Goal: Task Accomplishment & Management: Manage account settings

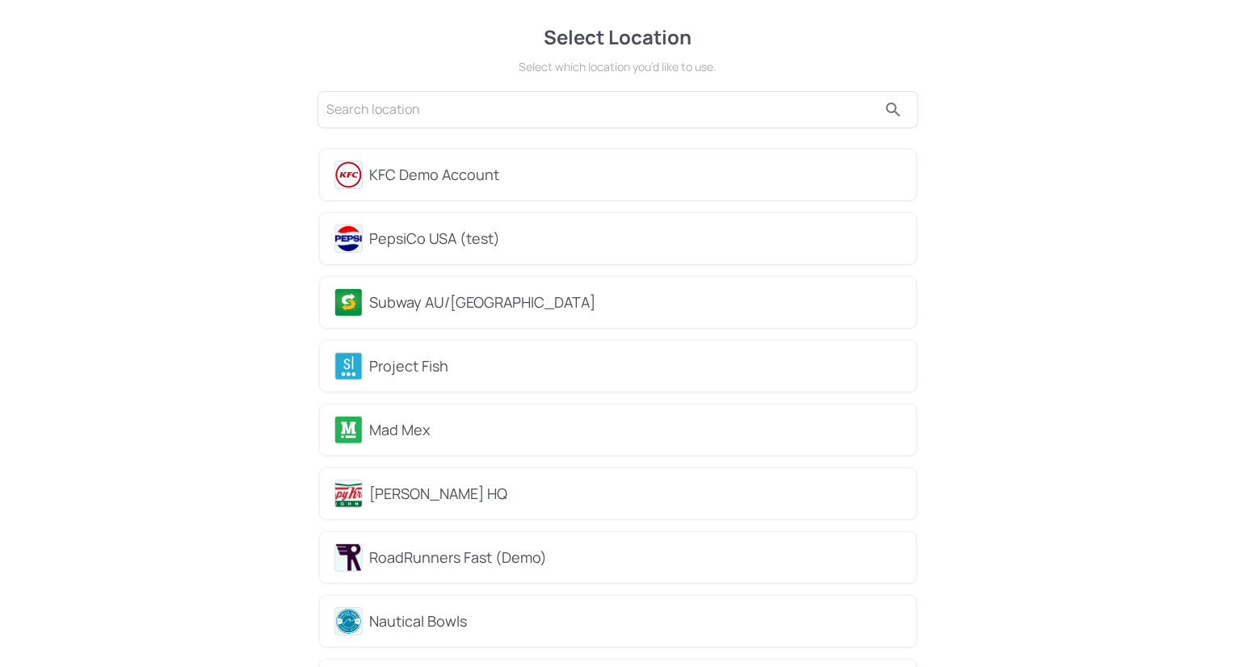
click at [472, 314] on div "Subway AU/NZ" at bounding box center [618, 302] width 596 height 51
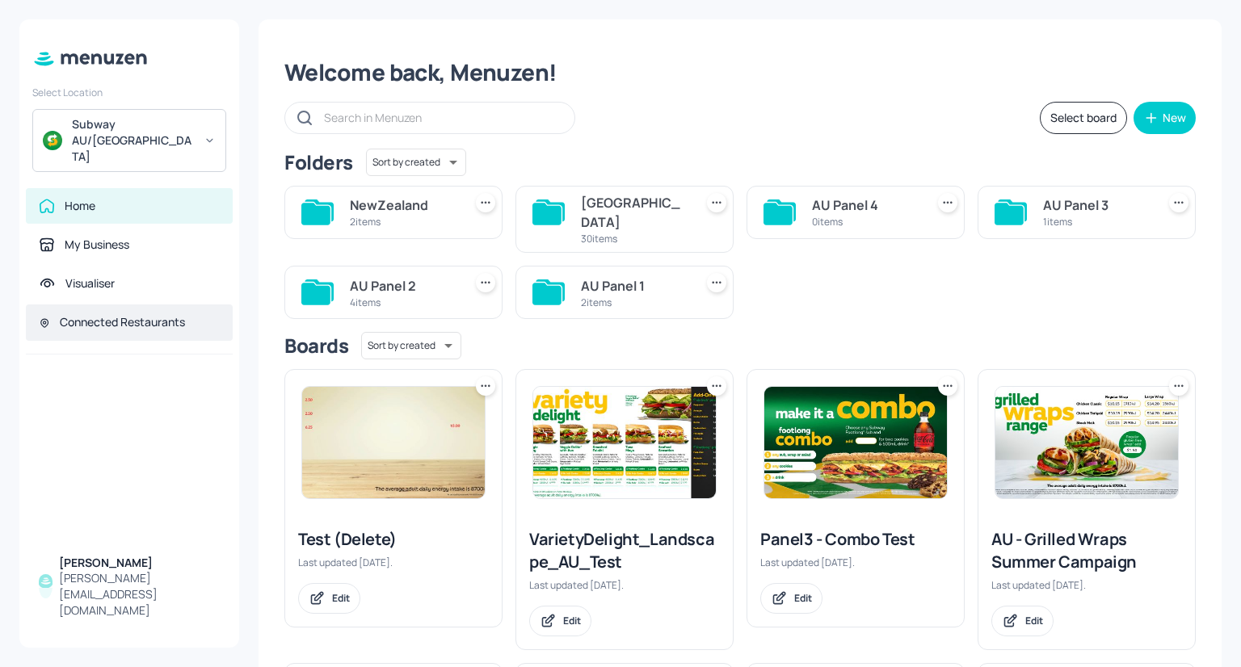
click at [177, 314] on div "Connected Restaurants" at bounding box center [122, 322] width 125 height 16
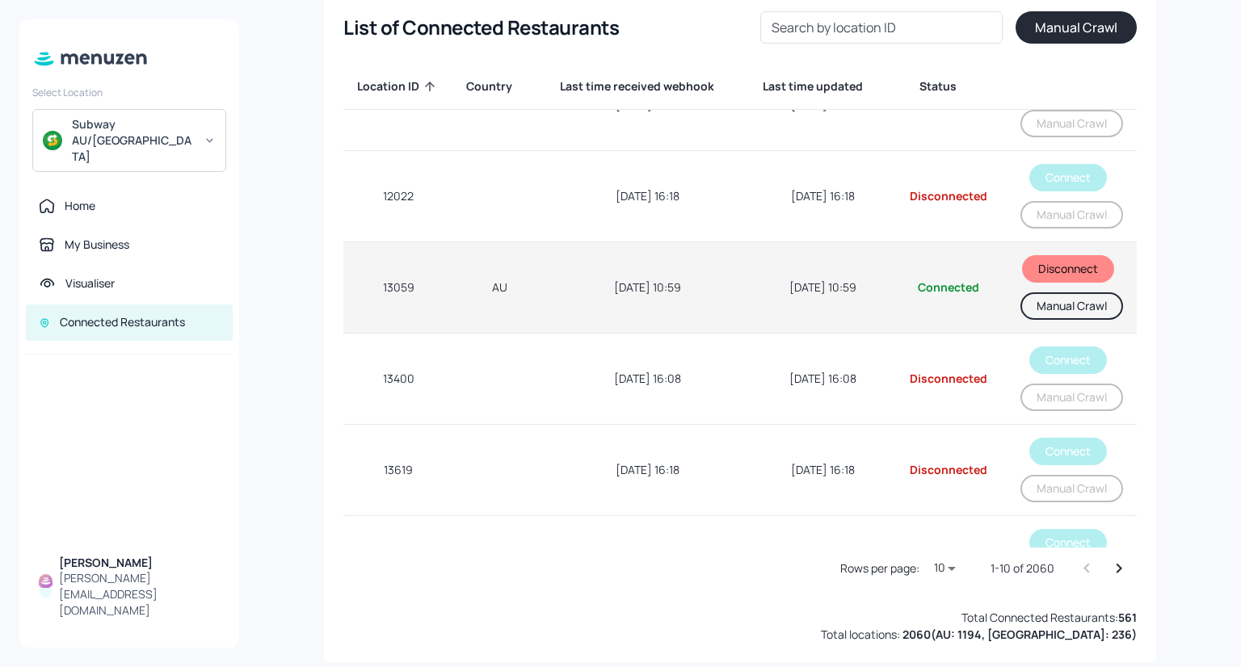
scroll to position [23, 0]
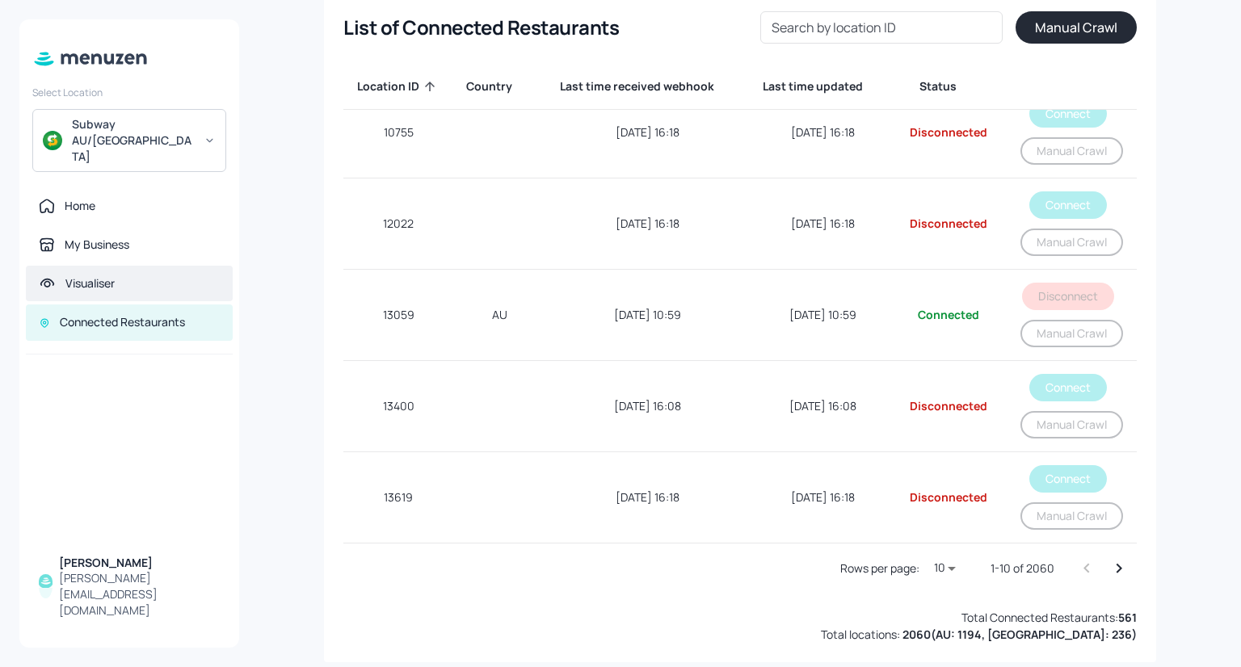
click at [169, 266] on div "Visualiser" at bounding box center [129, 284] width 207 height 36
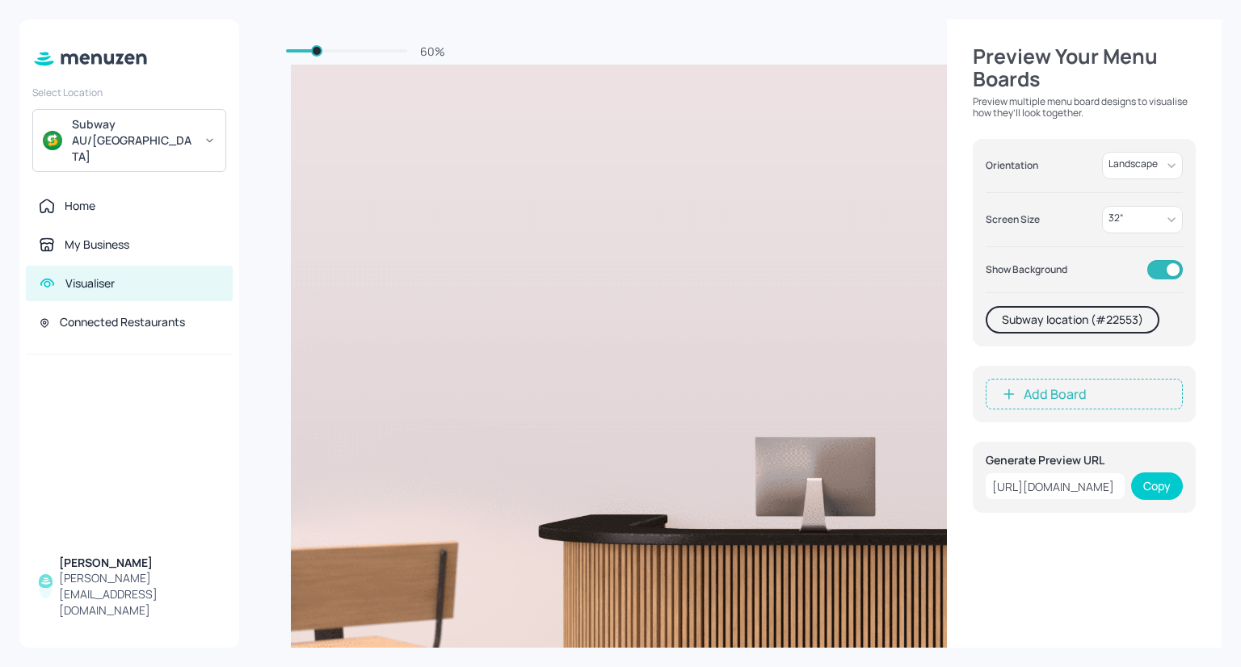
click at [94, 528] on div at bounding box center [129, 450] width 220 height 190
click at [103, 395] on div at bounding box center [129, 450] width 220 height 190
click at [252, 69] on div "60 % Preview Your Menu Boards Preview multiple menu board designs to visualise …" at bounding box center [740, 333] width 1002 height 667
click at [78, 191] on div "Home" at bounding box center [129, 206] width 207 height 36
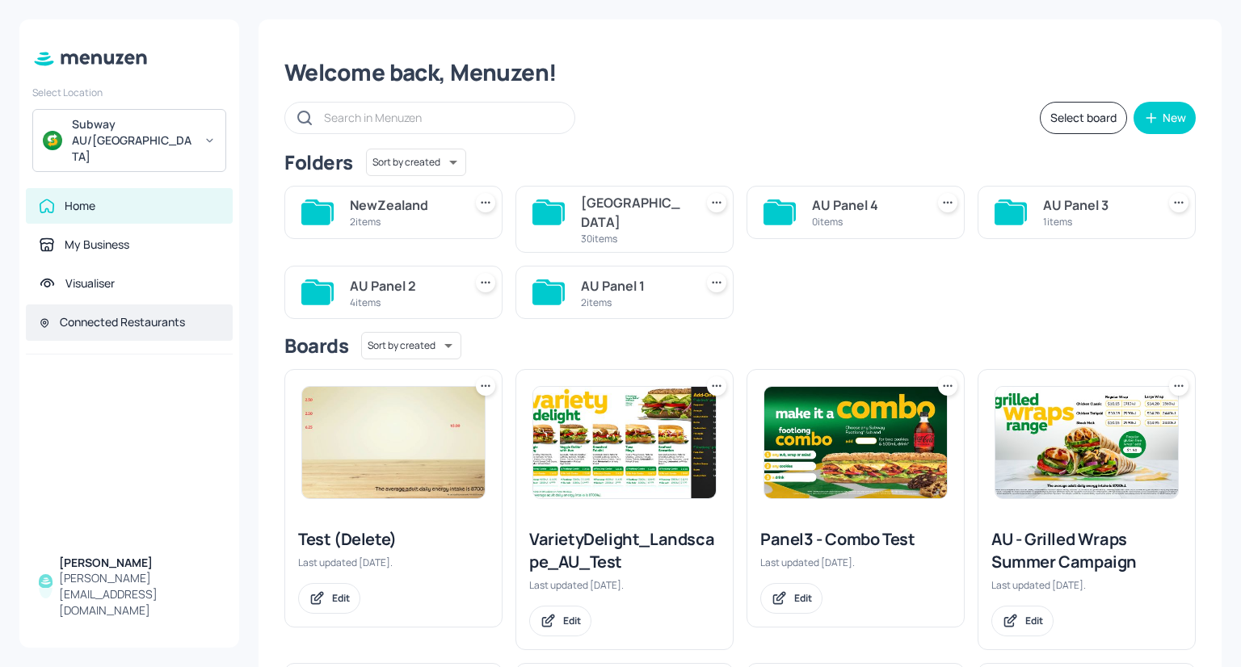
click at [73, 314] on div "Connected Restaurants" at bounding box center [122, 322] width 125 height 16
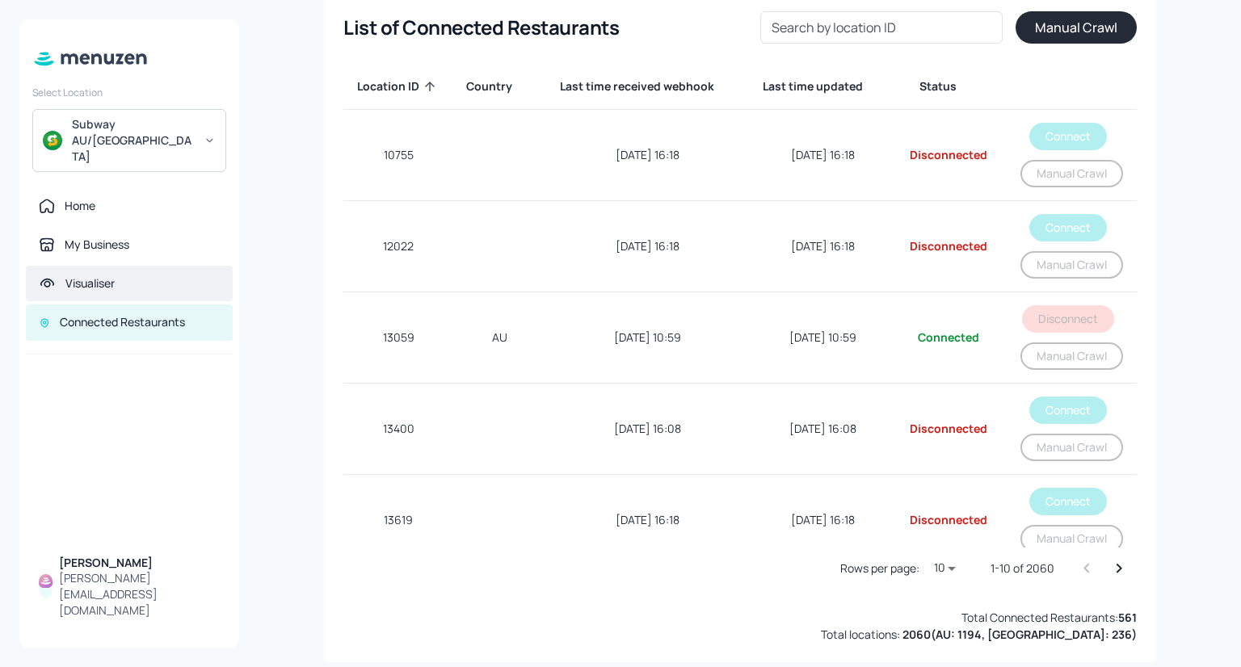
click at [107, 272] on div "Visualiser" at bounding box center [129, 284] width 207 height 36
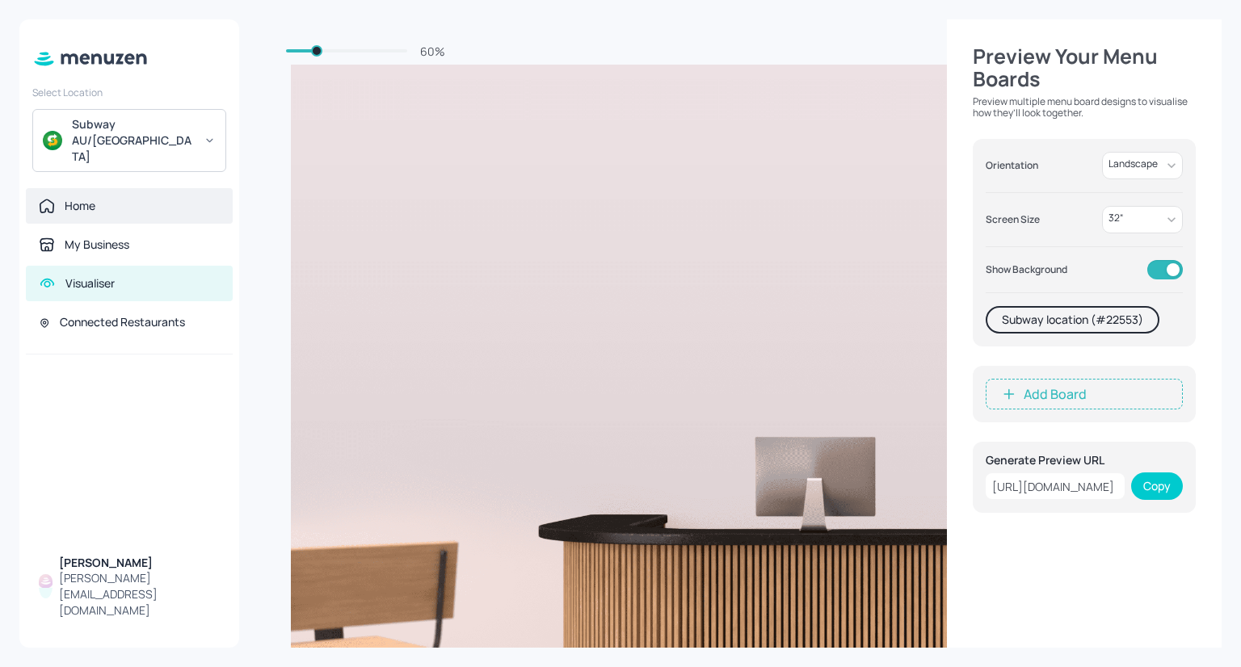
click at [84, 188] on div "Home" at bounding box center [129, 206] width 207 height 36
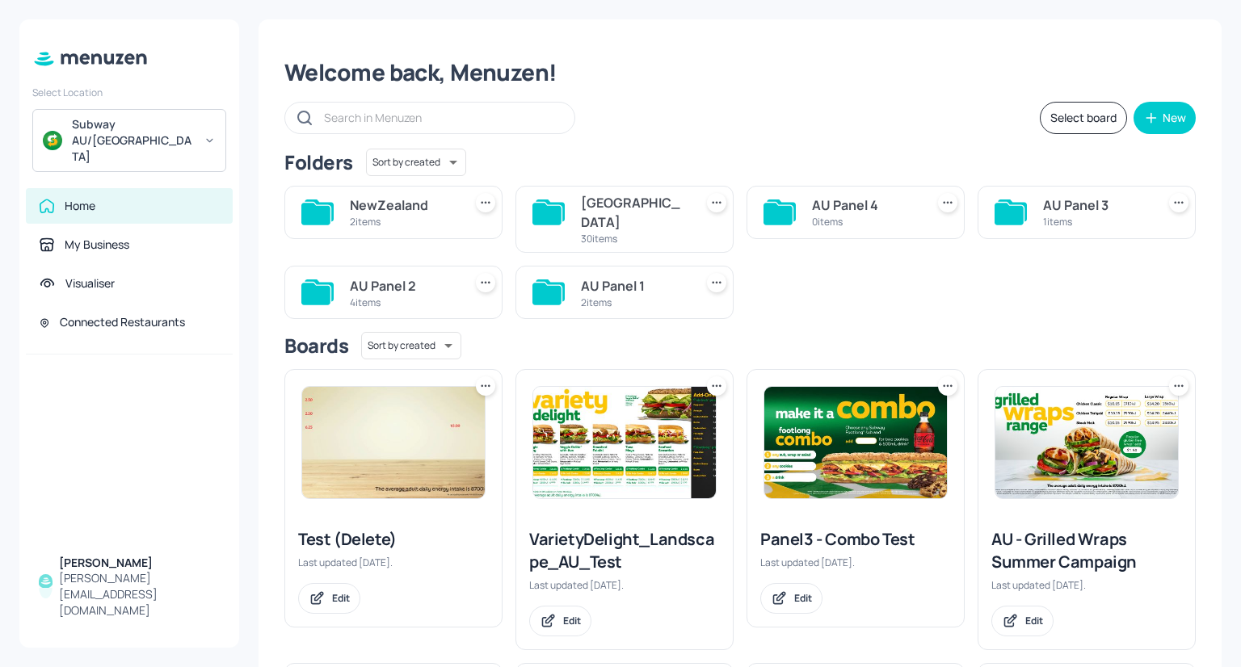
drag, startPoint x: 811, startPoint y: 234, endPoint x: 1004, endPoint y: 11, distance: 295.0
click at [1004, 11] on div "Welcome back, Menuzen! Select board New Folders Sort by created id ​ NewZealand…" at bounding box center [740, 333] width 1002 height 667
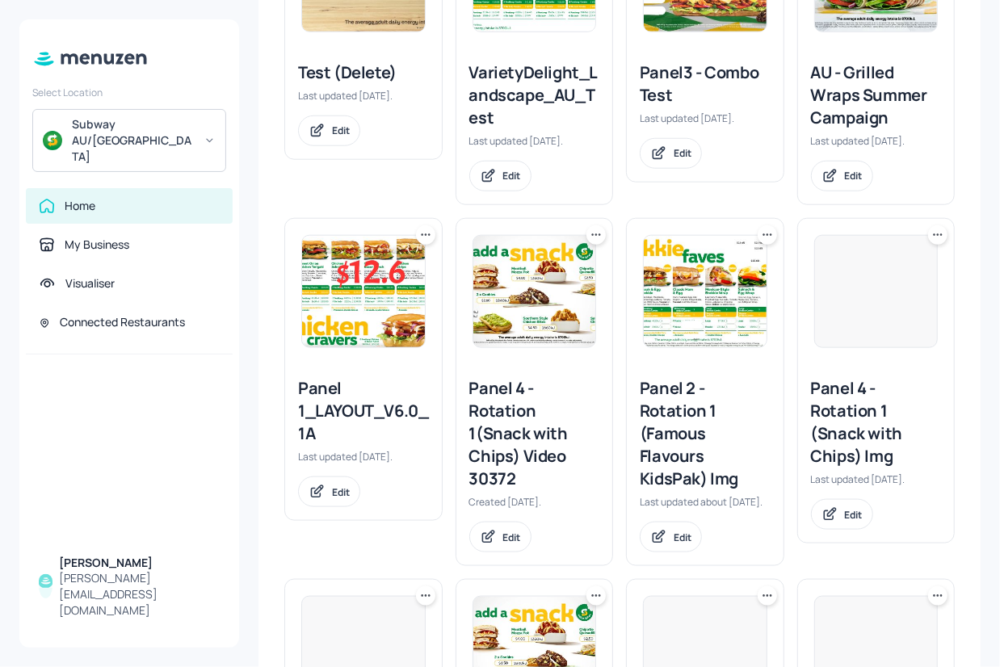
scroll to position [516, 0]
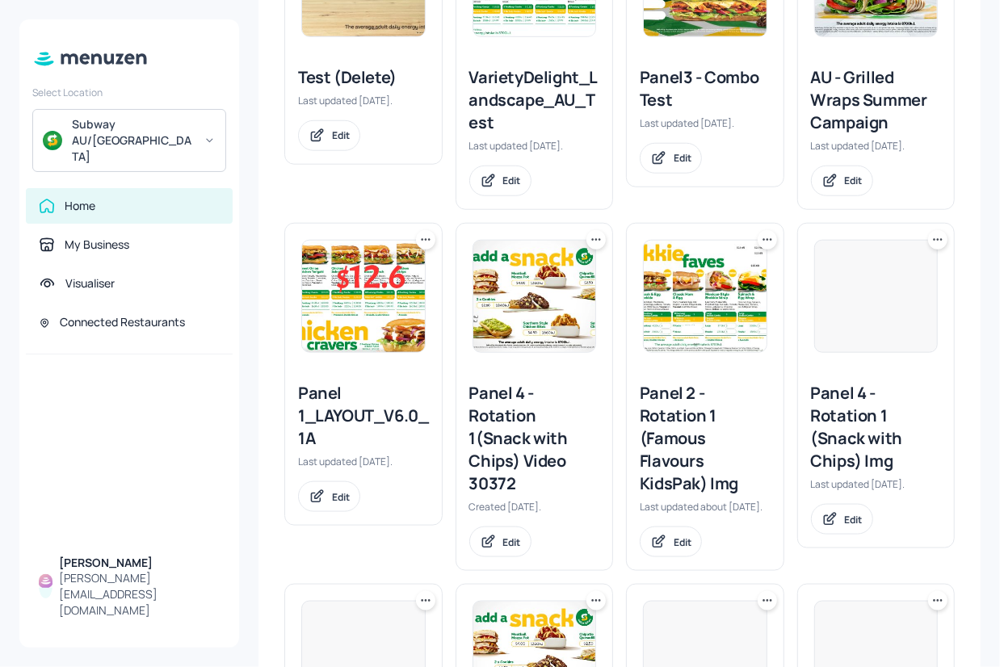
click at [893, 292] on div at bounding box center [877, 296] width 124 height 113
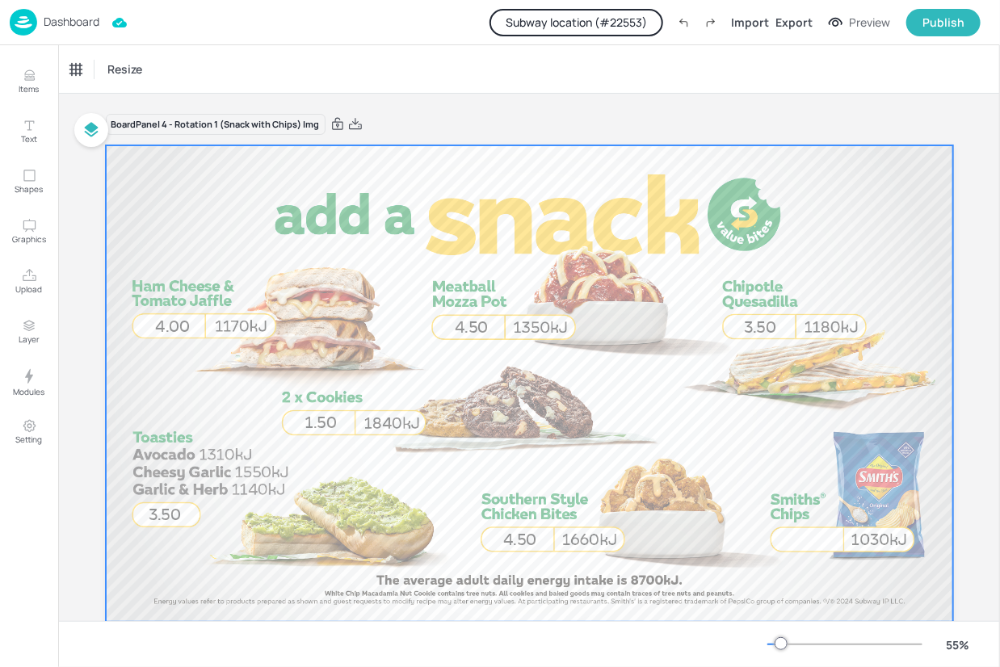
scroll to position [41, 0]
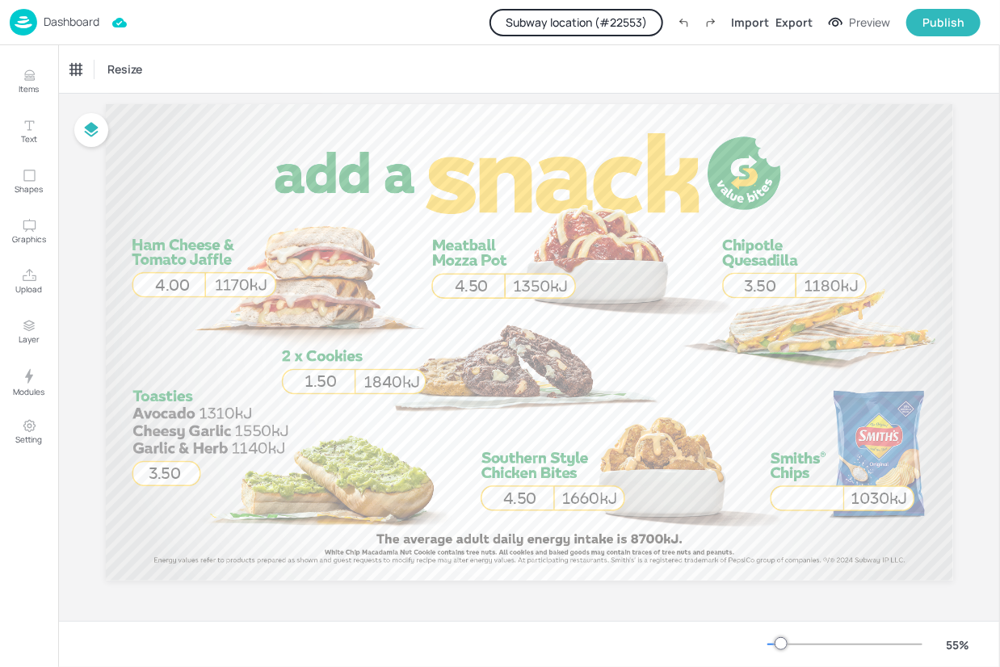
click at [136, 24] on div "Dashboard Subway location (# 22553 ) Import Export Preview Publish" at bounding box center [495, 22] width 971 height 44
click at [64, 23] on p "Dashboard" at bounding box center [72, 21] width 56 height 11
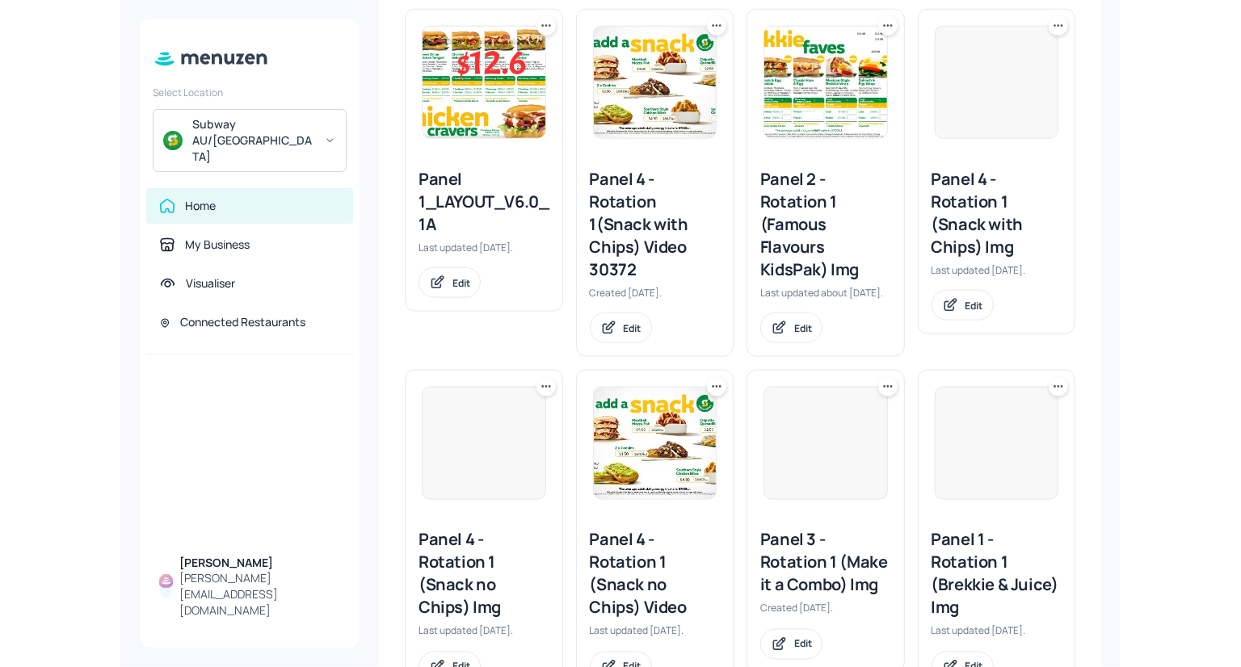
scroll to position [741, 0]
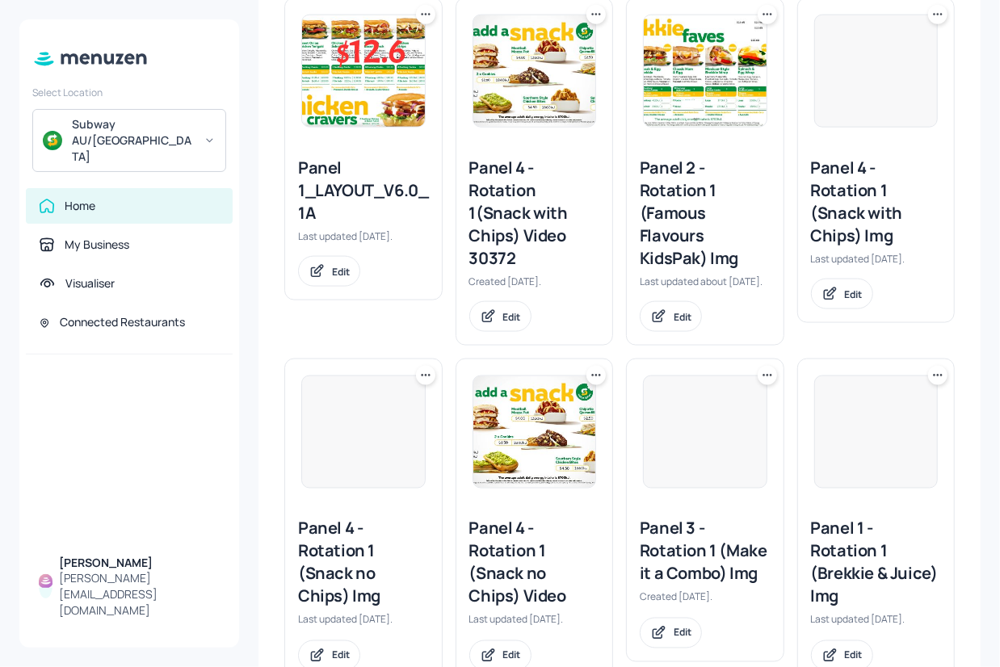
click at [858, 390] on div at bounding box center [877, 432] width 124 height 113
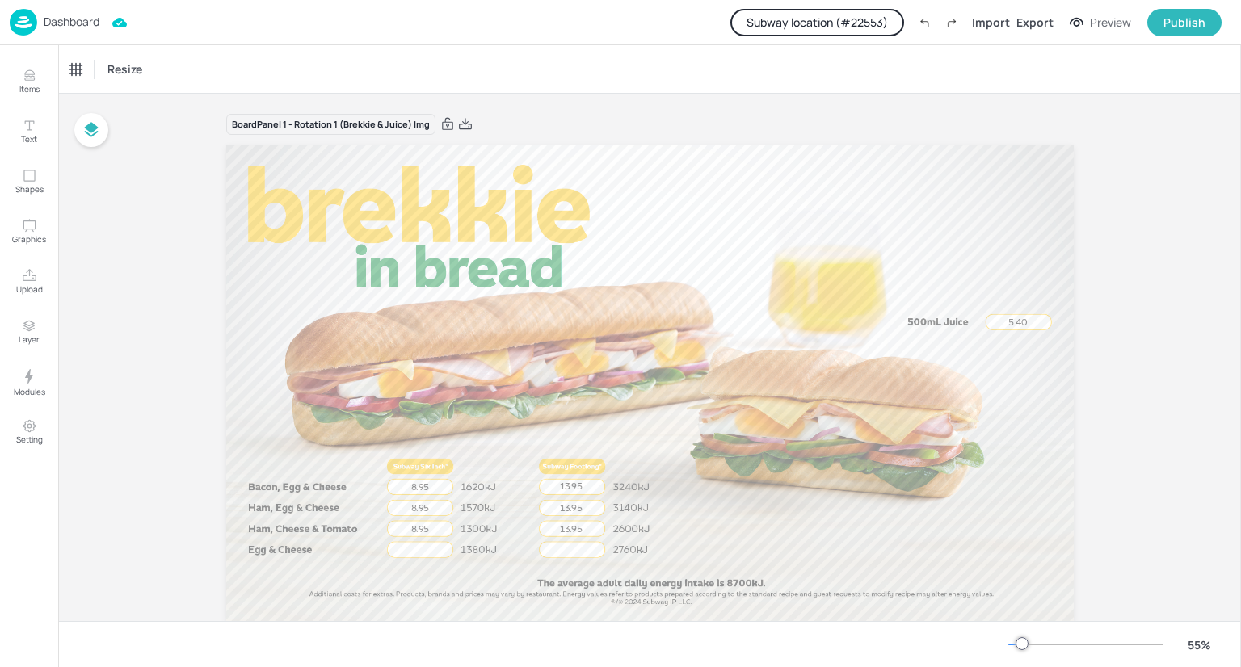
drag, startPoint x: 95, startPoint y: 14, endPoint x: 68, endPoint y: 26, distance: 29.3
drag, startPoint x: 66, startPoint y: 23, endPoint x: 52, endPoint y: 22, distance: 14.6
click at [52, 22] on p "Dashboard" at bounding box center [72, 21] width 56 height 11
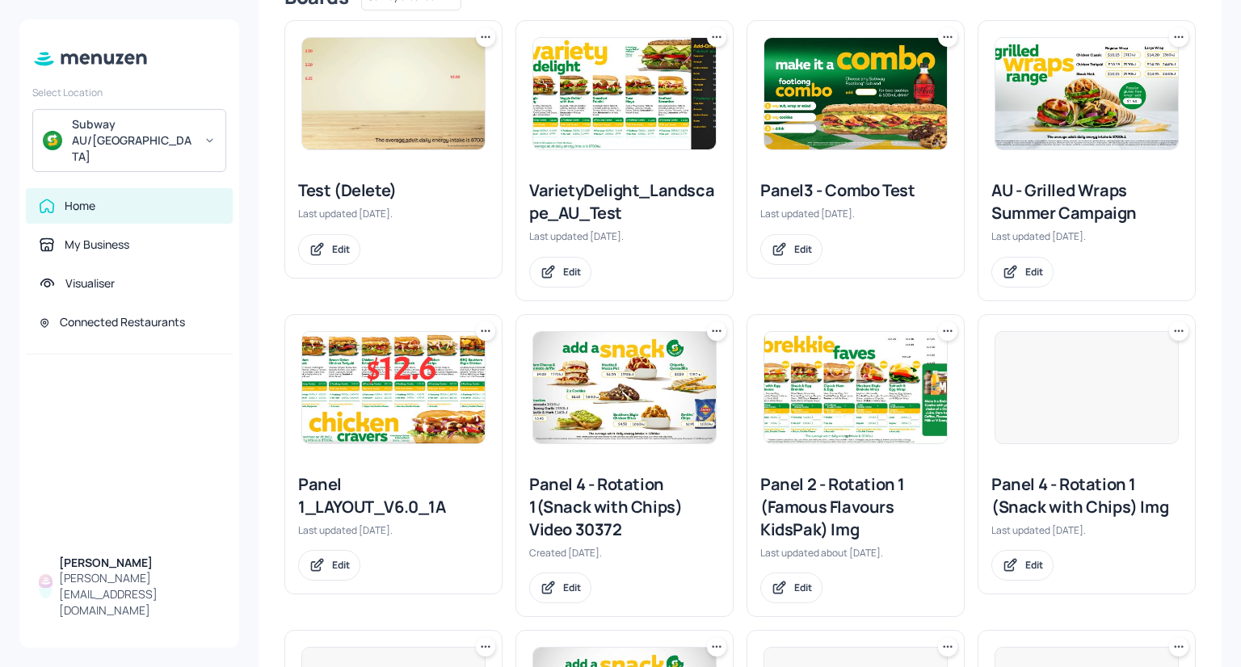
scroll to position [697, 0]
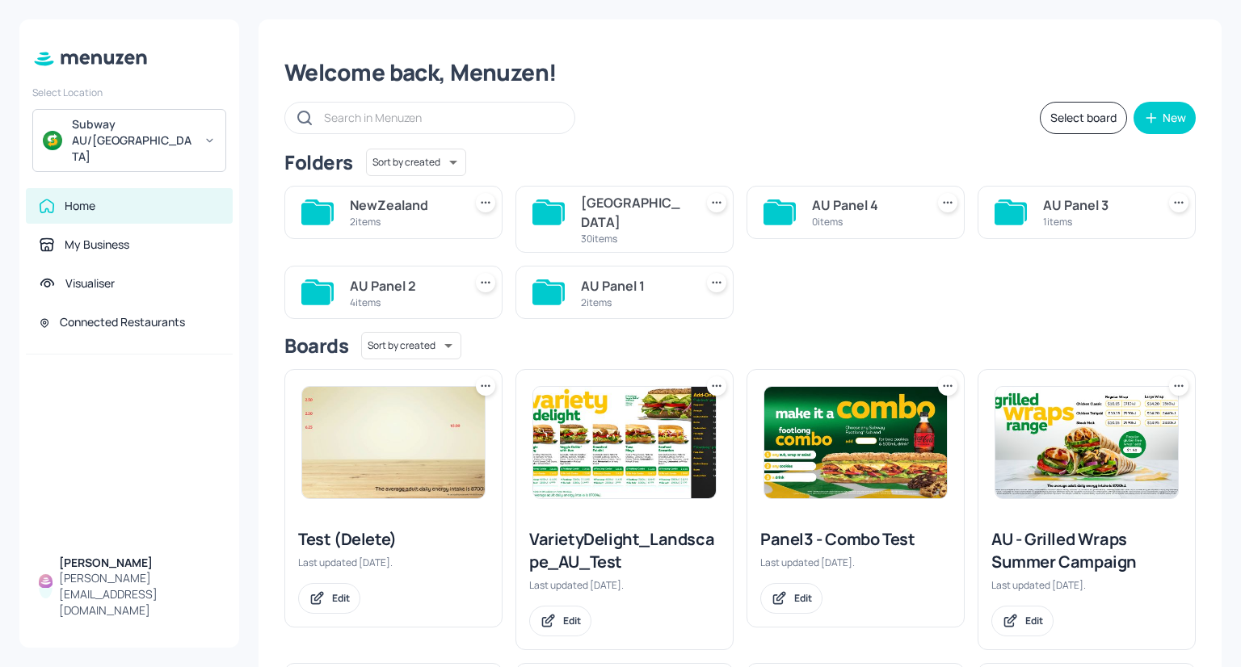
click at [446, 217] on div "2 items" at bounding box center [403, 222] width 107 height 14
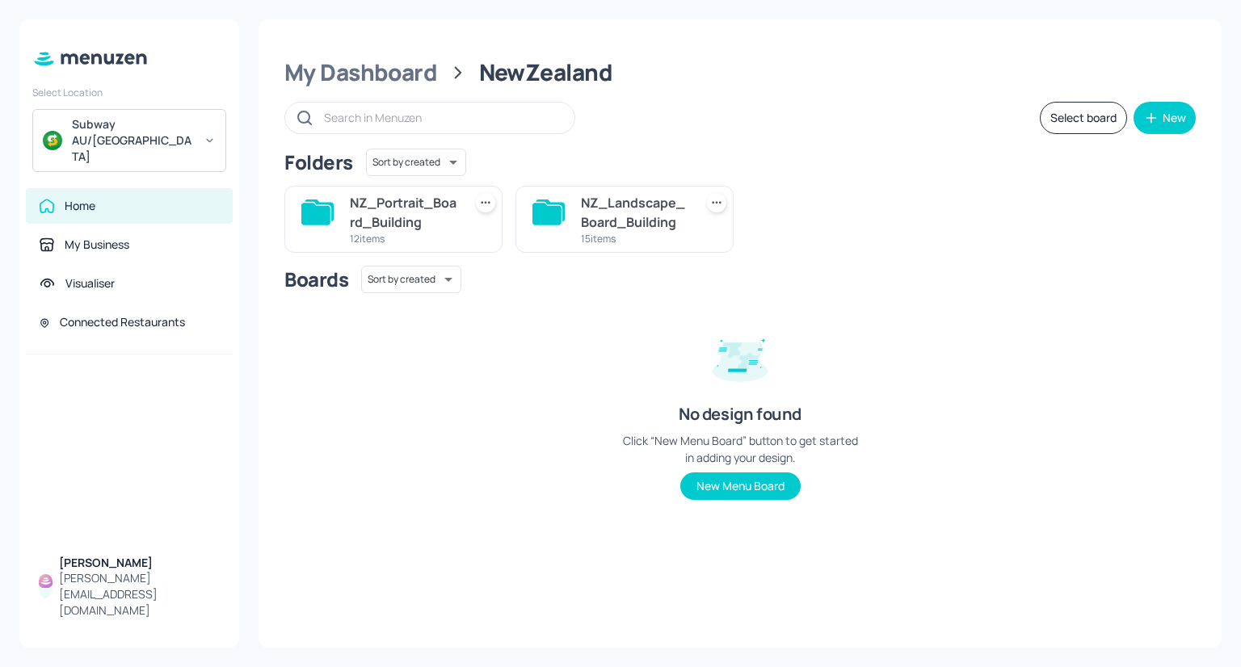
scroll to position [0, 0]
click at [446, 218] on div "NZ_Portrait_Board_Building" at bounding box center [403, 212] width 107 height 39
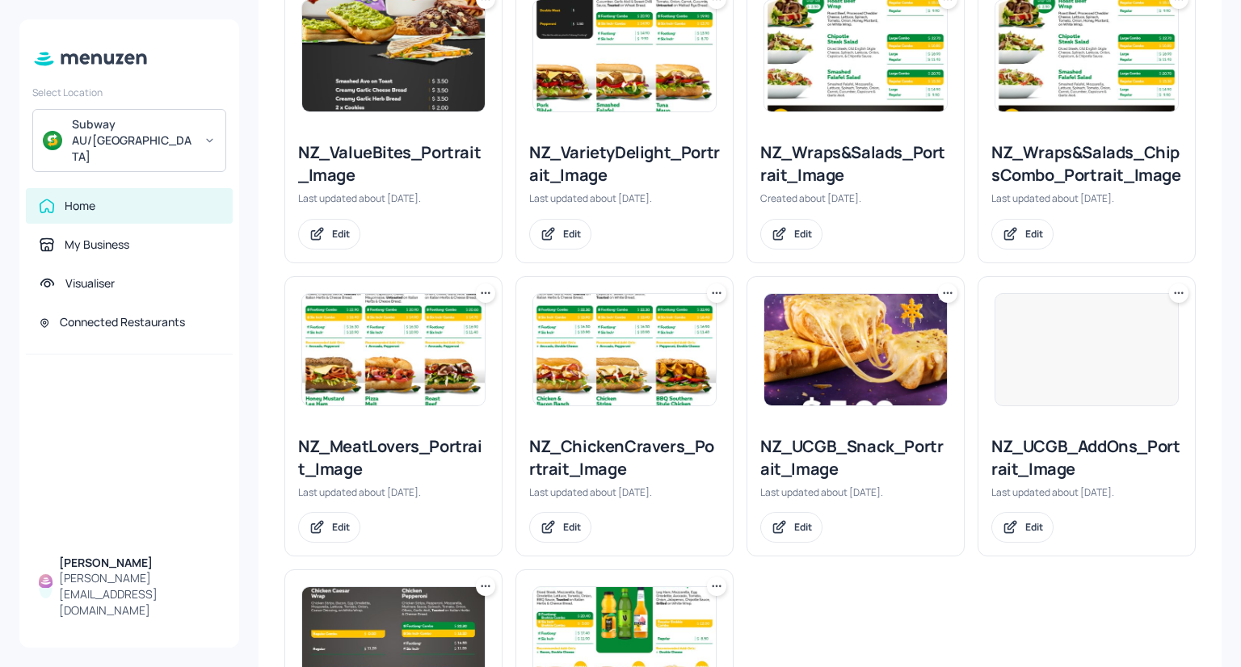
scroll to position [322, 0]
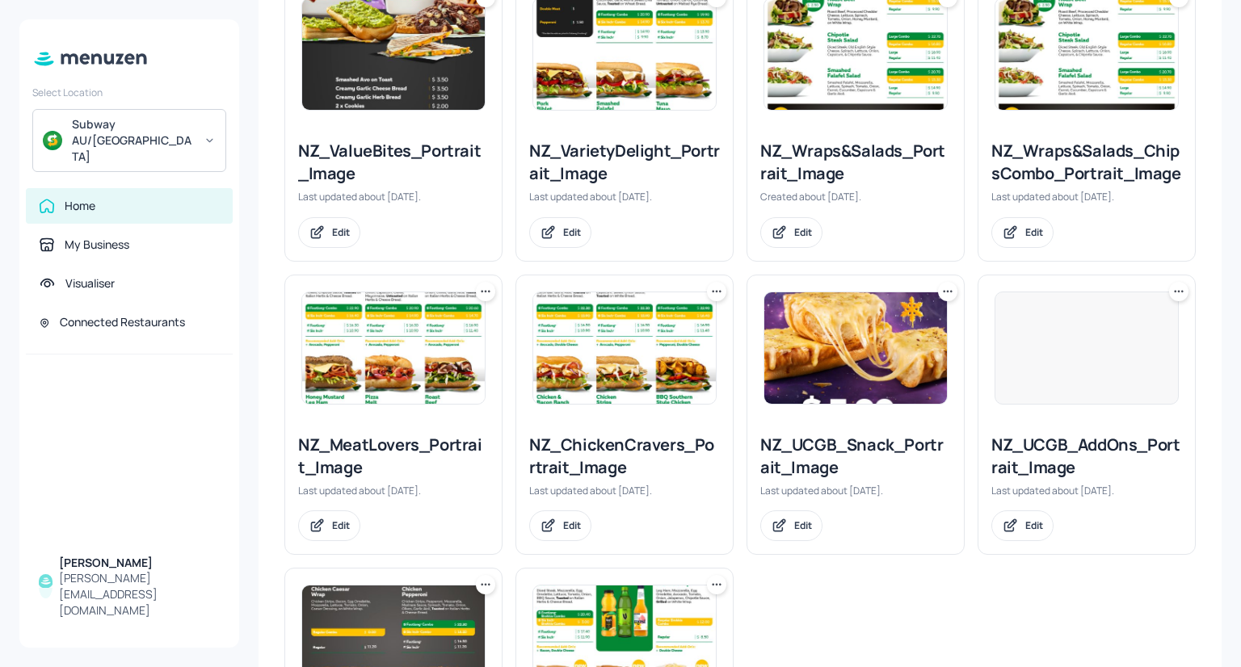
click at [1065, 360] on div at bounding box center [1087, 348] width 184 height 113
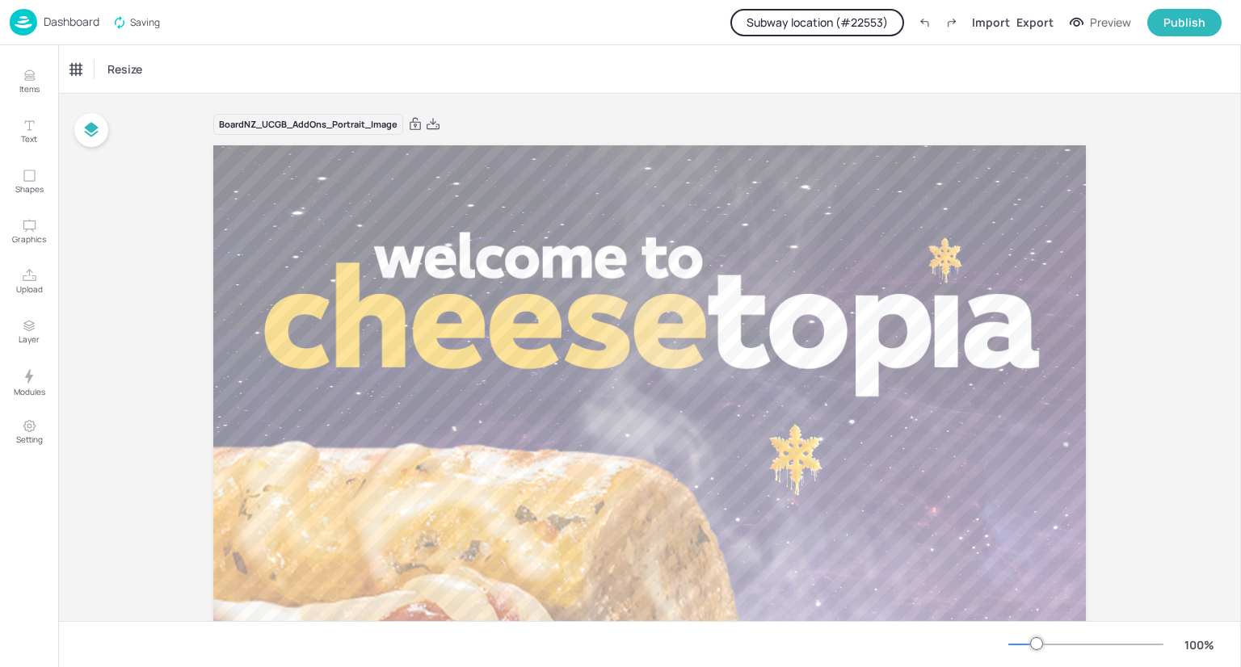
click at [34, 15] on img at bounding box center [23, 22] width 27 height 27
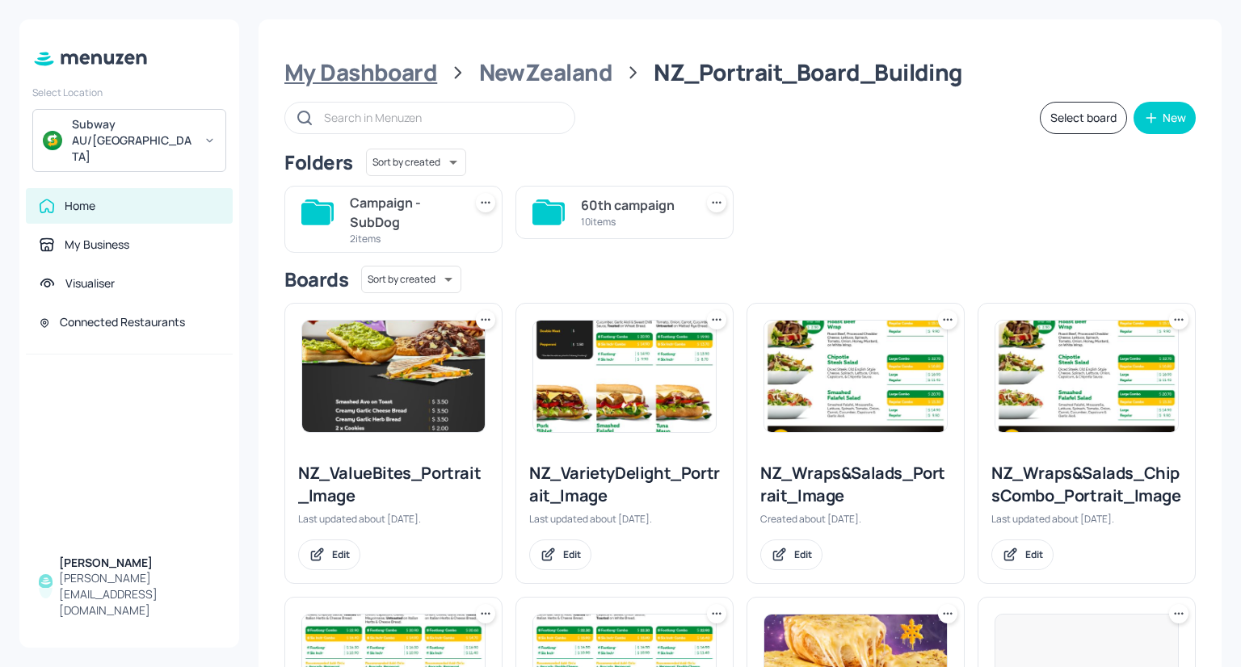
click at [331, 74] on div "My Dashboard" at bounding box center [360, 72] width 153 height 29
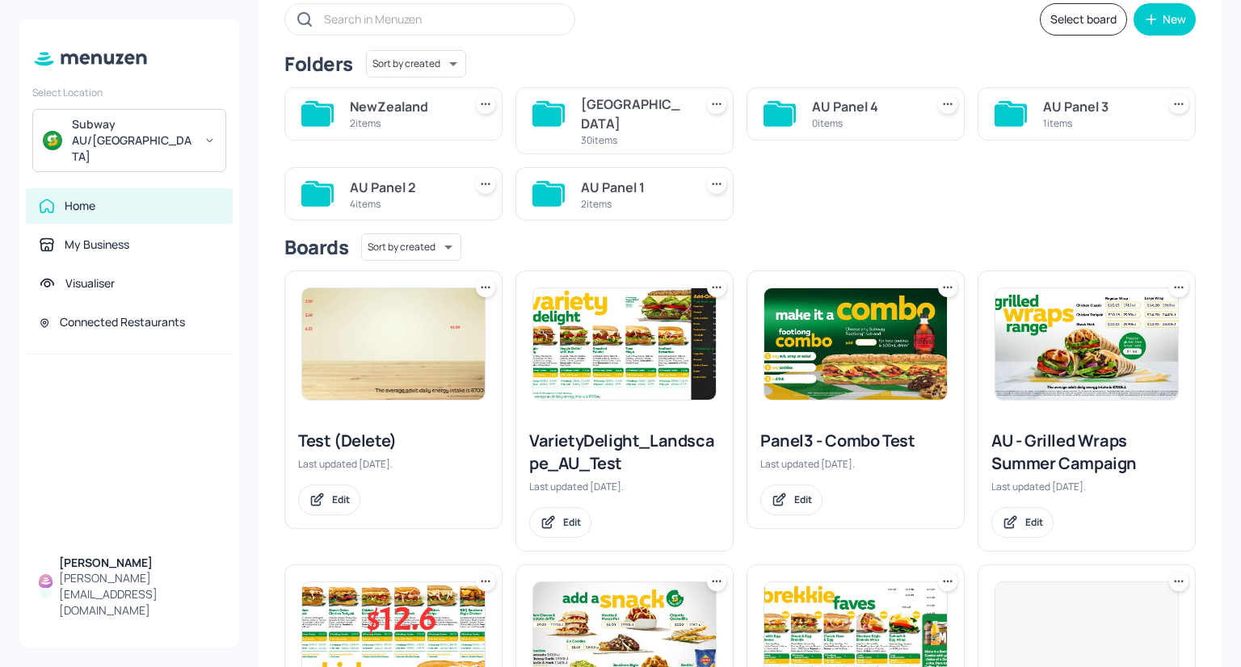
scroll to position [99, 0]
click at [948, 279] on icon at bounding box center [948, 287] width 16 height 16
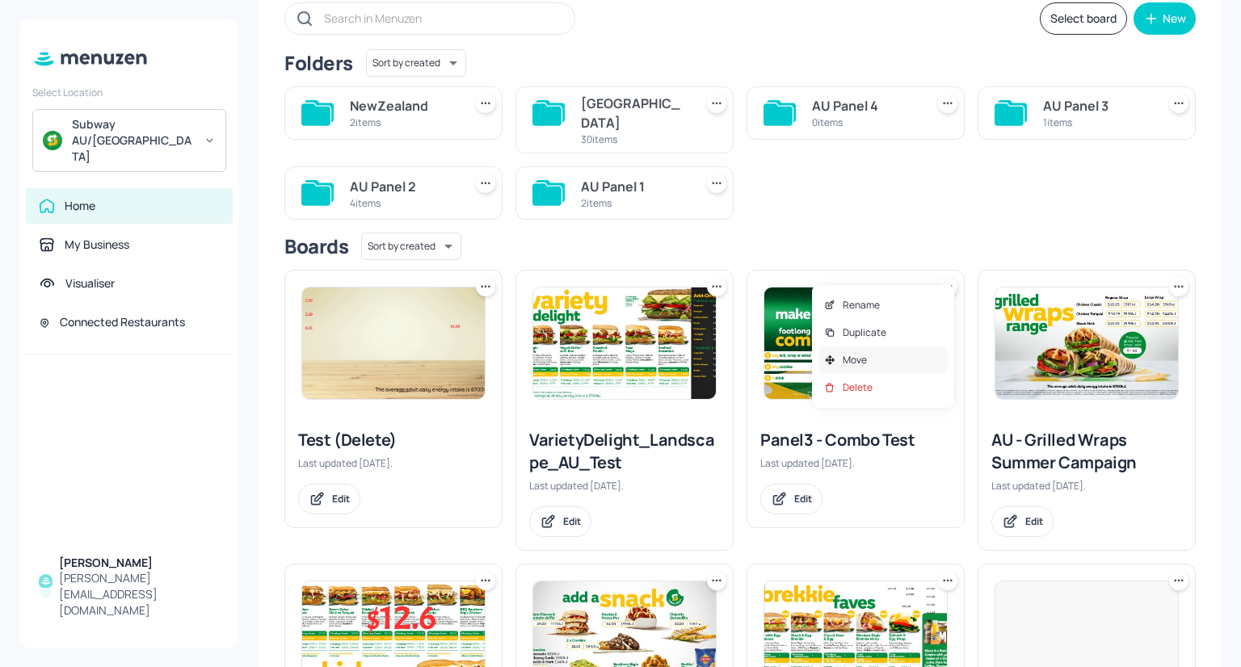
click at [900, 365] on div "Move" at bounding box center [883, 360] width 129 height 27
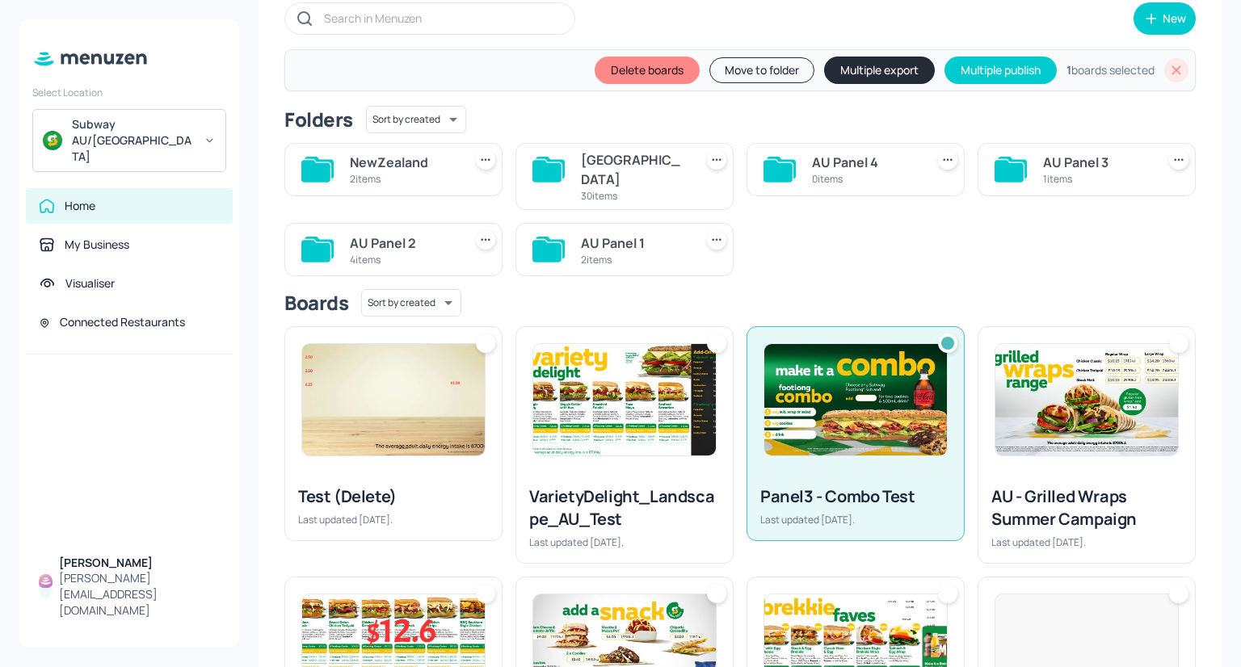
click at [944, 337] on div at bounding box center [947, 343] width 13 height 13
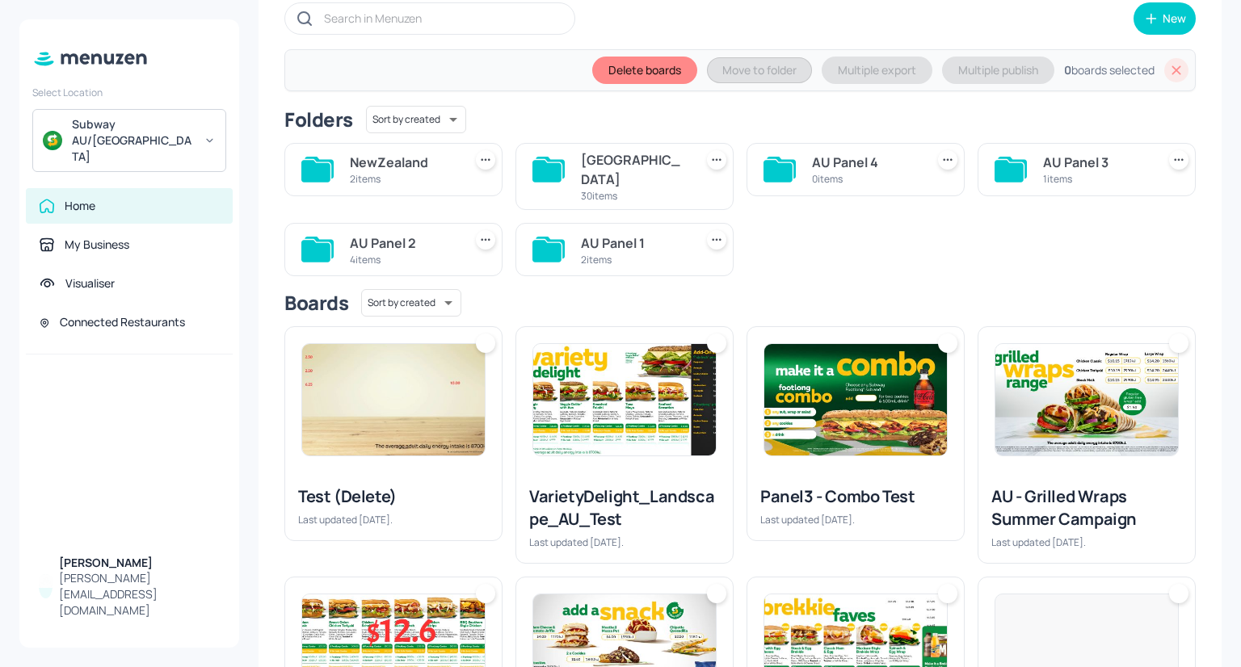
click at [1175, 73] on icon at bounding box center [1177, 69] width 9 height 9
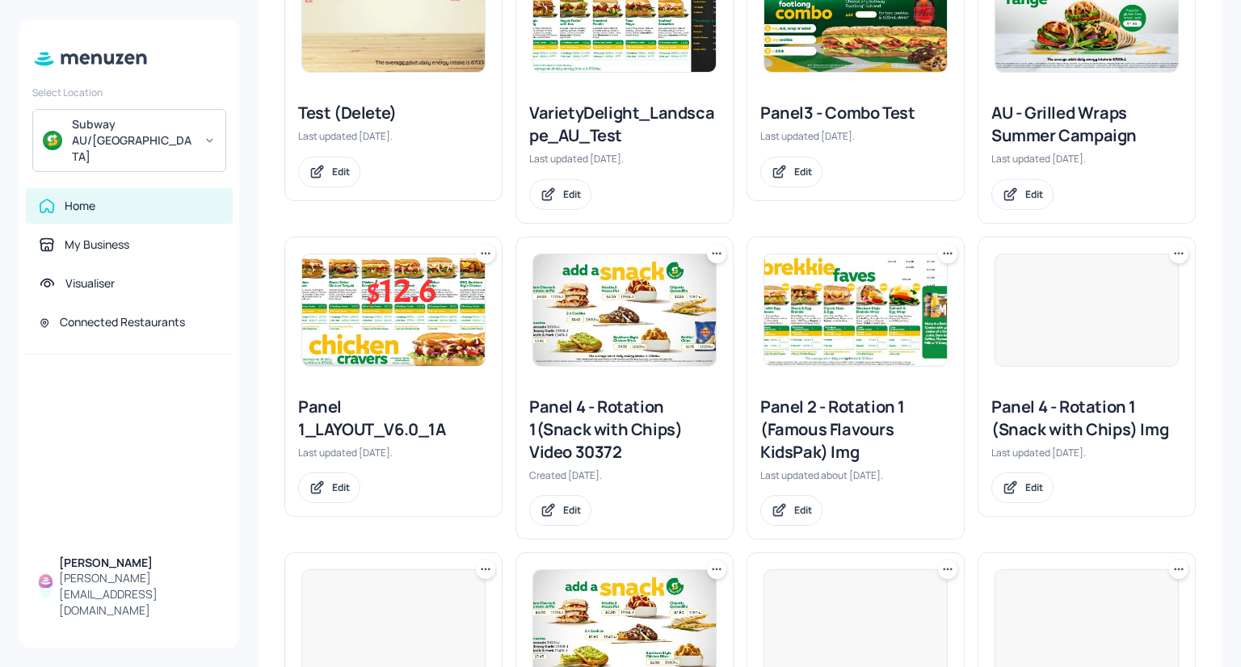
scroll to position [0, 0]
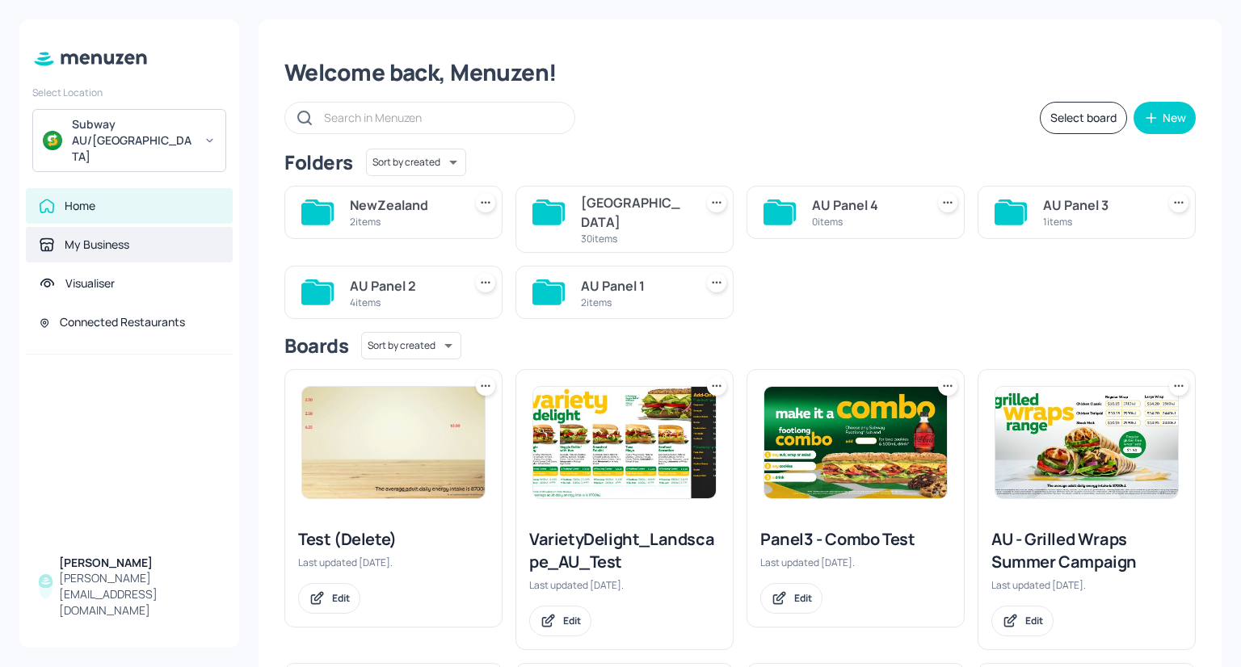
click at [146, 233] on div "My Business" at bounding box center [129, 245] width 207 height 36
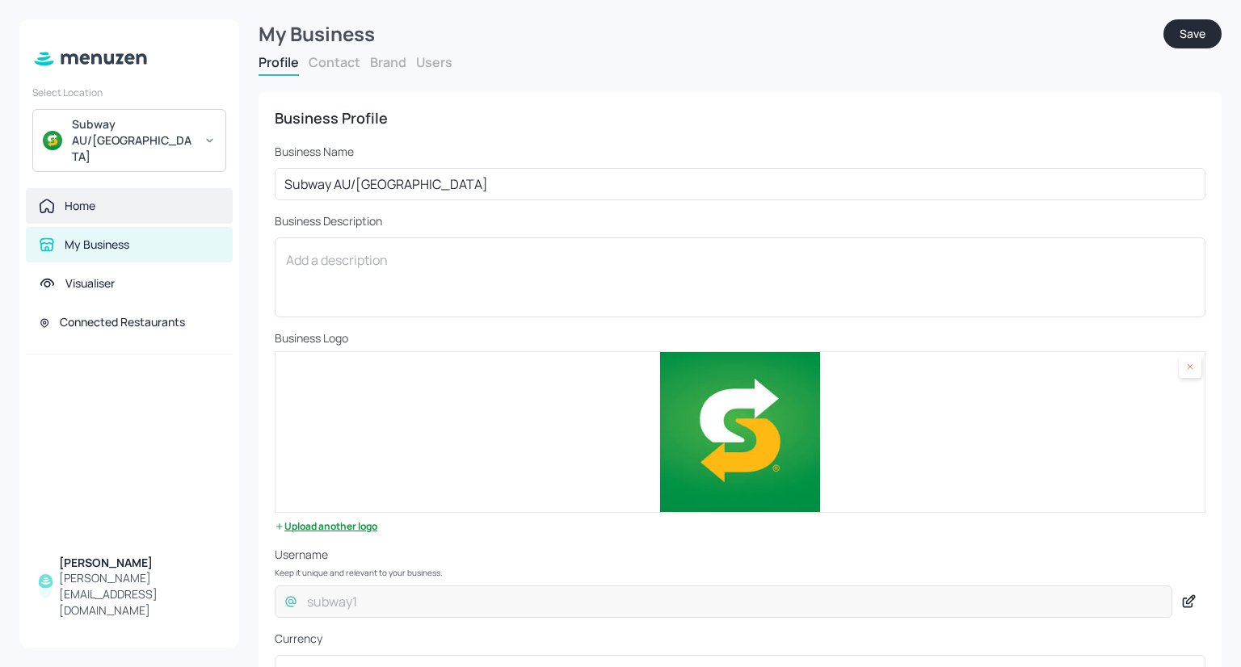
click at [134, 198] on div "Home" at bounding box center [129, 206] width 181 height 16
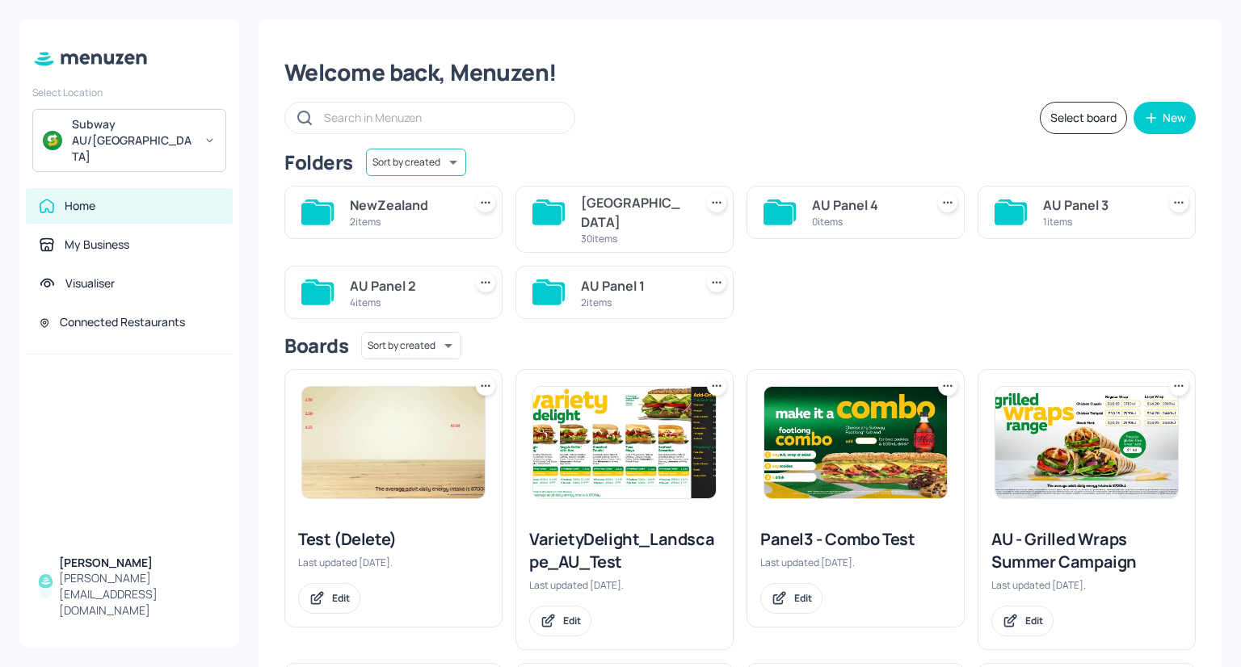
click at [448, 155] on body "Select Location Subway AU/NZ Home My Business Visualiser Connected Restaurants …" at bounding box center [620, 333] width 1241 height 667
click at [448, 155] on div at bounding box center [620, 333] width 1241 height 667
click at [948, 206] on icon at bounding box center [948, 203] width 16 height 16
click at [1067, 321] on div at bounding box center [620, 333] width 1241 height 667
click at [1004, 240] on div "NewZealand 2 items Australia 30 items AU Panel 4 0 items AU Panel 3 1 items AU …" at bounding box center [734, 246] width 924 height 146
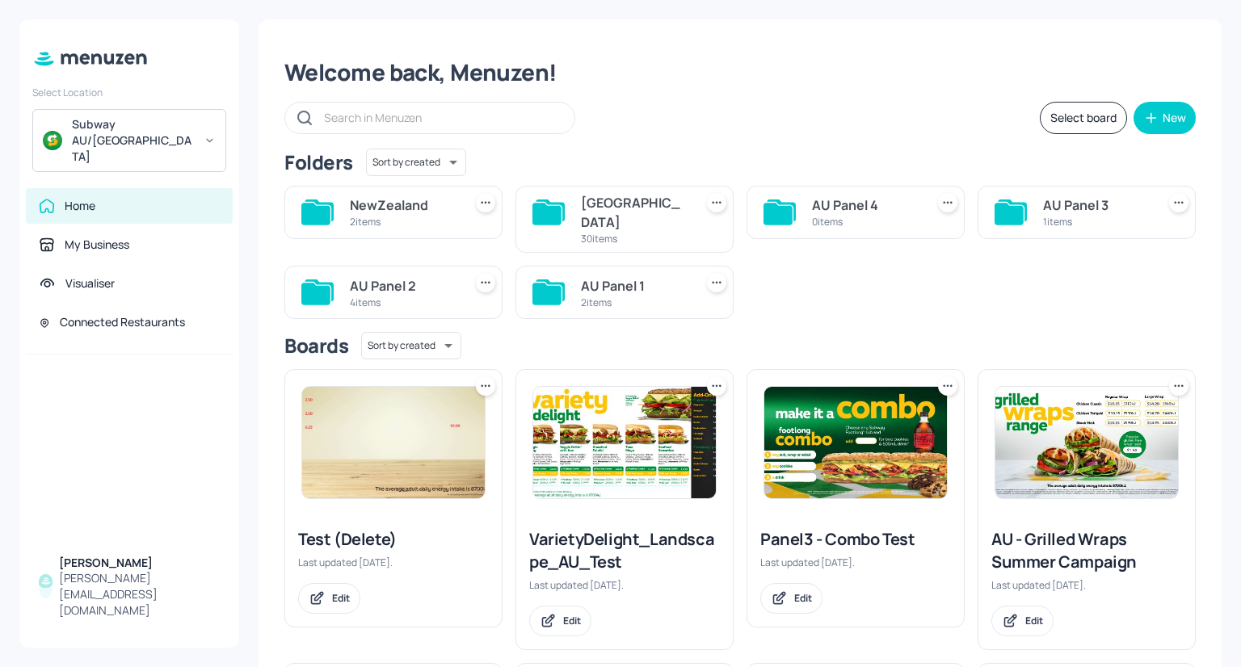
click at [1016, 213] on icon at bounding box center [1009, 214] width 29 height 22
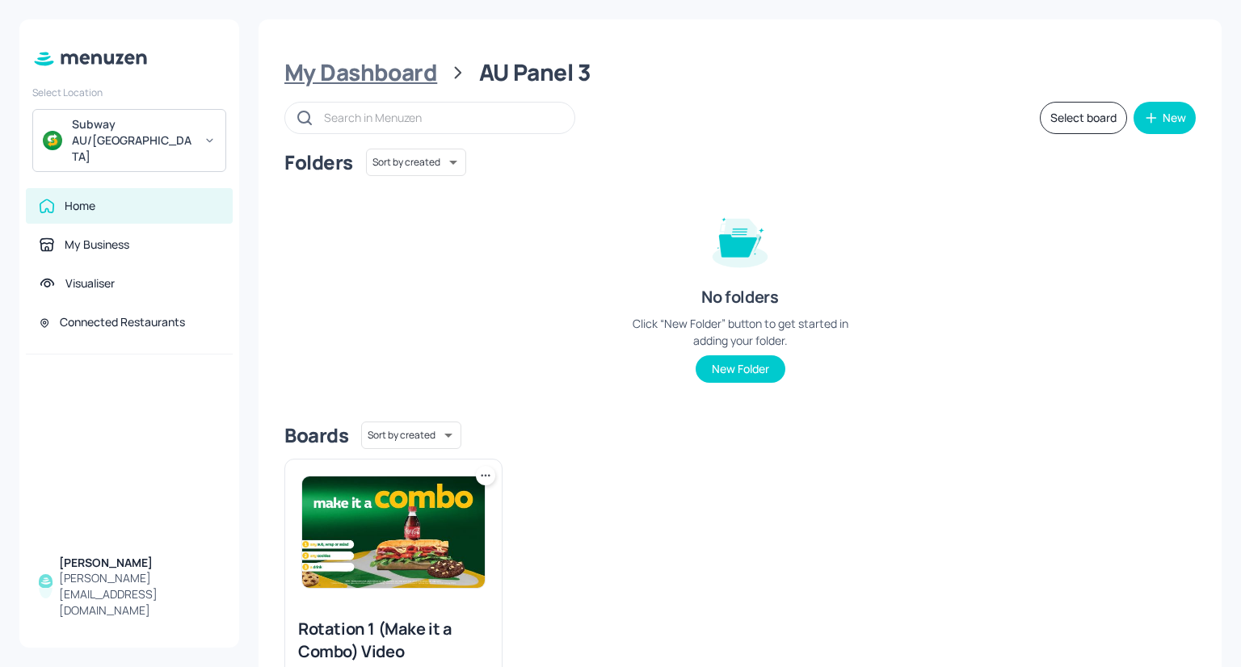
click at [407, 62] on div "My Dashboard" at bounding box center [360, 72] width 153 height 29
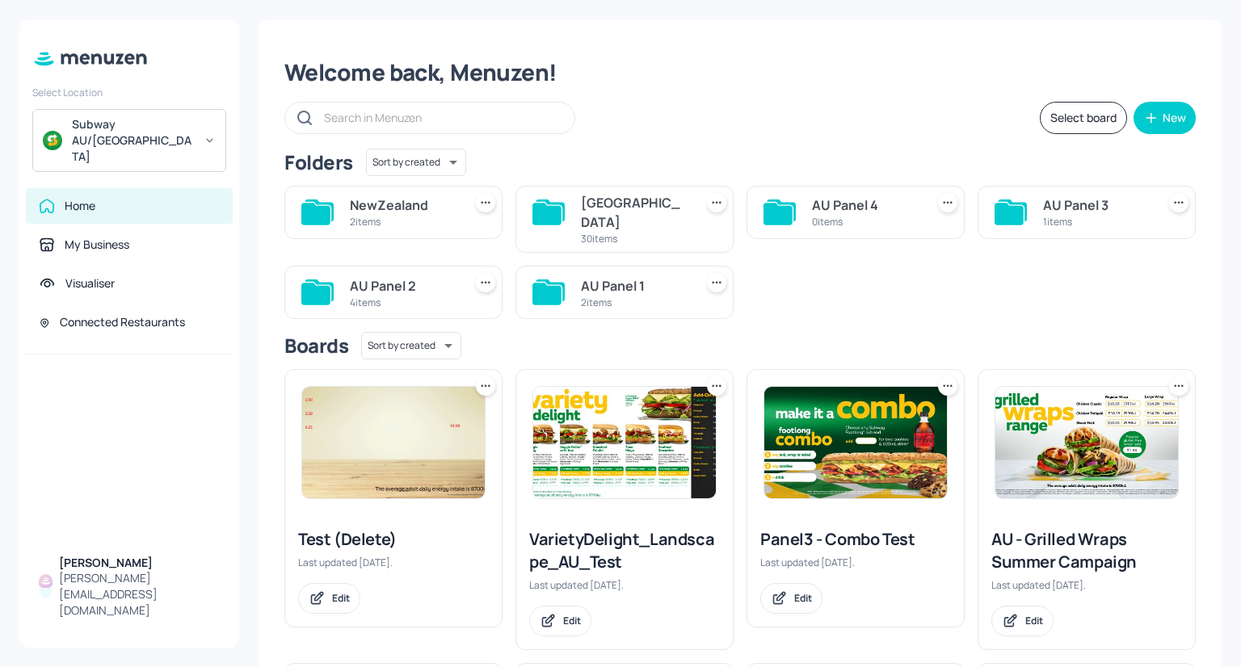
click at [606, 208] on div "Australia" at bounding box center [634, 212] width 107 height 39
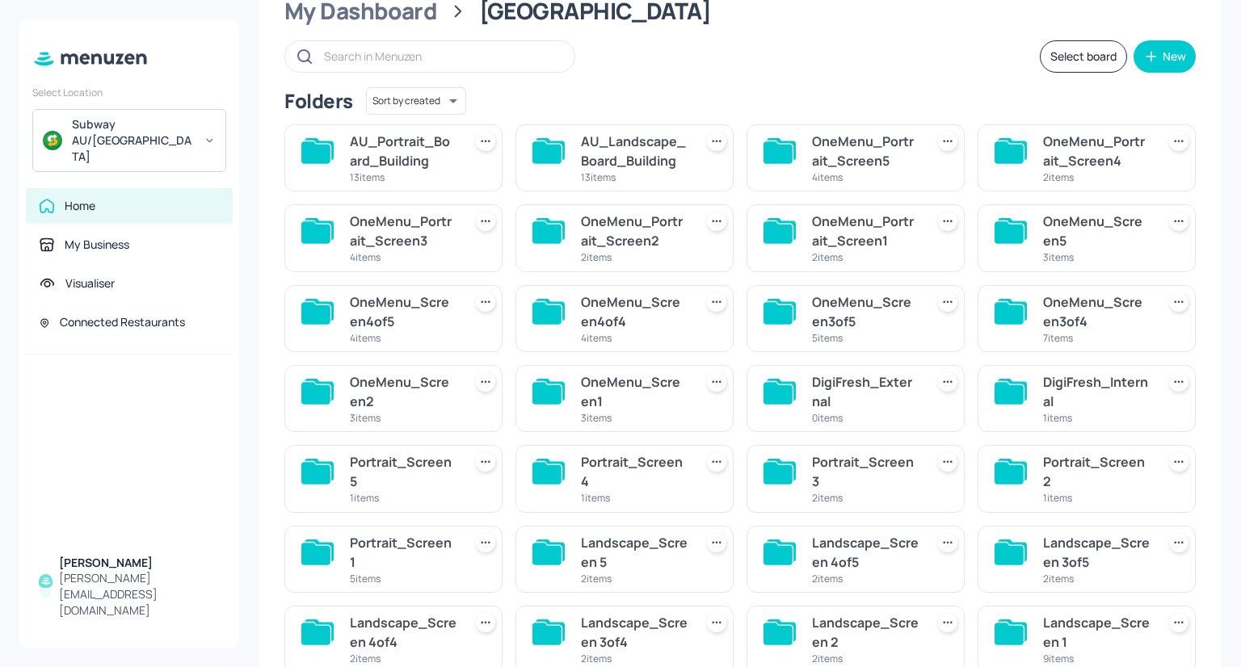
scroll to position [58, 0]
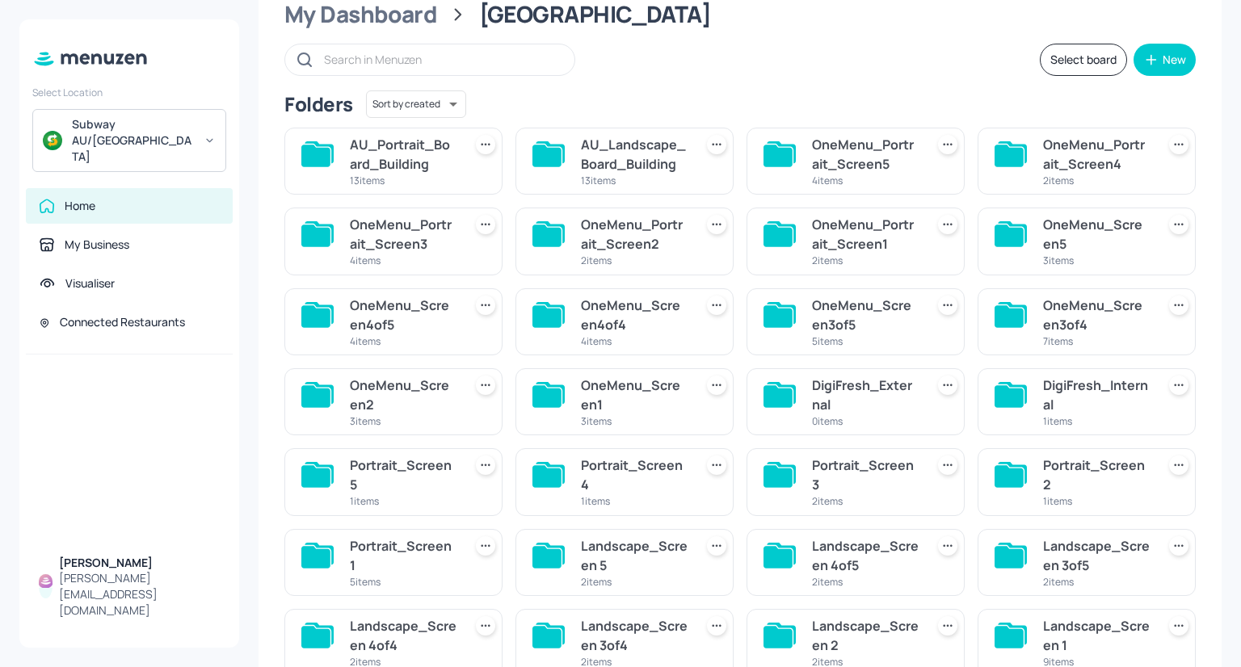
click at [944, 232] on div at bounding box center [947, 224] width 19 height 19
click at [944, 232] on div at bounding box center [620, 333] width 1241 height 667
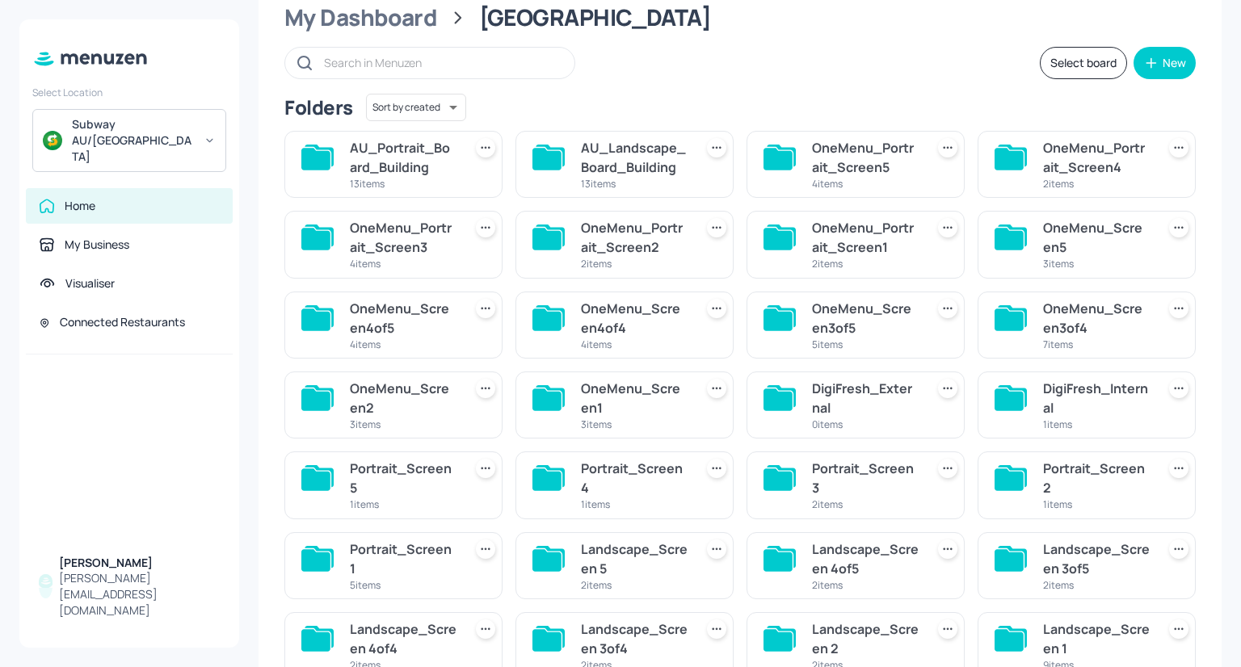
scroll to position [0, 0]
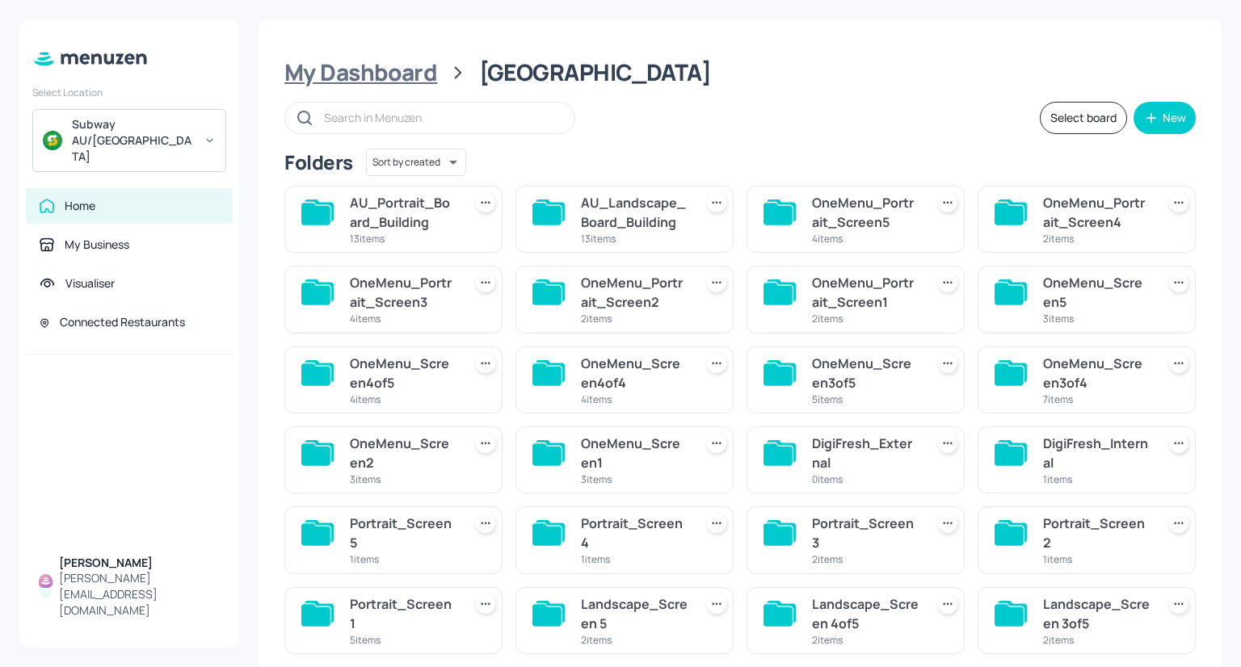
click at [408, 78] on div "My Dashboard" at bounding box center [360, 72] width 153 height 29
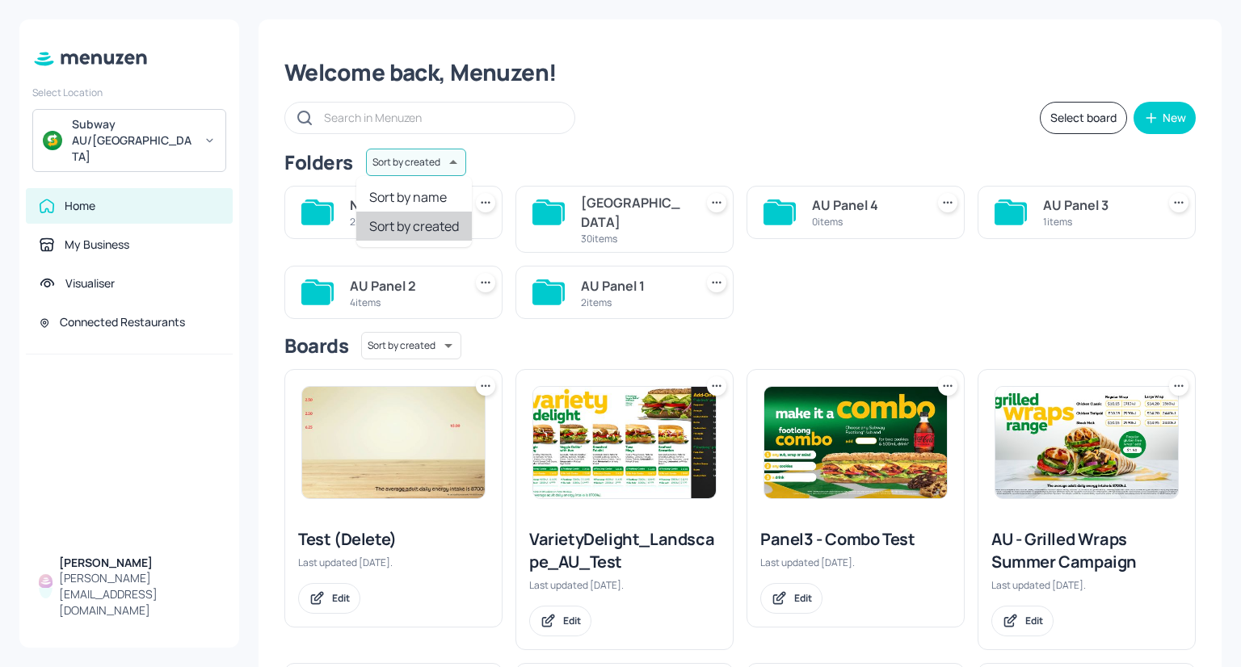
click at [410, 154] on body "Select Location Subway AU/NZ Home My Business Visualiser Connected Restaurants …" at bounding box center [620, 333] width 1241 height 667
click at [415, 206] on li "Sort by name" at bounding box center [414, 197] width 116 height 29
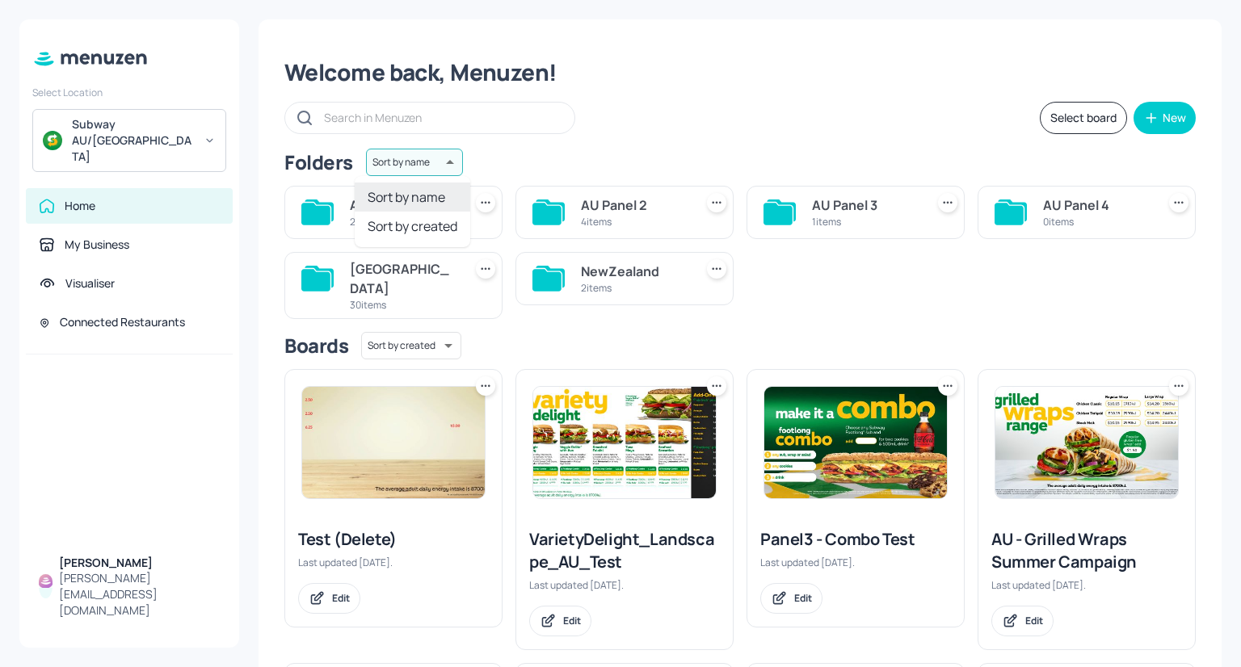
click at [421, 159] on body "Select Location Subway AU/NZ Home My Business Visualiser Connected Restaurants …" at bounding box center [620, 333] width 1241 height 667
click at [423, 227] on li "Sort by created" at bounding box center [413, 226] width 116 height 29
type input "id"
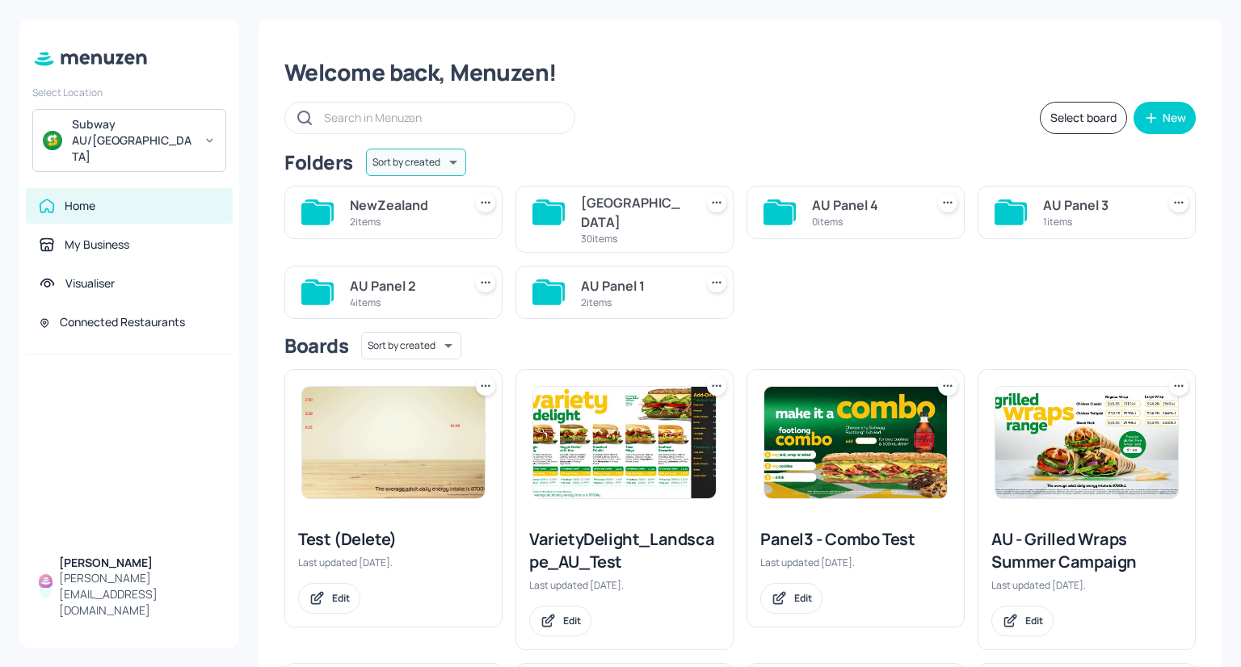
click at [472, 124] on input "text" at bounding box center [441, 117] width 234 height 23
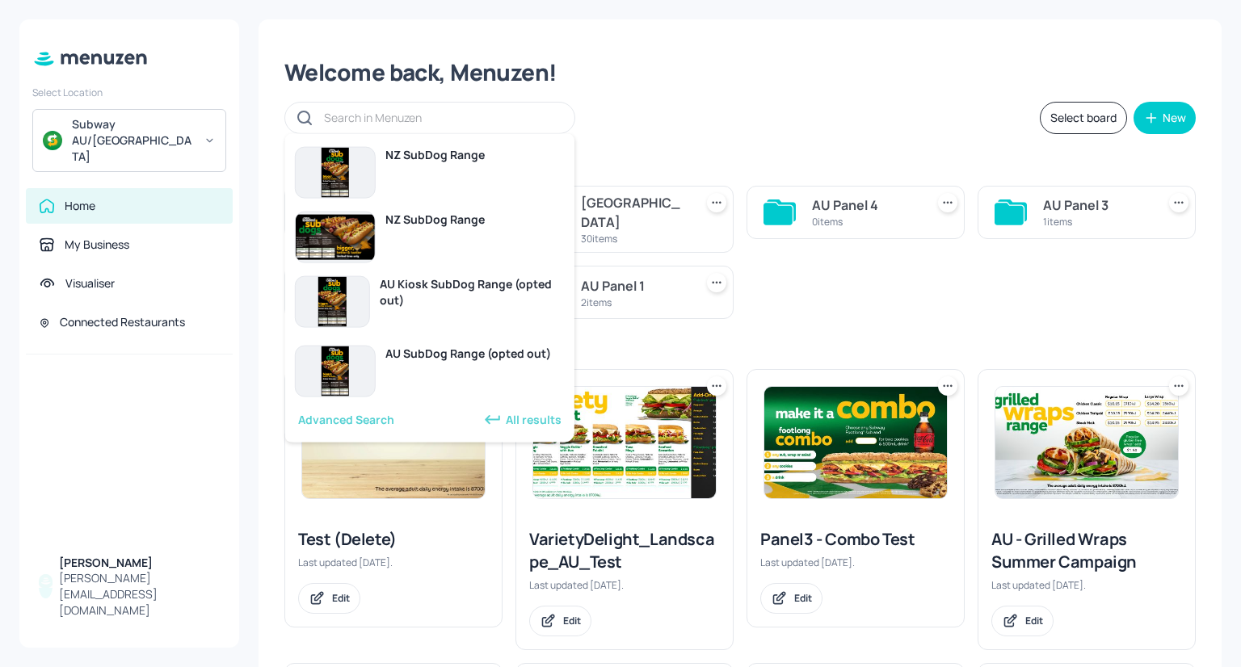
type input "a"
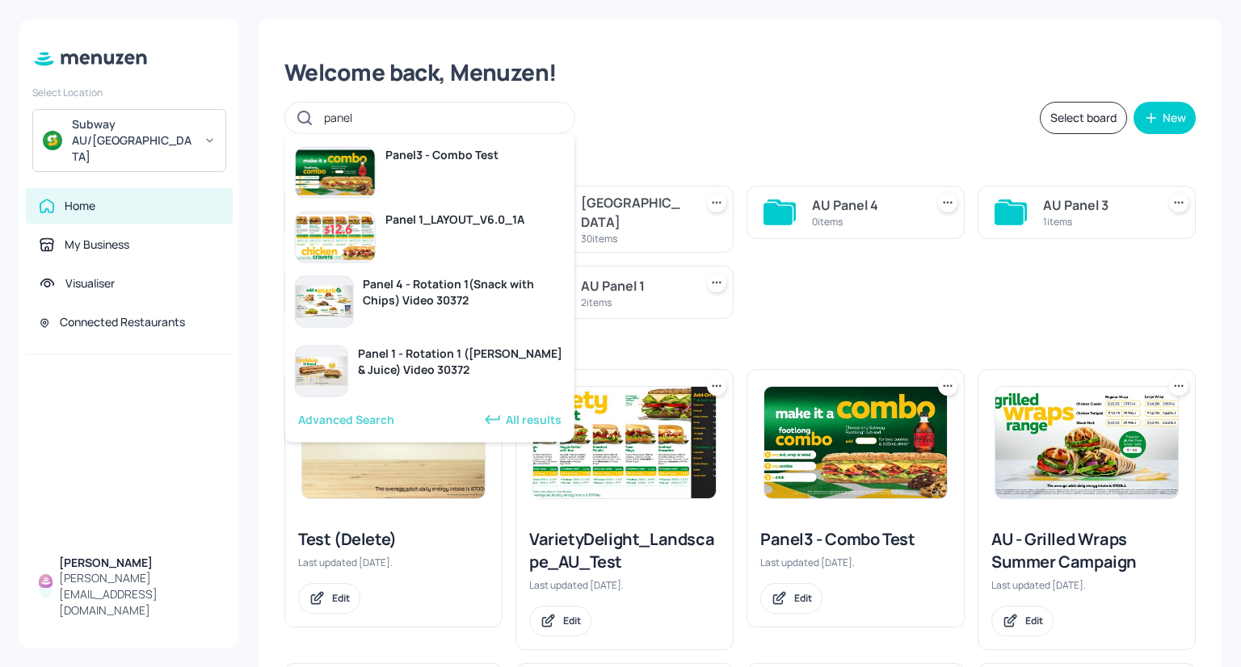
type input "panel 3"
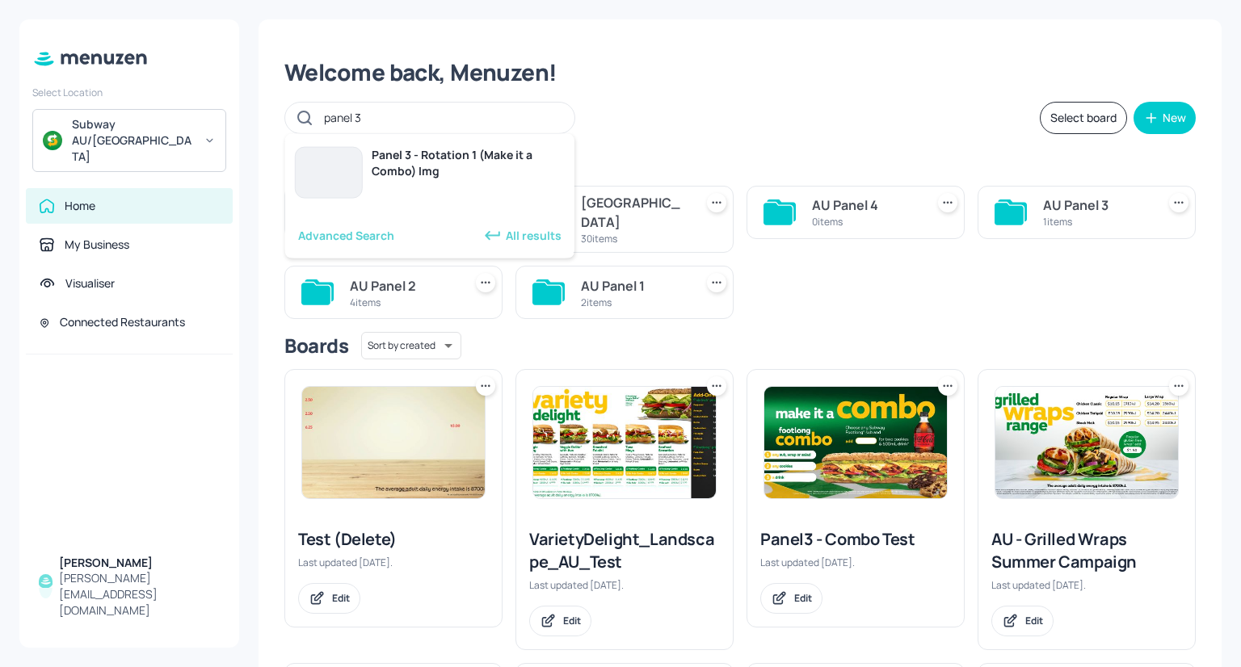
click at [507, 239] on div "All results" at bounding box center [522, 234] width 78 height 19
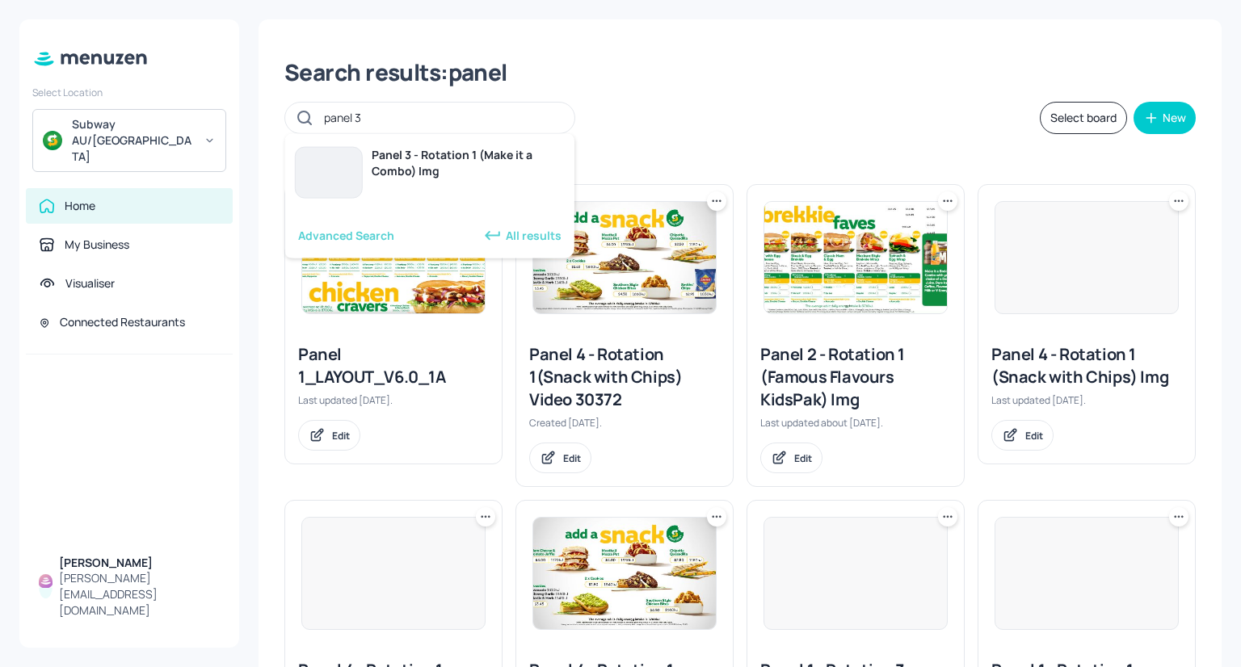
click at [517, 238] on div "All results" at bounding box center [522, 234] width 78 height 19
click at [356, 235] on div "Advanced Search" at bounding box center [346, 235] width 96 height 16
click at [353, 234] on div "Advanced Search" at bounding box center [346, 235] width 96 height 16
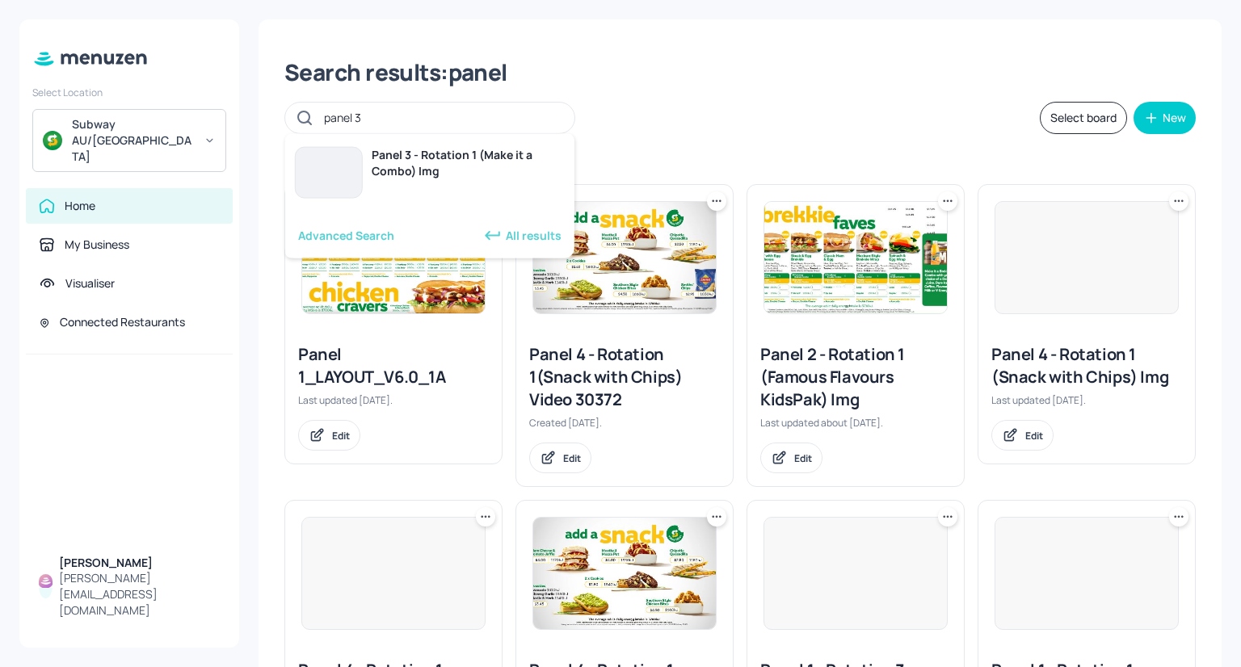
click at [353, 234] on div "Advanced Search" at bounding box center [346, 235] width 96 height 16
click at [372, 237] on div "Advanced Search" at bounding box center [346, 235] width 96 height 16
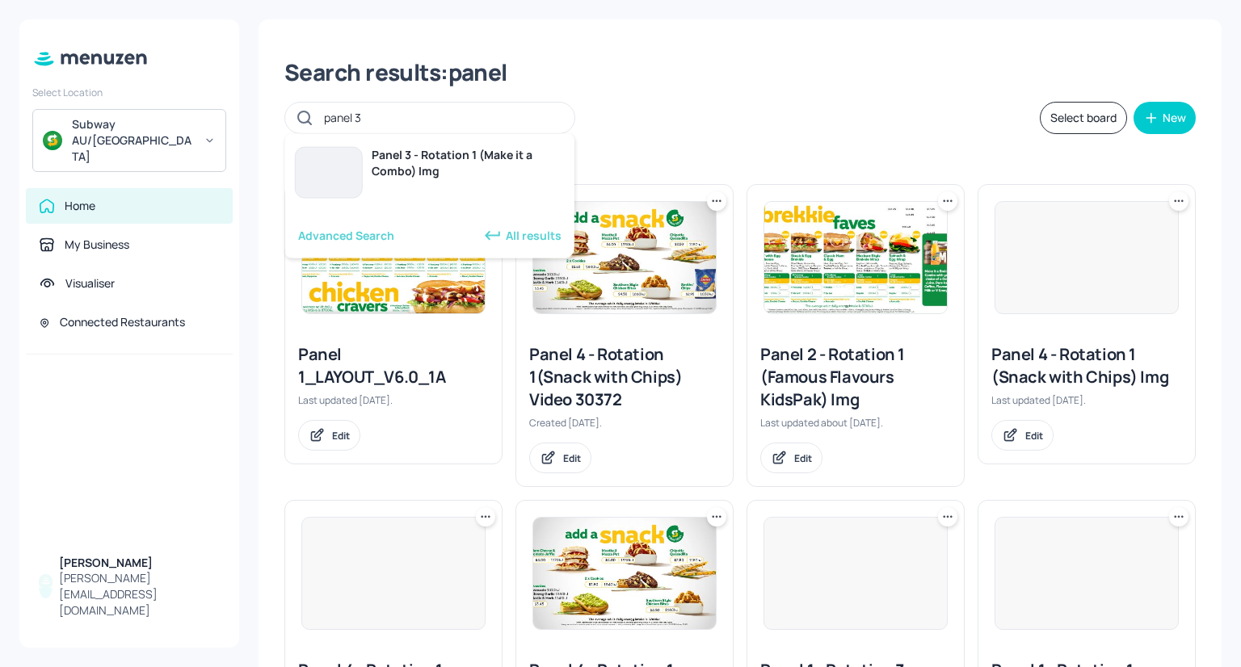
click at [525, 240] on div "All results" at bounding box center [522, 234] width 78 height 19
click at [377, 234] on div "Advanced Search" at bounding box center [346, 235] width 96 height 16
click at [405, 188] on div "Select" at bounding box center [396, 194] width 48 height 18
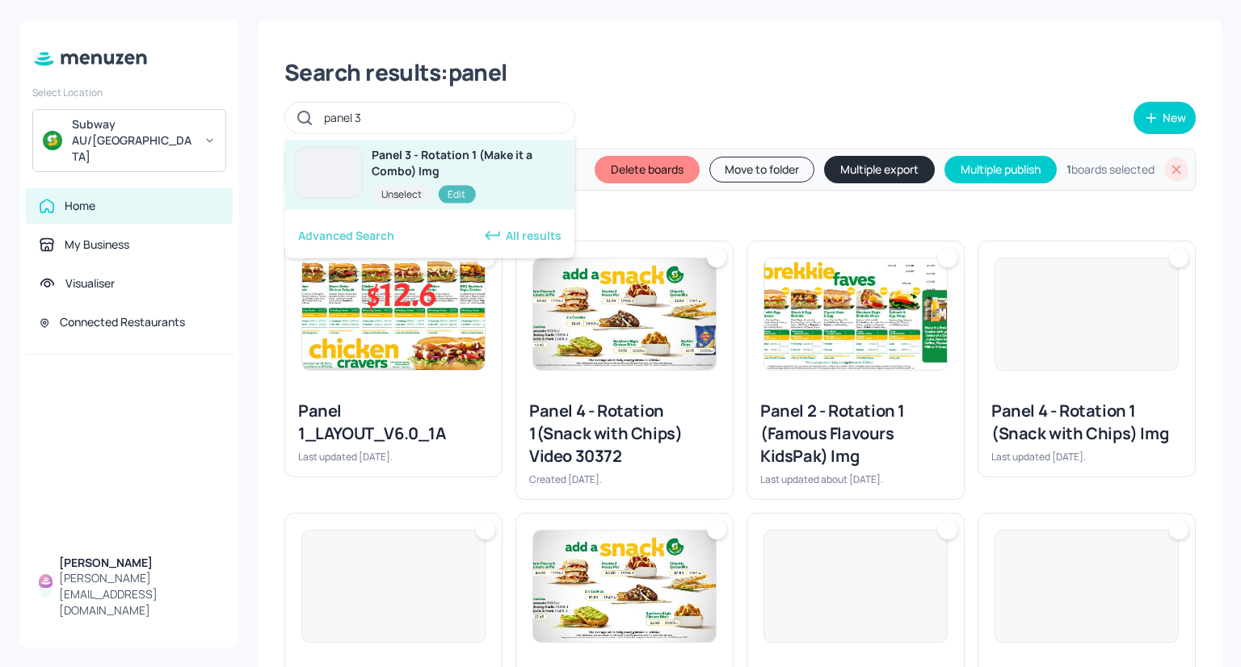
click at [405, 191] on div "Unselect" at bounding box center [402, 194] width 60 height 18
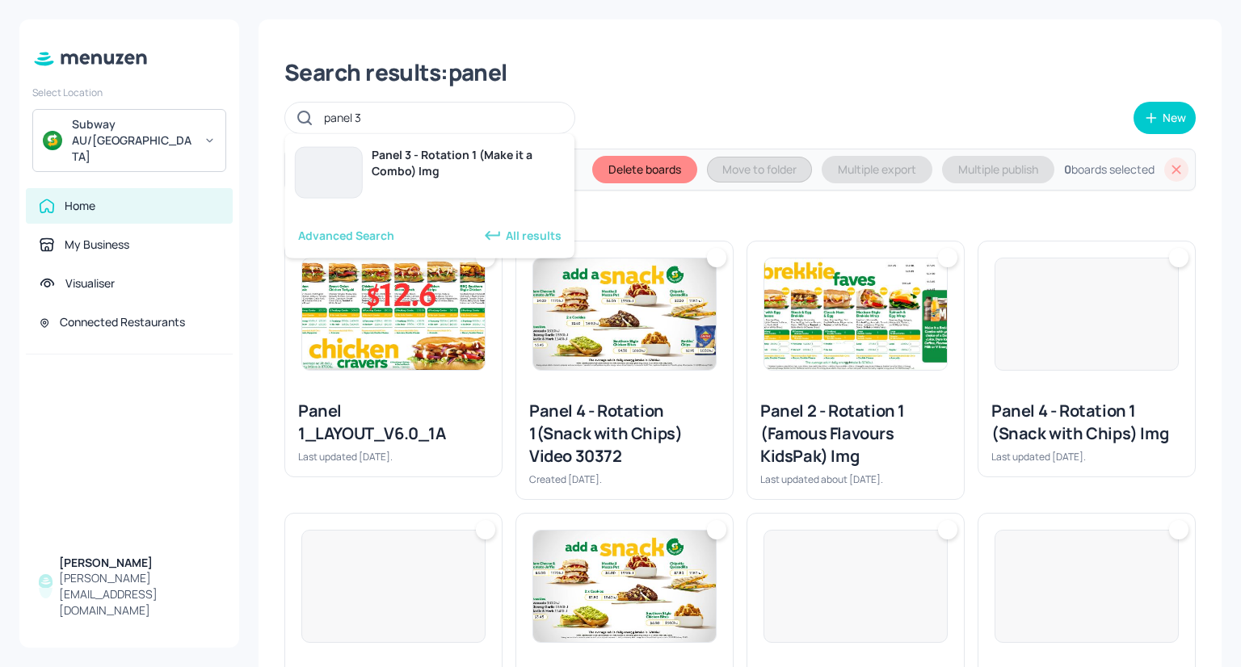
click at [405, 191] on div "Select" at bounding box center [396, 194] width 48 height 18
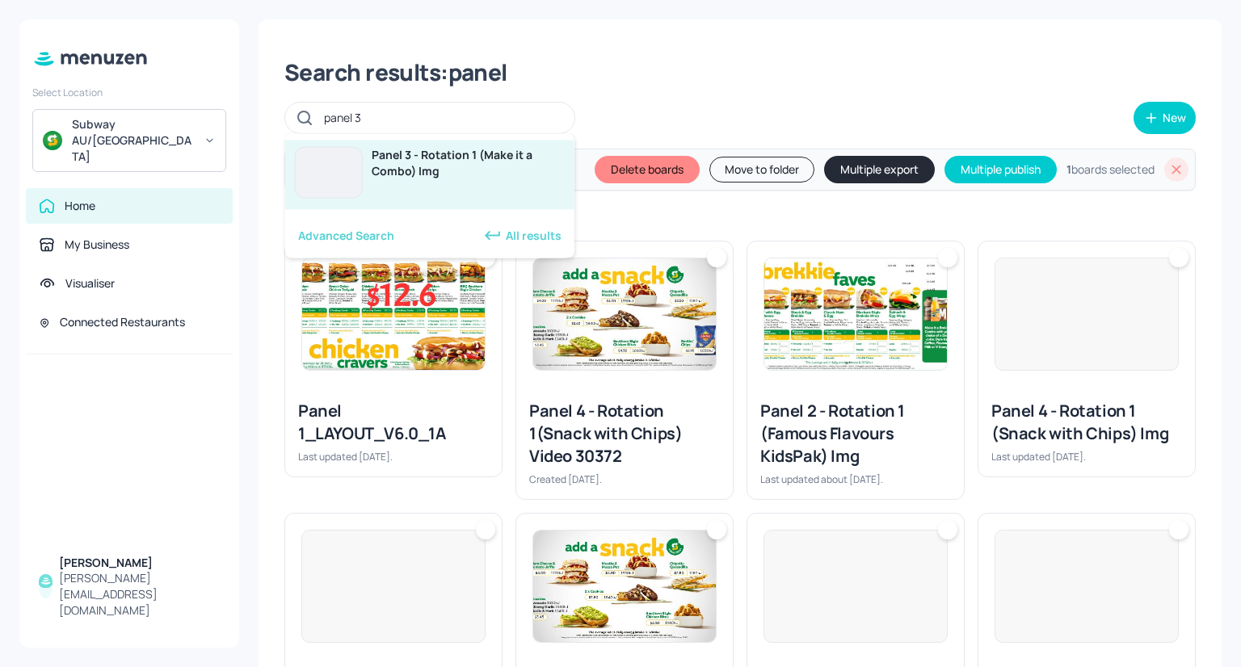
click at [405, 191] on div "Unselect" at bounding box center [402, 194] width 60 height 18
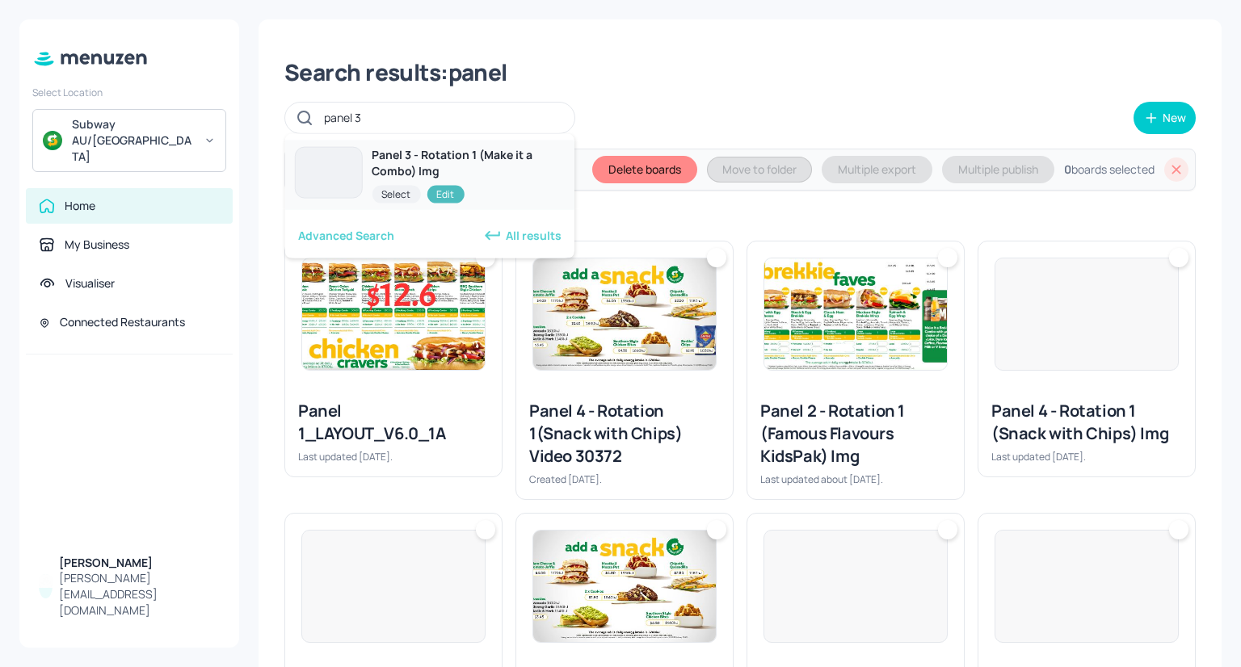
click at [427, 173] on div "Panel 3 - Rotation 1 (Make it a Combo) Img" at bounding box center [468, 163] width 192 height 32
click at [335, 158] on div at bounding box center [329, 173] width 68 height 52
click at [400, 165] on div "Panel 3 - Rotation 1 (Make it a Combo) Img" at bounding box center [468, 163] width 192 height 32
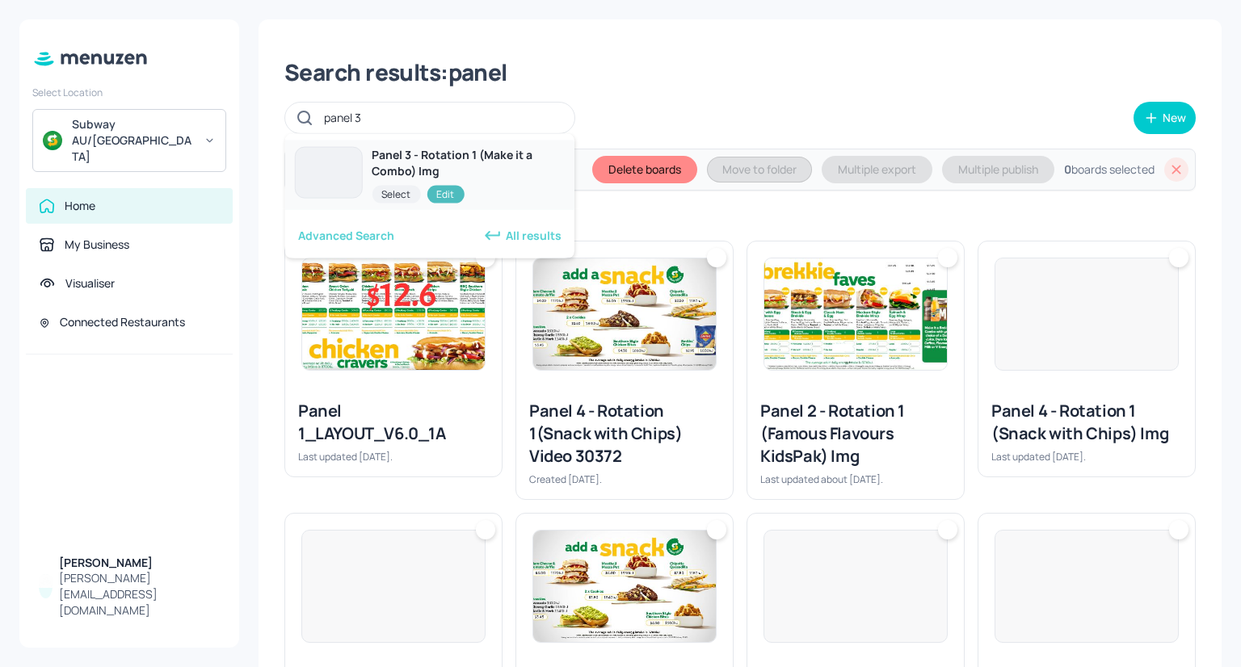
click at [400, 165] on div "Panel 3 - Rotation 1 (Make it a Combo) Img" at bounding box center [468, 163] width 192 height 32
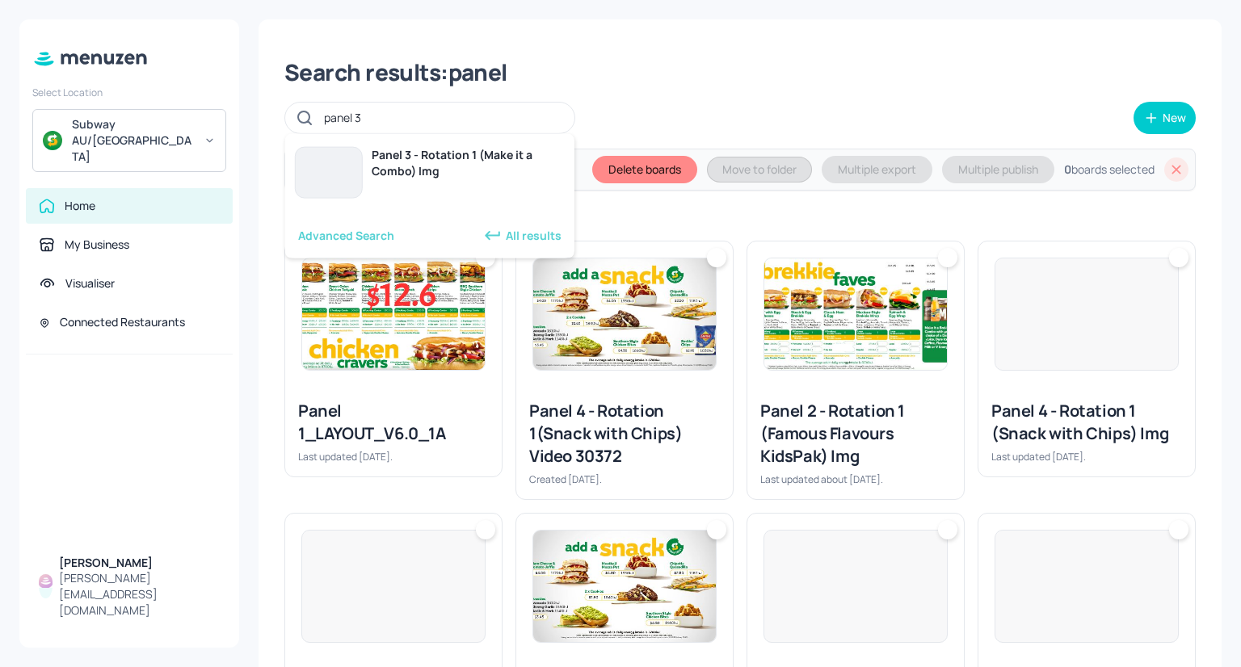
click at [462, 114] on input "panel 3" at bounding box center [441, 117] width 234 height 23
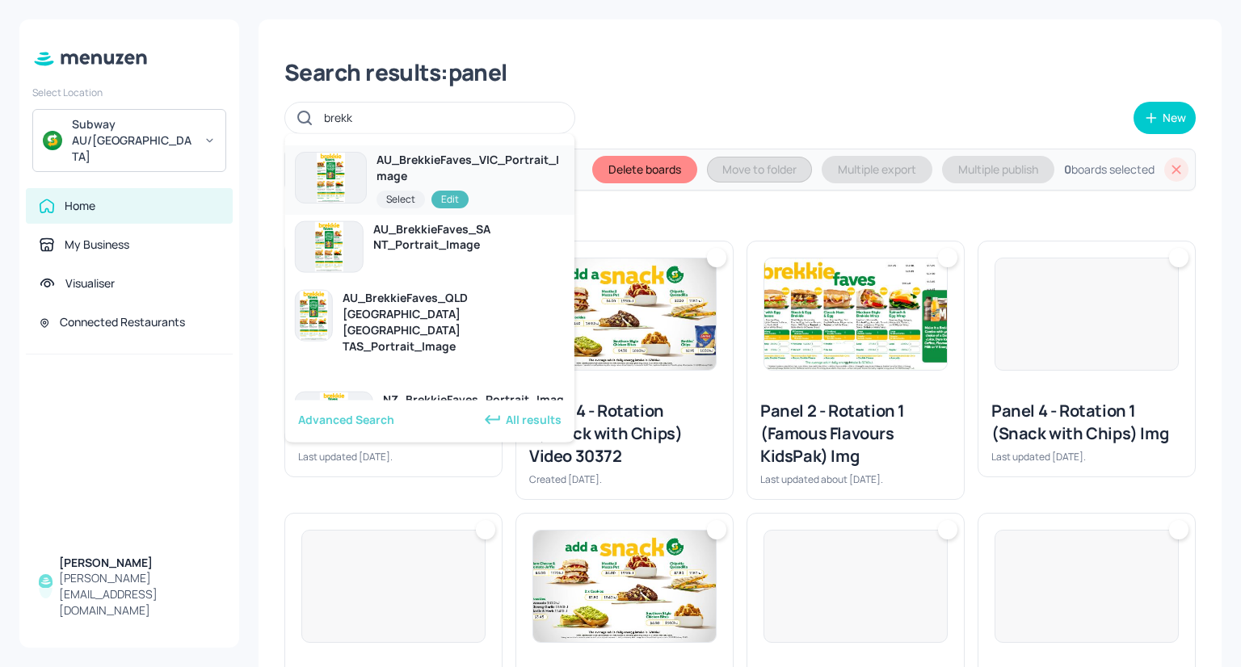
scroll to position [52, 0]
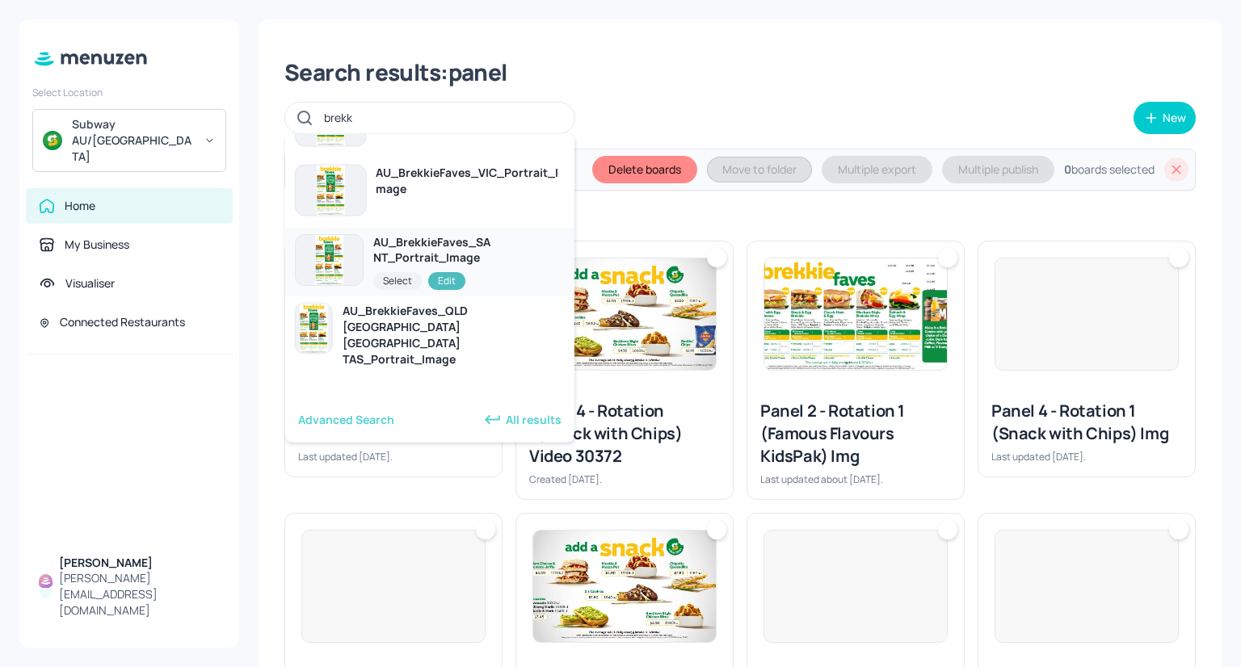
click at [345, 250] on img at bounding box center [329, 259] width 67 height 50
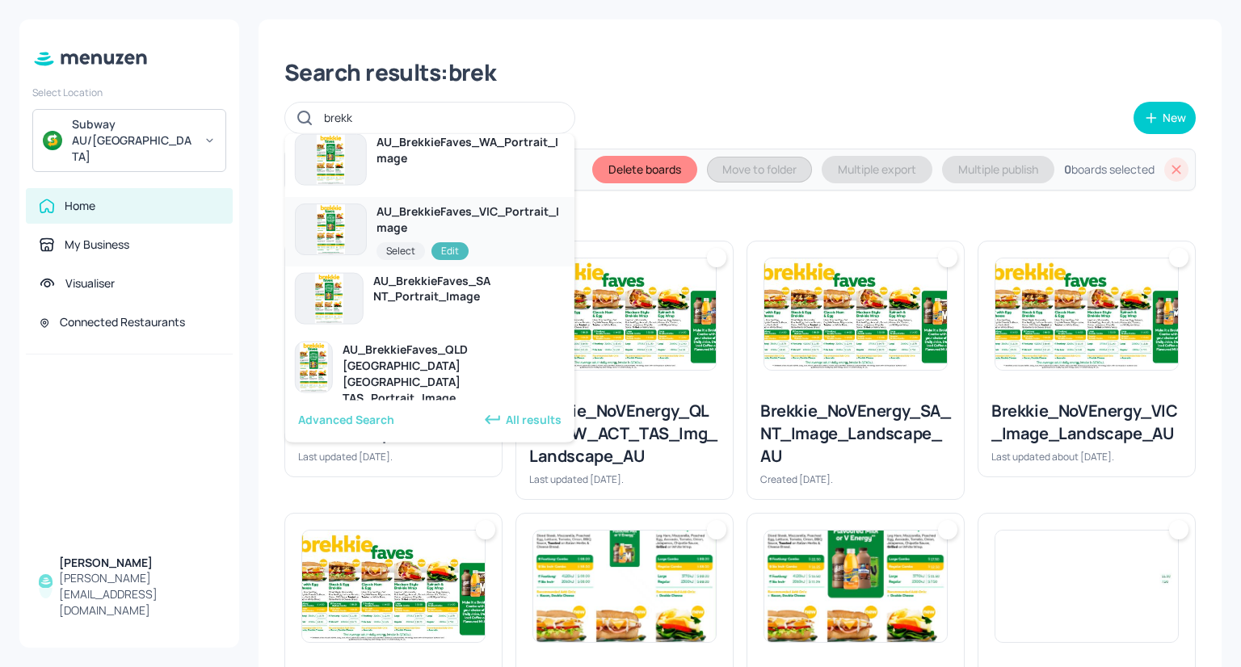
scroll to position [29, 0]
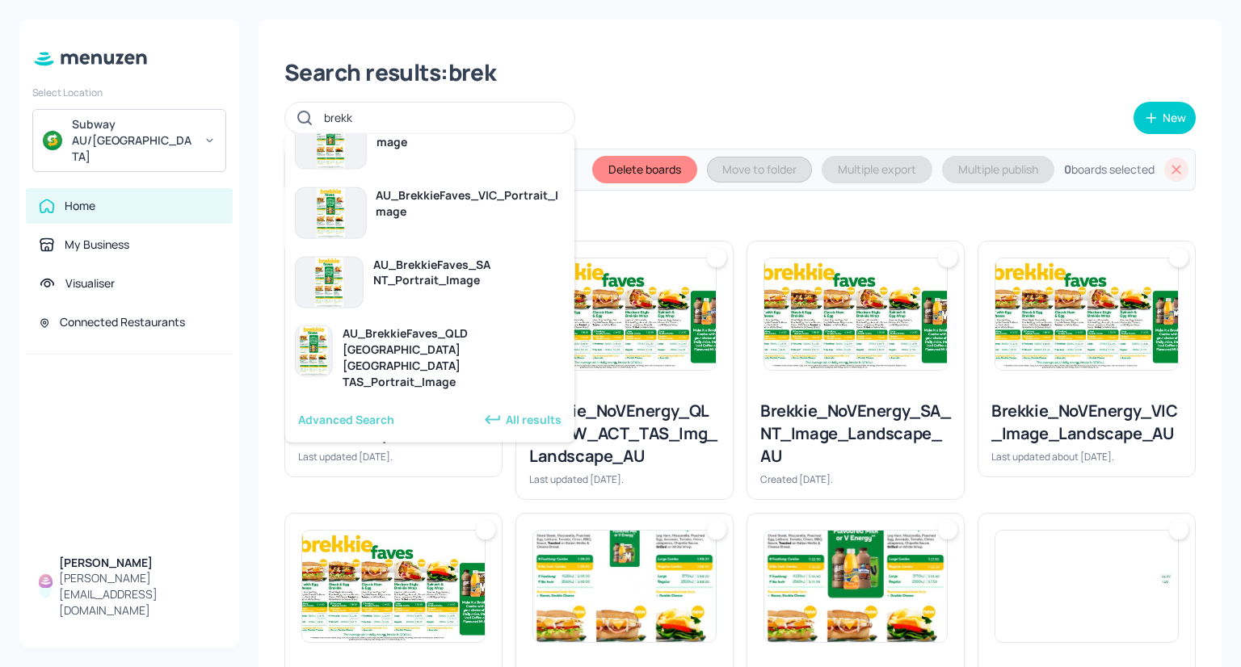
click at [513, 423] on div "All results" at bounding box center [522, 420] width 78 height 19
click at [509, 423] on div "All results" at bounding box center [522, 420] width 78 height 19
type input "brekk"
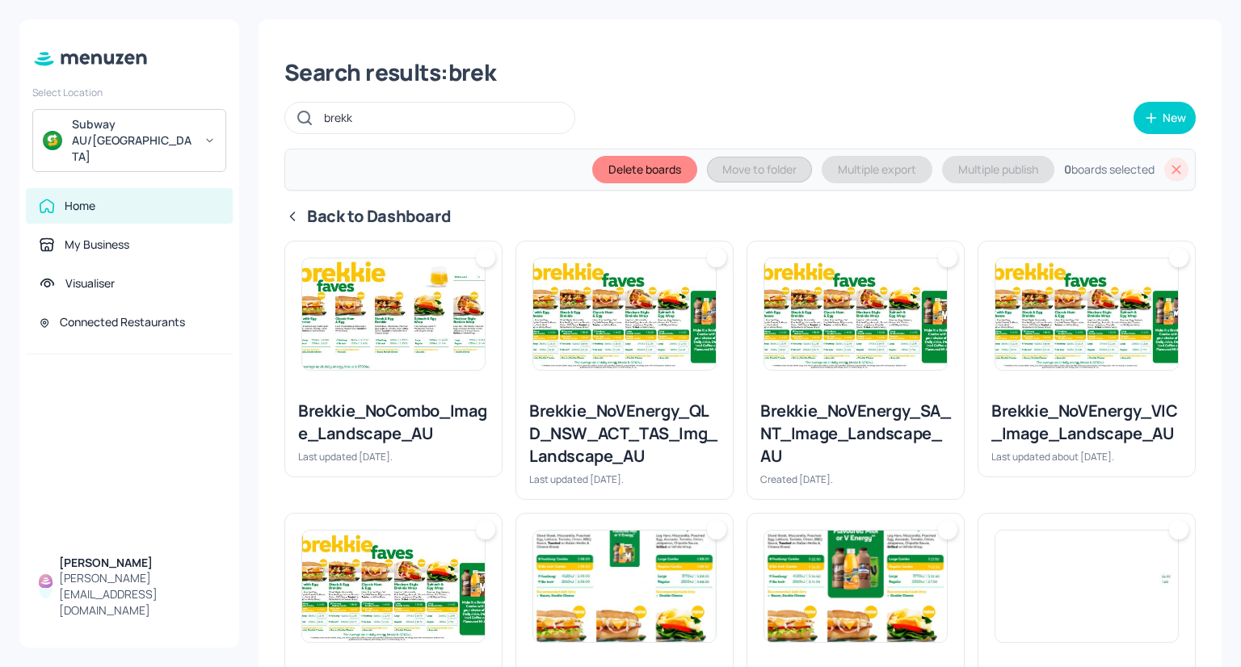
click at [208, 391] on div at bounding box center [129, 450] width 220 height 190
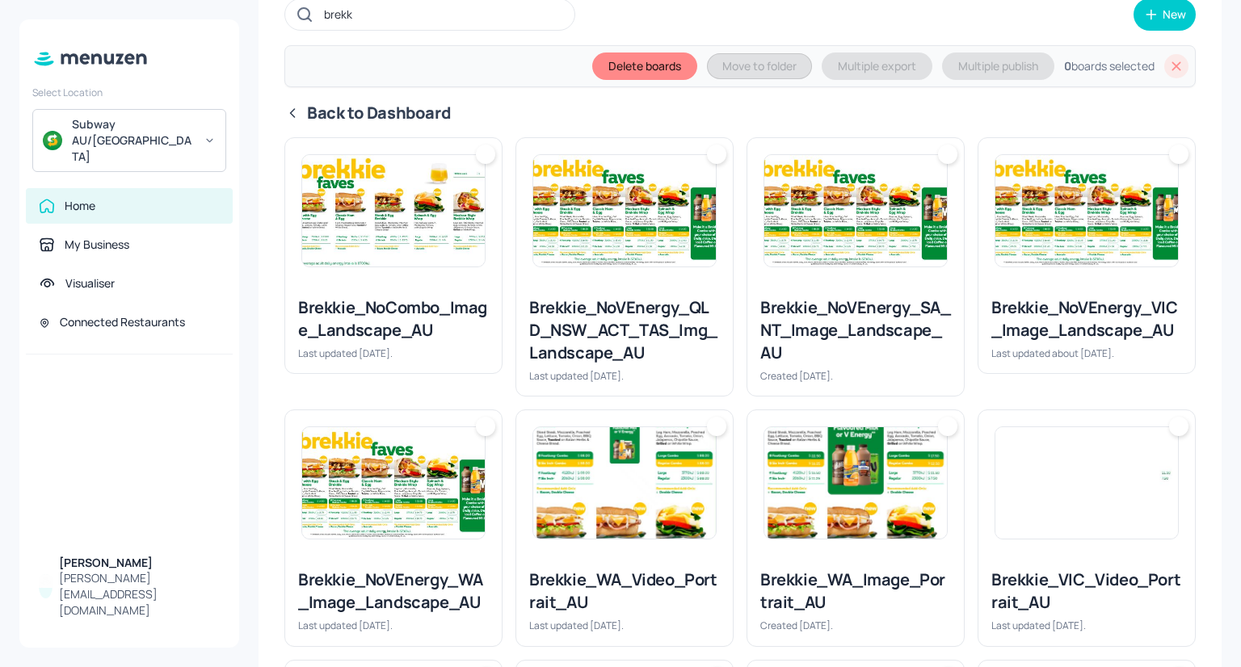
scroll to position [0, 0]
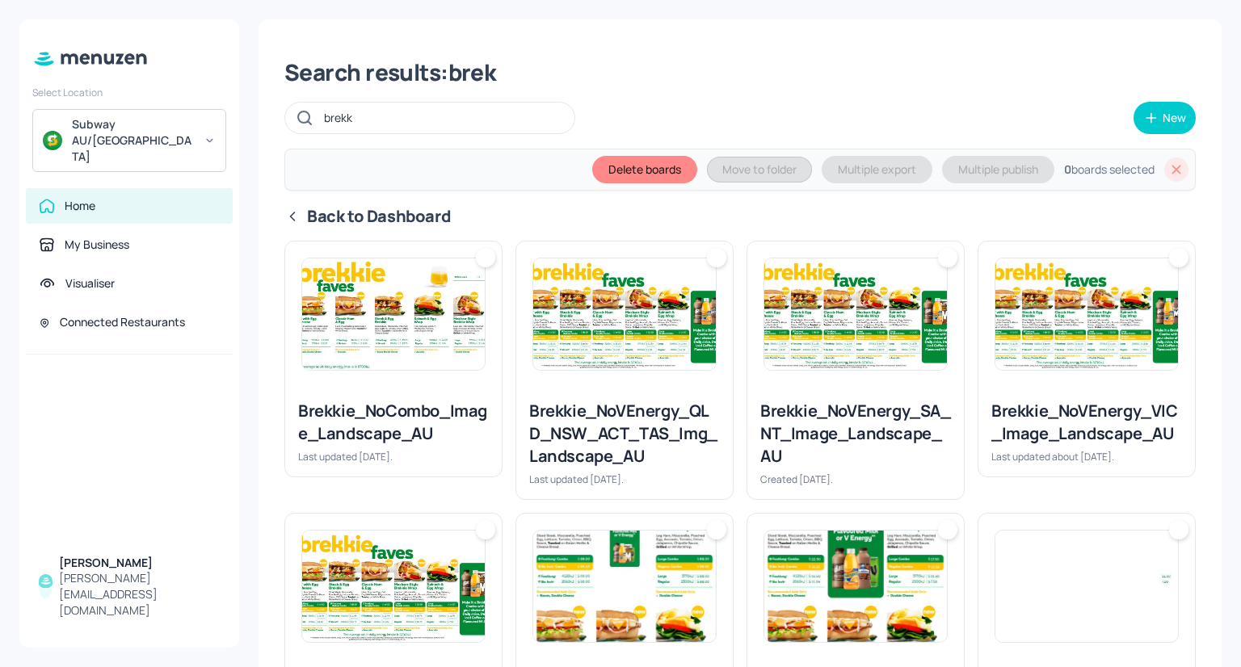
click at [1169, 175] on icon at bounding box center [1177, 170] width 16 height 16
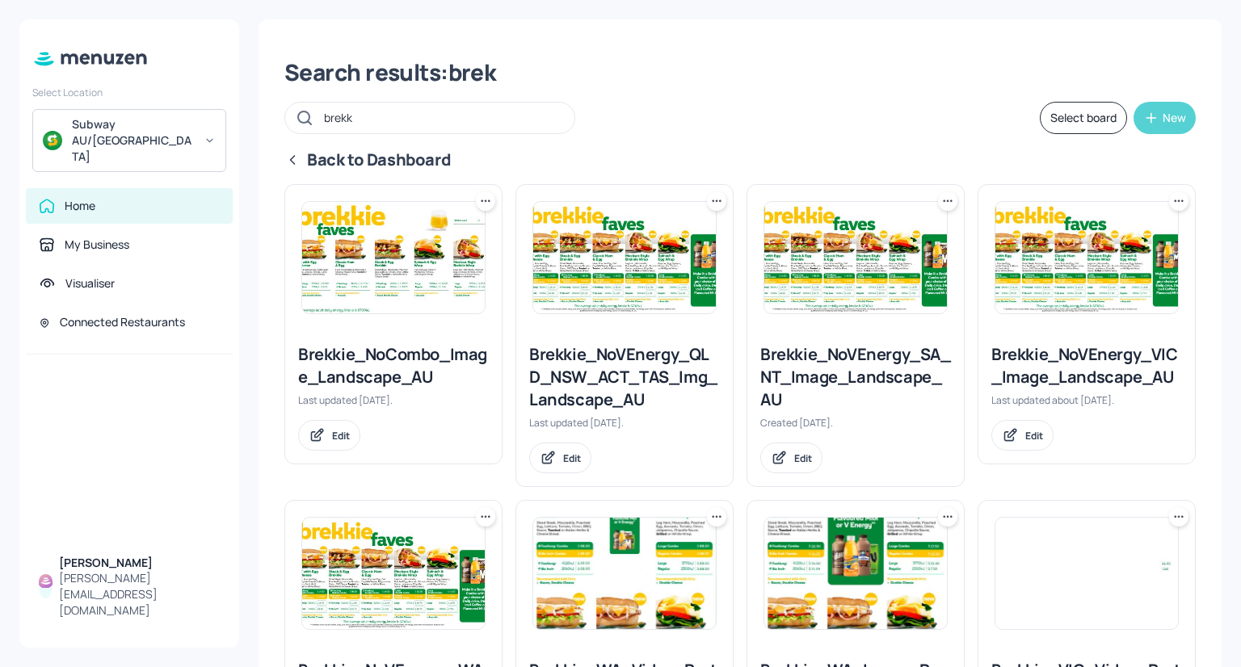
click at [1152, 124] on icon "button" at bounding box center [1151, 118] width 16 height 16
click at [1105, 195] on div "Add new board" at bounding box center [1111, 195] width 162 height 36
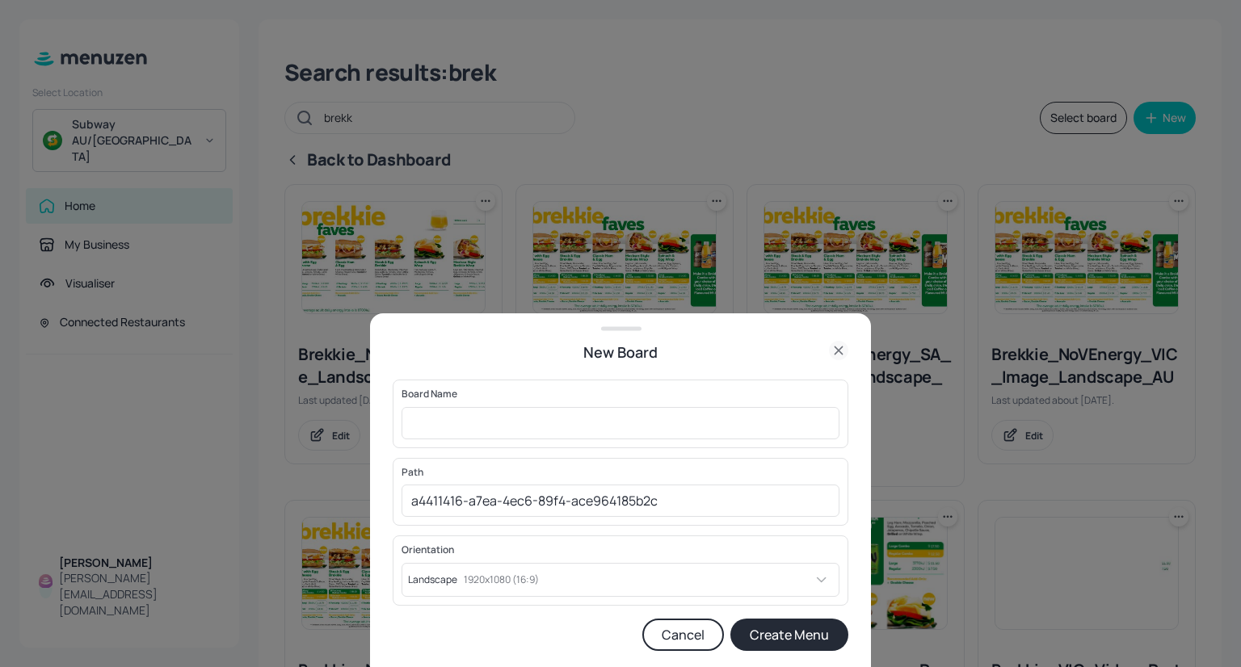
click at [842, 347] on icon at bounding box center [838, 350] width 7 height 7
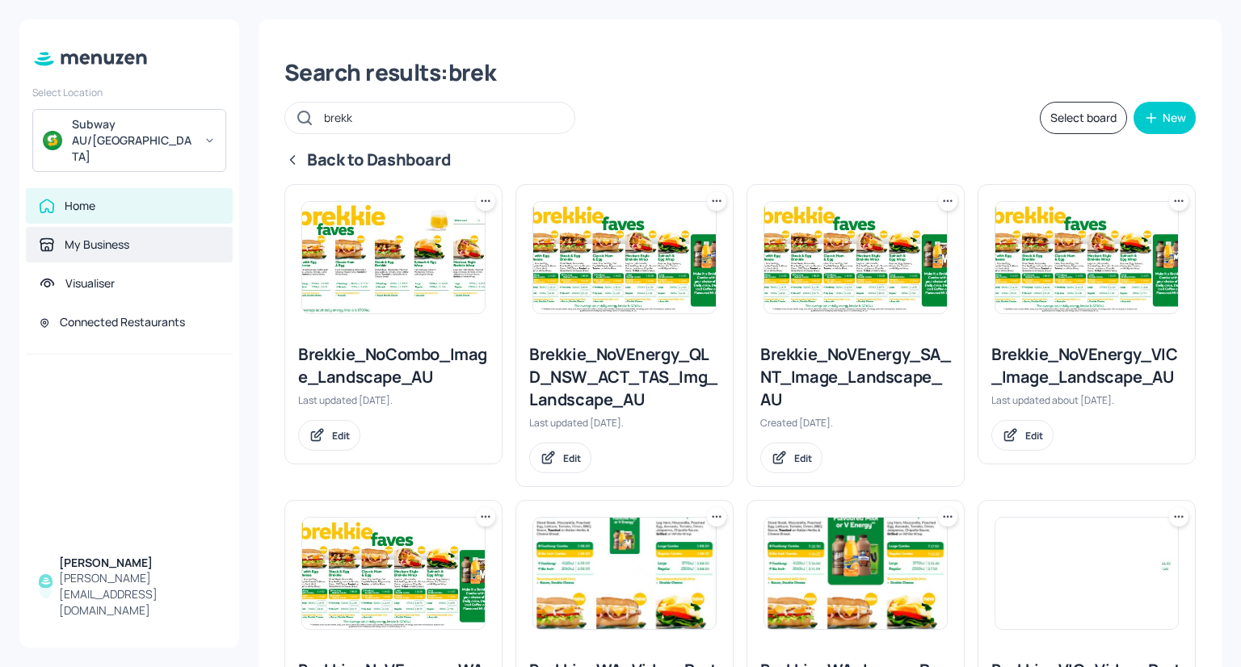
click at [113, 237] on div "My Business" at bounding box center [97, 245] width 65 height 16
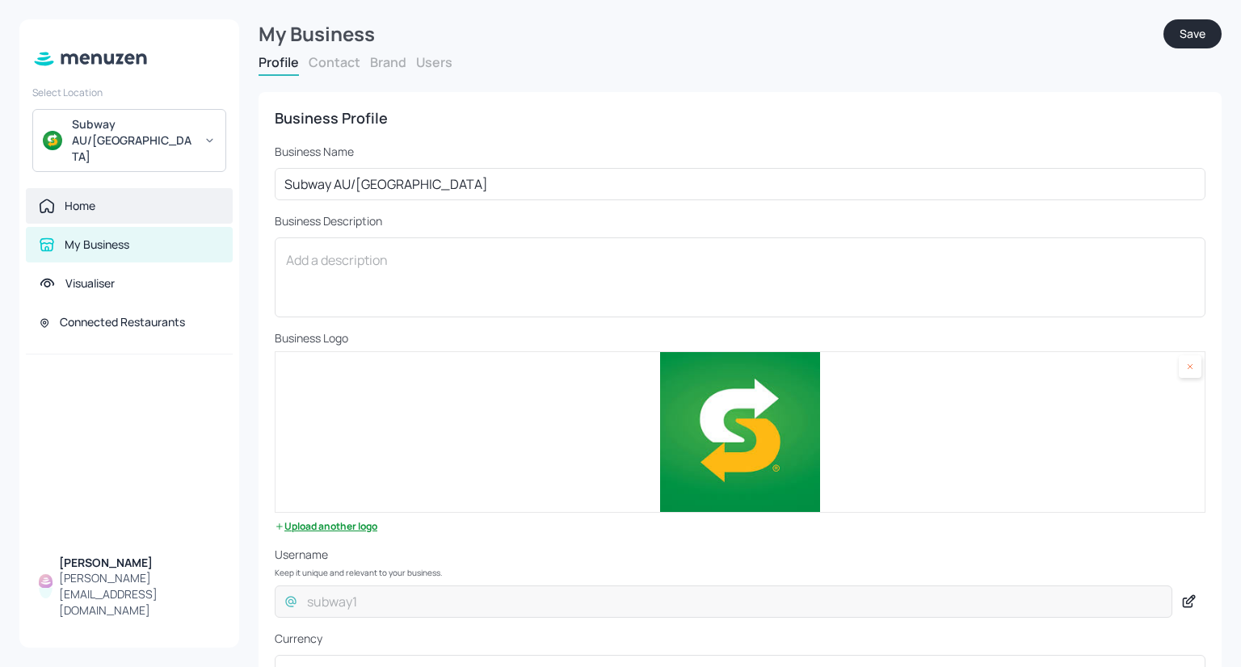
click at [144, 188] on div "Home" at bounding box center [129, 206] width 207 height 36
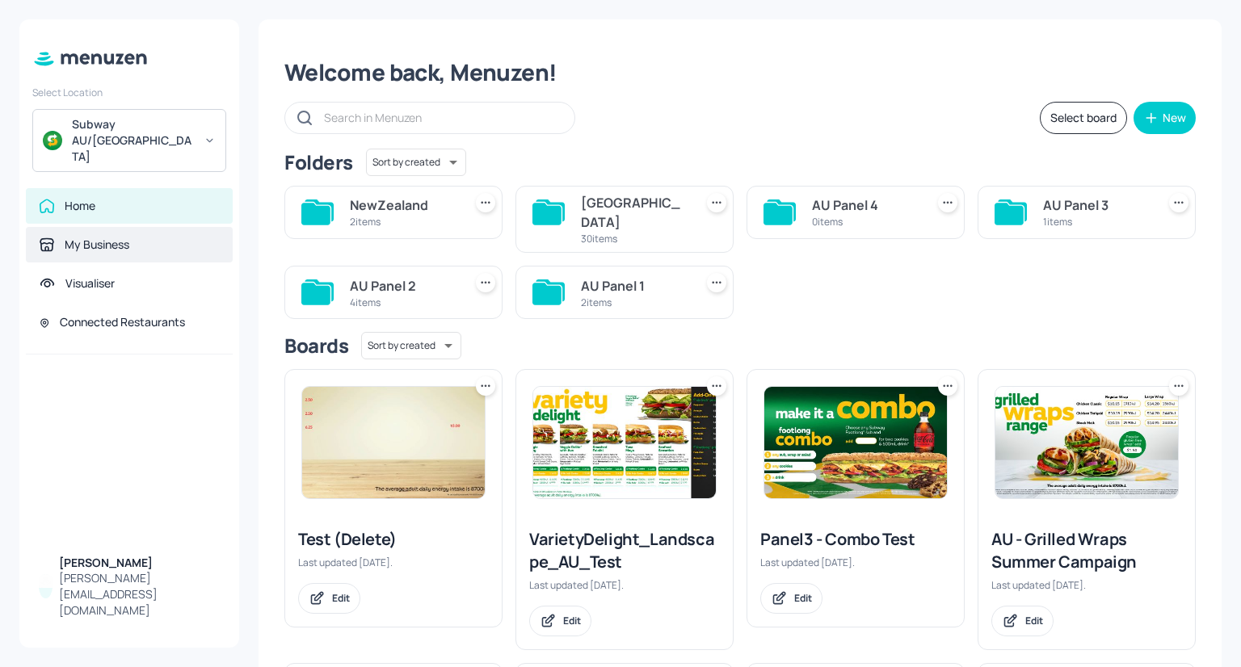
click at [150, 227] on div "My Business" at bounding box center [129, 245] width 207 height 36
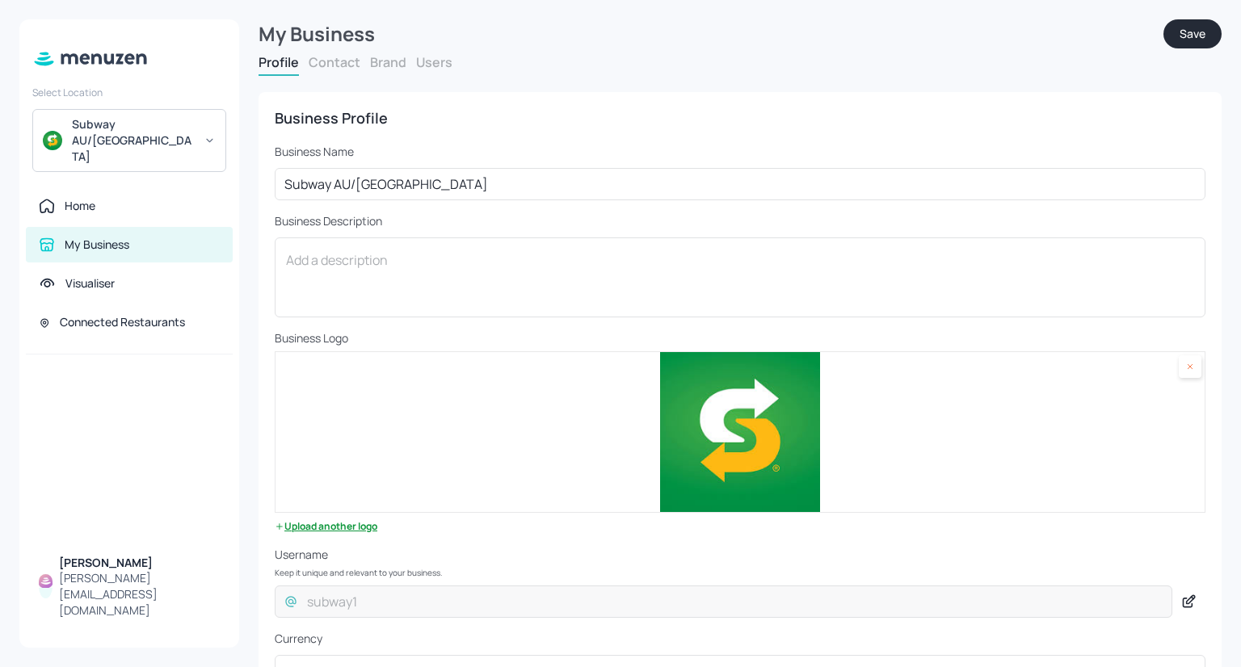
click at [312, 146] on p "Business Name" at bounding box center [740, 152] width 931 height 16
click at [345, 69] on button "Contact" at bounding box center [335, 62] width 52 height 18
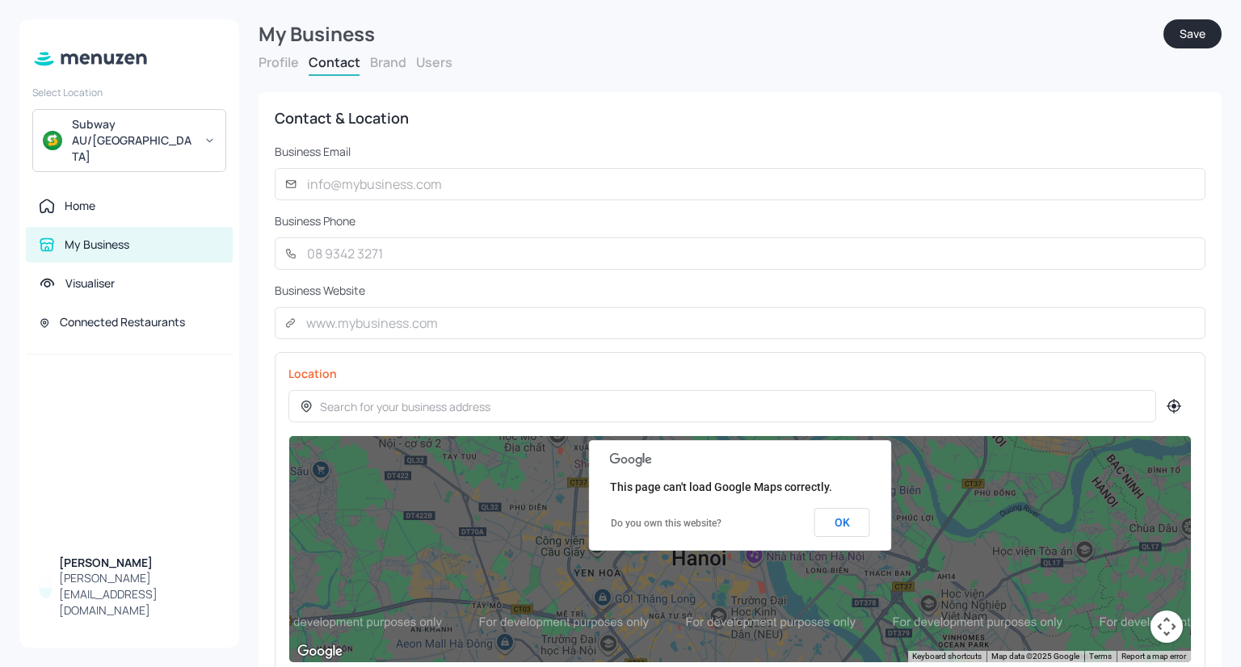
click at [29, 387] on div at bounding box center [129, 450] width 220 height 190
click at [294, 61] on button "Profile" at bounding box center [279, 62] width 40 height 18
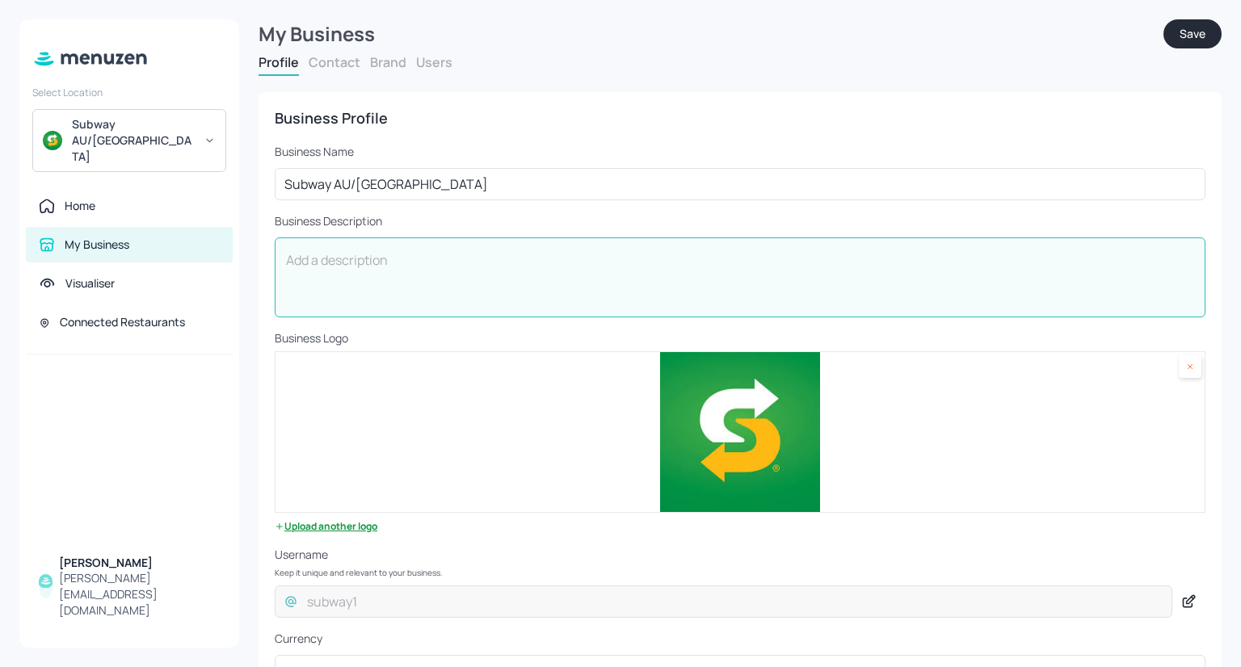
click at [315, 266] on textarea at bounding box center [740, 277] width 908 height 53
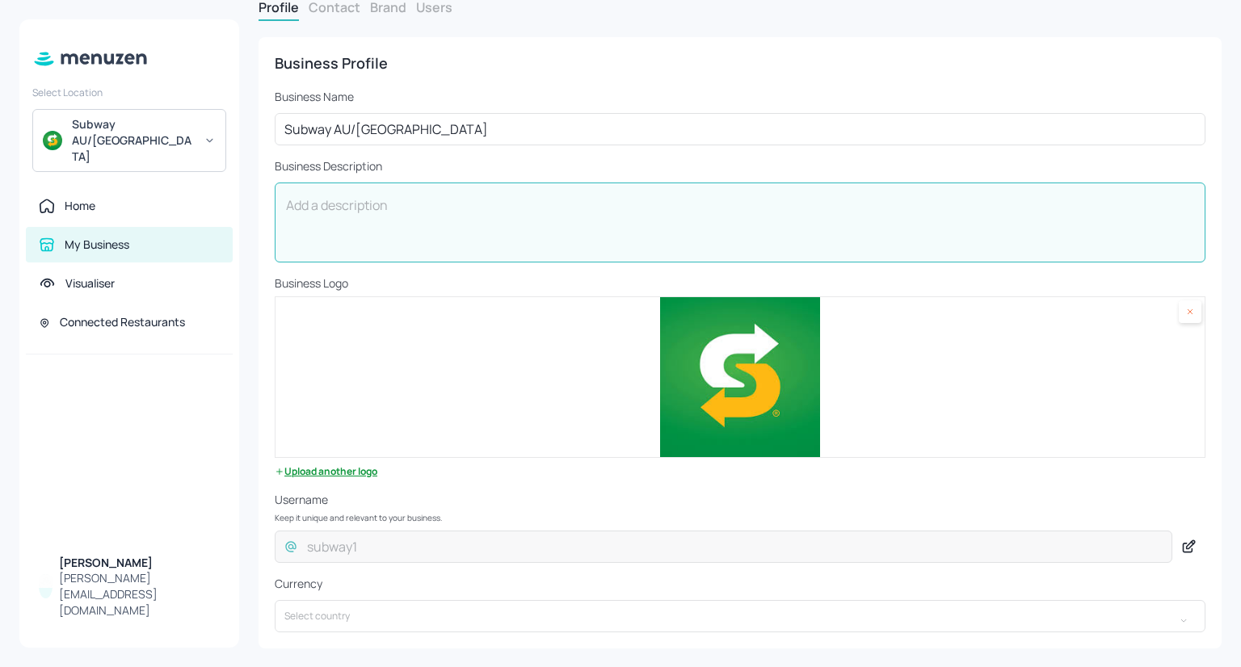
scroll to position [55, 0]
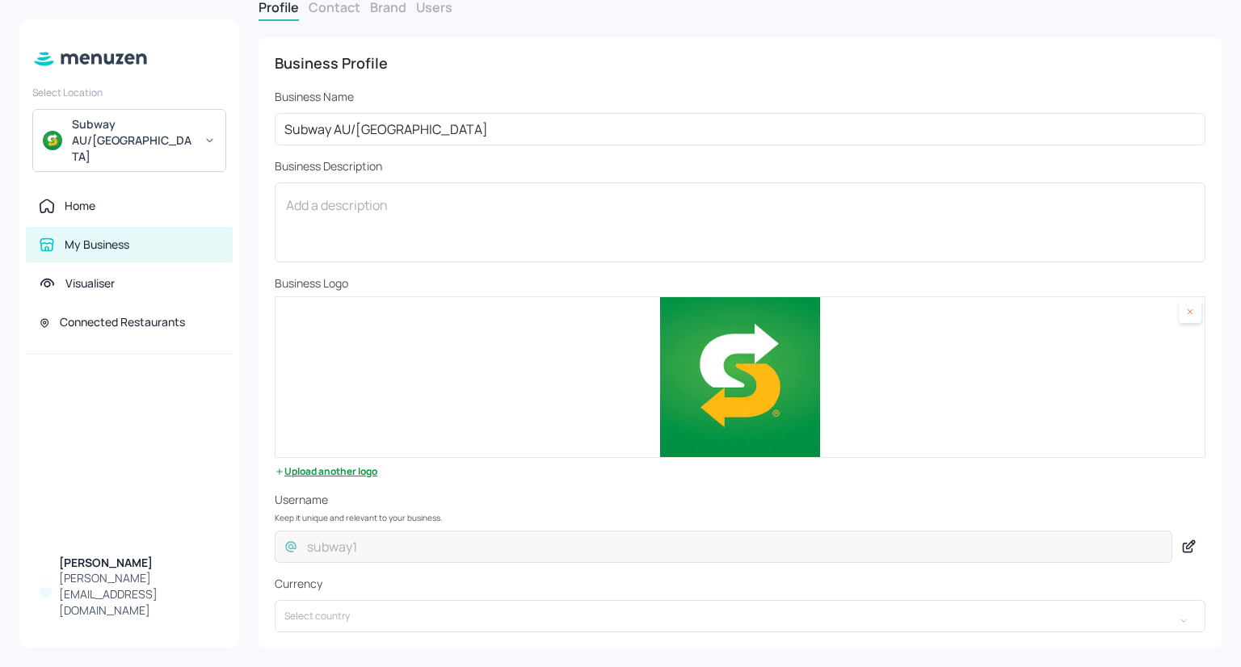
click at [155, 441] on div at bounding box center [129, 450] width 220 height 190
click at [335, 11] on button "Contact" at bounding box center [335, 7] width 52 height 18
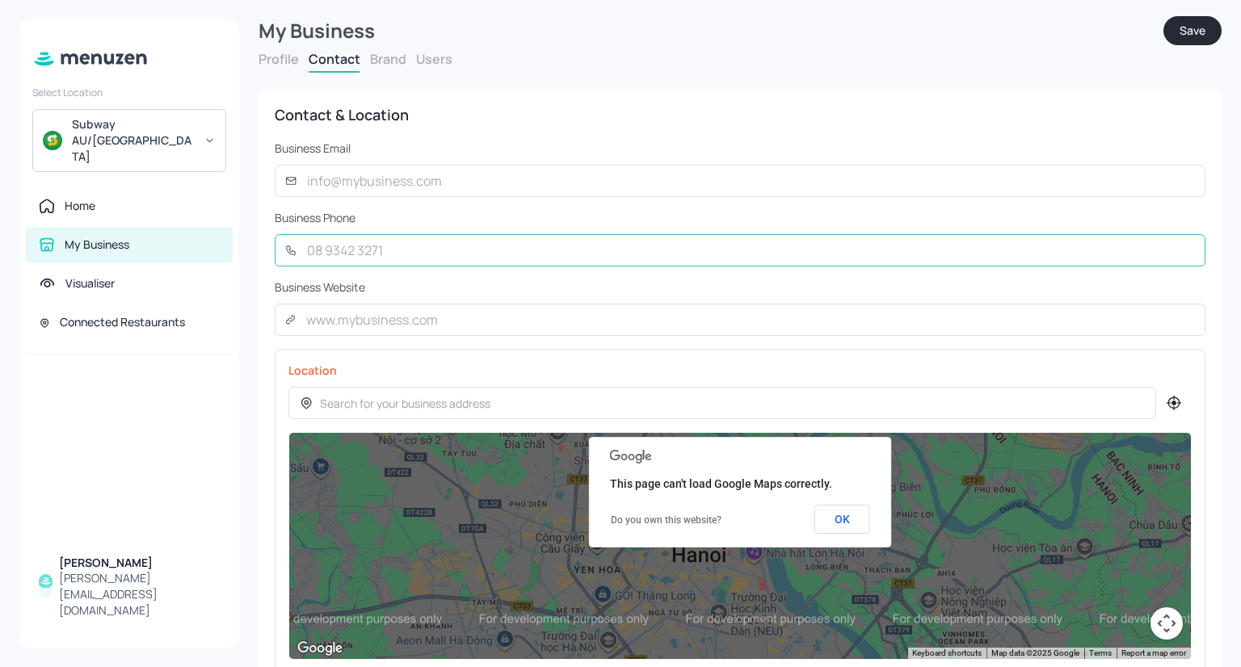
scroll to position [3, 0]
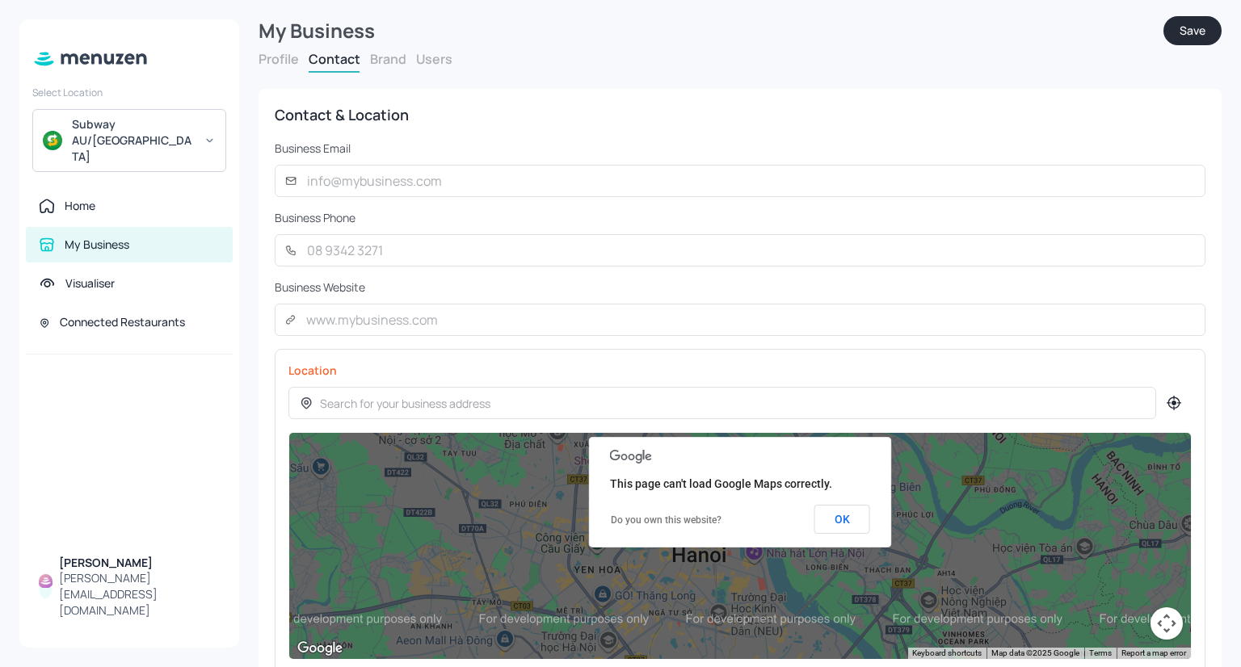
click at [376, 62] on button "Brand" at bounding box center [388, 59] width 36 height 18
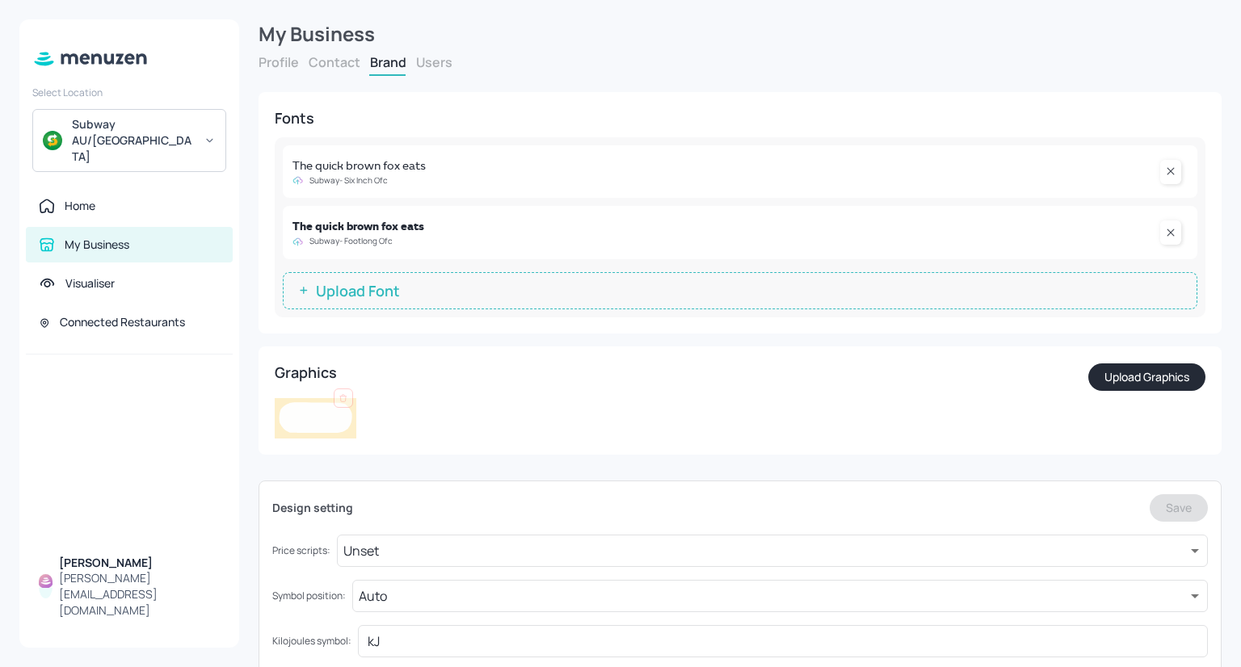
click at [432, 61] on button "Users" at bounding box center [434, 62] width 36 height 18
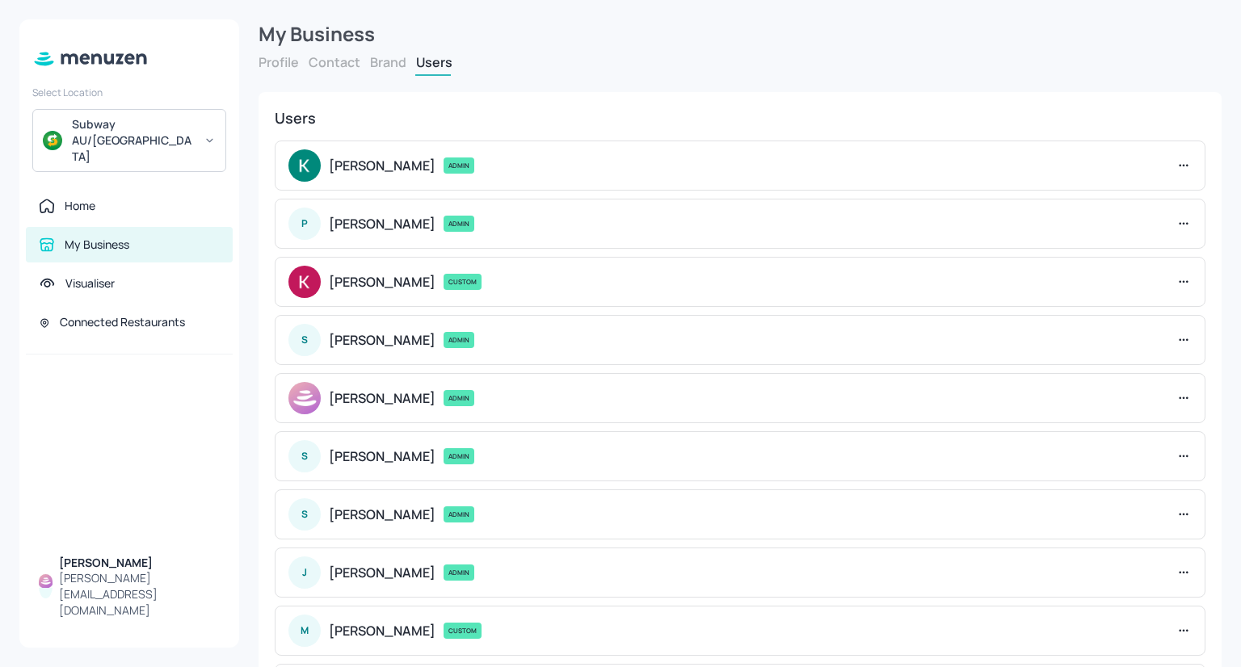
click at [390, 68] on button "Brand" at bounding box center [388, 62] width 36 height 18
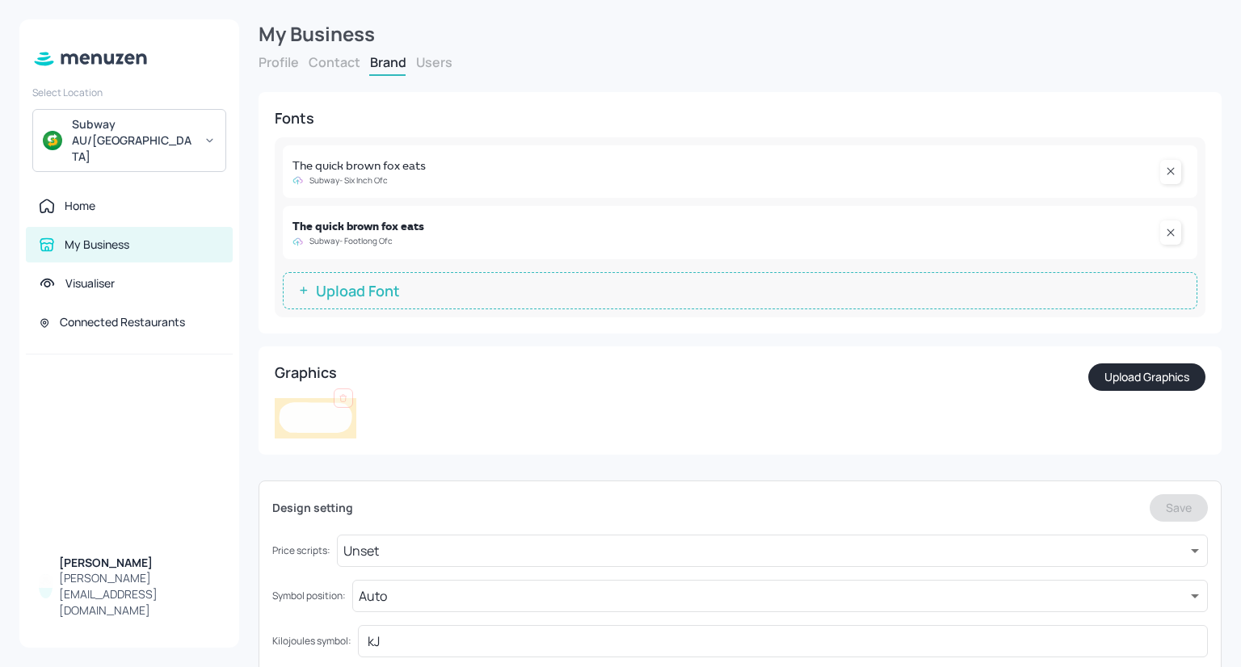
click at [438, 65] on button "Users" at bounding box center [434, 62] width 36 height 18
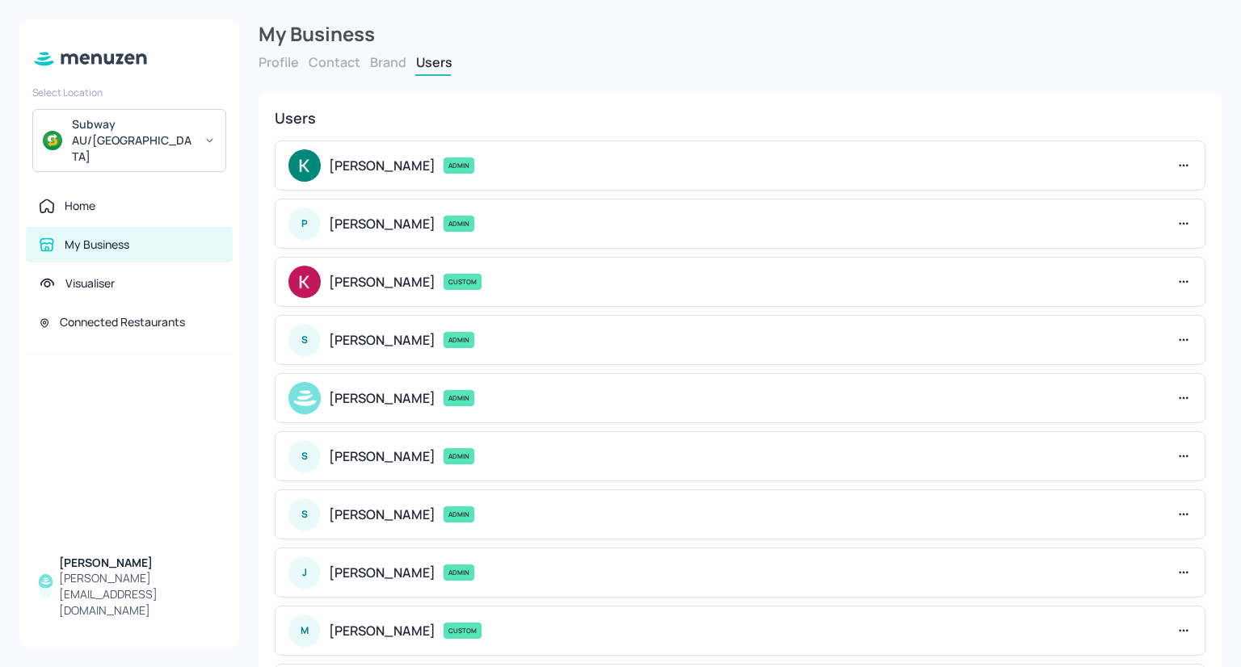
click at [1176, 171] on icon at bounding box center [1184, 166] width 16 height 16
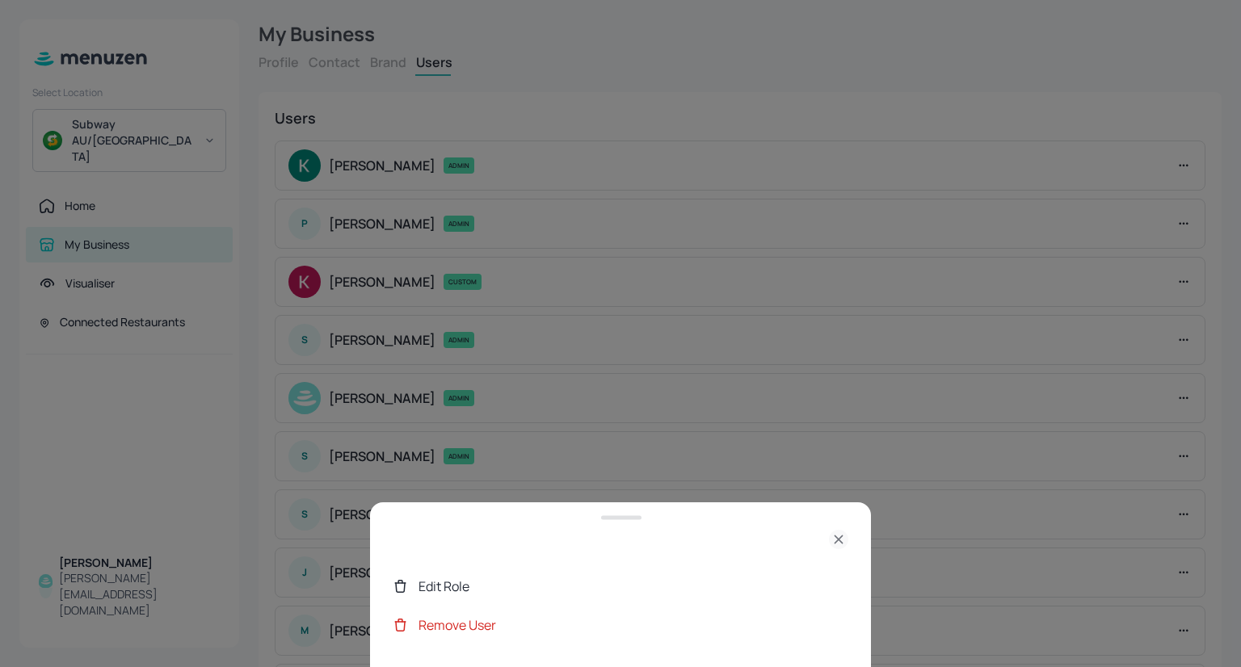
click at [987, 127] on div at bounding box center [620, 333] width 1241 height 667
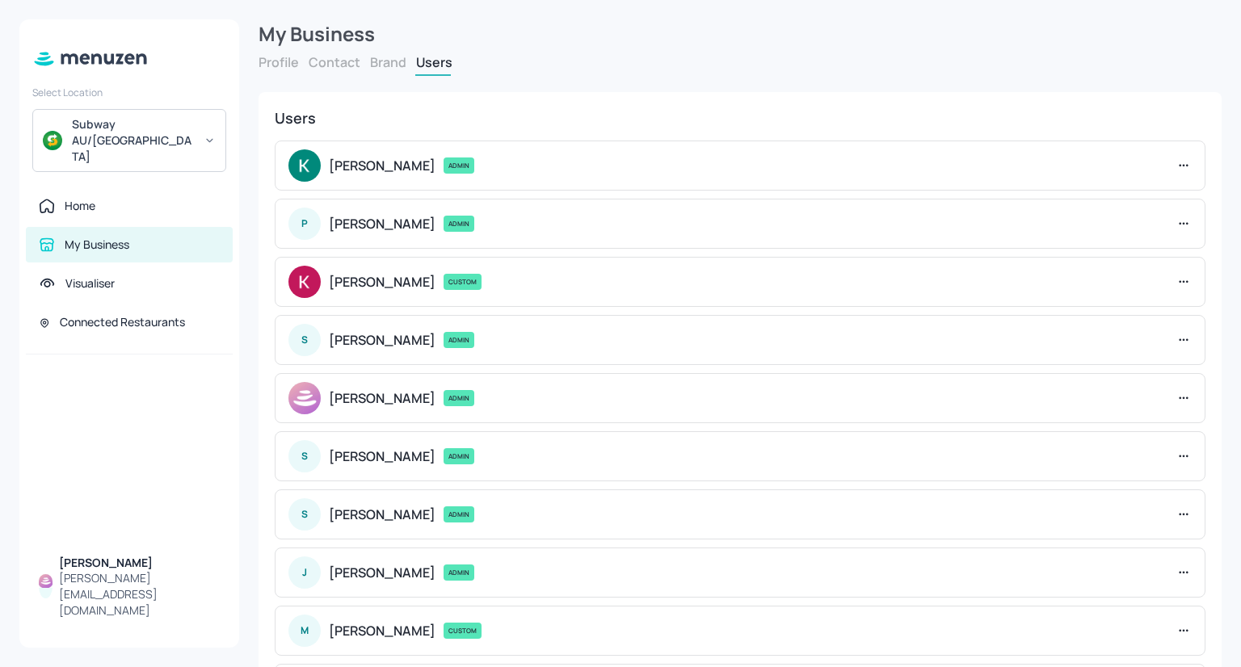
click at [1178, 158] on icon at bounding box center [1184, 166] width 16 height 16
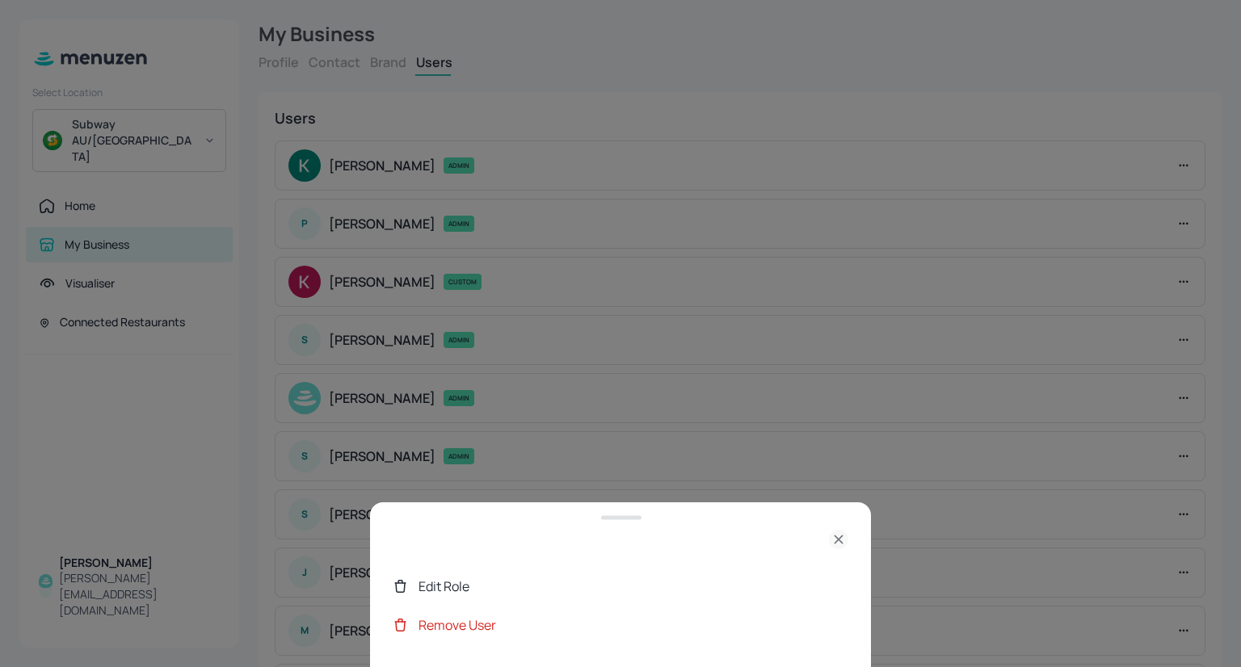
click at [837, 539] on icon at bounding box center [838, 539] width 19 height 19
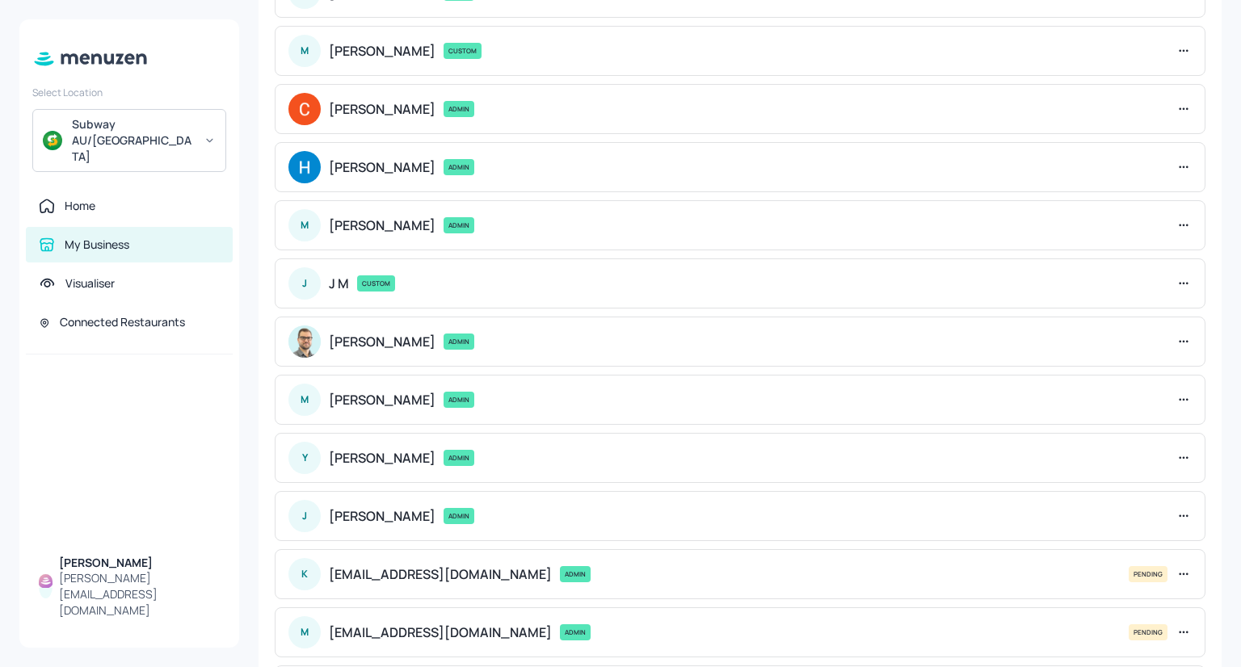
scroll to position [579, 0]
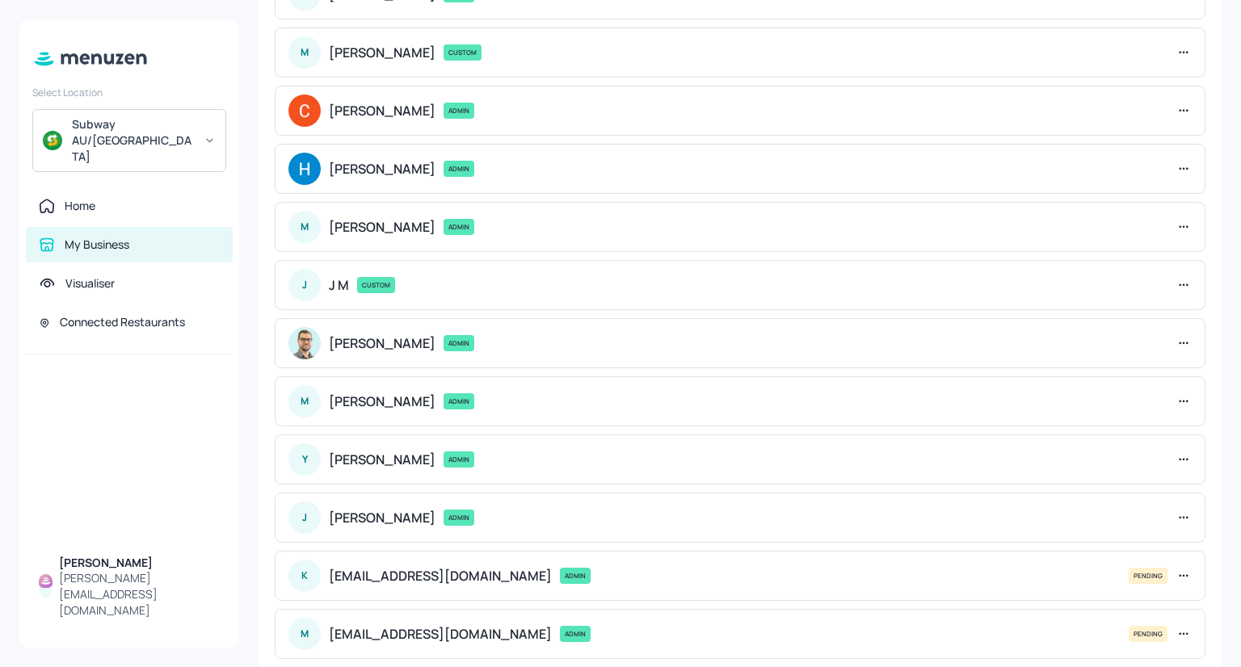
click at [1186, 512] on icon at bounding box center [1184, 518] width 16 height 16
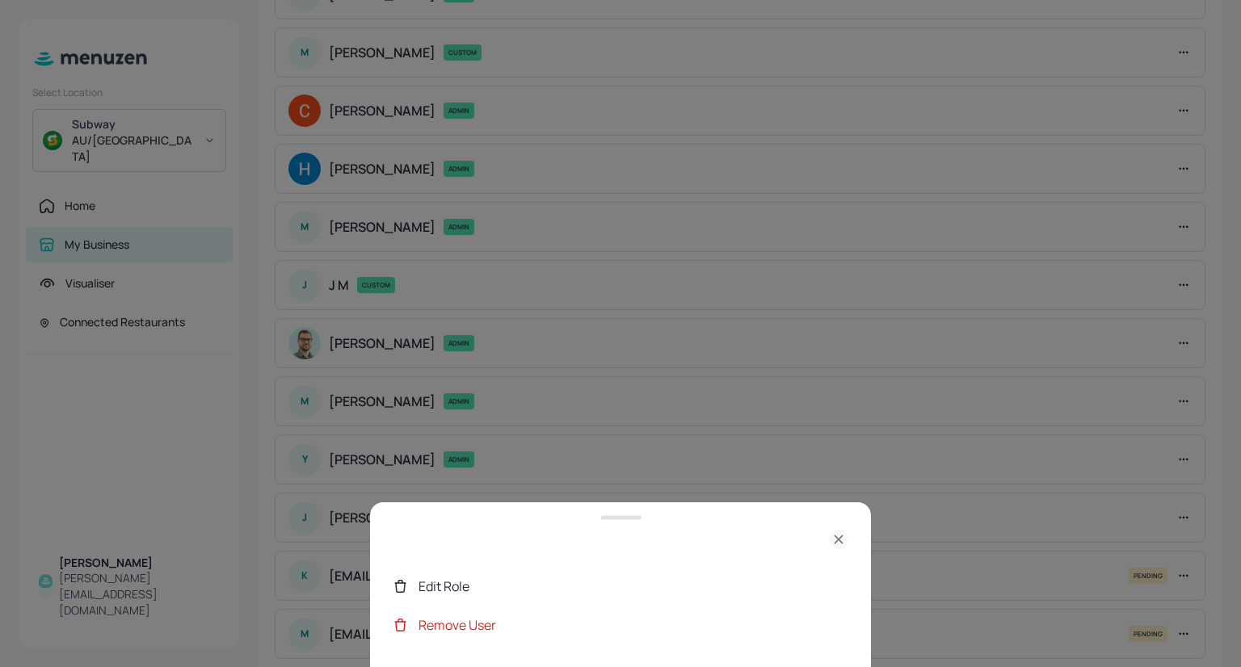
click at [543, 589] on div "Edit Role" at bounding box center [634, 586] width 430 height 19
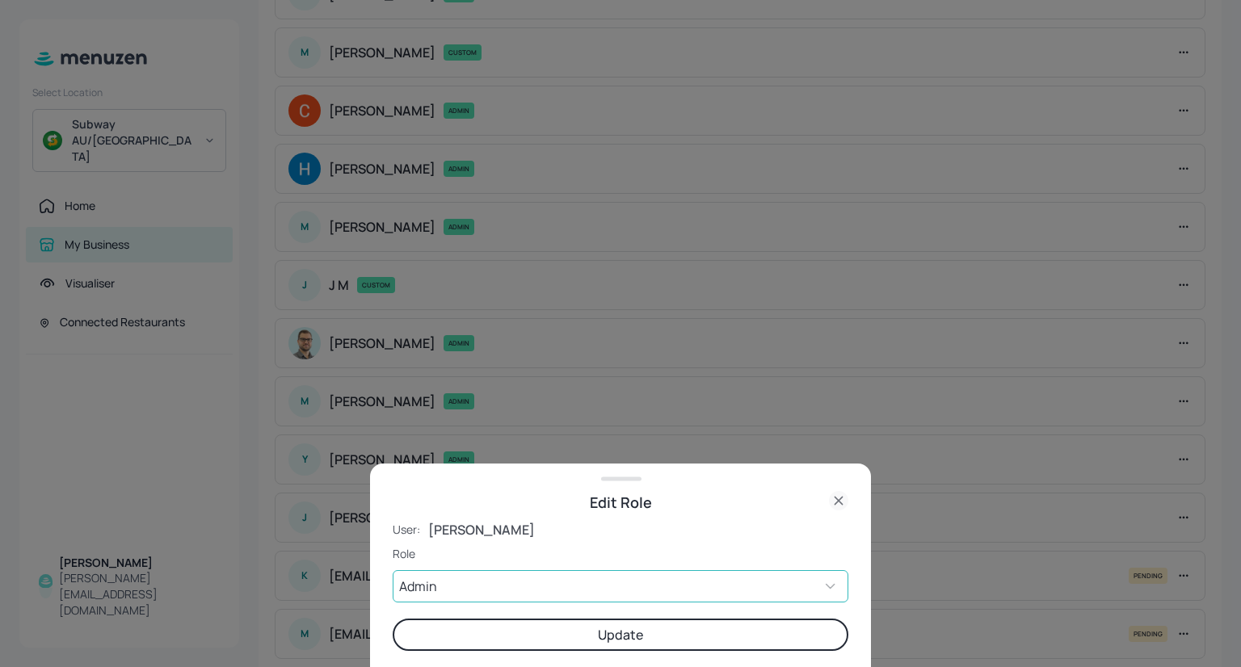
click at [526, 577] on body "Select Location Subway AU/NZ Home My Business Visualiser Connected Restaurants …" at bounding box center [620, 333] width 1241 height 667
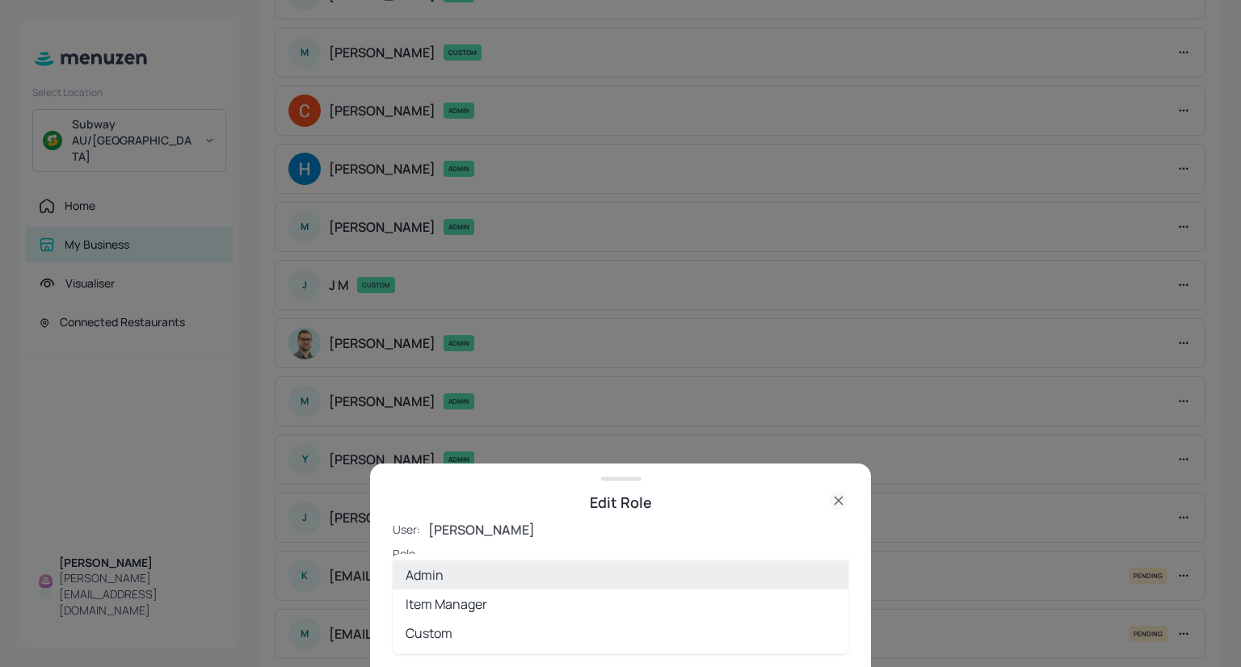
click at [632, 503] on div at bounding box center [620, 333] width 1241 height 667
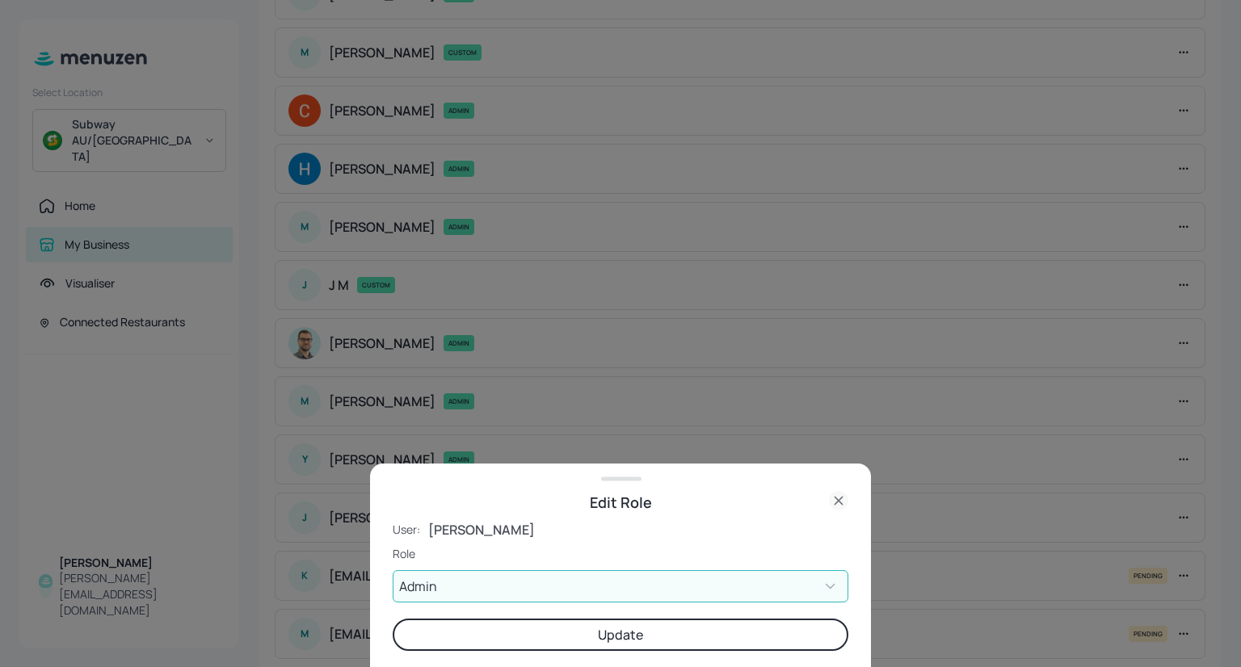
click at [840, 506] on icon at bounding box center [838, 500] width 19 height 19
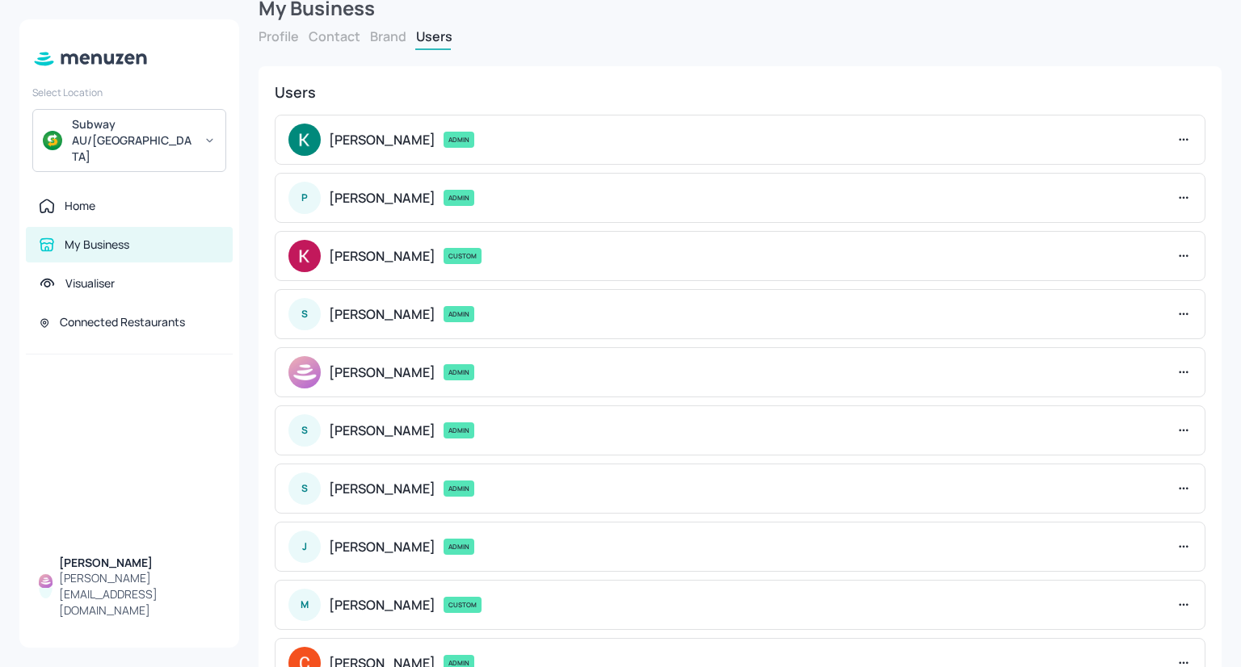
scroll to position [23, 0]
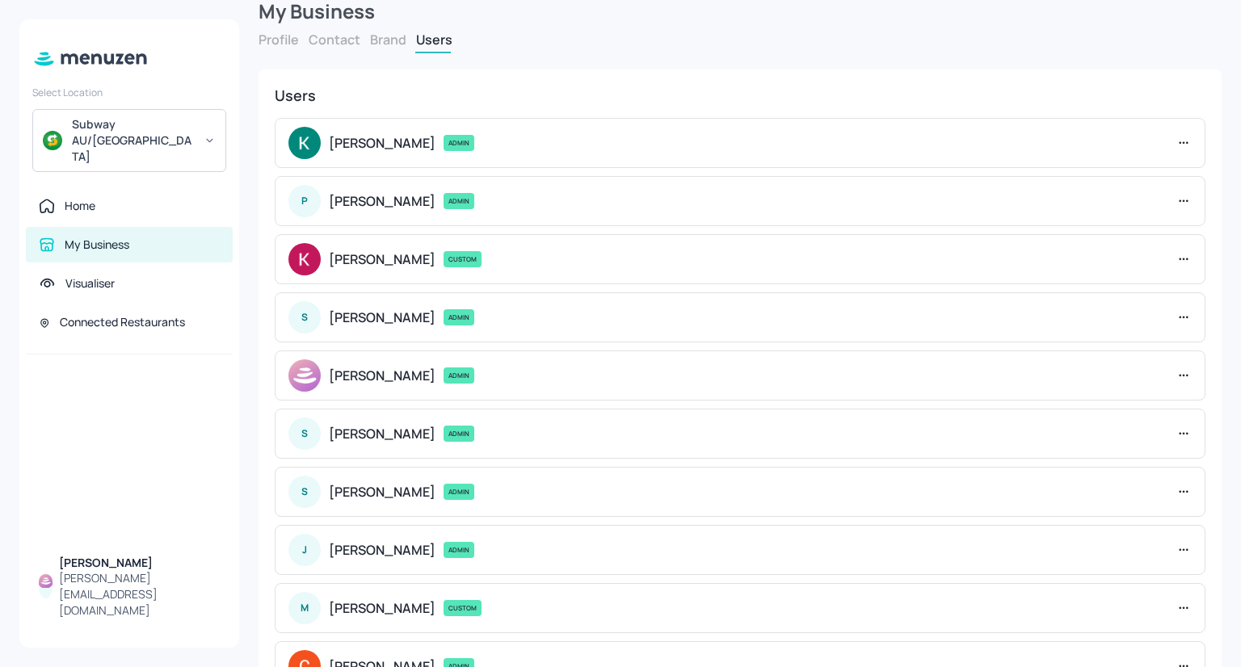
click at [166, 128] on div "Subway AU/NZ" at bounding box center [133, 140] width 122 height 48
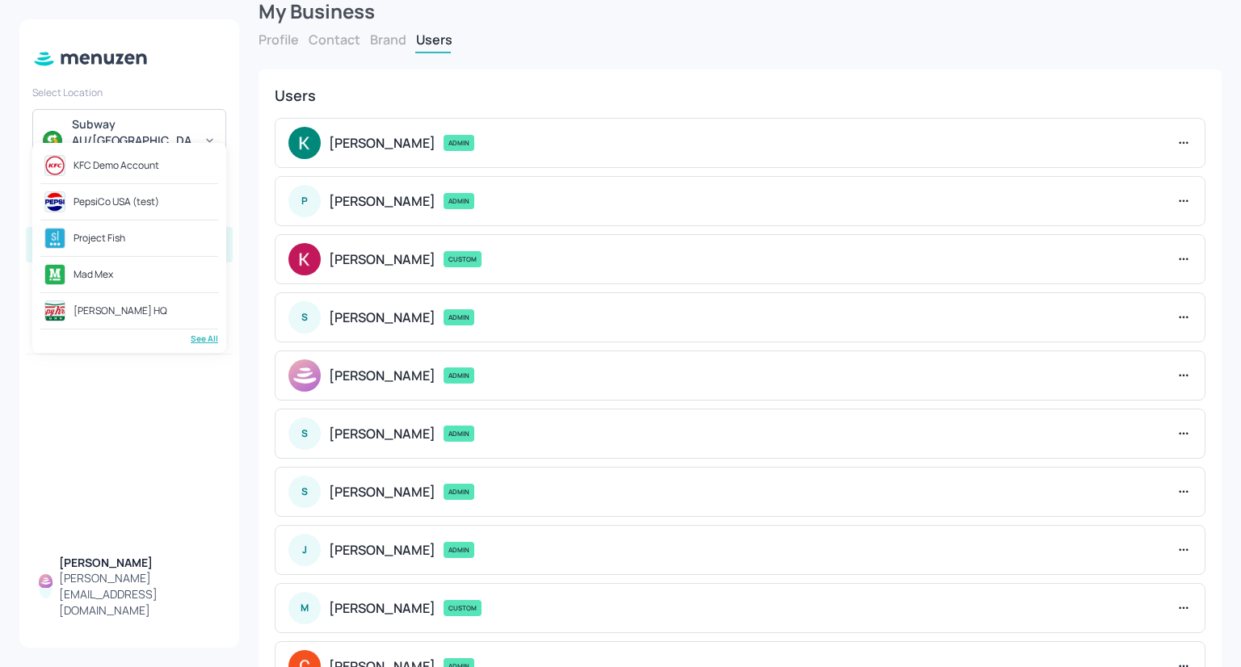
click at [142, 207] on div "PepsiCo USA (test)" at bounding box center [117, 202] width 86 height 10
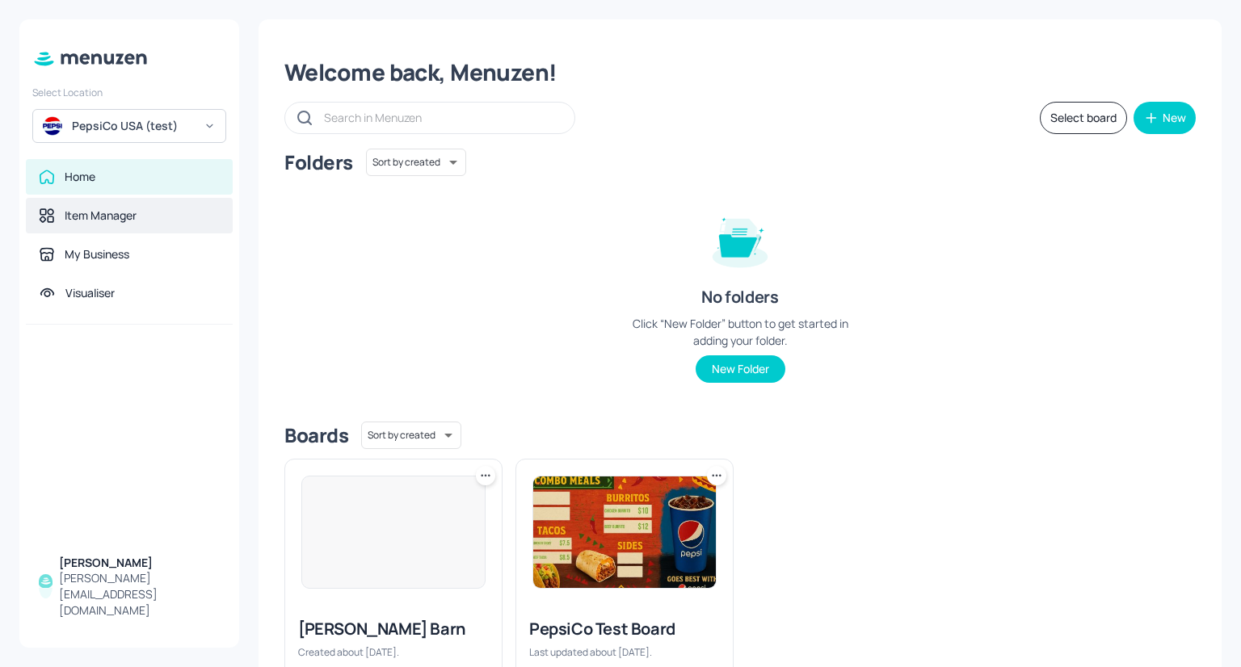
click at [183, 220] on div "Item Manager" at bounding box center [129, 216] width 181 height 16
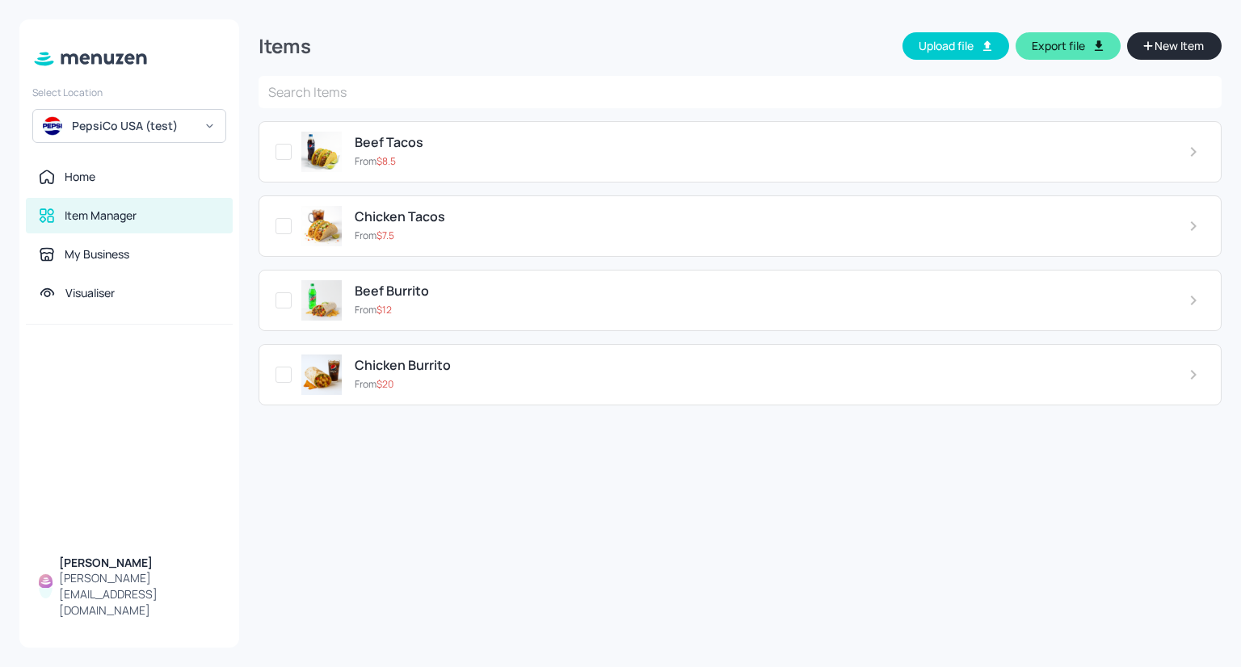
click at [497, 175] on div "Beef Tacos From $ 8.5" at bounding box center [740, 151] width 963 height 61
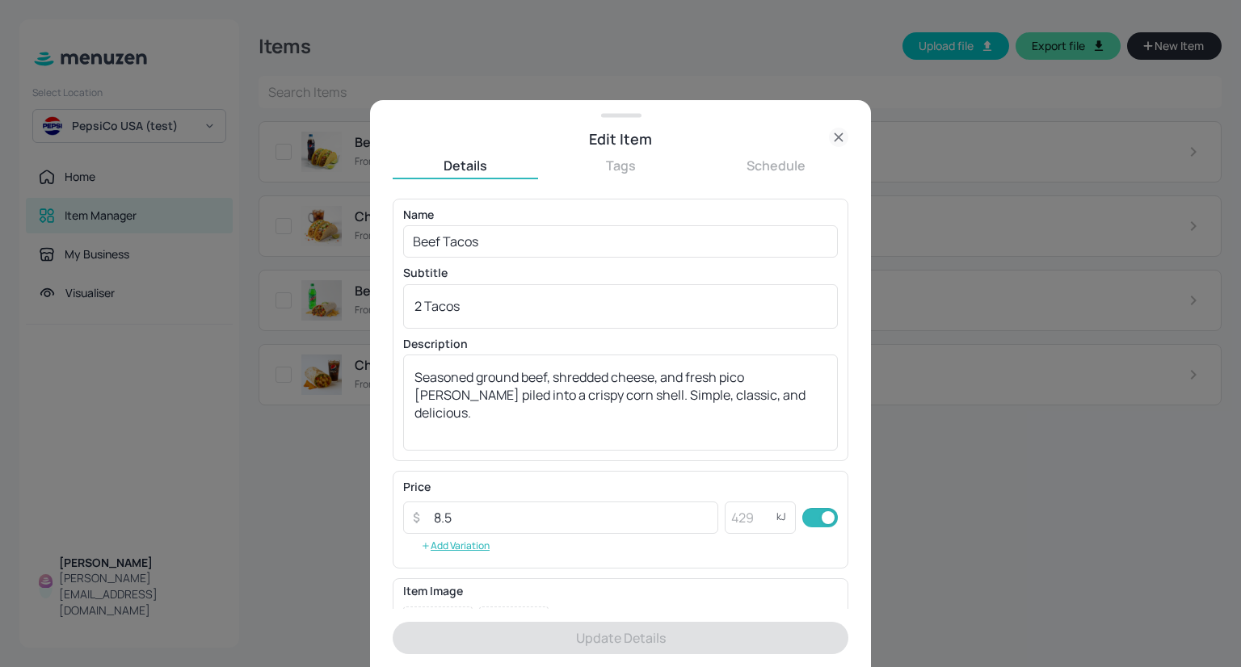
click at [630, 166] on button "Tags" at bounding box center [620, 166] width 145 height 18
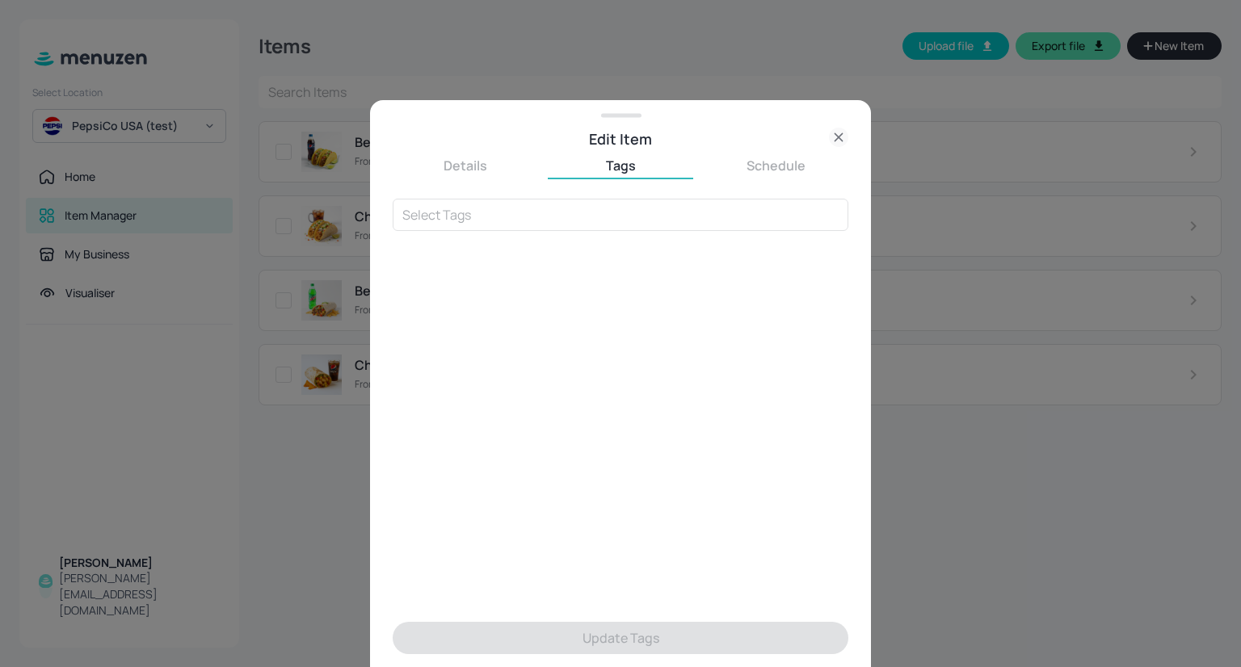
click at [847, 134] on icon at bounding box center [838, 137] width 19 height 19
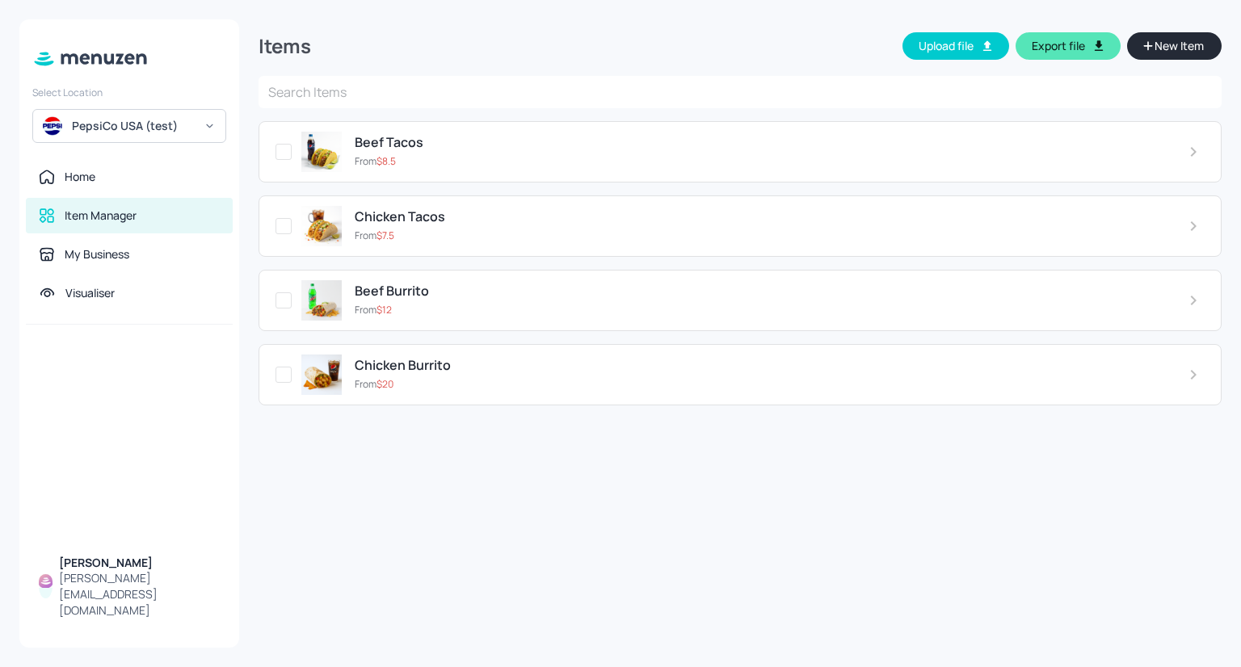
click at [1180, 55] on button "New Item" at bounding box center [1174, 45] width 95 height 27
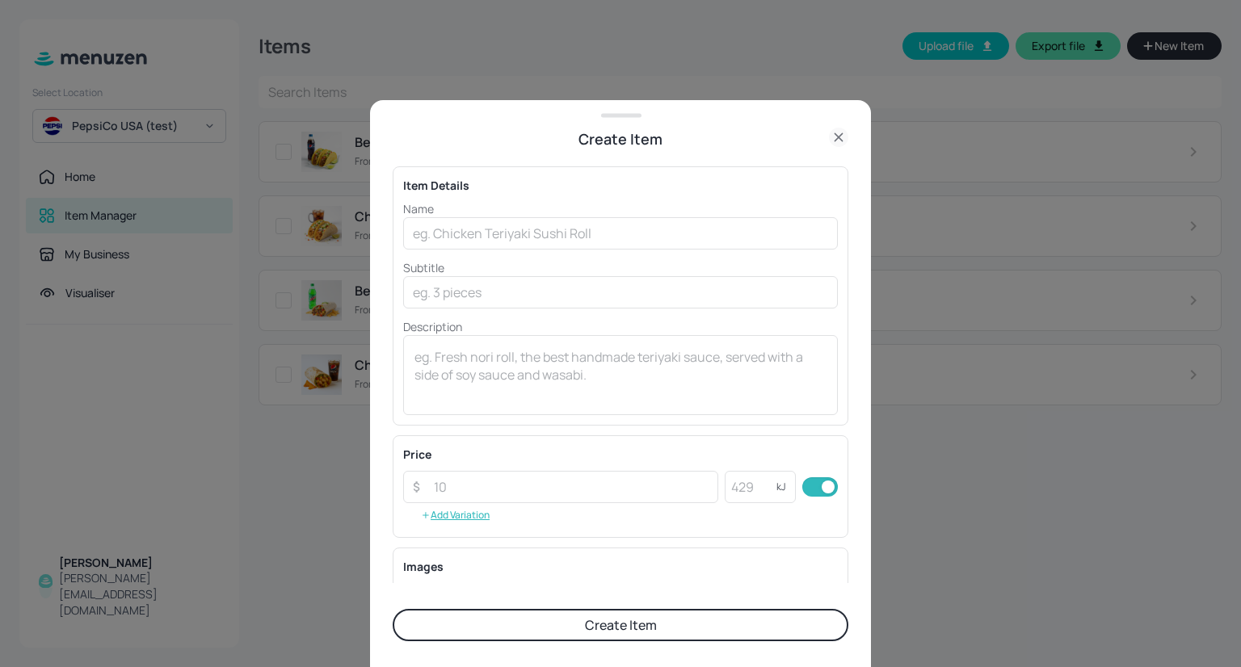
click at [840, 135] on icon at bounding box center [838, 137] width 19 height 19
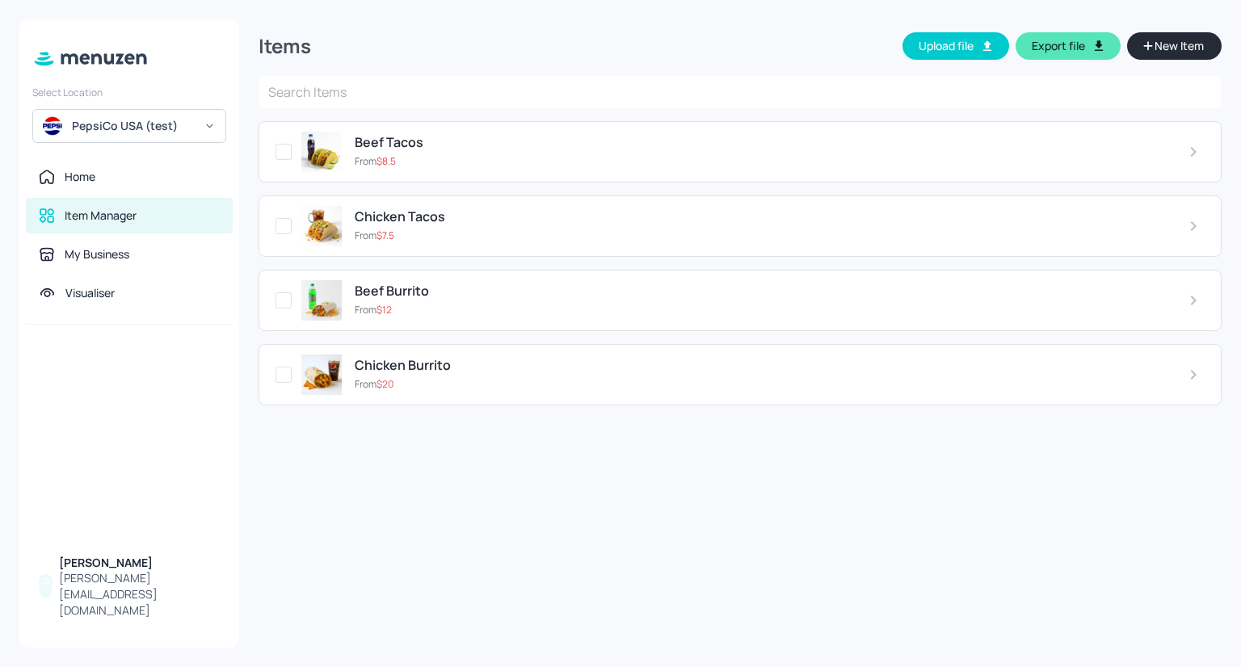
click at [377, 286] on span "Beef Burrito" at bounding box center [392, 291] width 74 height 15
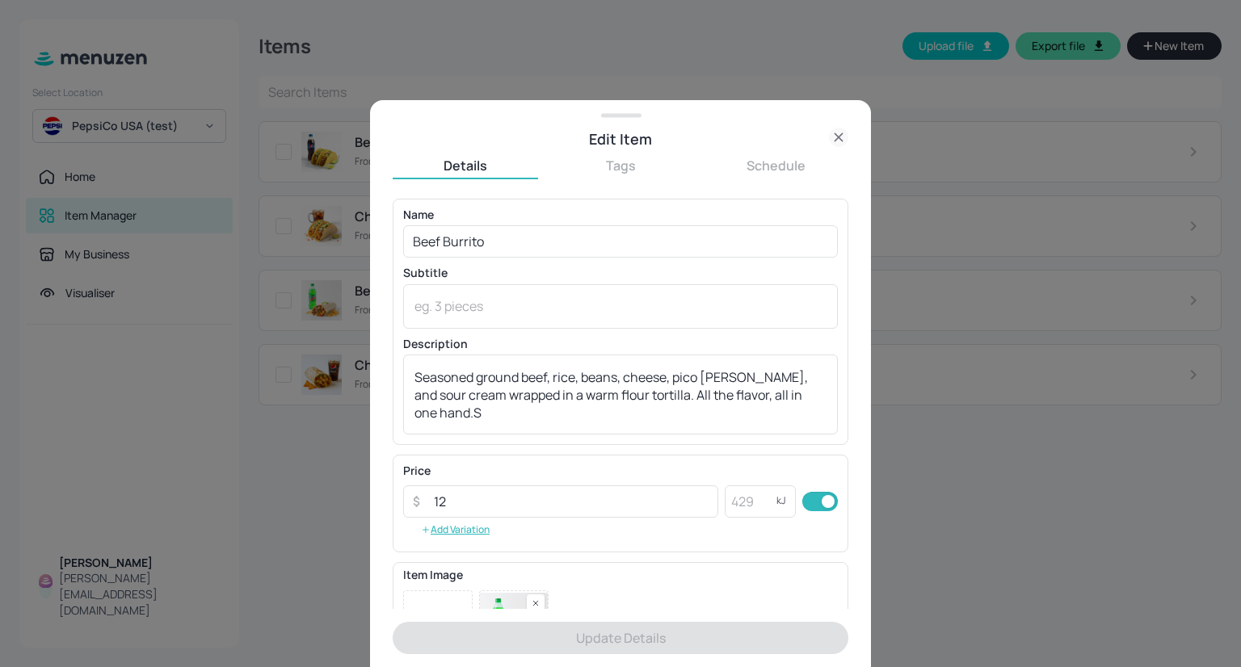
click at [617, 169] on button "Tags" at bounding box center [620, 166] width 145 height 18
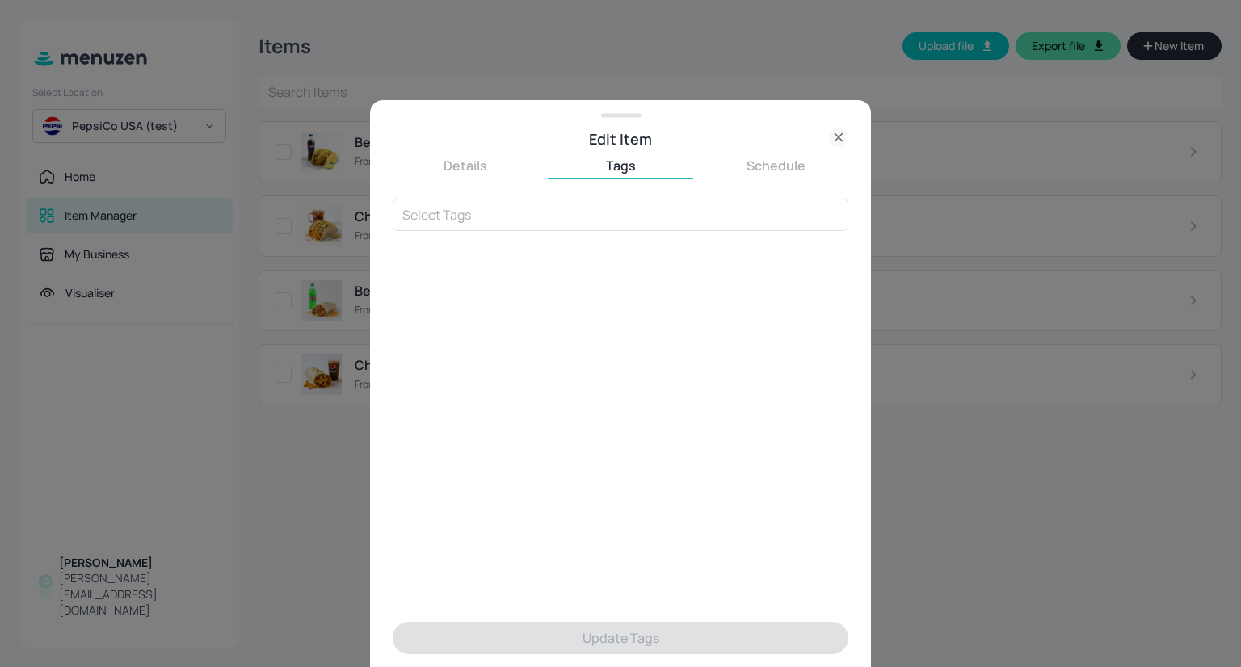
click at [769, 161] on button "Schedule" at bounding box center [775, 166] width 145 height 18
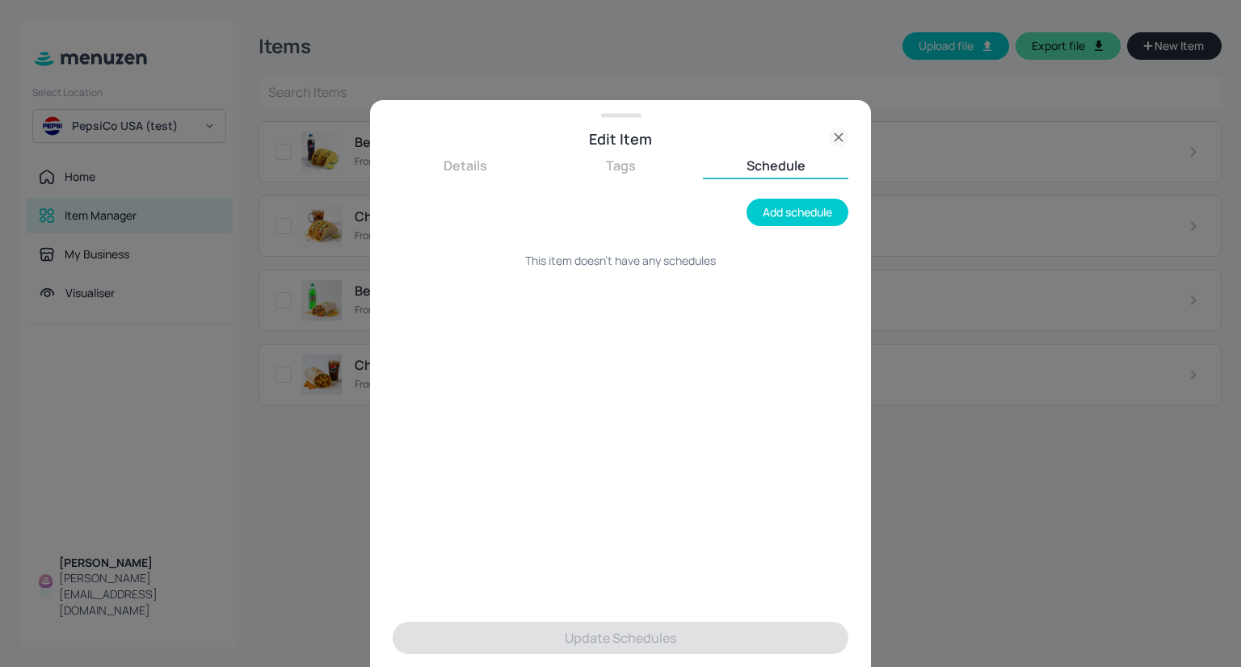
click at [659, 170] on button "Tags" at bounding box center [620, 166] width 145 height 18
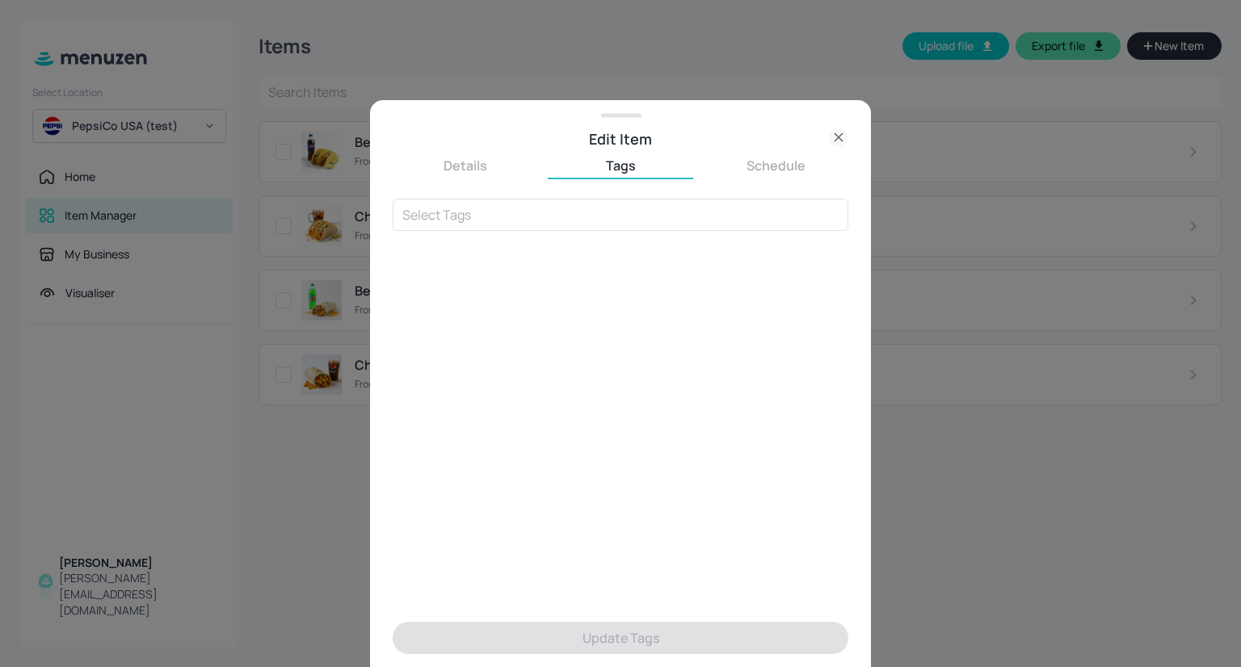
click at [838, 136] on icon at bounding box center [838, 137] width 19 height 19
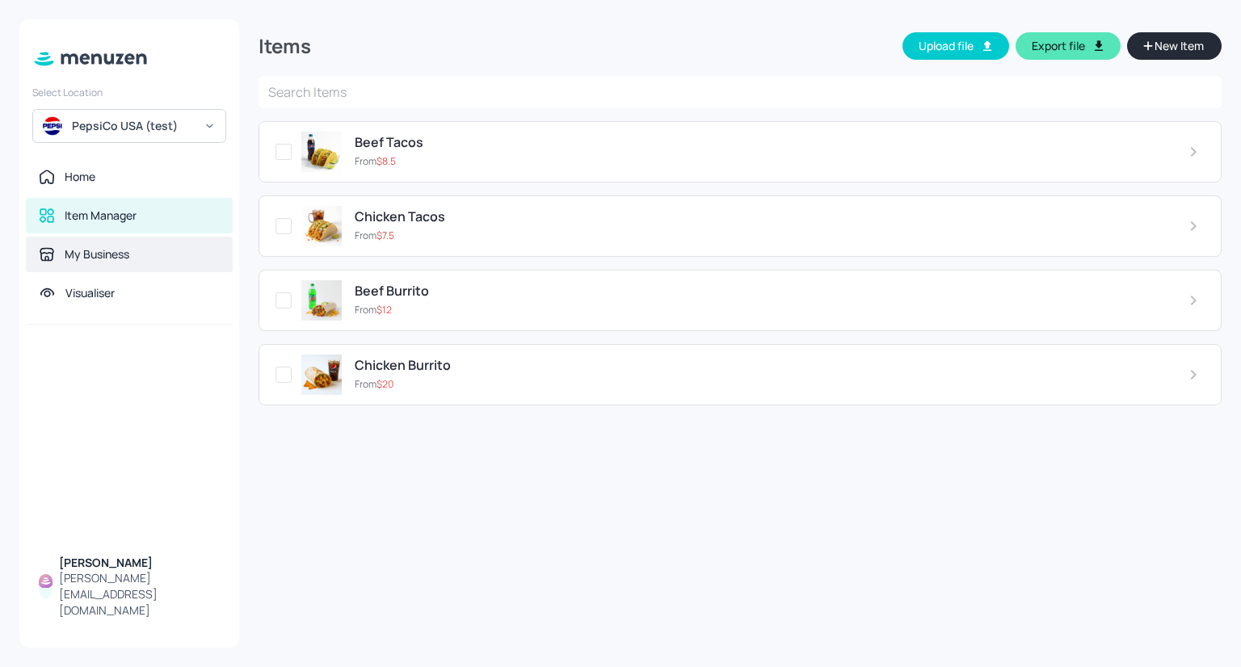
click at [75, 238] on div "My Business" at bounding box center [129, 255] width 207 height 36
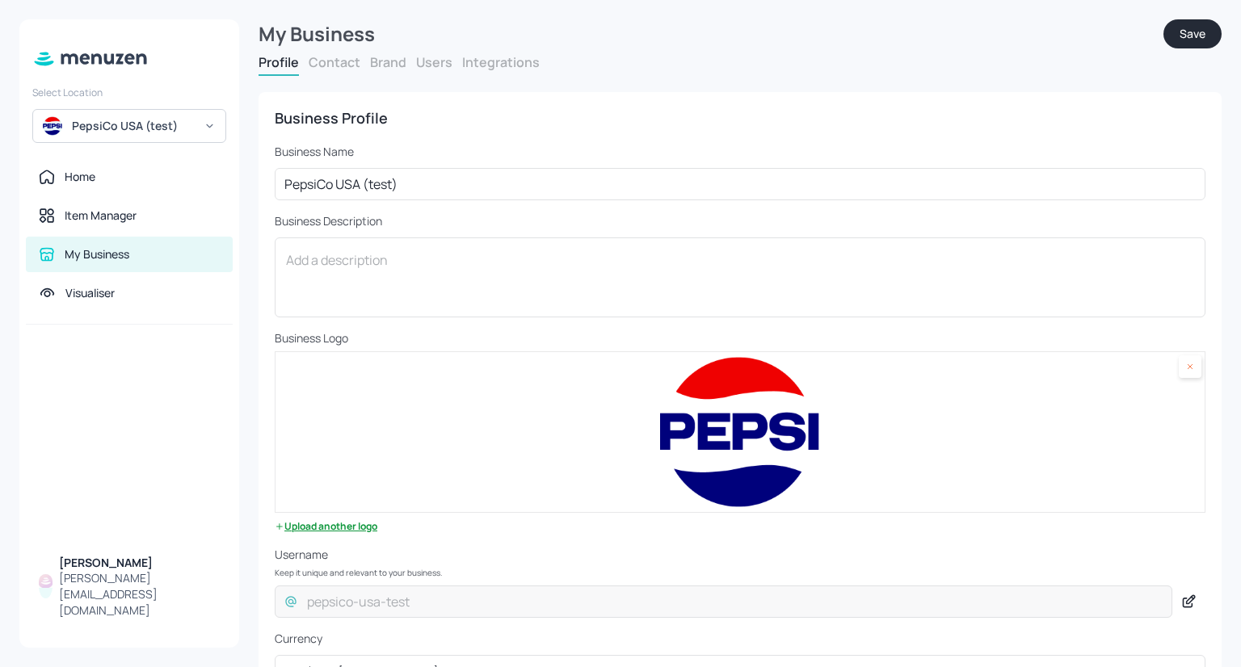
click at [347, 69] on button "Contact" at bounding box center [335, 62] width 52 height 18
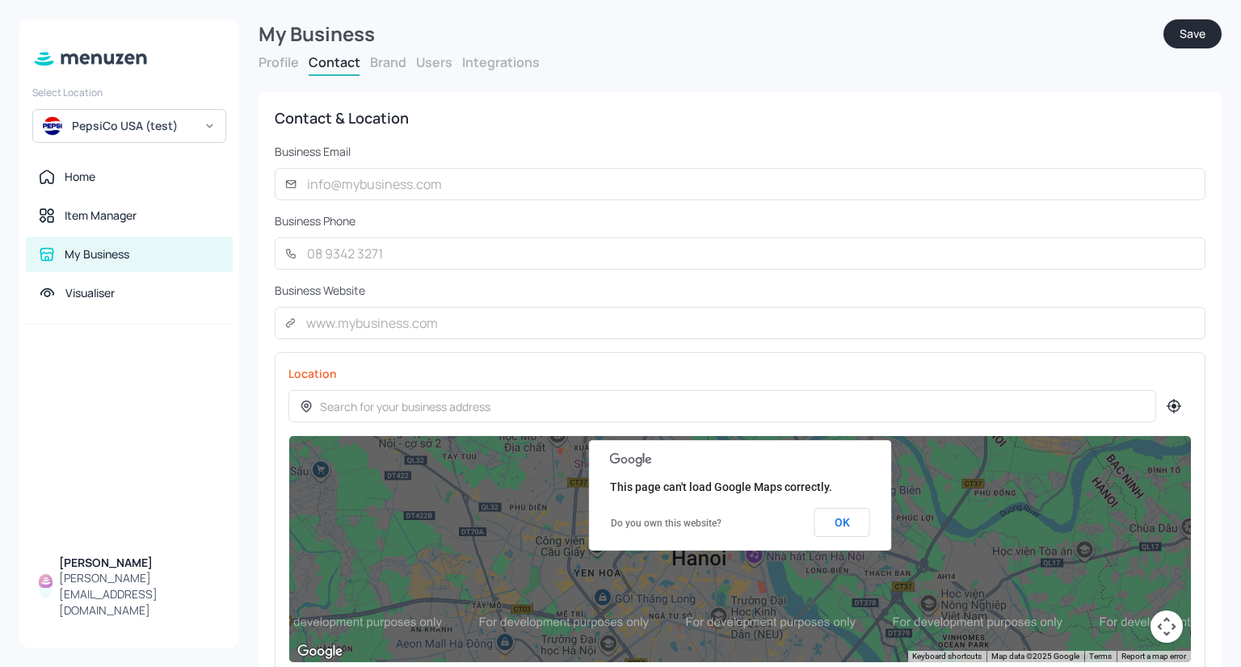
click at [398, 68] on button "Brand" at bounding box center [388, 62] width 36 height 18
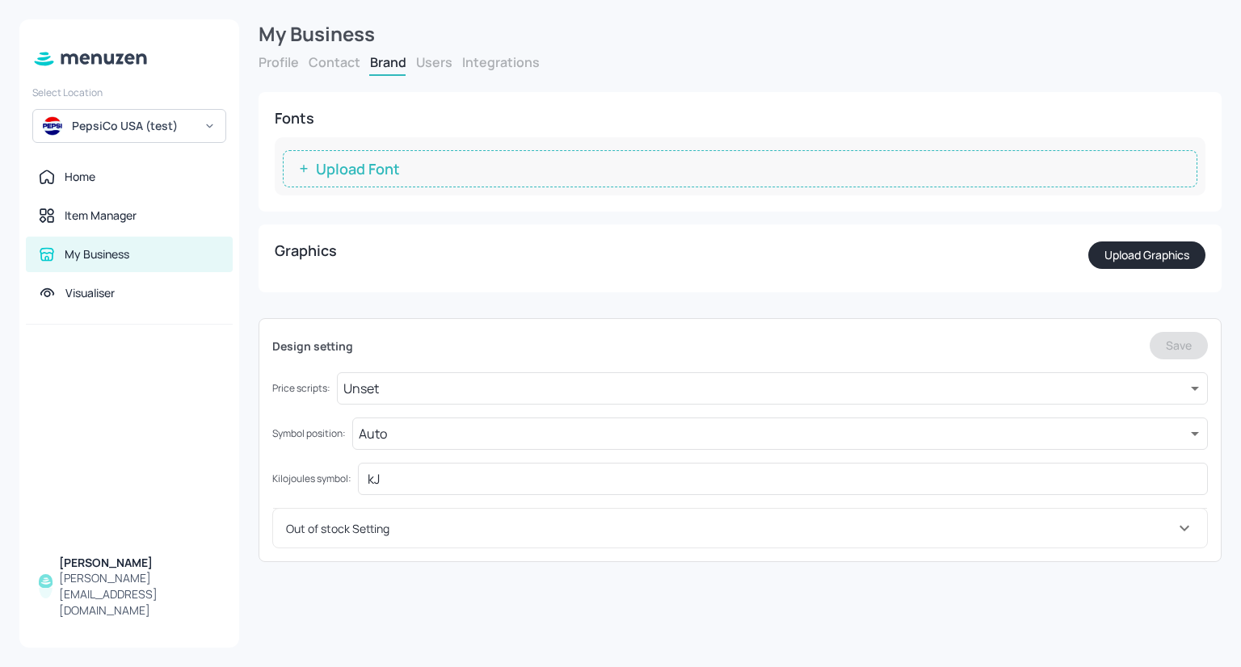
click at [436, 61] on button "Users" at bounding box center [434, 62] width 36 height 18
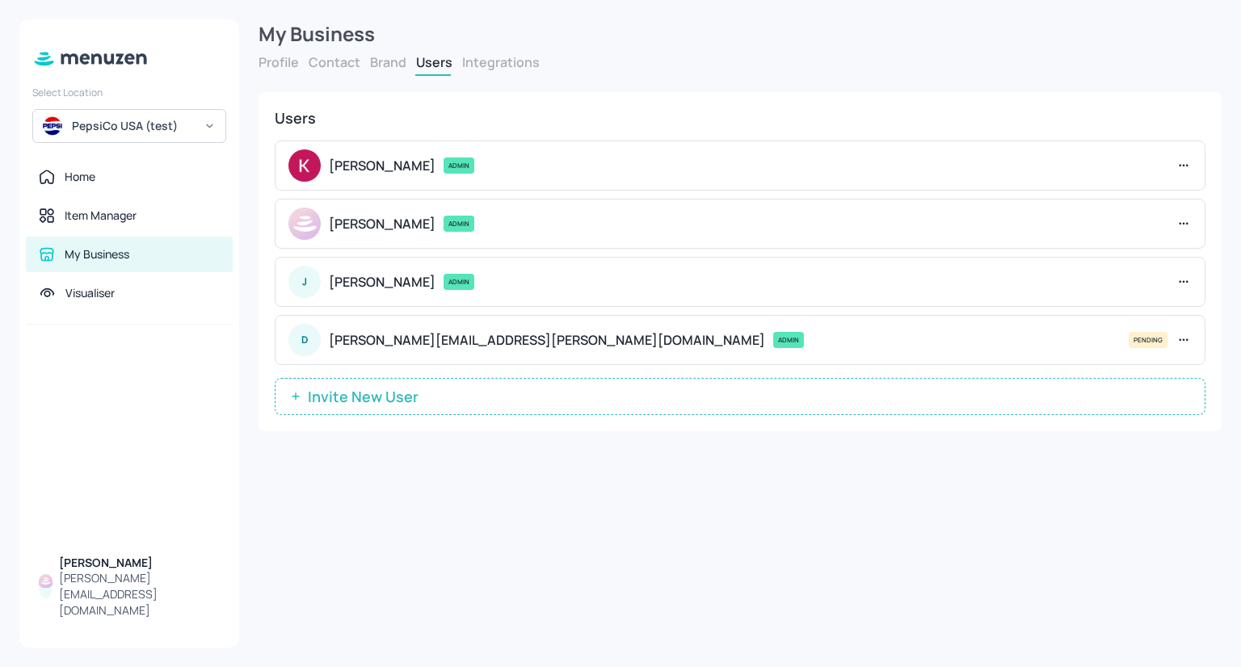
click at [496, 55] on button "Integrations" at bounding box center [501, 62] width 78 height 18
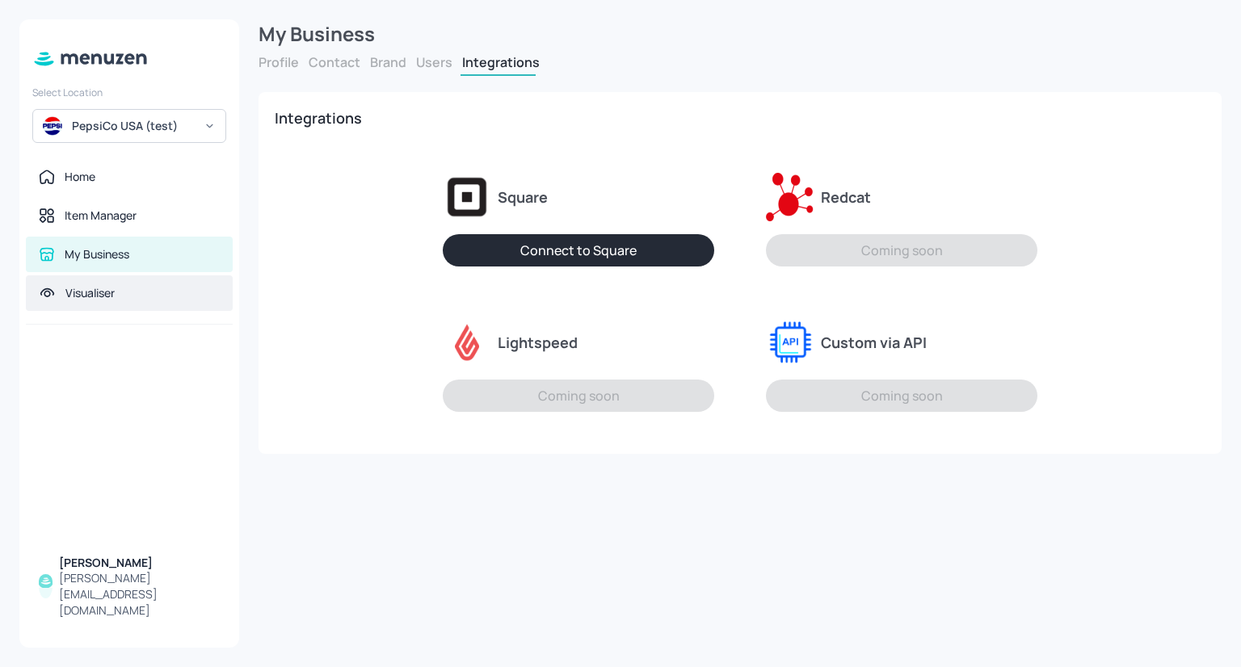
click at [152, 281] on div "Visualiser" at bounding box center [129, 294] width 207 height 36
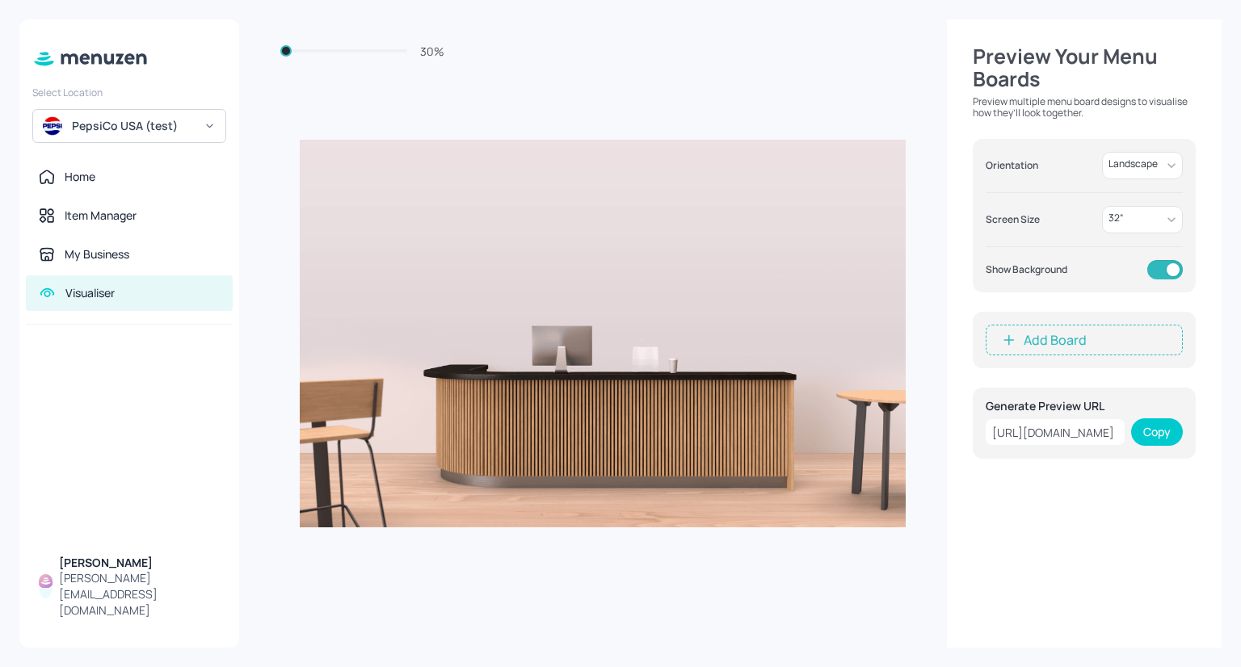
drag, startPoint x: 314, startPoint y: 59, endPoint x: 279, endPoint y: 67, distance: 36.5
click at [279, 67] on div "30 % Preview Your Menu Boards Preview multiple menu board designs to visualise …" at bounding box center [740, 333] width 963 height 629
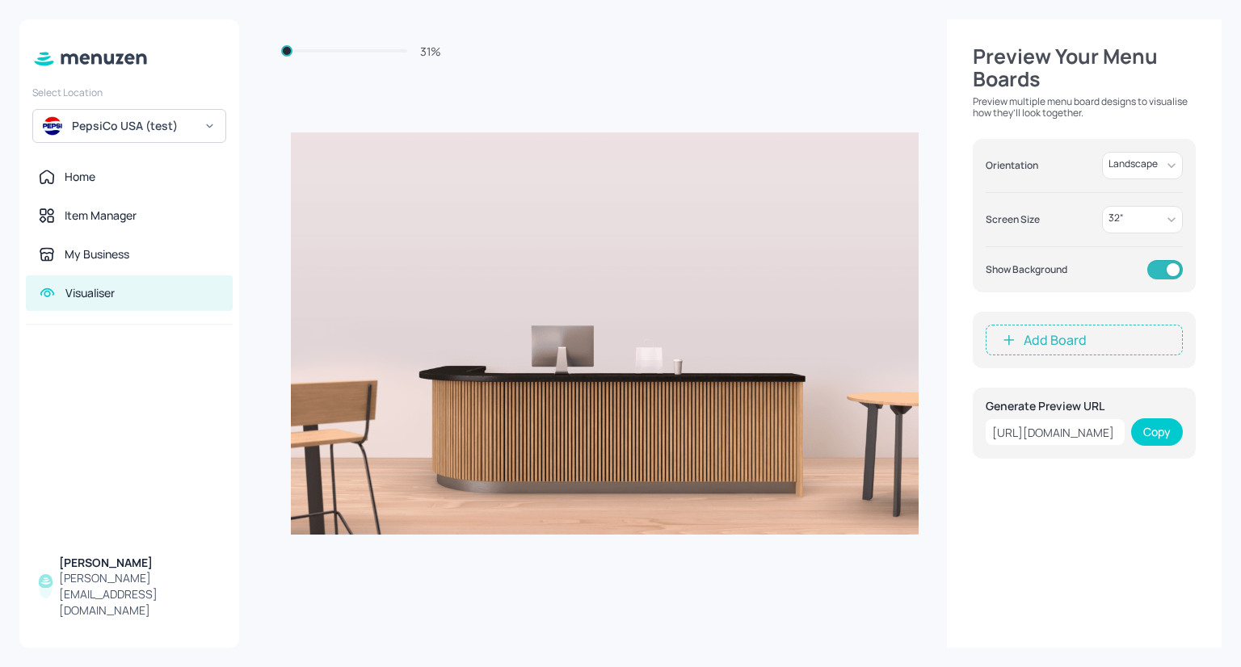
type input "30"
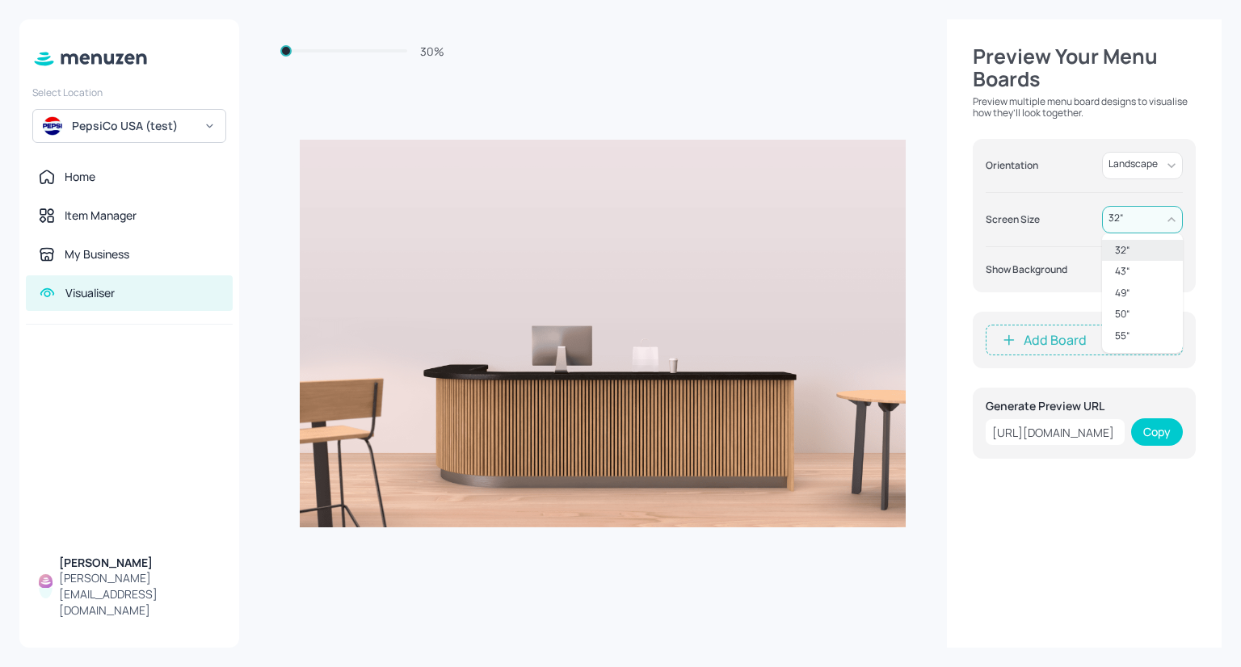
click at [1143, 220] on body "Select Location PepsiCo USA (test) Home Item Manager My Business Visualiser Dyl…" at bounding box center [620, 333] width 1241 height 667
click at [1143, 217] on div at bounding box center [620, 333] width 1241 height 667
click at [739, 93] on div at bounding box center [603, 333] width 688 height 629
click at [1159, 179] on div "Orientation Landscape Landscape ​ Screen Size 32 “ 32 ​ Show Background" at bounding box center [1084, 216] width 223 height 154
click at [1149, 173] on body "Select Location PepsiCo USA (test) Home Item Manager My Business Visualiser Dyl…" at bounding box center [620, 333] width 1241 height 667
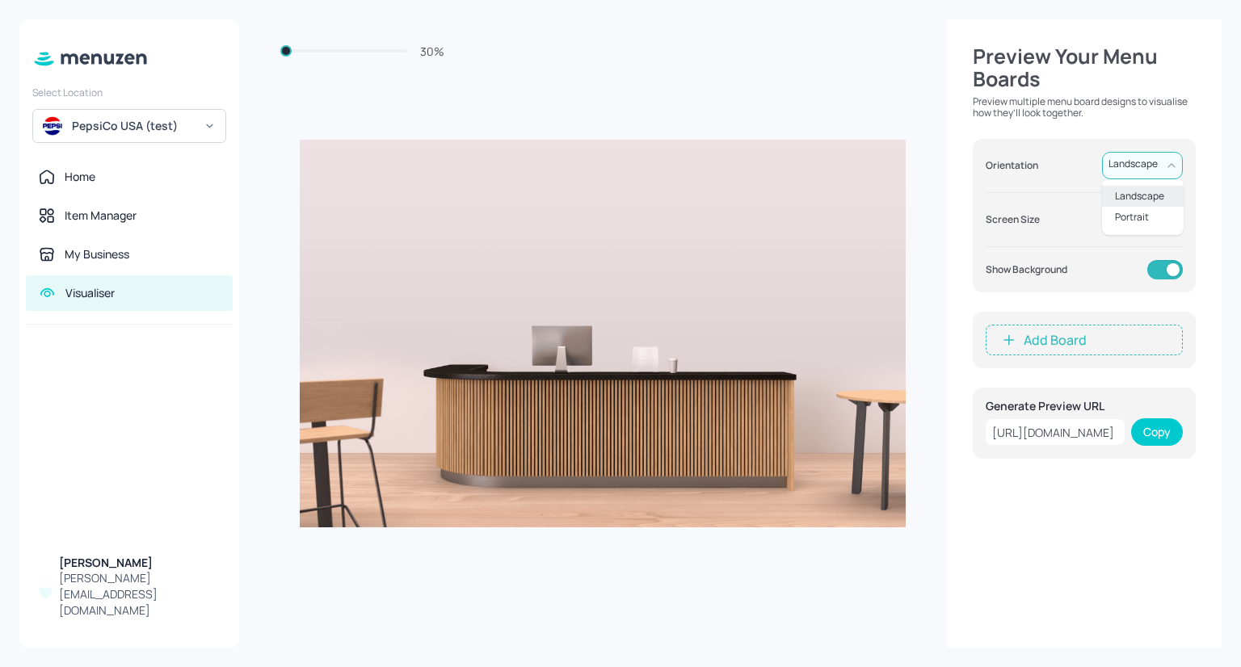
click at [1133, 219] on p "Portrait" at bounding box center [1132, 217] width 34 height 11
type input "Portrait"
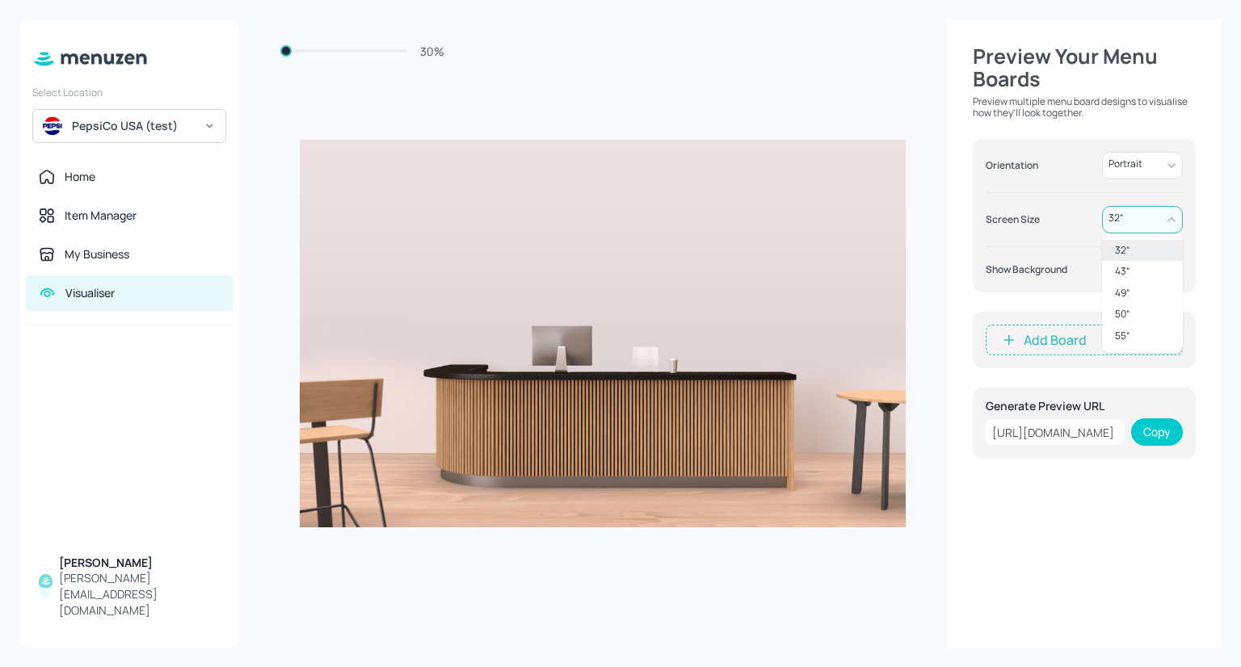
click at [1131, 223] on body "Select Location PepsiCo USA (test) Home Item Manager My Business Visualiser Dyl…" at bounding box center [620, 333] width 1241 height 667
click at [1131, 223] on div at bounding box center [620, 333] width 1241 height 667
click at [1072, 337] on button "Add Board" at bounding box center [1084, 340] width 197 height 31
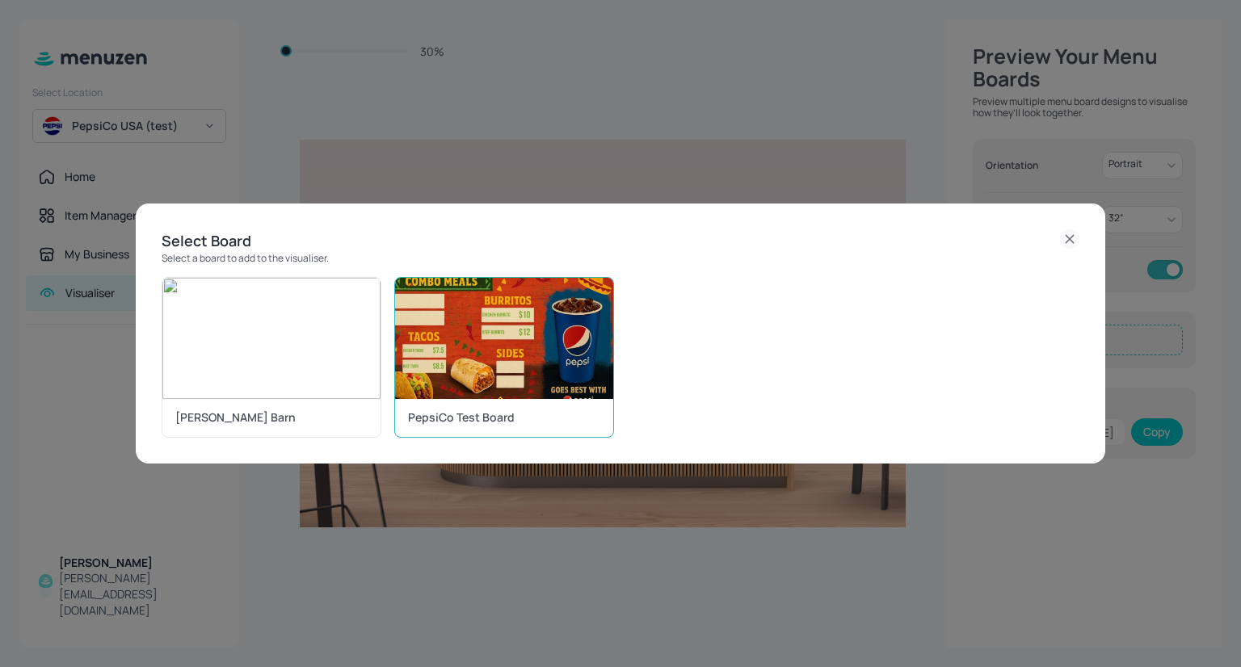
click at [527, 329] on img at bounding box center [504, 338] width 218 height 121
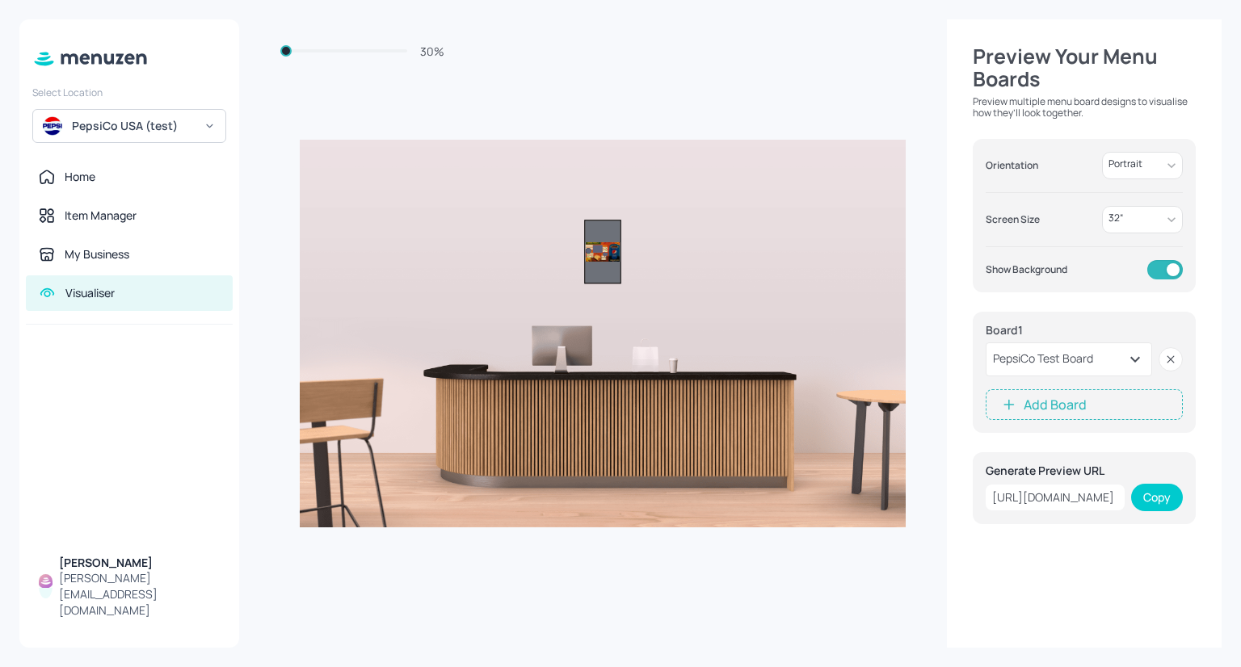
click at [1096, 400] on button "Add Board" at bounding box center [1084, 405] width 197 height 31
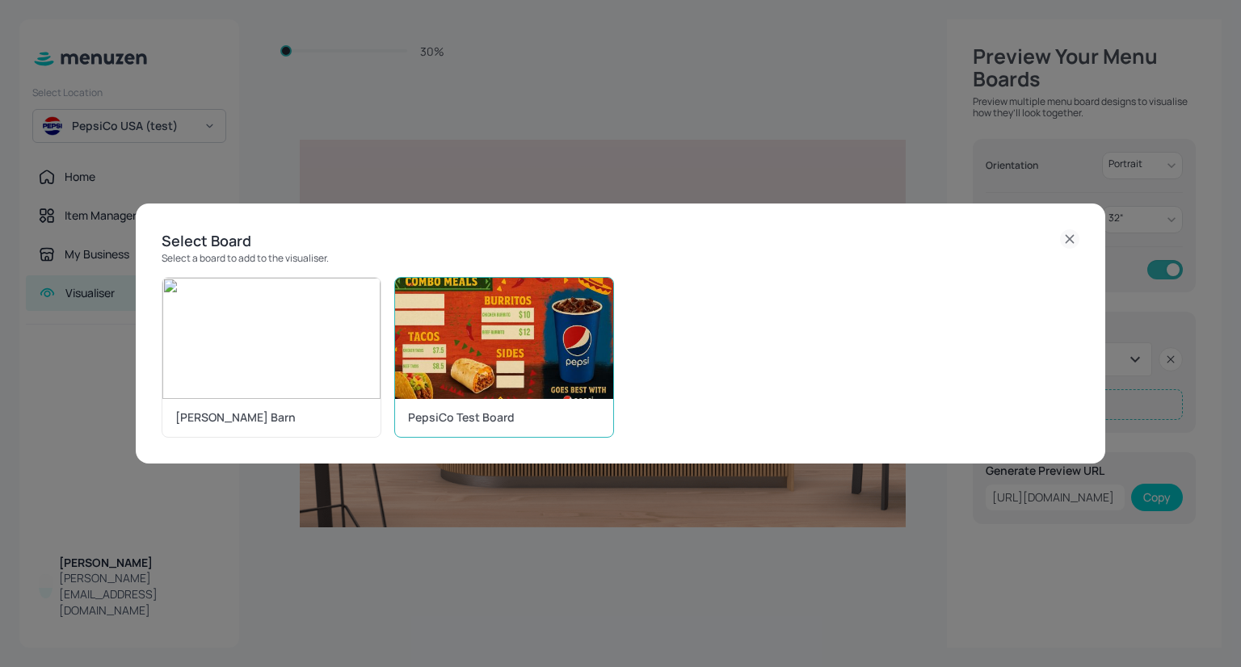
click at [553, 356] on img at bounding box center [504, 338] width 218 height 121
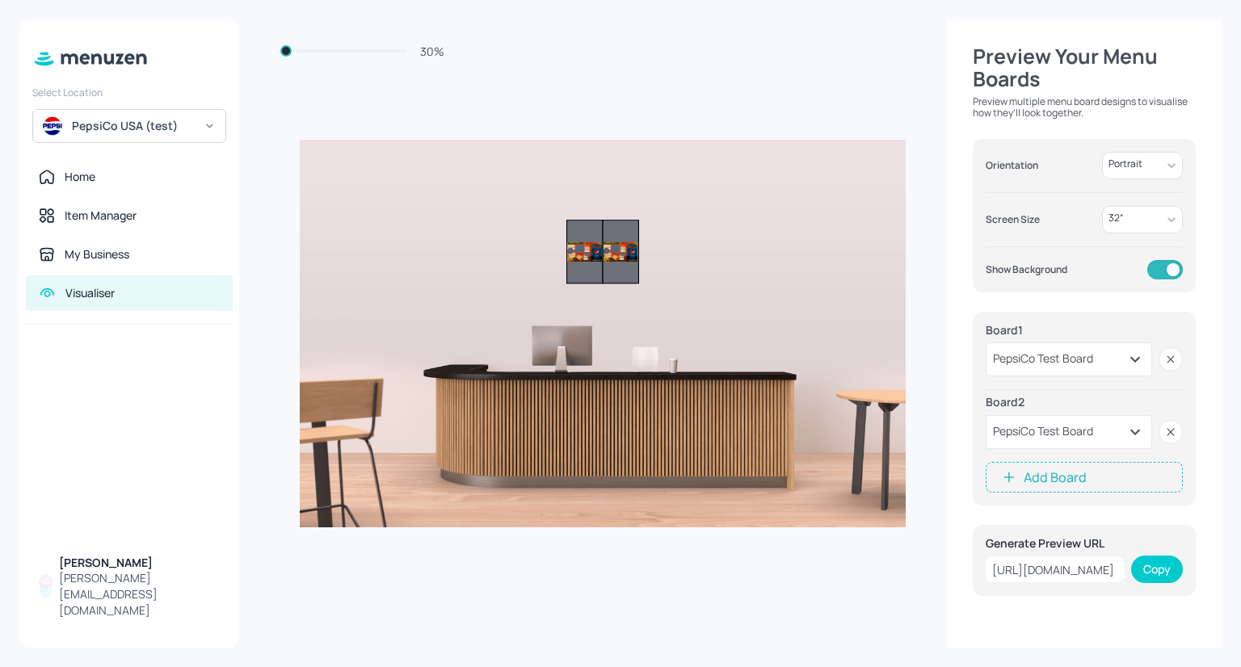
drag, startPoint x: 594, startPoint y: 245, endPoint x: 568, endPoint y: 317, distance: 76.4
click at [568, 317] on div "$20 Chicken Burrito $12 Beef Burrito $7.5 Chicken Tacos $8.5 Beef Tacos 0 0 $20…" at bounding box center [603, 334] width 606 height 388
drag, startPoint x: 592, startPoint y: 250, endPoint x: 566, endPoint y: 288, distance: 46.2
click at [566, 288] on div "$20 Chicken Burrito $12 Beef Burrito $7.5 Chicken Tacos $8.5 Beef Tacos 0 0 $20…" at bounding box center [603, 334] width 606 height 388
drag, startPoint x: 585, startPoint y: 245, endPoint x: 344, endPoint y: 262, distance: 241.4
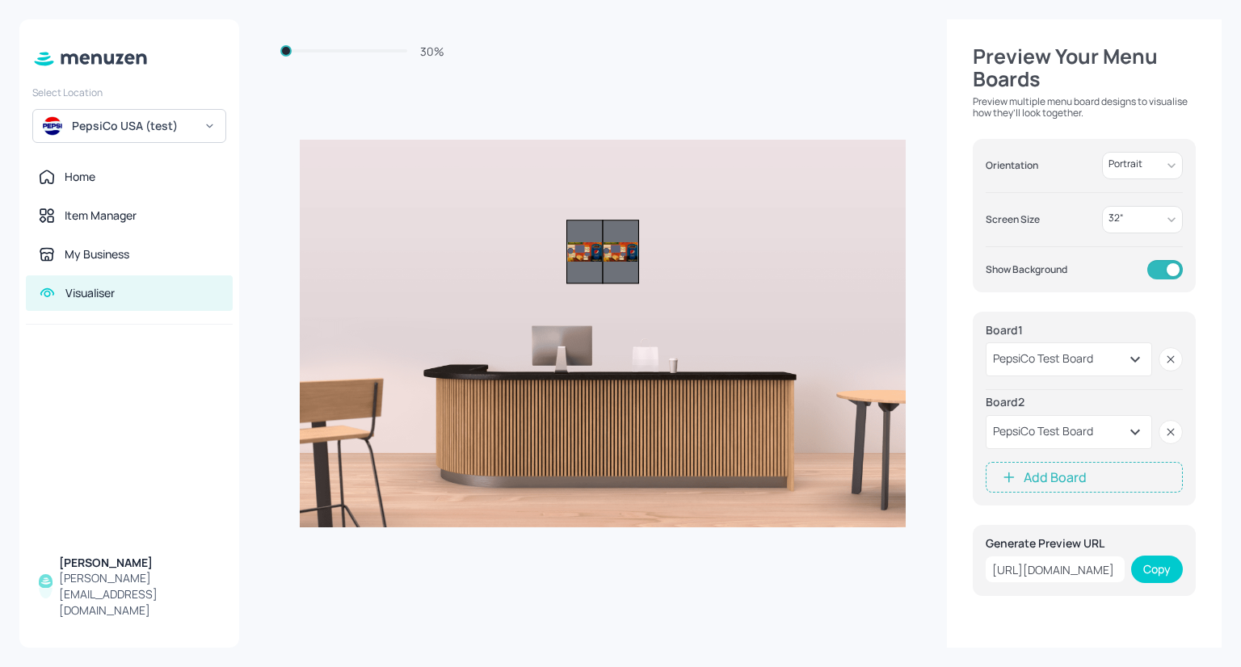
click at [344, 262] on div "$20 Chicken Burrito $12 Beef Burrito $7.5 Chicken Tacos $8.5 Beef Tacos 0 0 $20…" at bounding box center [603, 334] width 606 height 388
drag, startPoint x: 608, startPoint y: 266, endPoint x: 359, endPoint y: 268, distance: 249.7
click at [359, 268] on div "$20 Chicken Burrito $12 Beef Burrito $7.5 Chicken Tacos $8.5 Beef Tacos 0 0 $20…" at bounding box center [603, 334] width 606 height 388
click at [1155, 221] on body "Select Location PepsiCo USA (test) Home Item Manager My Business Visualiser Dyl…" at bounding box center [620, 333] width 1241 height 667
click at [1134, 324] on li "50 “" at bounding box center [1142, 314] width 81 height 21
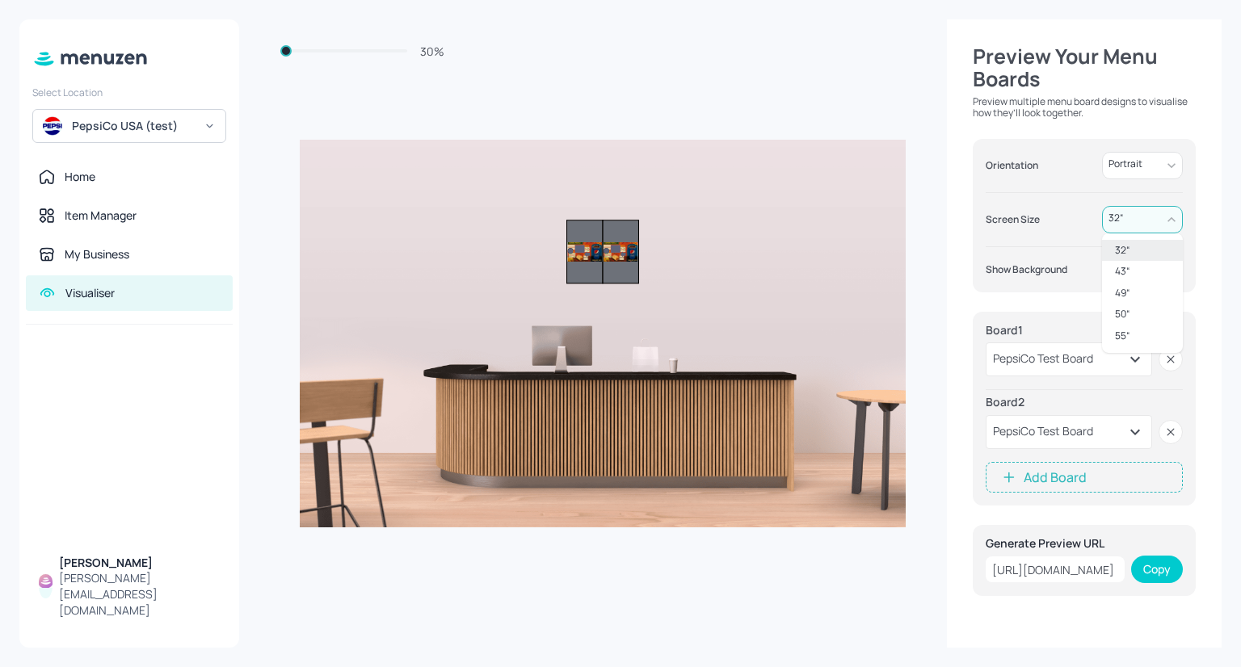
type input "50"
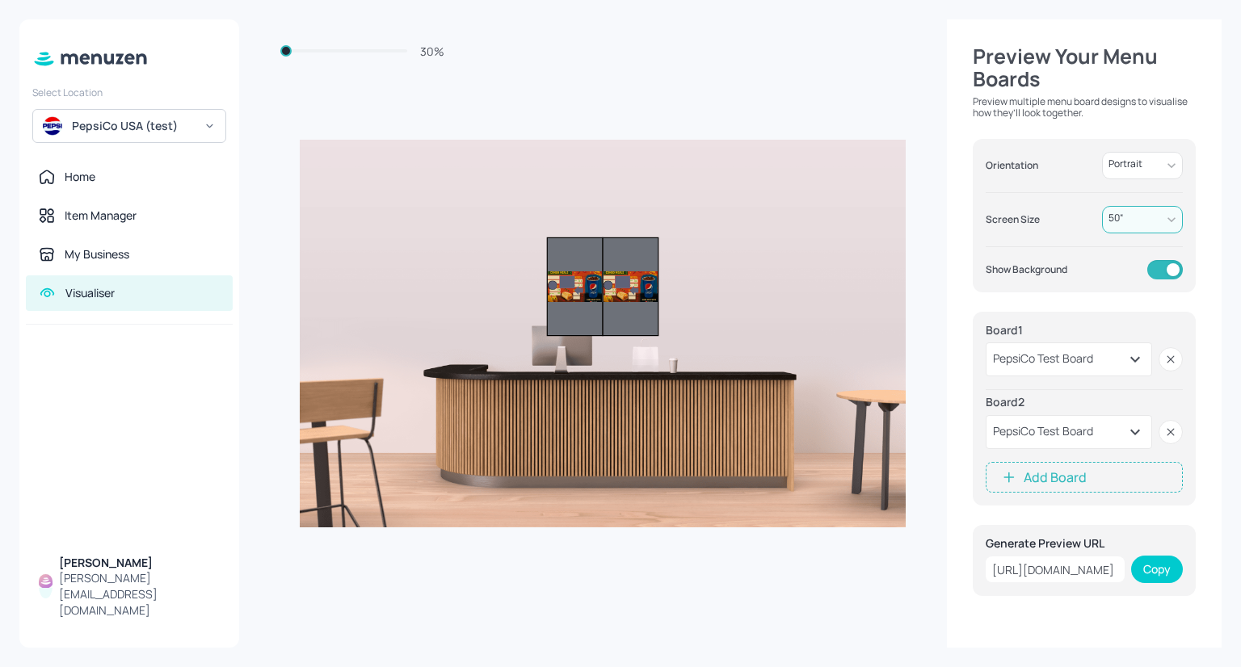
click at [1050, 483] on button "Add Board" at bounding box center [1084, 477] width 197 height 31
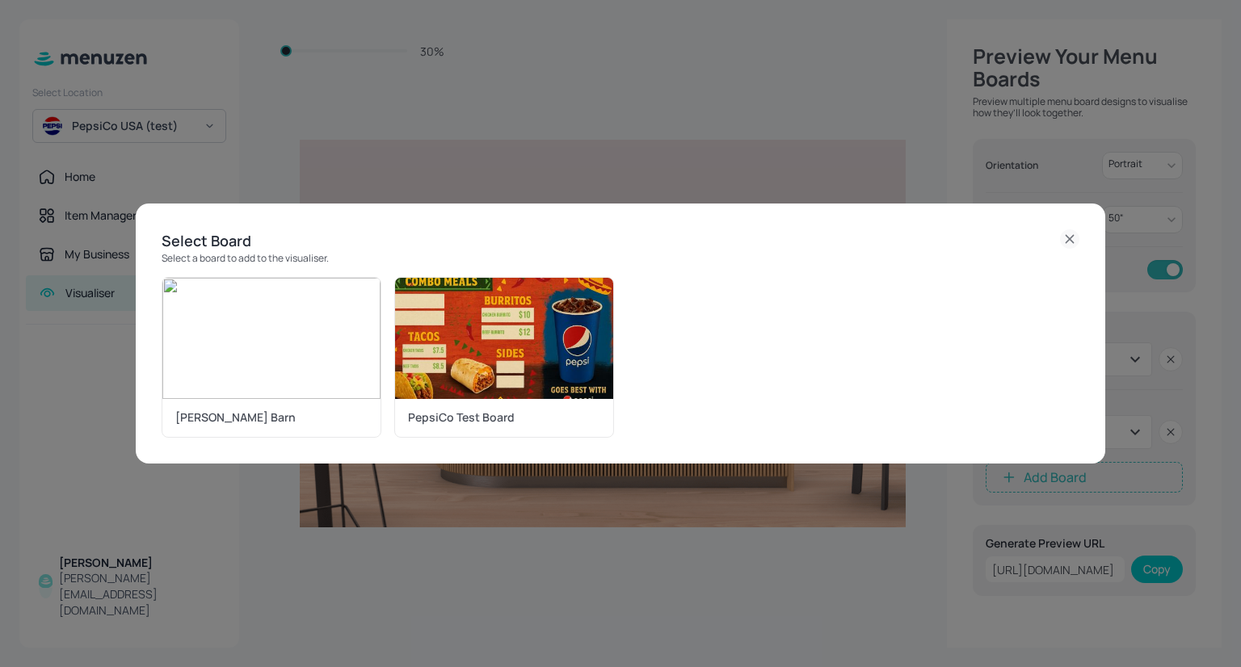
click at [1067, 248] on icon at bounding box center [1069, 238] width 19 height 19
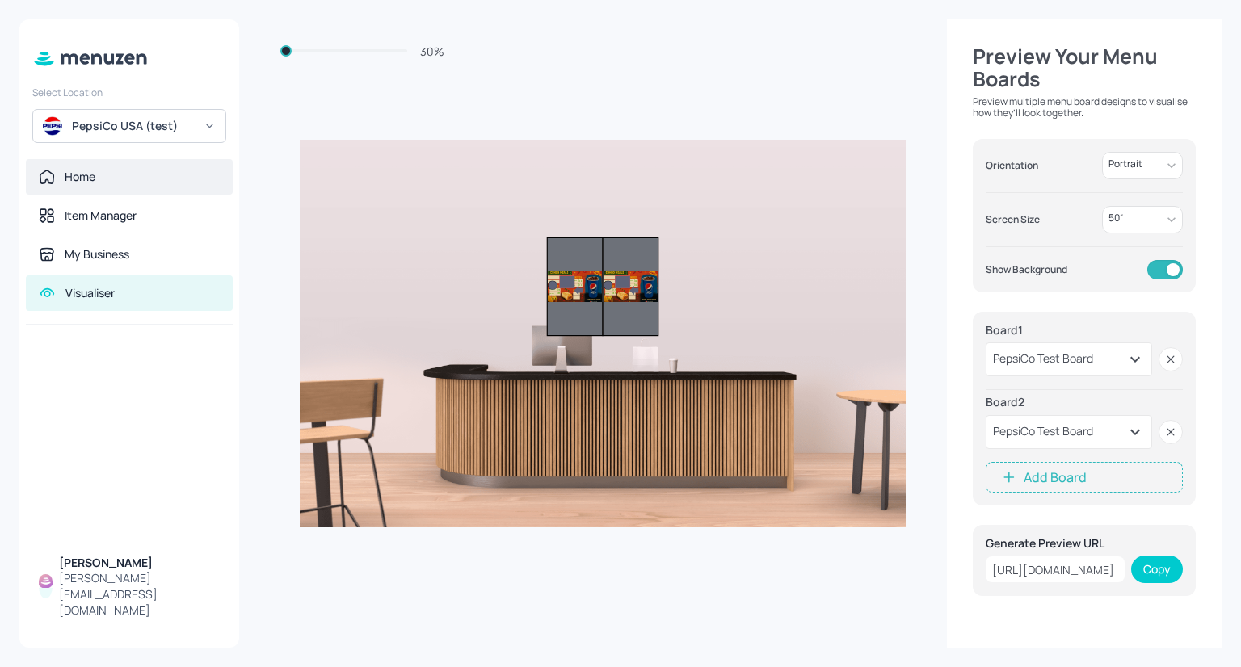
click at [56, 180] on div "Home" at bounding box center [129, 177] width 181 height 16
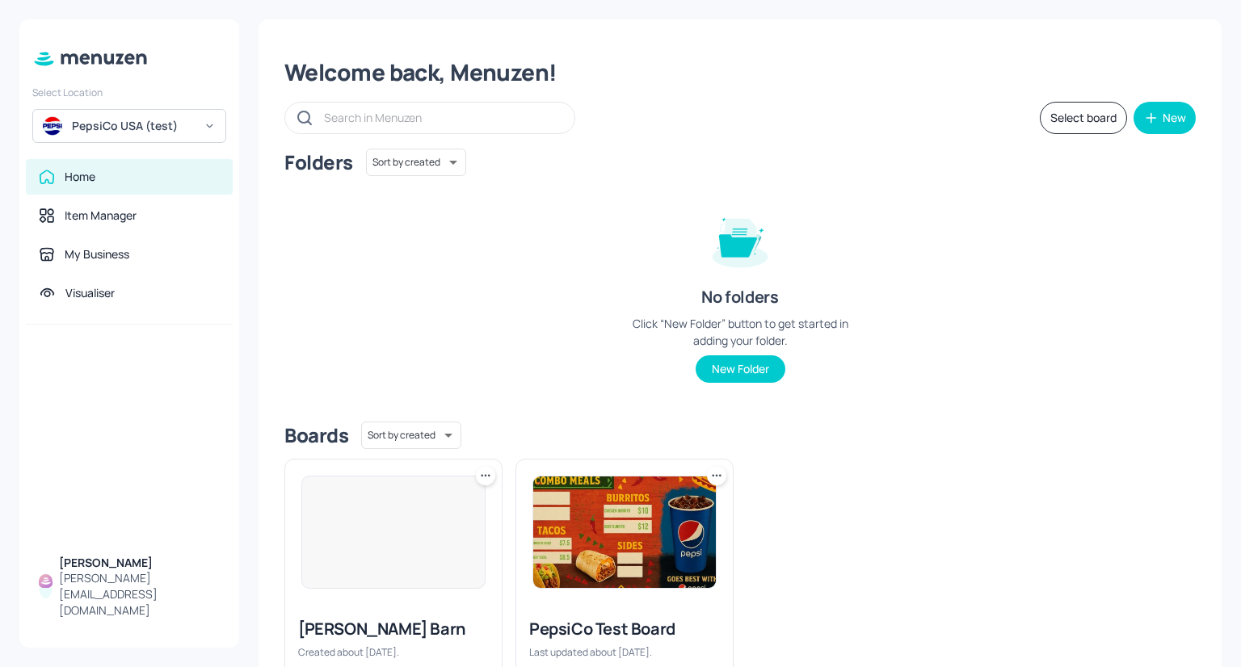
click at [125, 110] on div "PepsiCo USA (test)" at bounding box center [129, 126] width 194 height 34
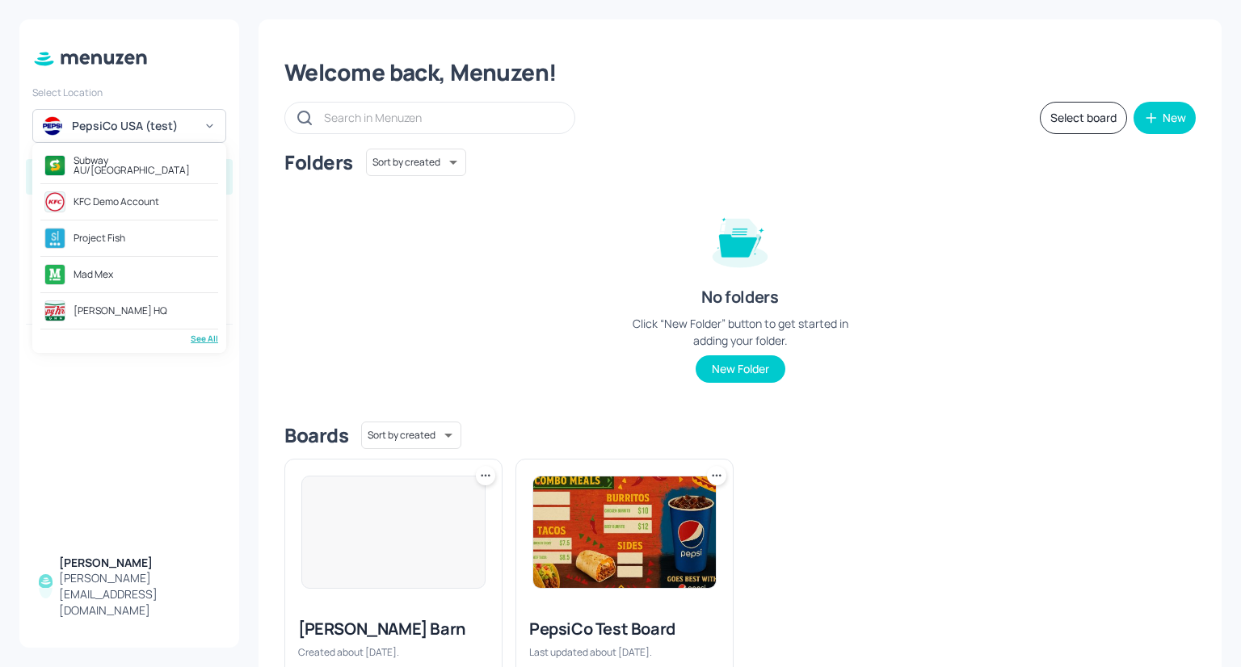
click at [134, 169] on div "Subway AU/NZ" at bounding box center [144, 165] width 141 height 19
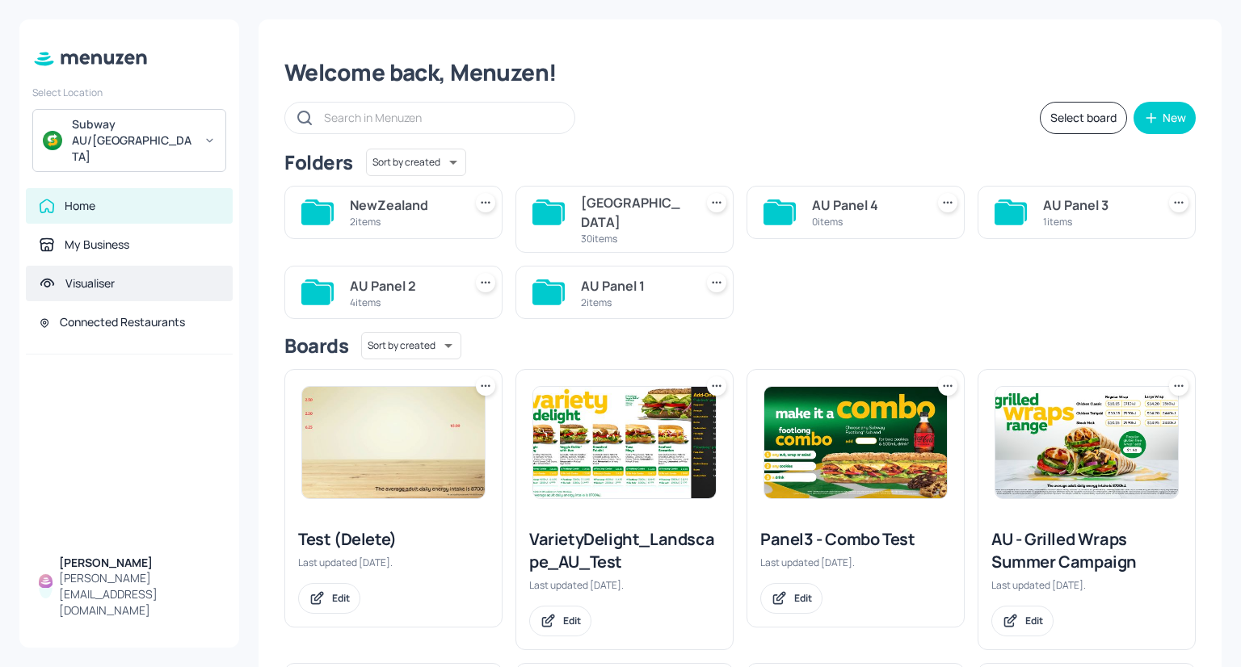
click at [121, 266] on div "Visualiser" at bounding box center [129, 284] width 207 height 36
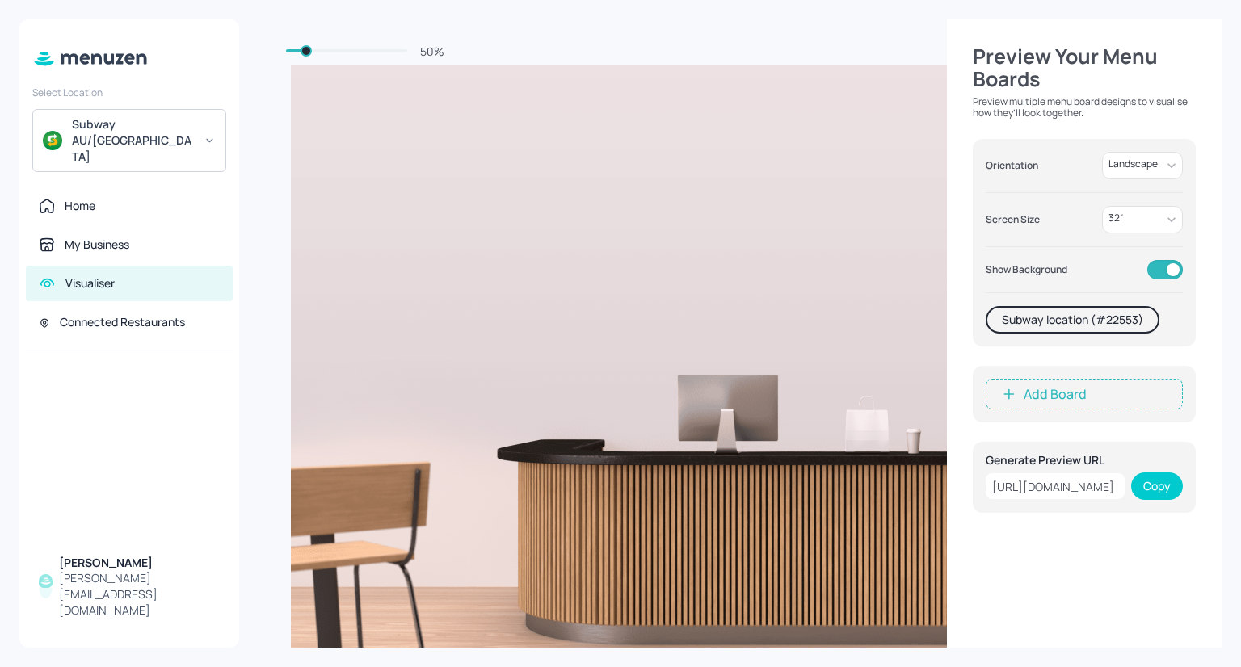
type input "41"
drag, startPoint x: 314, startPoint y: 47, endPoint x: 297, endPoint y: 53, distance: 17.1
click at [301, 53] on span at bounding box center [306, 50] width 11 height 11
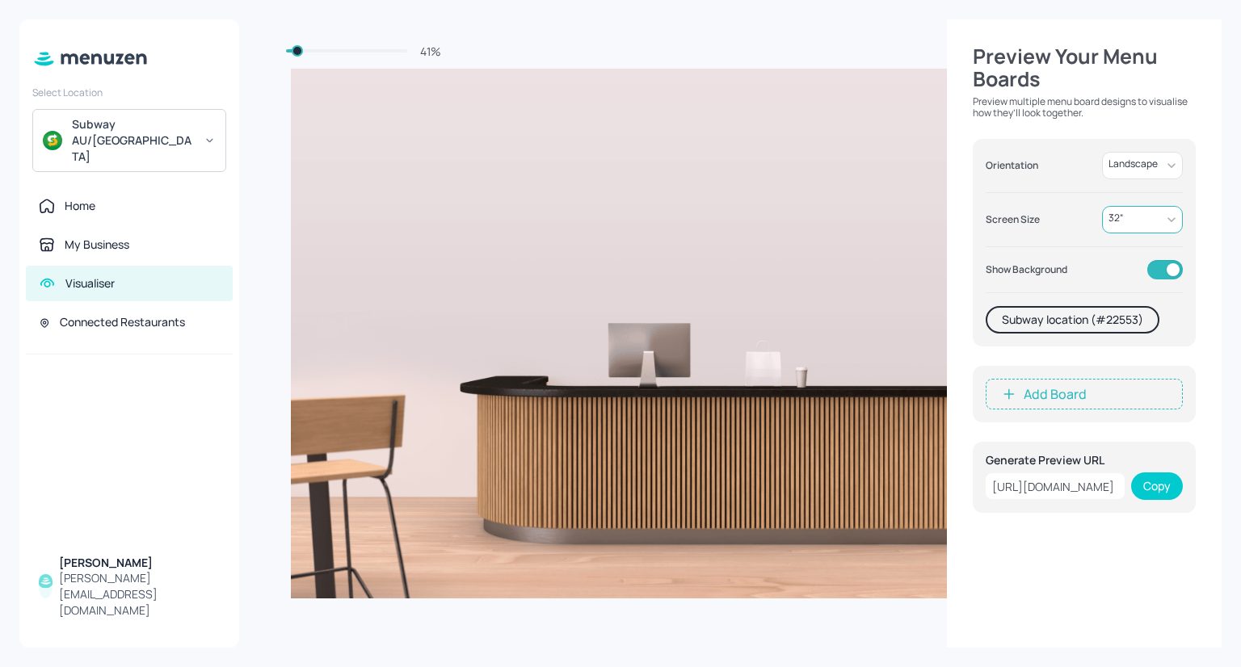
click at [1118, 214] on body "Select Location Subway AU/NZ Home My Business Visualiser Connected Restaurants …" at bounding box center [620, 333] width 1241 height 667
click at [1135, 314] on li "50 “" at bounding box center [1142, 314] width 81 height 21
type input "50"
click at [1071, 381] on button "Add Board" at bounding box center [1084, 394] width 197 height 31
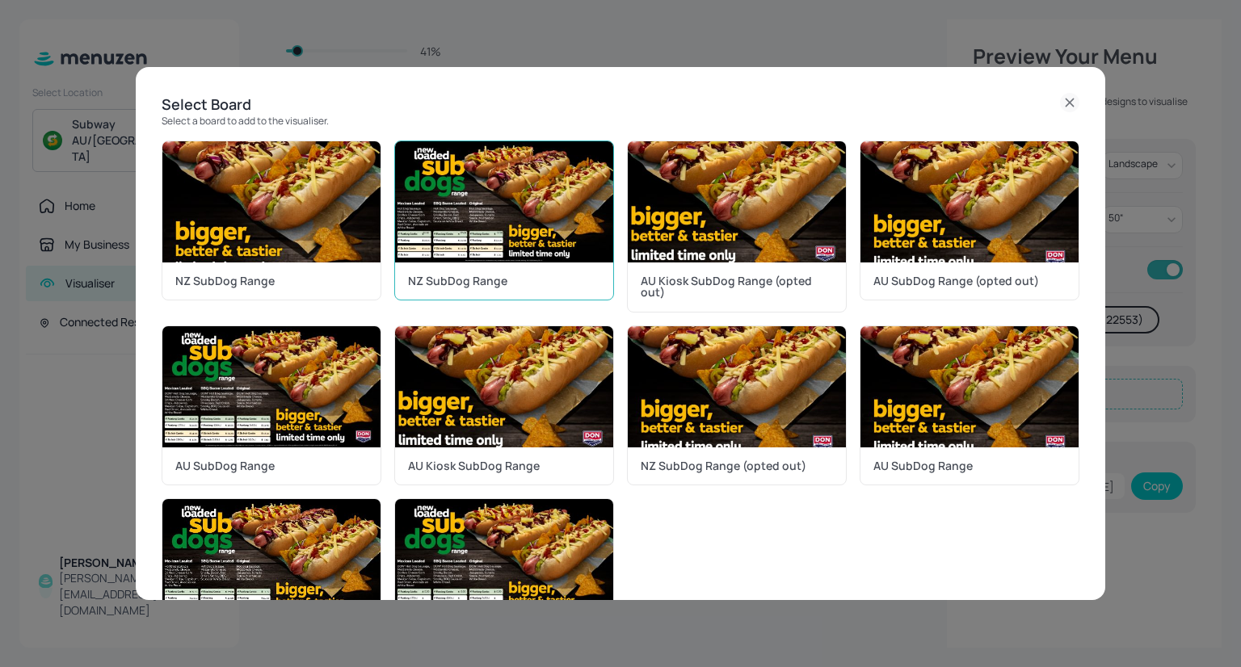
click at [486, 188] on img at bounding box center [504, 201] width 218 height 121
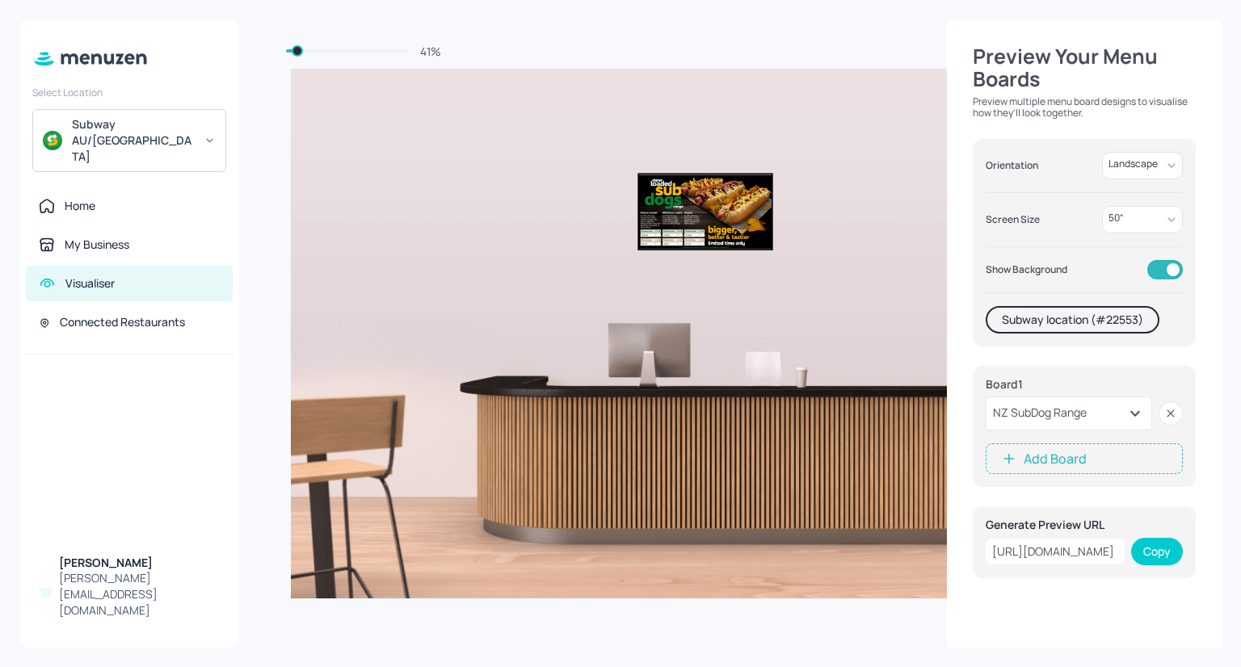
click at [1038, 462] on button "Add Board" at bounding box center [1084, 459] width 197 height 31
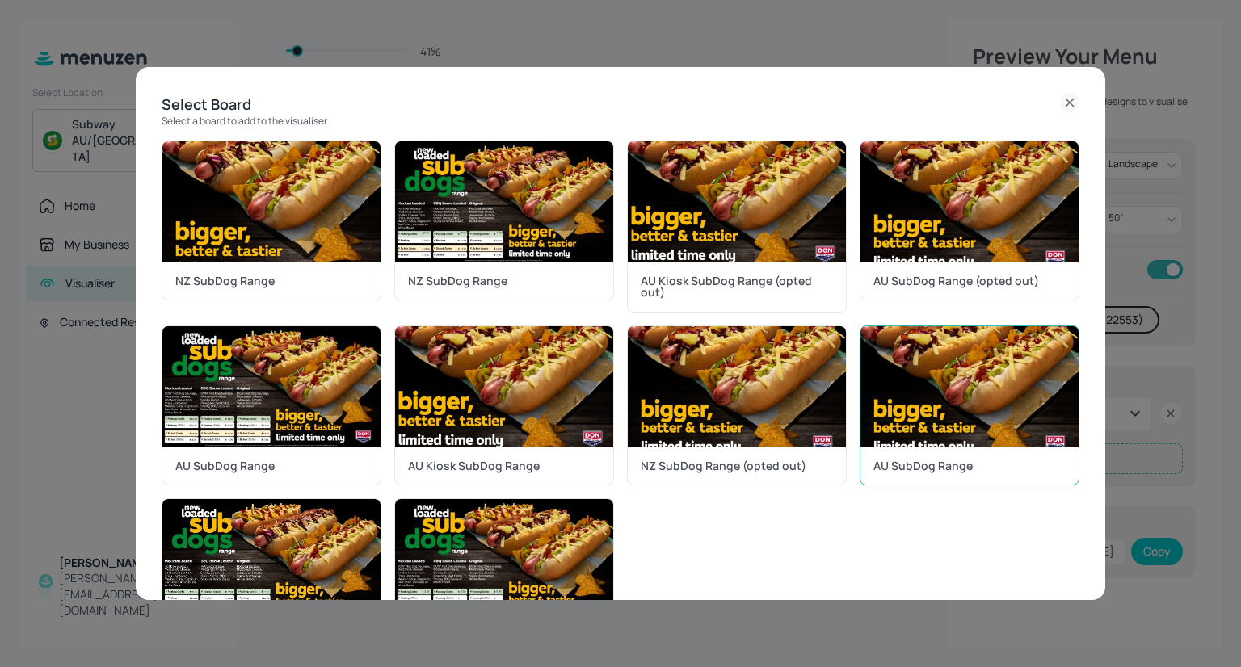
scroll to position [83, 0]
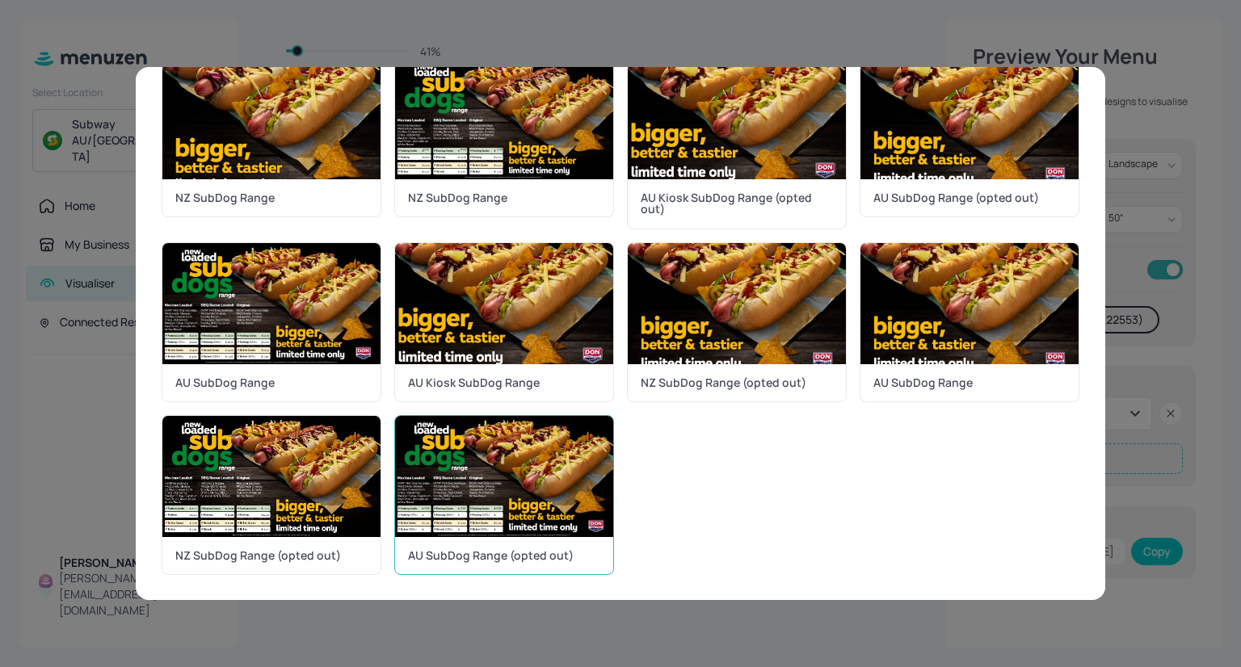
click at [440, 516] on img at bounding box center [504, 476] width 218 height 121
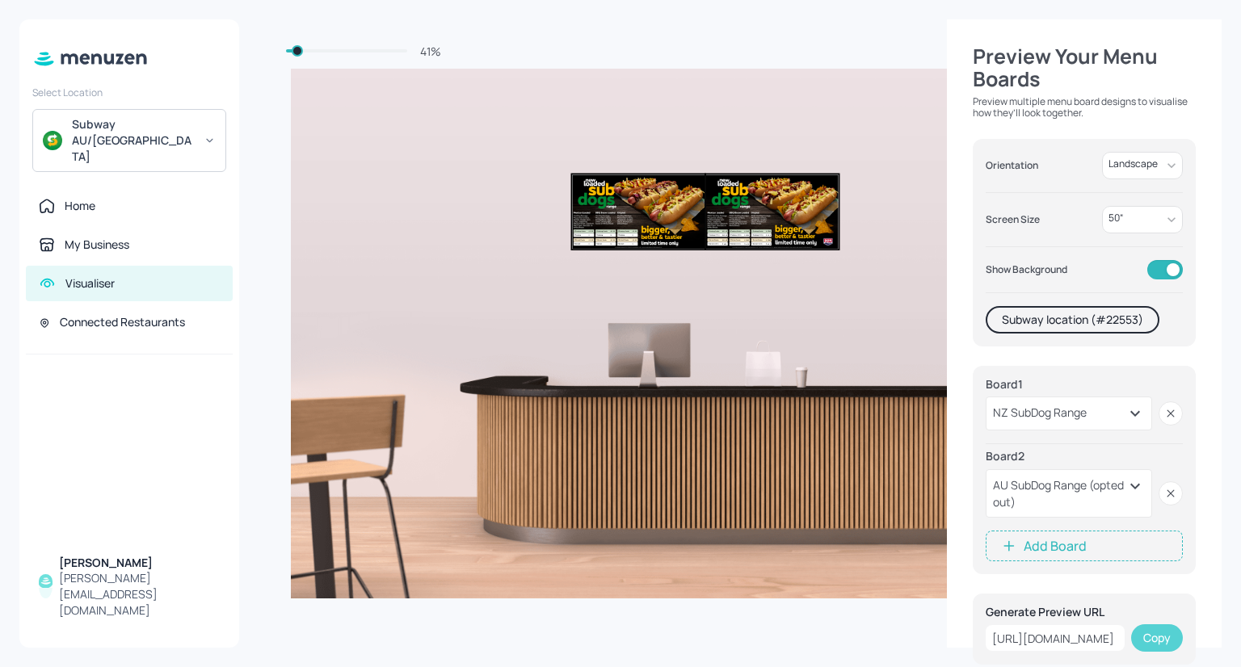
click at [1154, 636] on button "Copy" at bounding box center [1157, 638] width 52 height 27
click at [1090, 636] on div "https://board.menuzen.com/live/visualiser/subway/12817?size=50&orientation=Land…" at bounding box center [1055, 638] width 139 height 26
click at [1157, 634] on button "Copy" at bounding box center [1157, 638] width 52 height 27
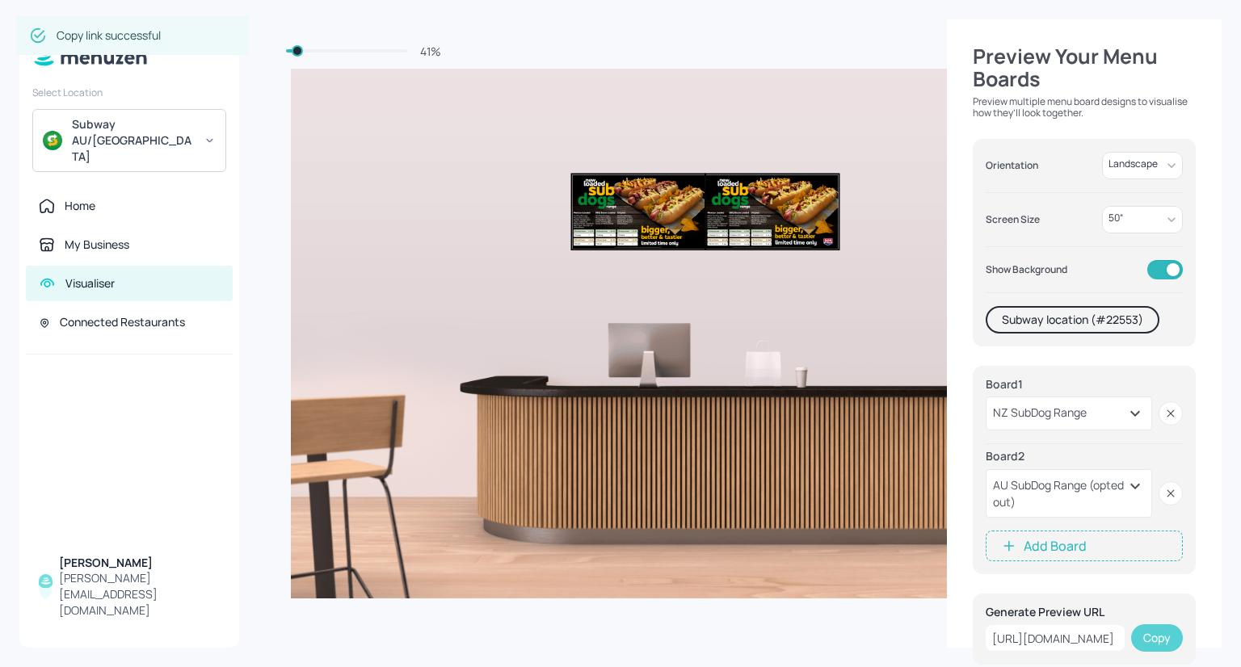
click at [1157, 634] on button "Copy" at bounding box center [1157, 638] width 52 height 27
drag, startPoint x: 1154, startPoint y: 270, endPoint x: 1206, endPoint y: 359, distance: 103.2
click at [1206, 359] on div "Preview Your Menu Boards Preview multiple menu board designs to visualise how t…" at bounding box center [1084, 333] width 275 height 629
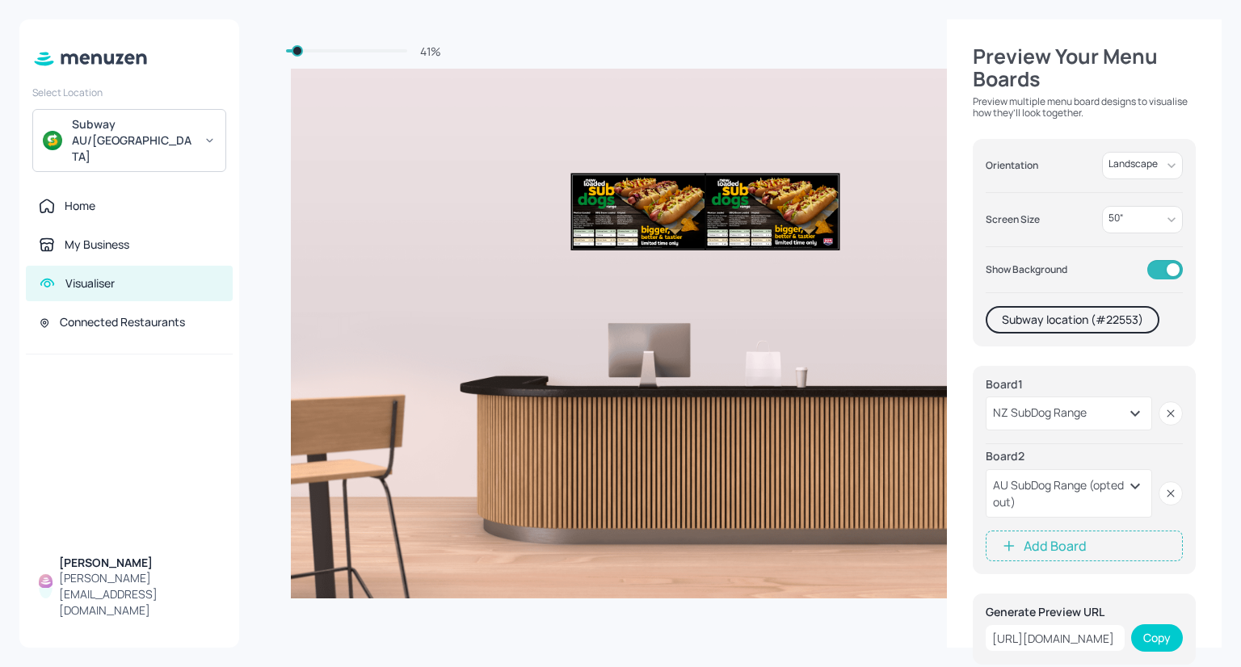
click at [1177, 268] on input "checkbox" at bounding box center [1173, 269] width 58 height 19
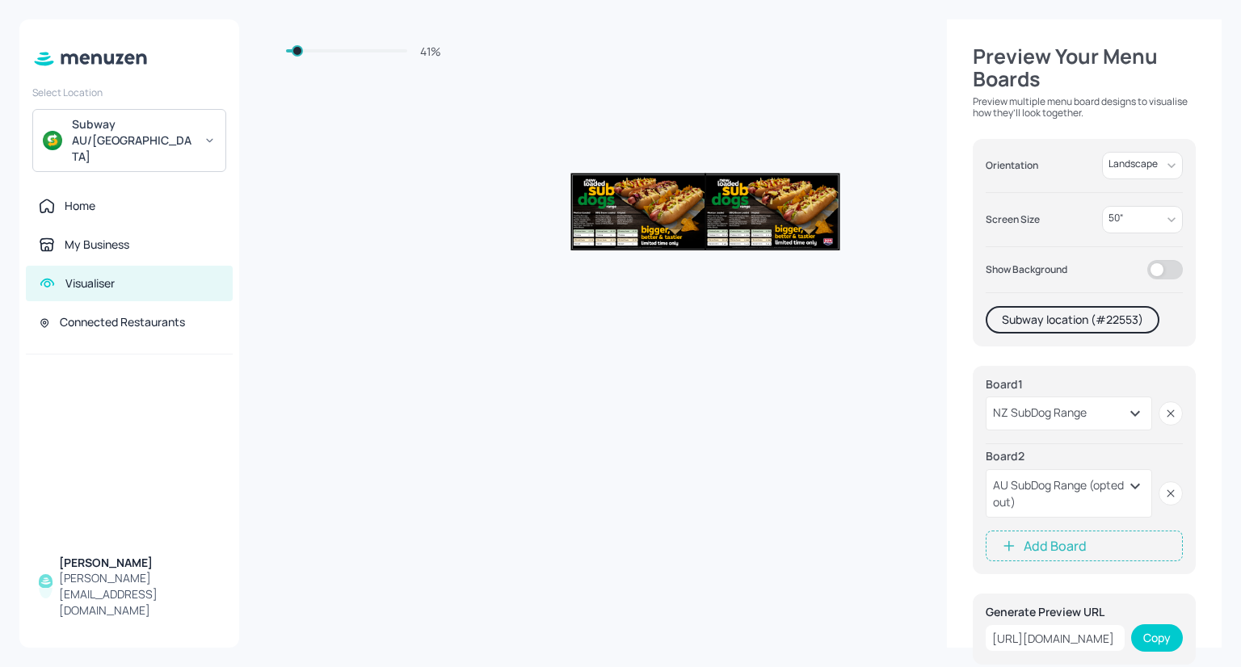
click at [1177, 268] on input "checkbox" at bounding box center [1157, 269] width 58 height 19
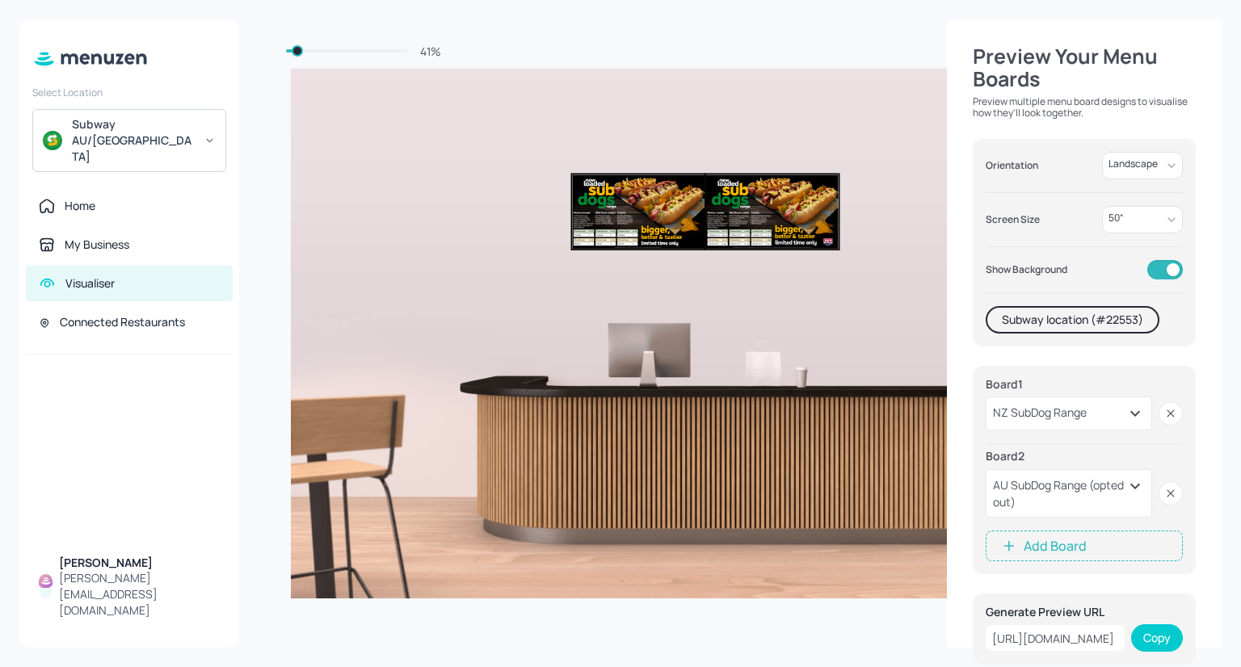
click at [1163, 272] on input "checkbox" at bounding box center [1173, 269] width 58 height 19
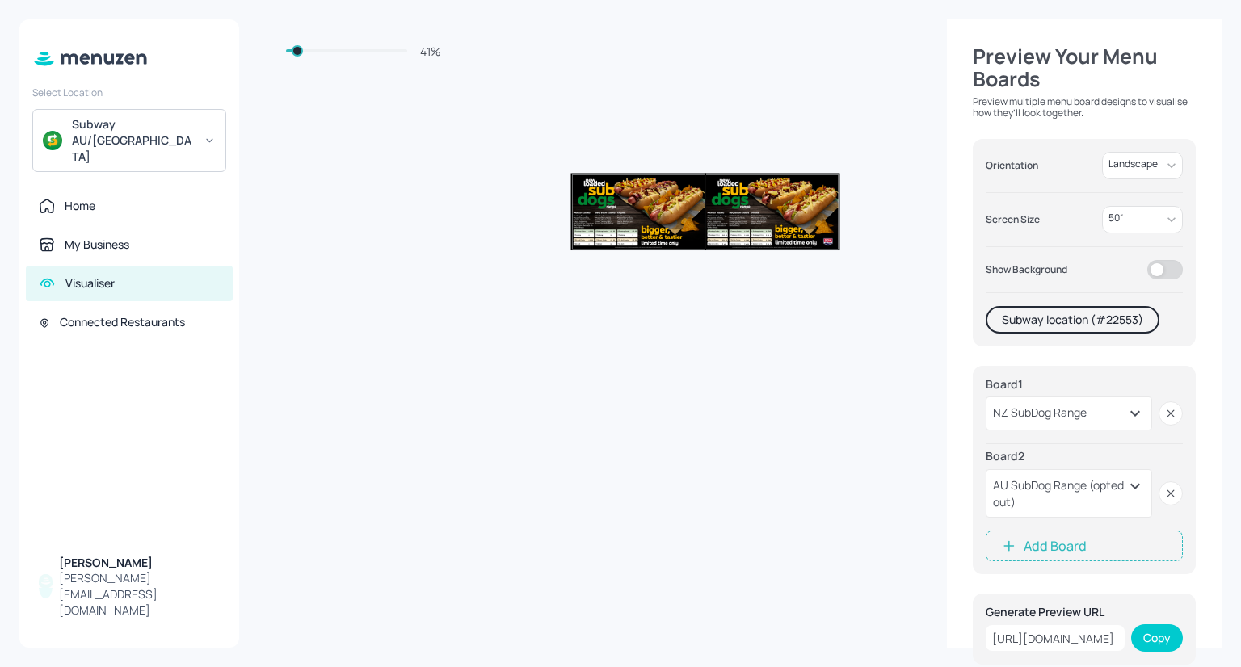
click at [1163, 272] on input "checkbox" at bounding box center [1157, 269] width 58 height 19
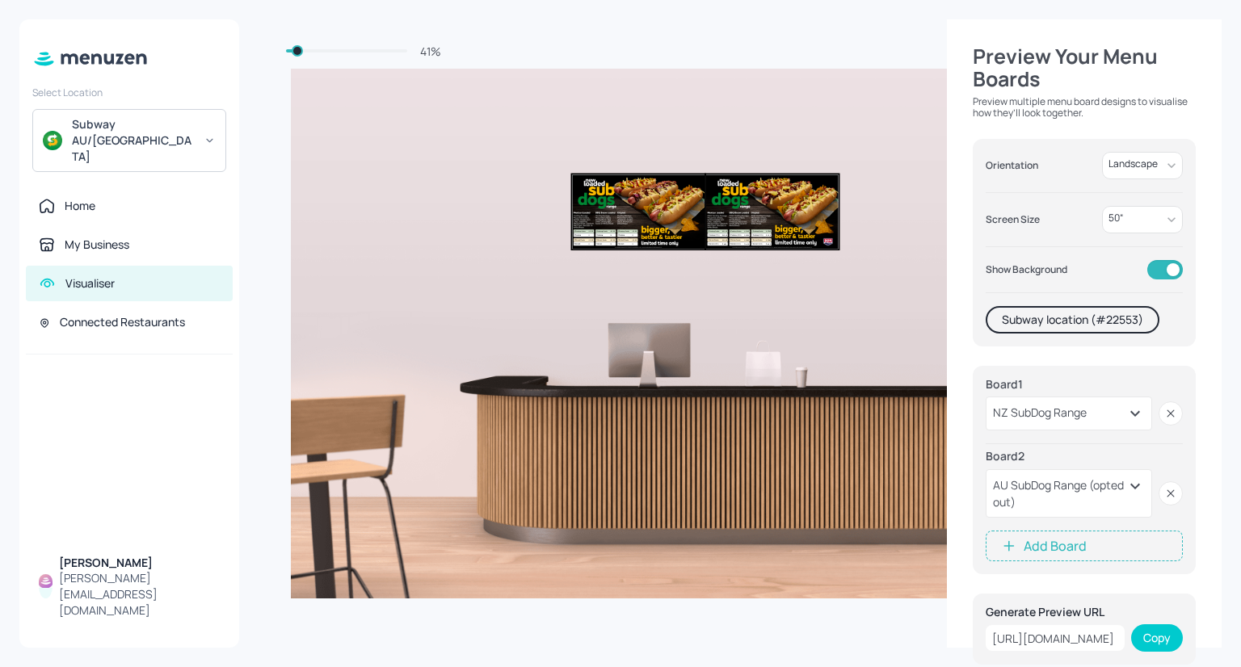
click at [1164, 271] on input "checkbox" at bounding box center [1173, 269] width 58 height 19
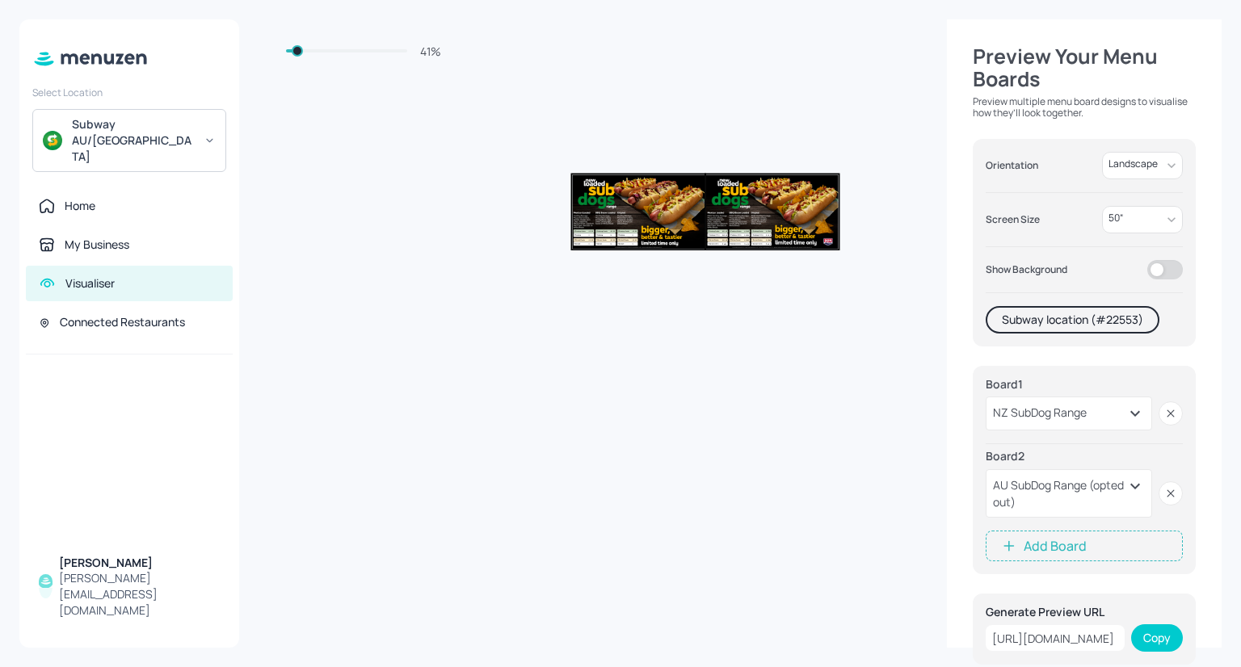
click at [1164, 271] on input "checkbox" at bounding box center [1157, 269] width 58 height 19
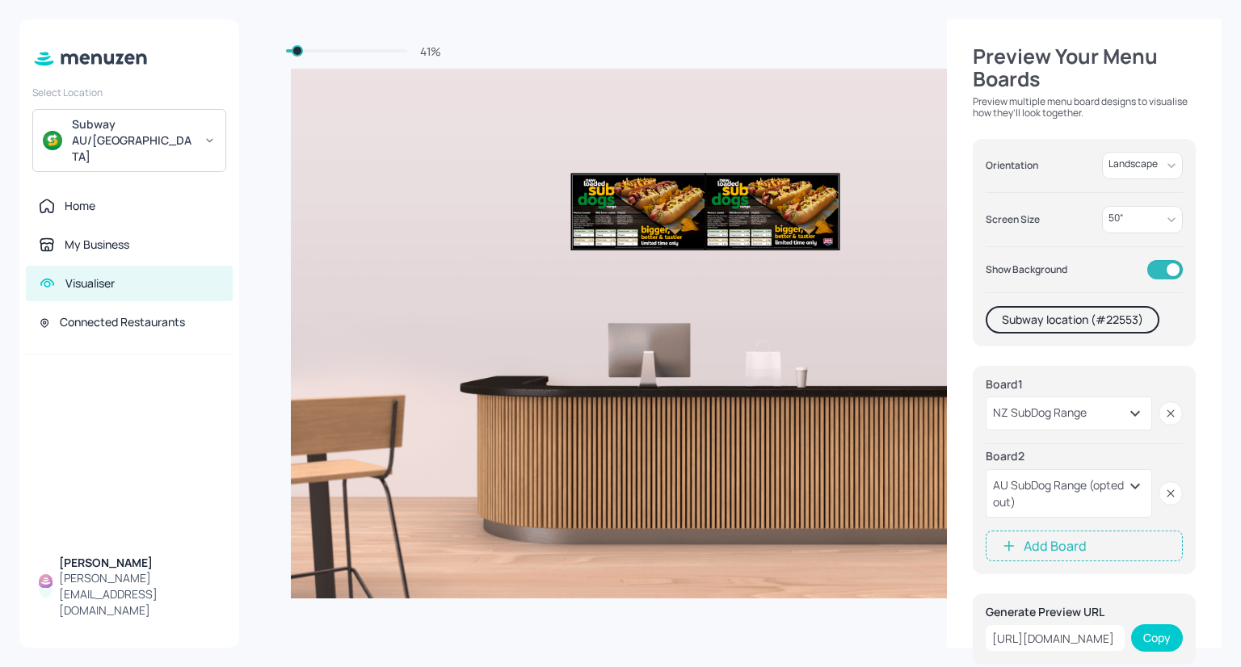
click at [1164, 271] on input "checkbox" at bounding box center [1173, 269] width 58 height 19
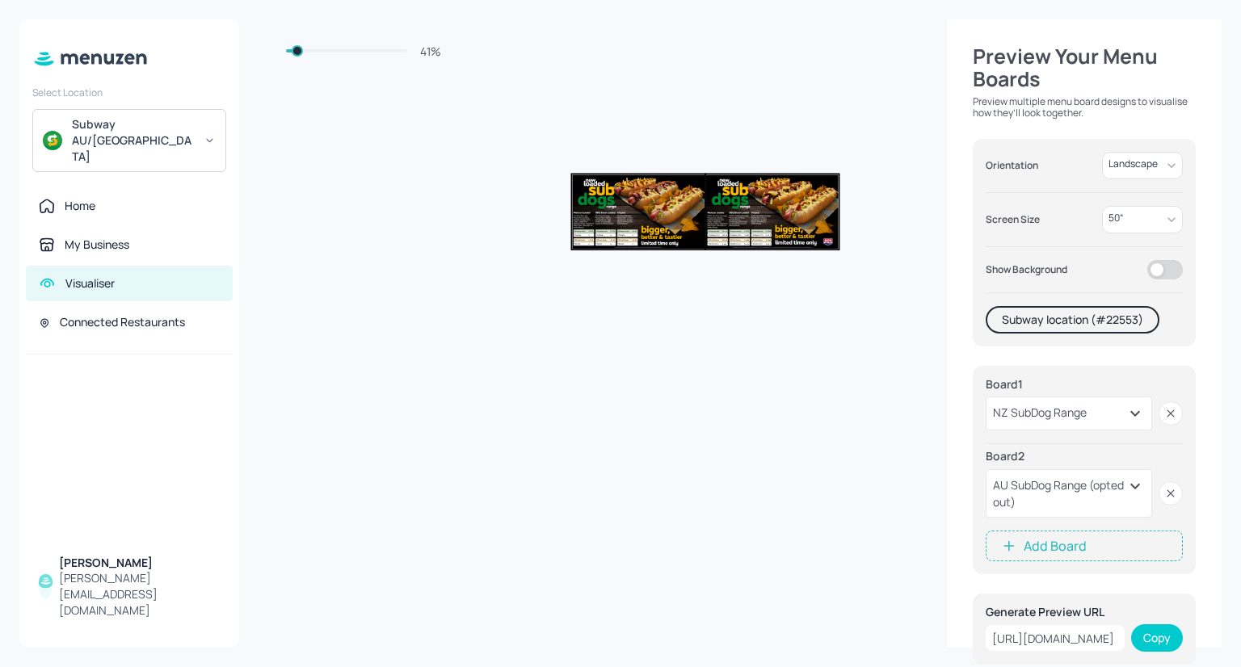
click at [1164, 271] on input "checkbox" at bounding box center [1157, 269] width 58 height 19
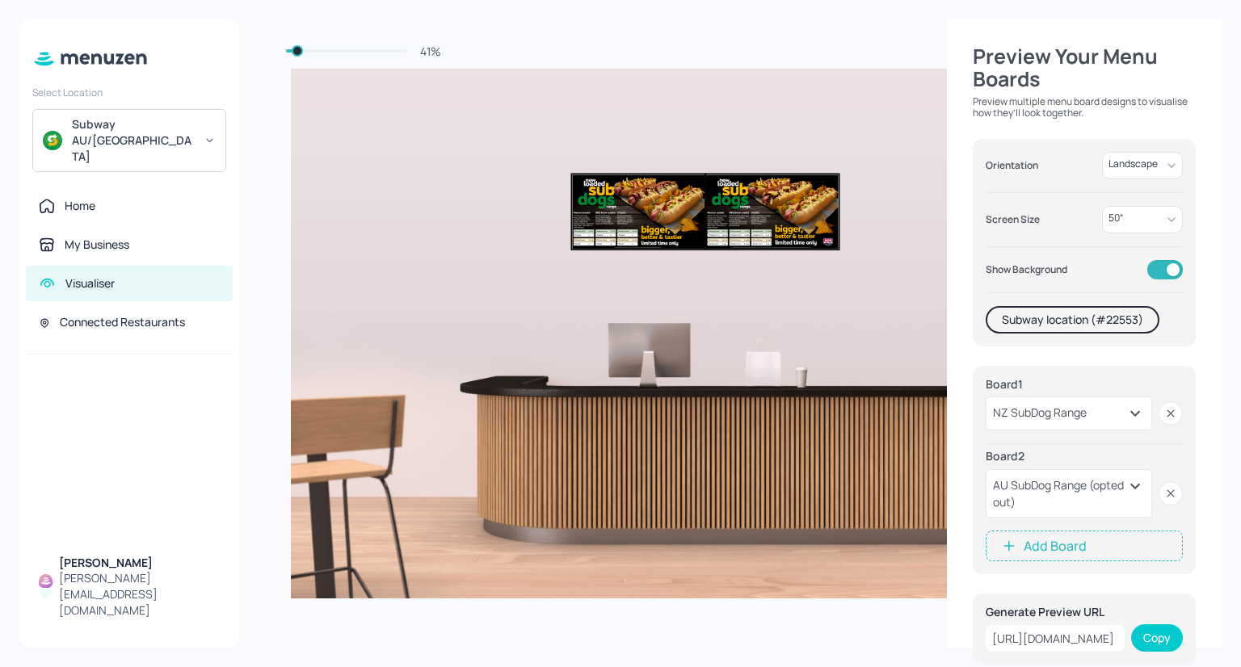
click at [1164, 271] on input "checkbox" at bounding box center [1173, 269] width 58 height 19
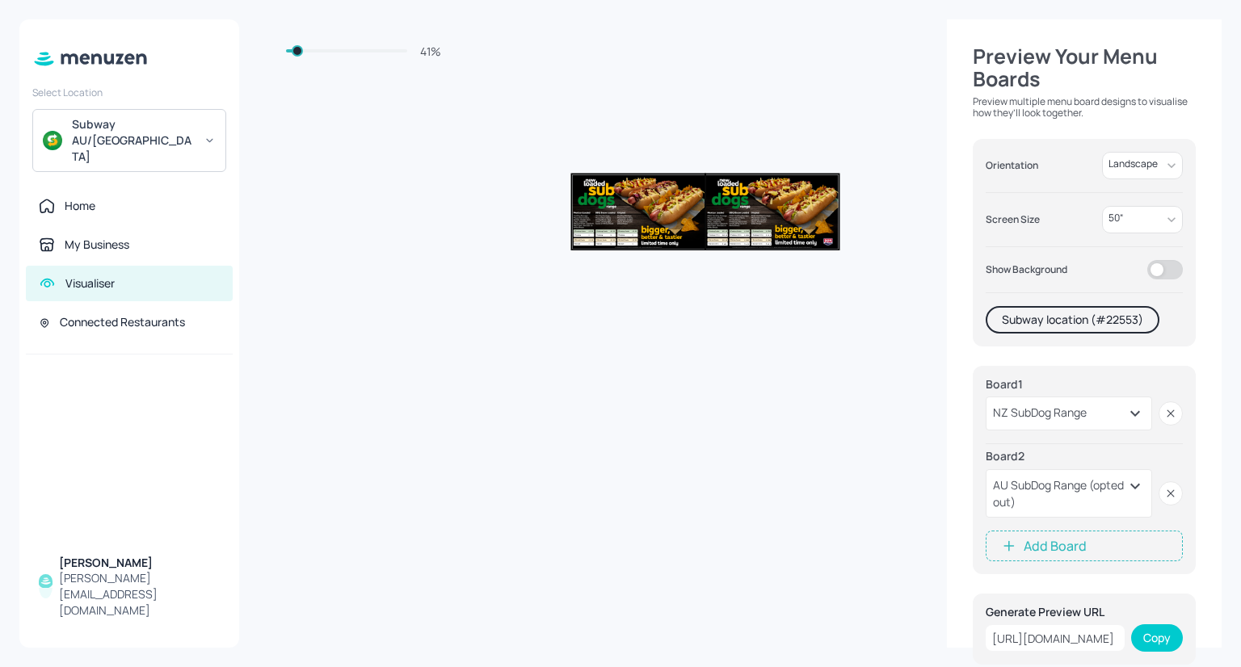
click at [1164, 272] on input "checkbox" at bounding box center [1157, 269] width 58 height 19
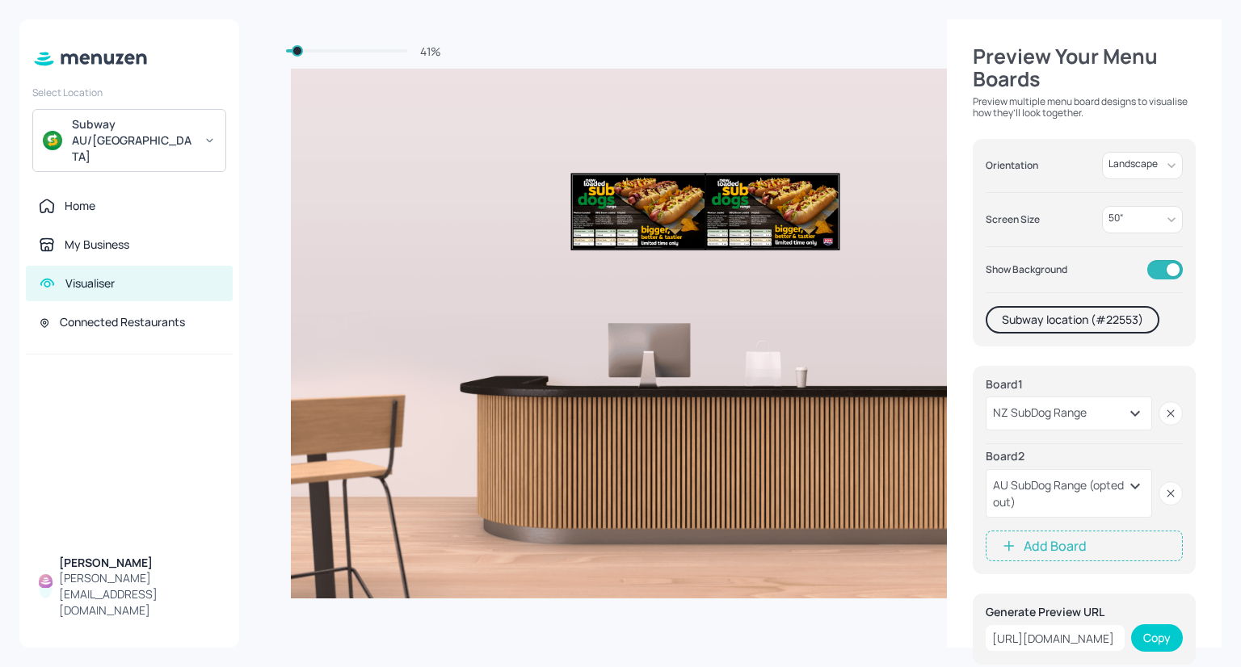
click at [1173, 287] on div "Orientation Landscape Landscape ​ Screen Size 50 “ 50 ​ Show Background Subway …" at bounding box center [1084, 243] width 223 height 208
click at [1173, 272] on input "checkbox" at bounding box center [1173, 269] width 58 height 19
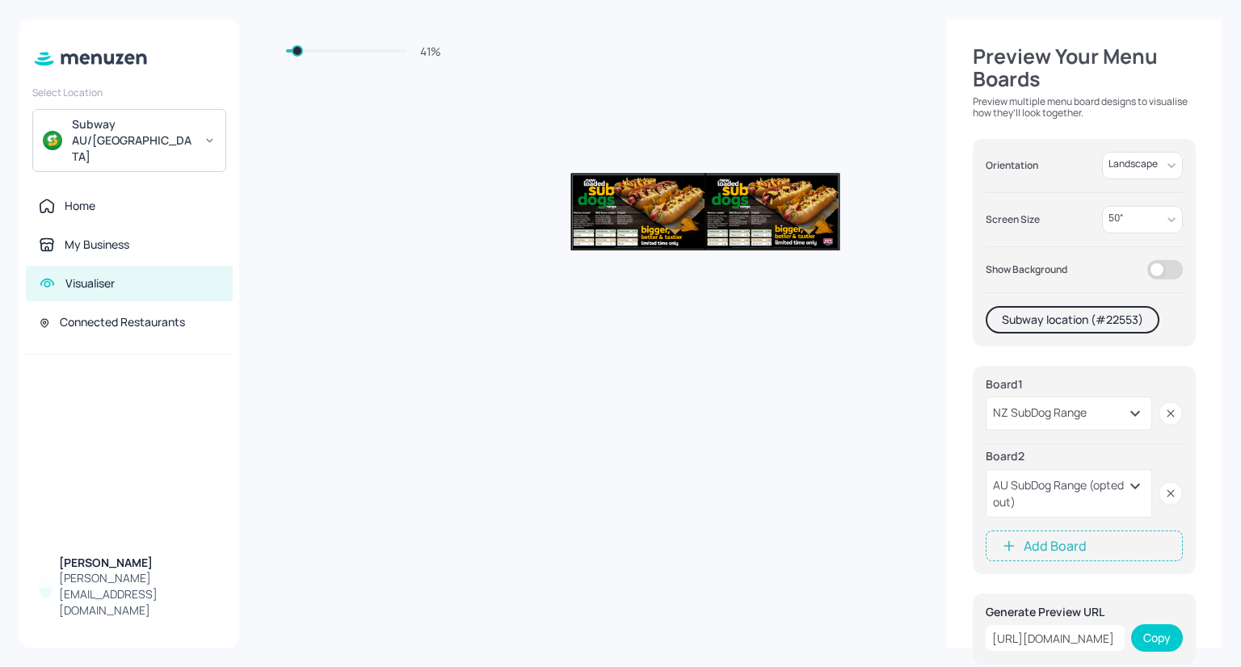
click at [1173, 272] on input "checkbox" at bounding box center [1157, 269] width 58 height 19
checkbox input "true"
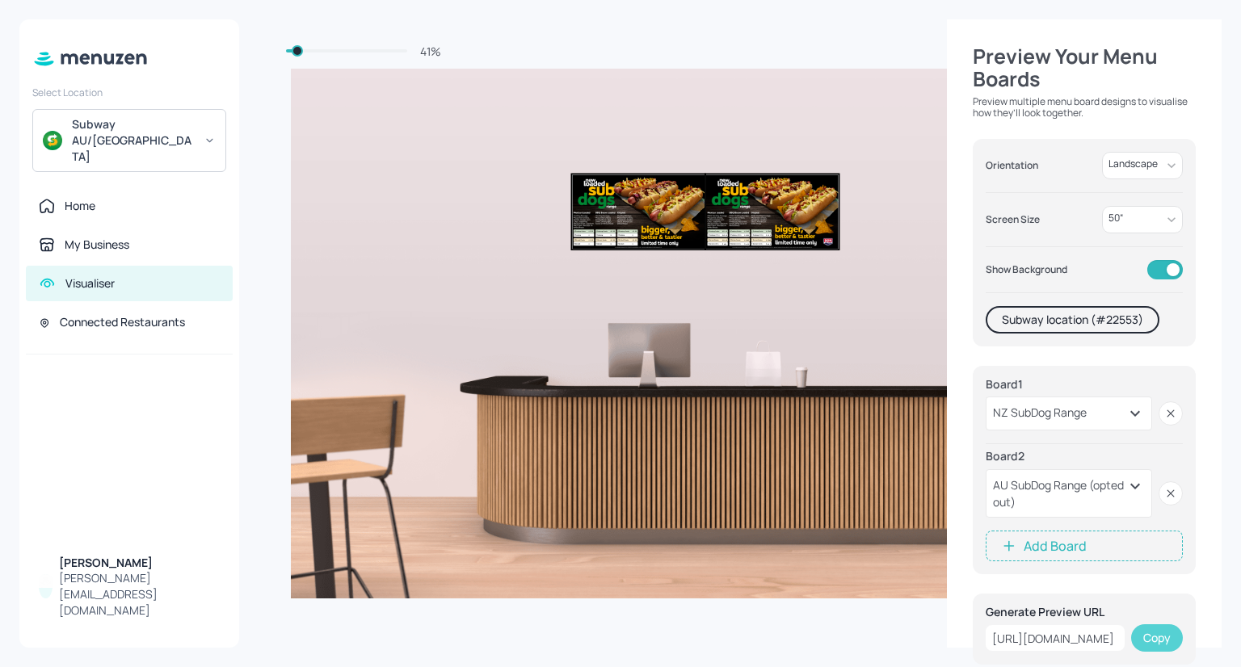
click at [1146, 634] on button "Copy" at bounding box center [1157, 638] width 52 height 27
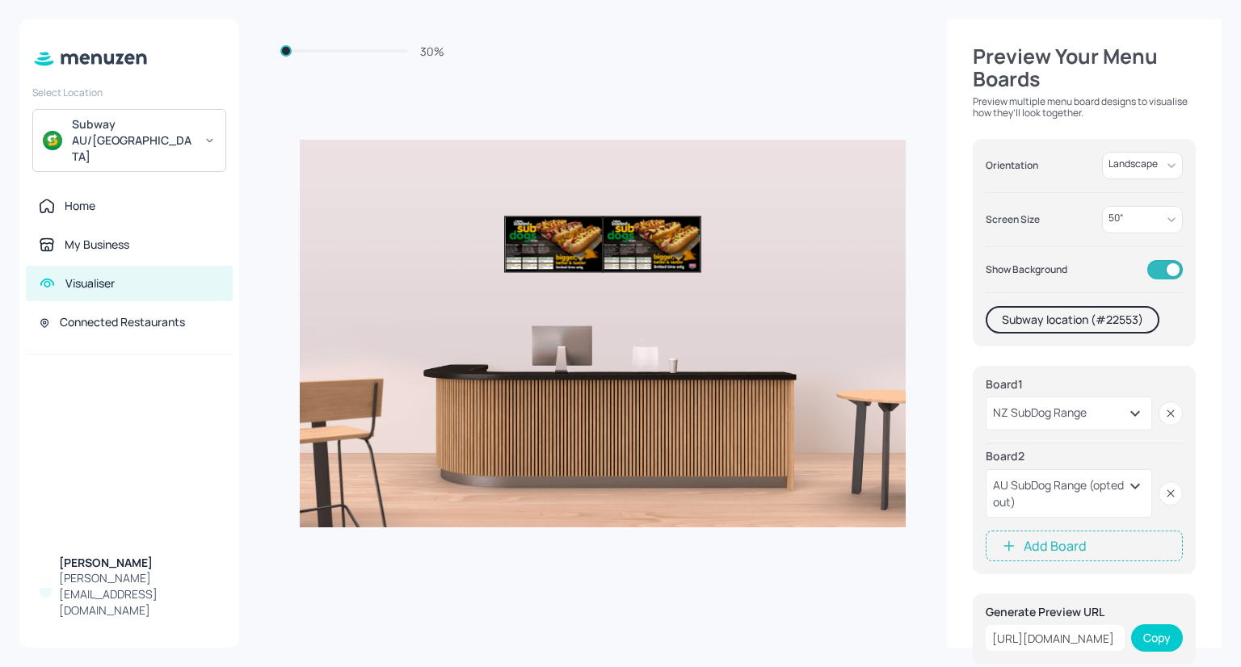
drag, startPoint x: 294, startPoint y: 46, endPoint x: 282, endPoint y: 53, distance: 14.1
click at [282, 53] on span at bounding box center [285, 50] width 11 height 11
click at [752, 398] on img at bounding box center [603, 334] width 606 height 388
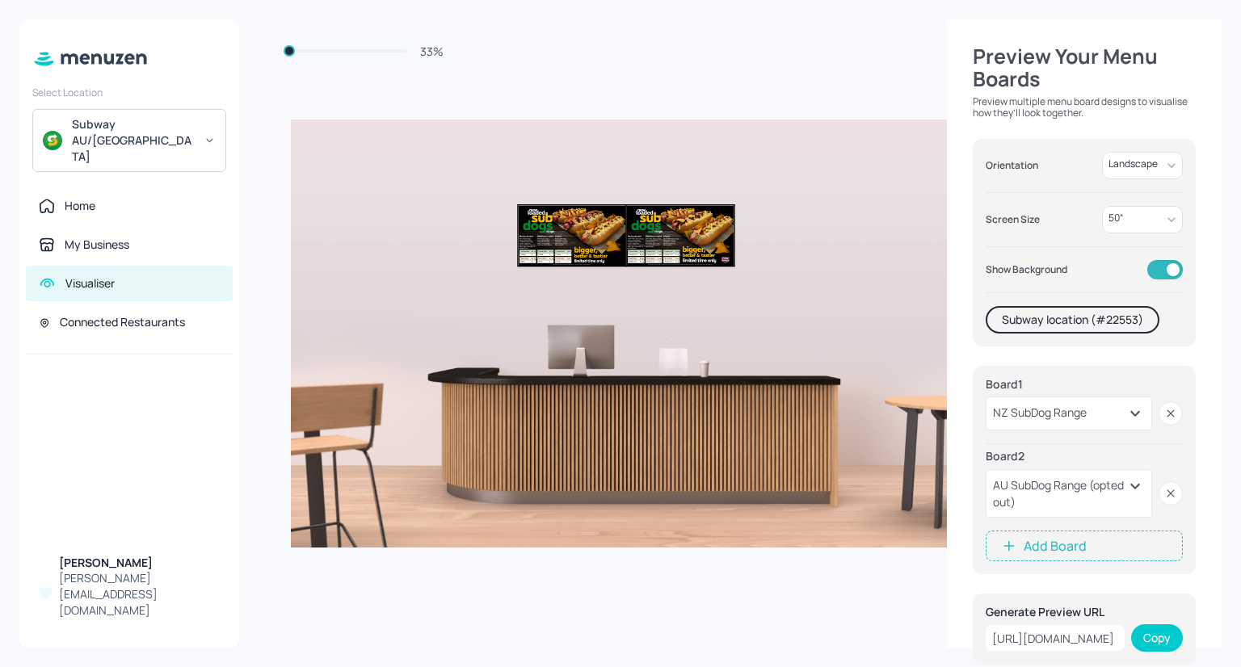
type input "33"
click at [120, 314] on div "Connected Restaurants" at bounding box center [122, 322] width 125 height 16
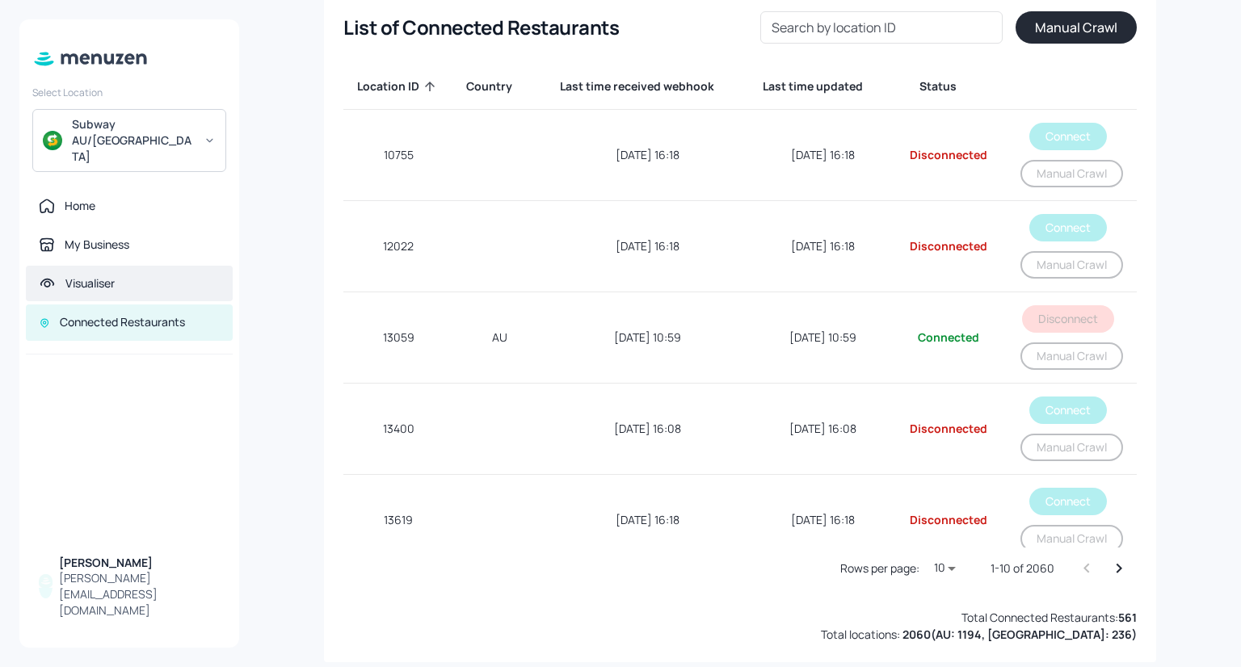
click at [78, 276] on div "Visualiser" at bounding box center [89, 284] width 49 height 16
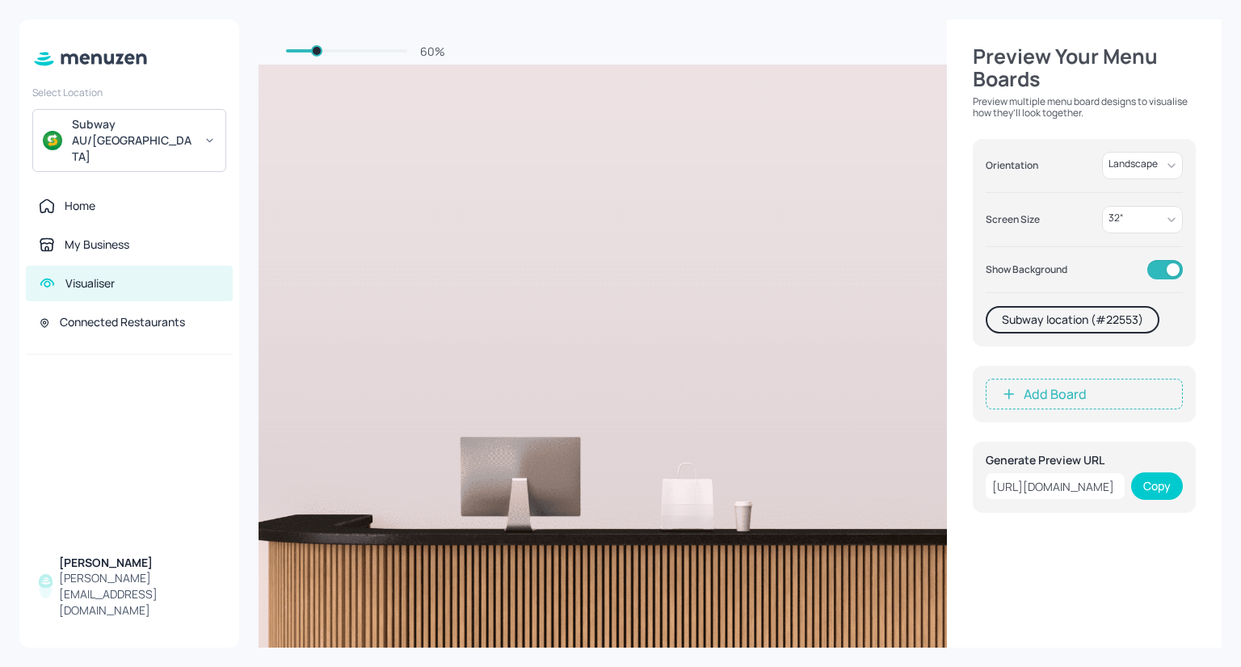
scroll to position [0, 533]
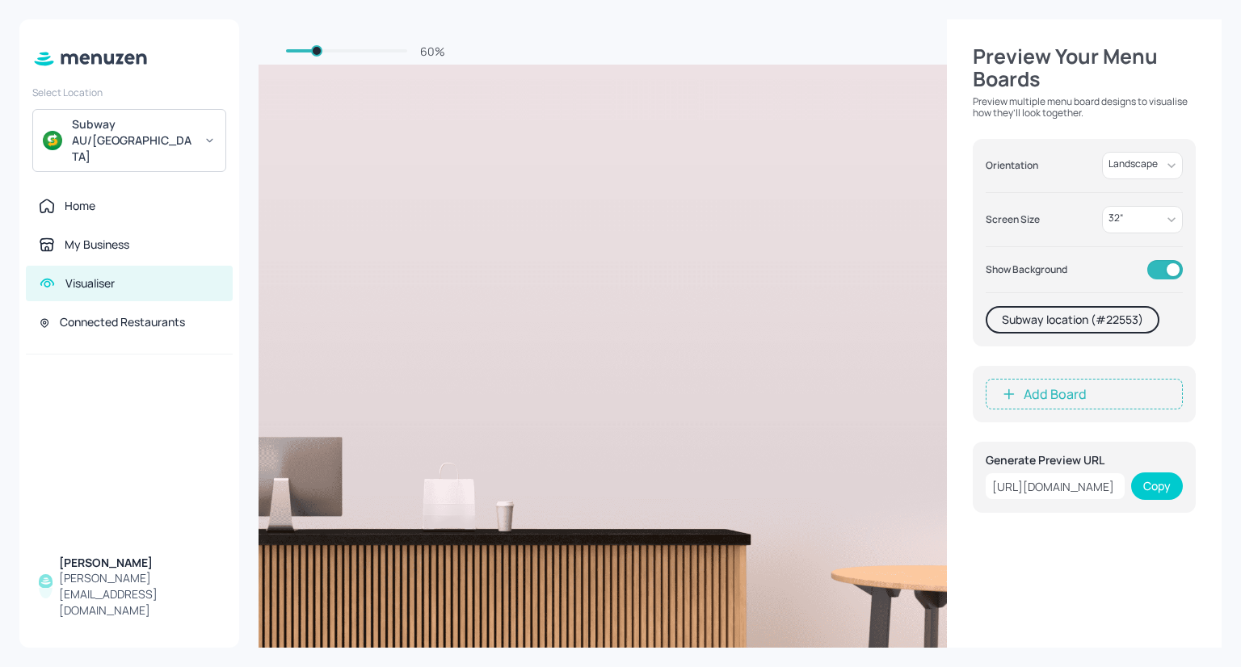
click at [1164, 237] on div "Orientation Landscape Landscape ​ Screen Size 32 “ 32 ​ Show Background Subway …" at bounding box center [1084, 243] width 223 height 208
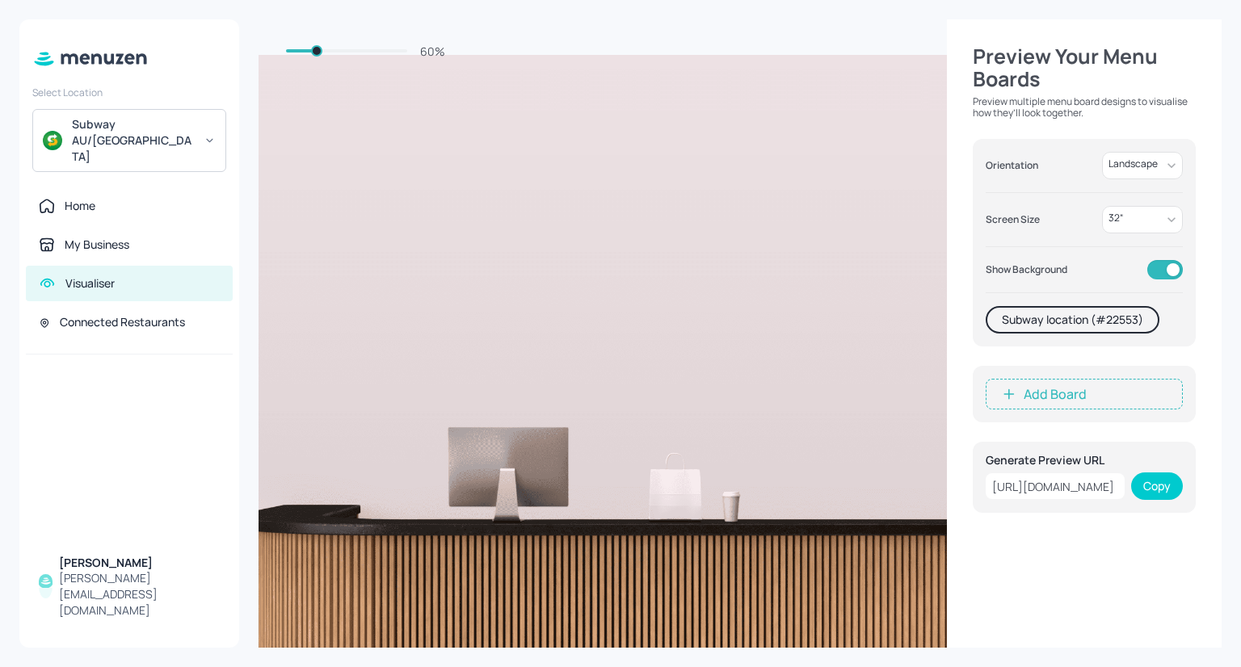
scroll to position [0, 0]
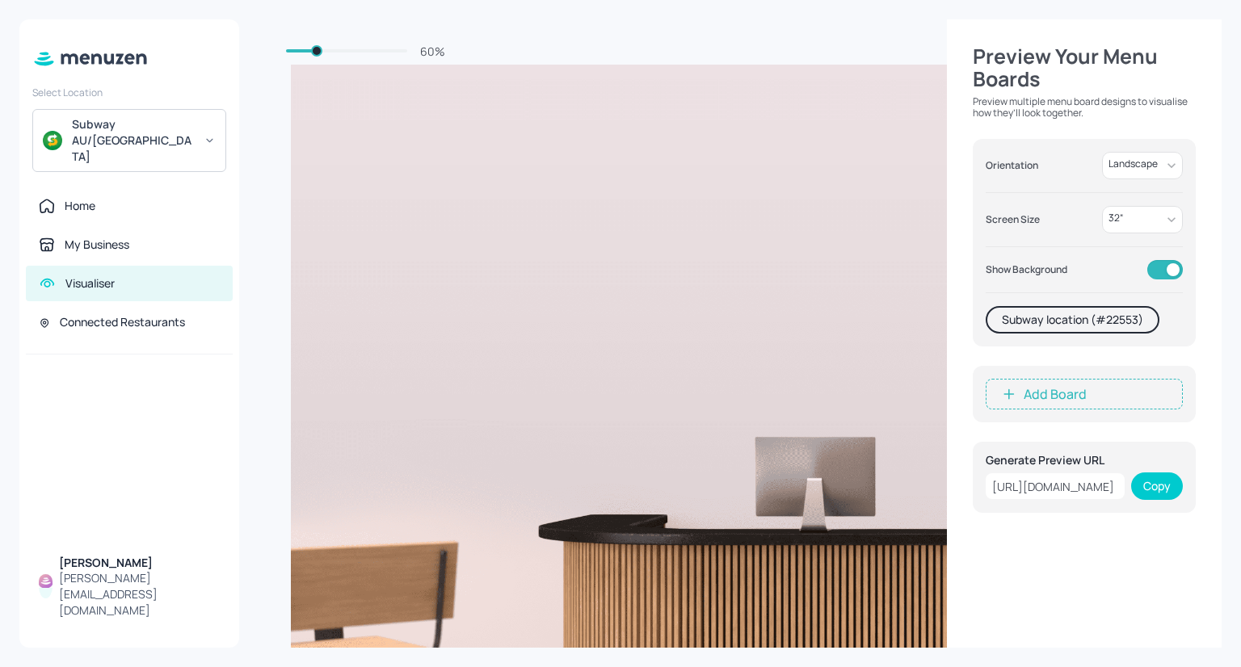
click at [135, 276] on div "Visualiser" at bounding box center [129, 284] width 181 height 16
click at [122, 314] on div "Connected Restaurants" at bounding box center [122, 322] width 125 height 16
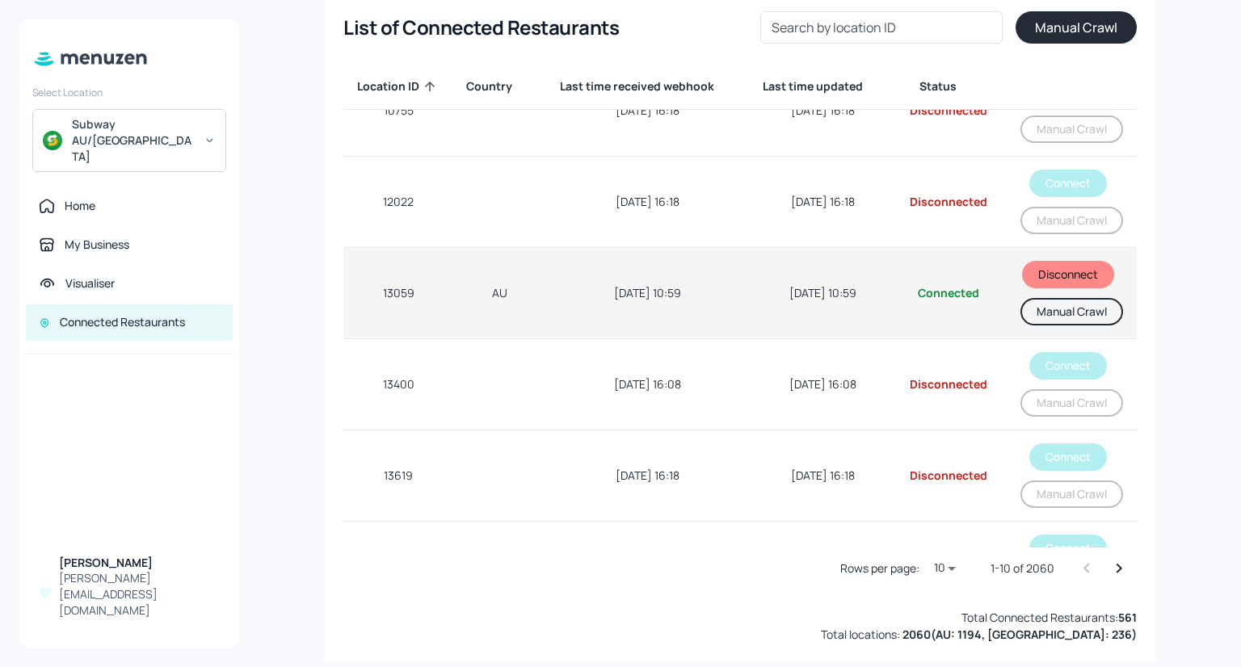
scroll to position [45, 0]
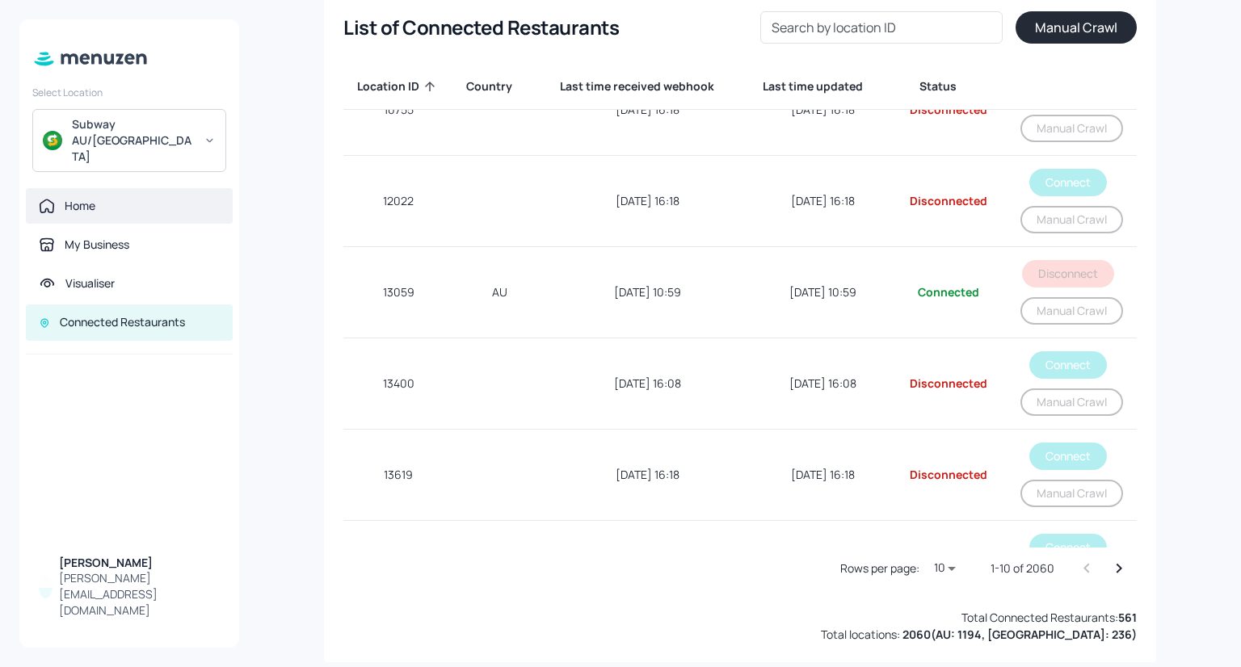
click at [99, 198] on div "Home" at bounding box center [129, 206] width 181 height 16
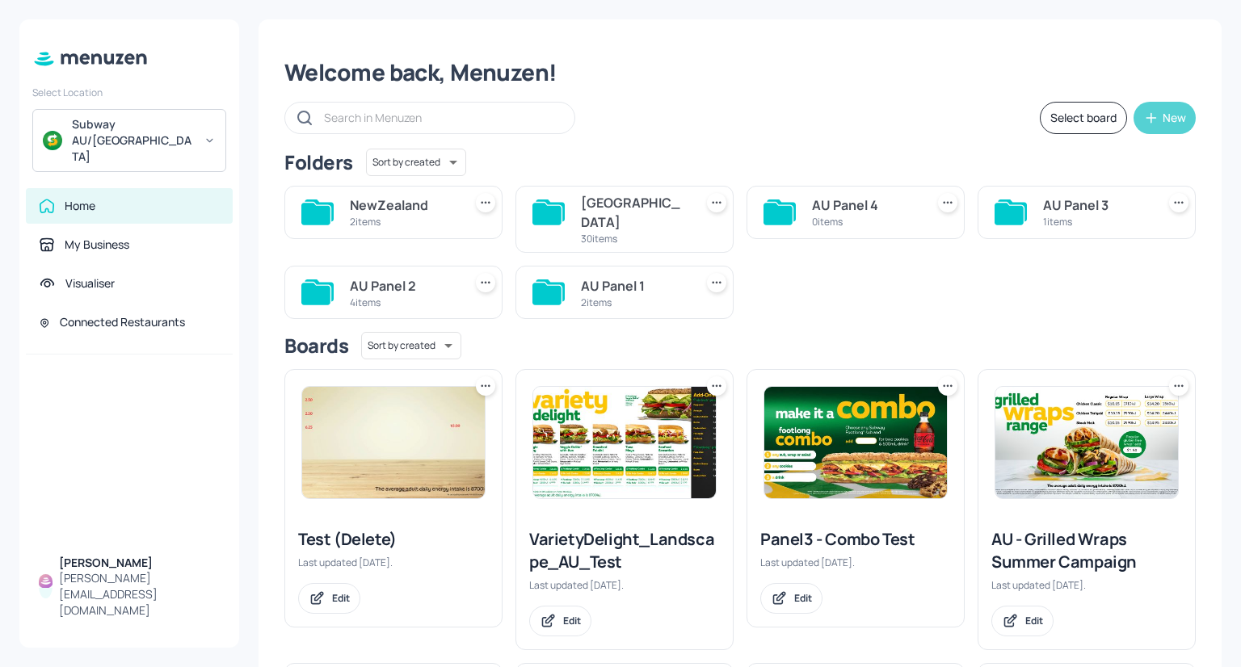
click at [1173, 112] on div "New" at bounding box center [1174, 117] width 23 height 11
click at [320, 507] on div at bounding box center [620, 333] width 1241 height 667
click at [366, 453] on img at bounding box center [393, 443] width 183 height 112
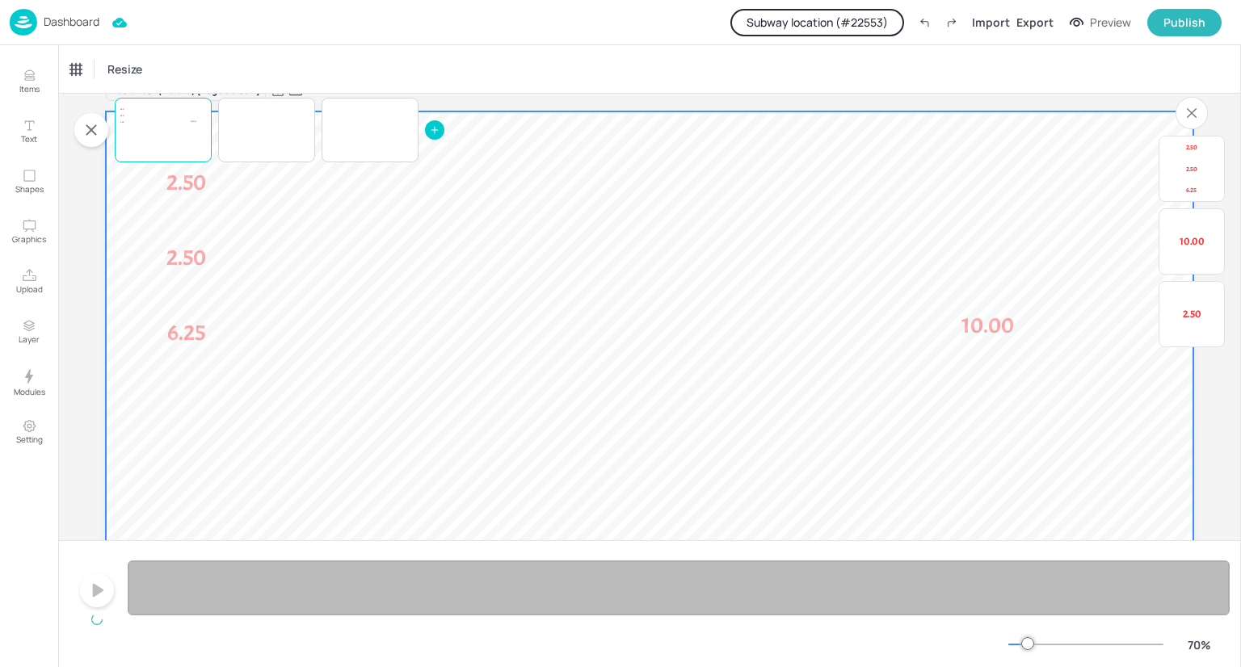
scroll to position [35, 0]
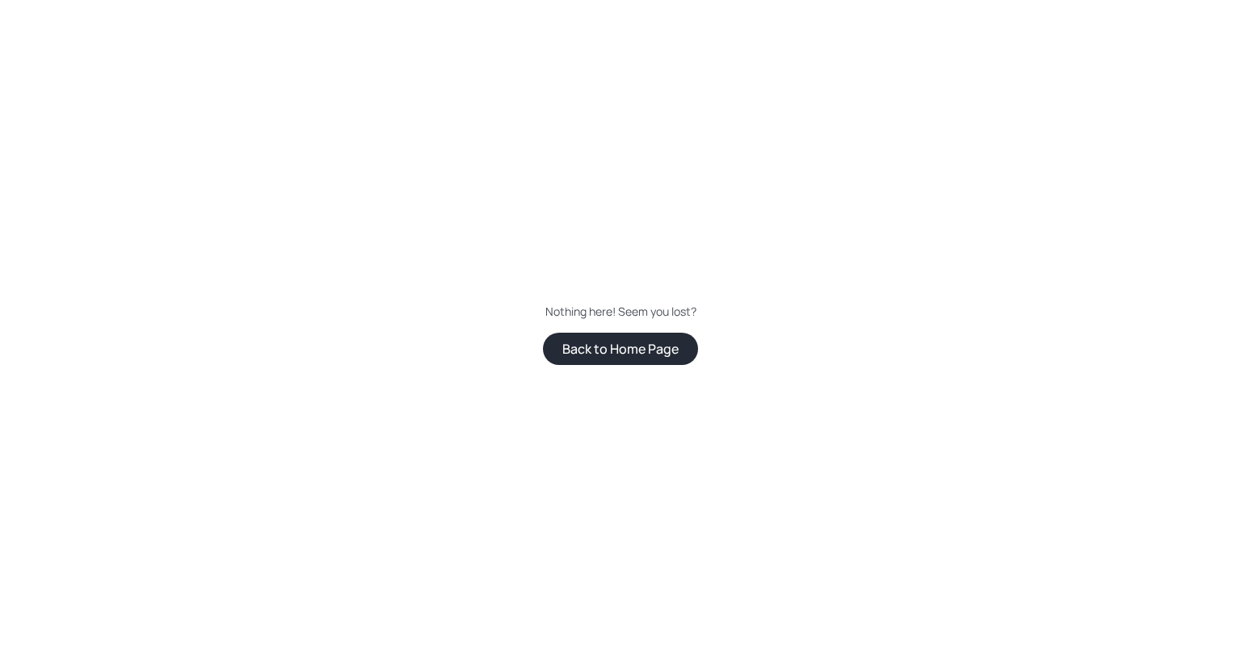
click at [652, 336] on button "Back to Home Page" at bounding box center [620, 349] width 155 height 32
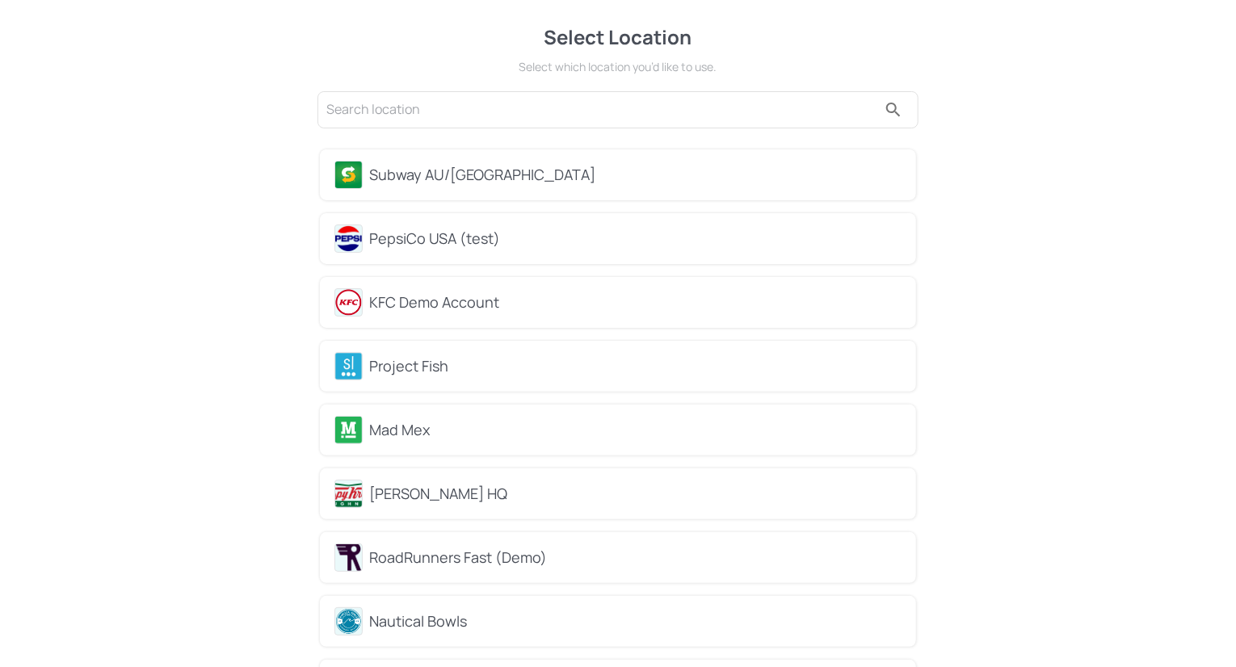
click at [421, 170] on div "Subway AU/[GEOGRAPHIC_DATA]" at bounding box center [635, 175] width 533 height 22
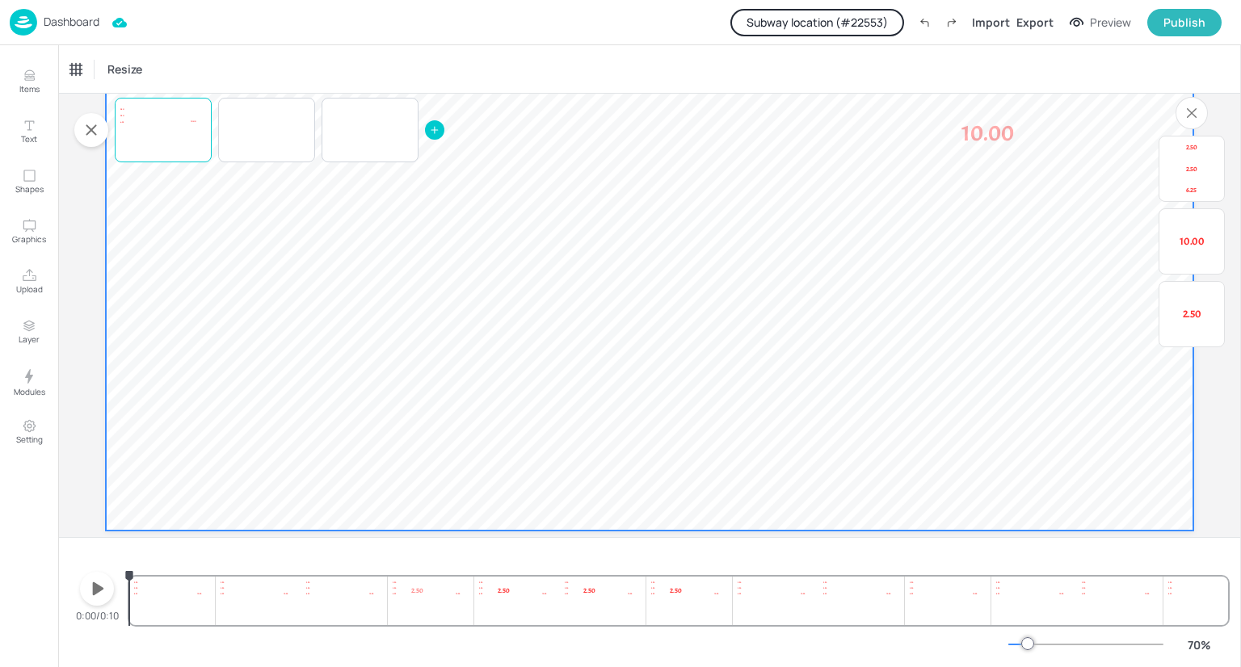
scroll to position [221, 0]
click at [859, 210] on video at bounding box center [650, 230] width 1088 height 612
click at [975, 136] on span "10.00" at bounding box center [988, 138] width 53 height 28
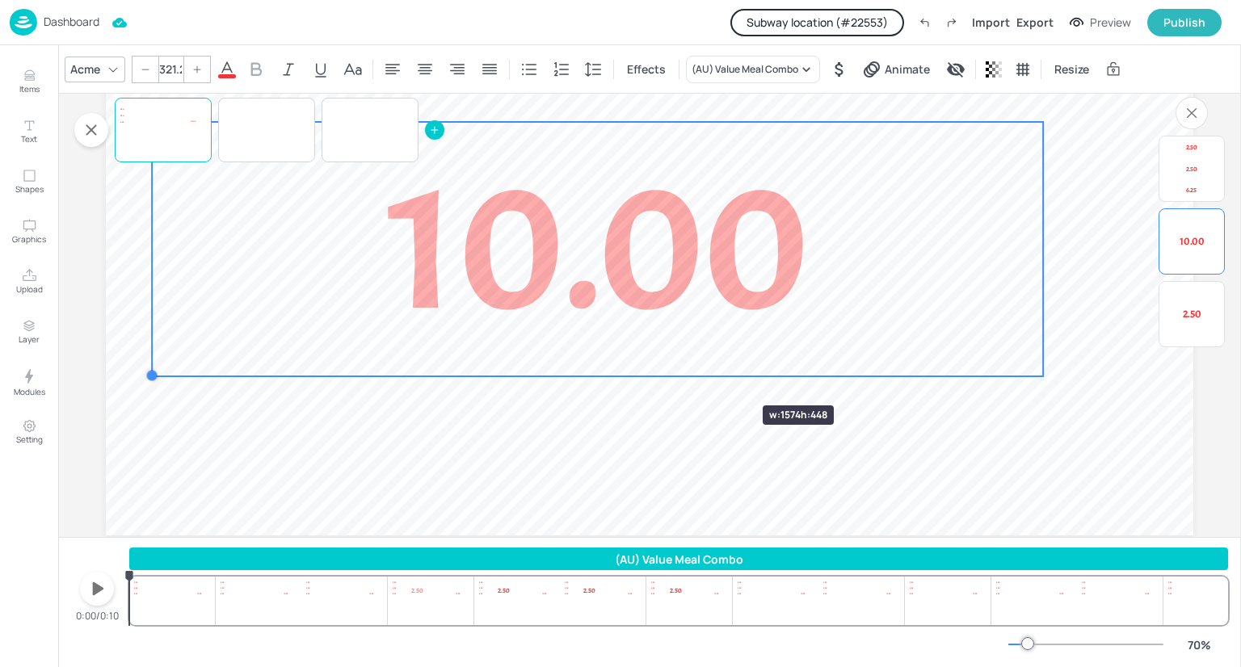
type input "320.2"
drag, startPoint x: 933, startPoint y: 154, endPoint x: 714, endPoint y: 377, distance: 311.4
click at [714, 377] on div "2.50 10.00 2.50 2.50 6.25" at bounding box center [650, 230] width 1088 height 612
click at [873, 69] on icon at bounding box center [871, 69] width 19 height 19
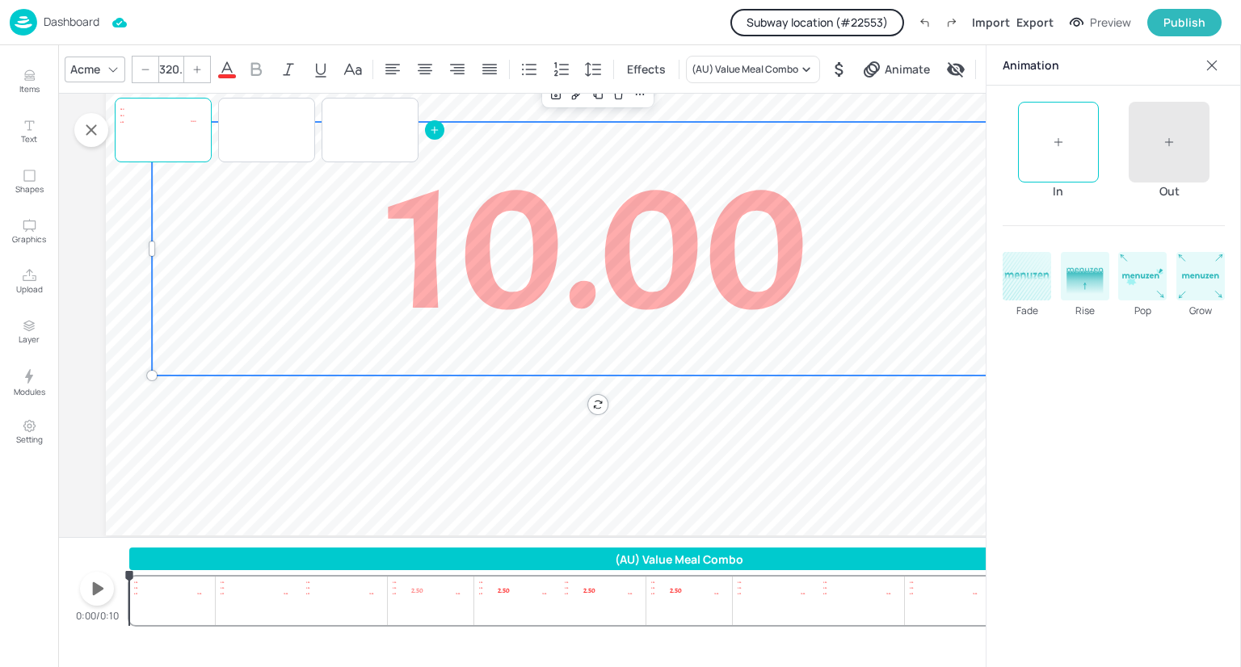
click at [1071, 159] on div at bounding box center [1058, 142] width 81 height 81
click at [1038, 285] on rect at bounding box center [1027, 276] width 47 height 47
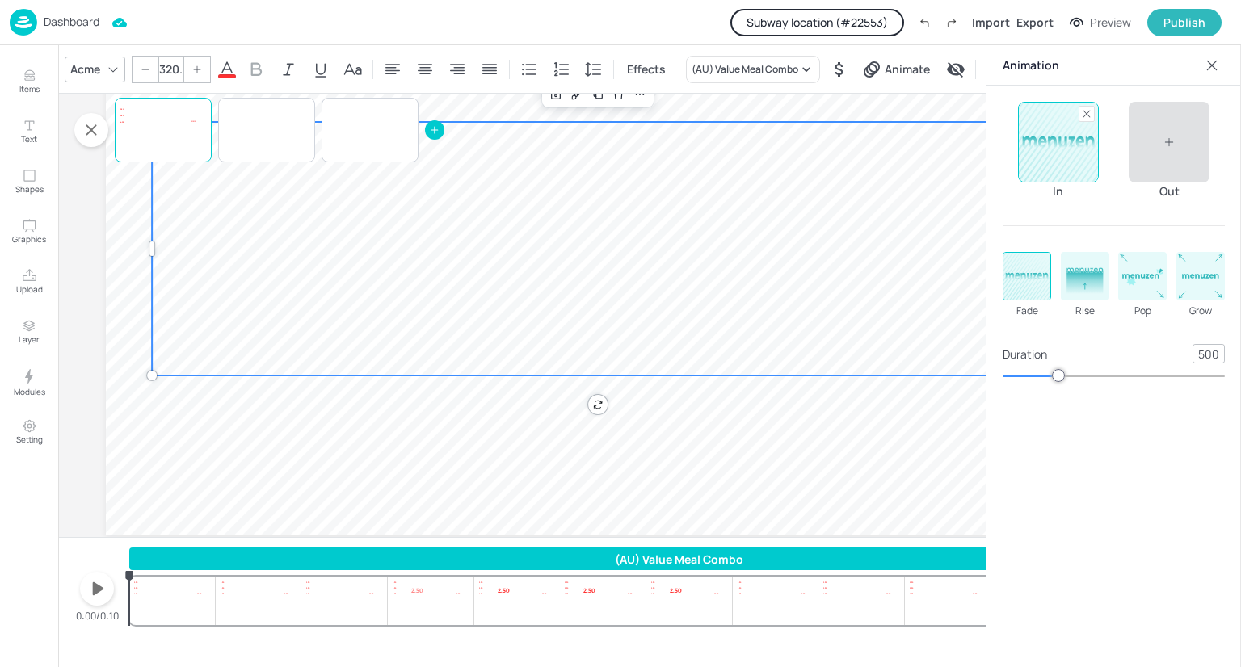
click at [1160, 156] on div at bounding box center [1169, 142] width 81 height 81
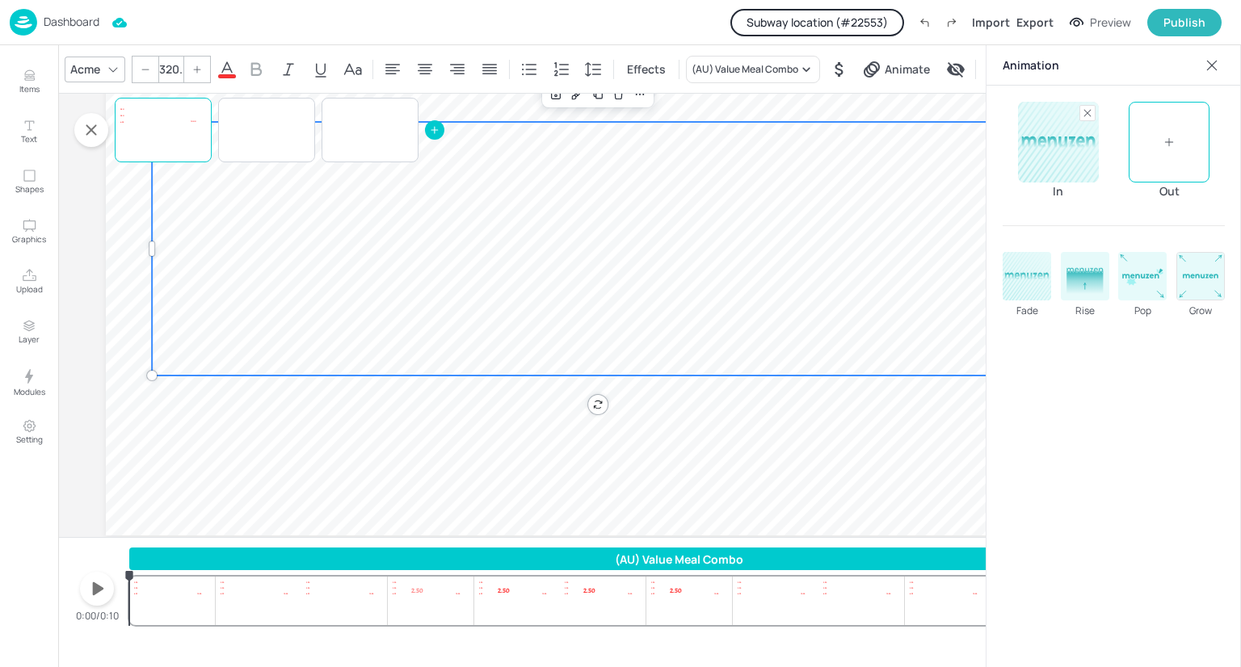
click at [1192, 282] on rect at bounding box center [1200, 276] width 47 height 47
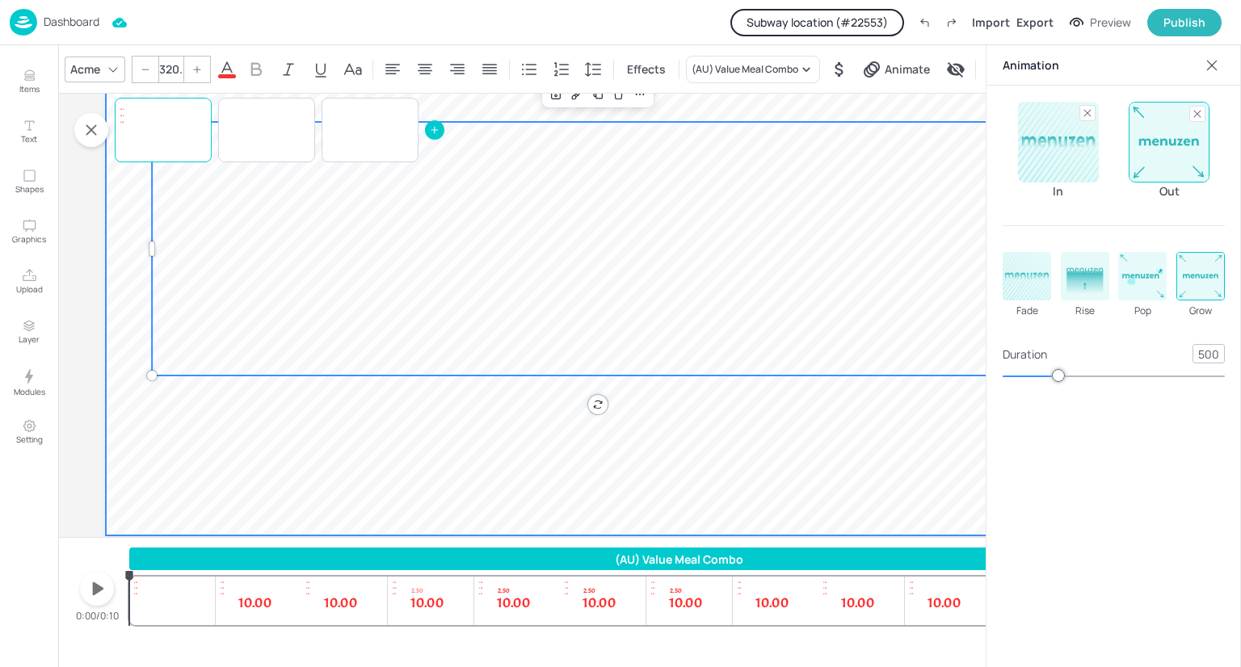
click at [819, 435] on video at bounding box center [650, 230] width 1088 height 612
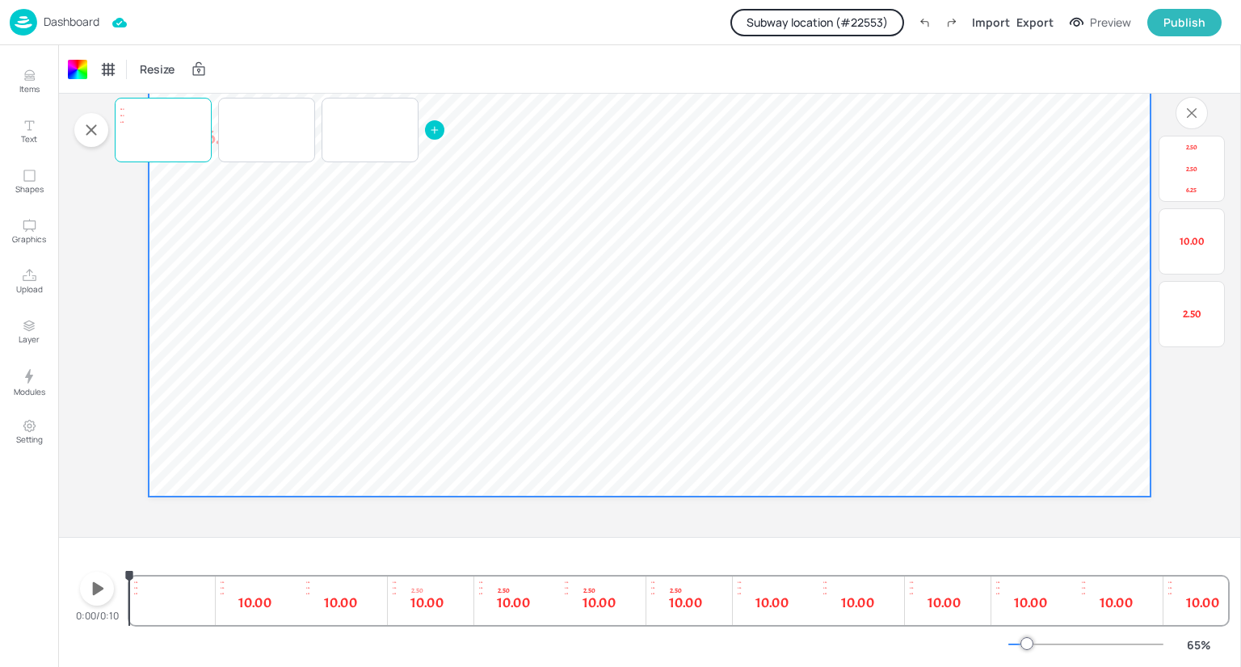
scroll to position [213, 0]
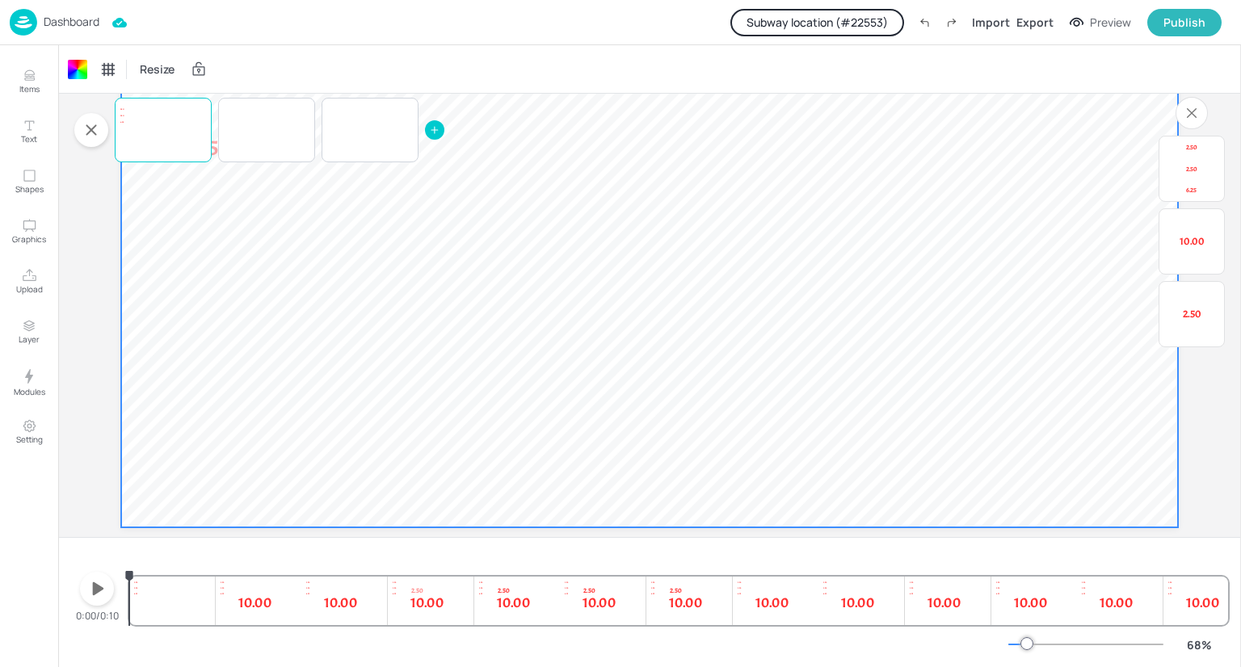
click at [1191, 314] on span "2.50" at bounding box center [1192, 314] width 19 height 13
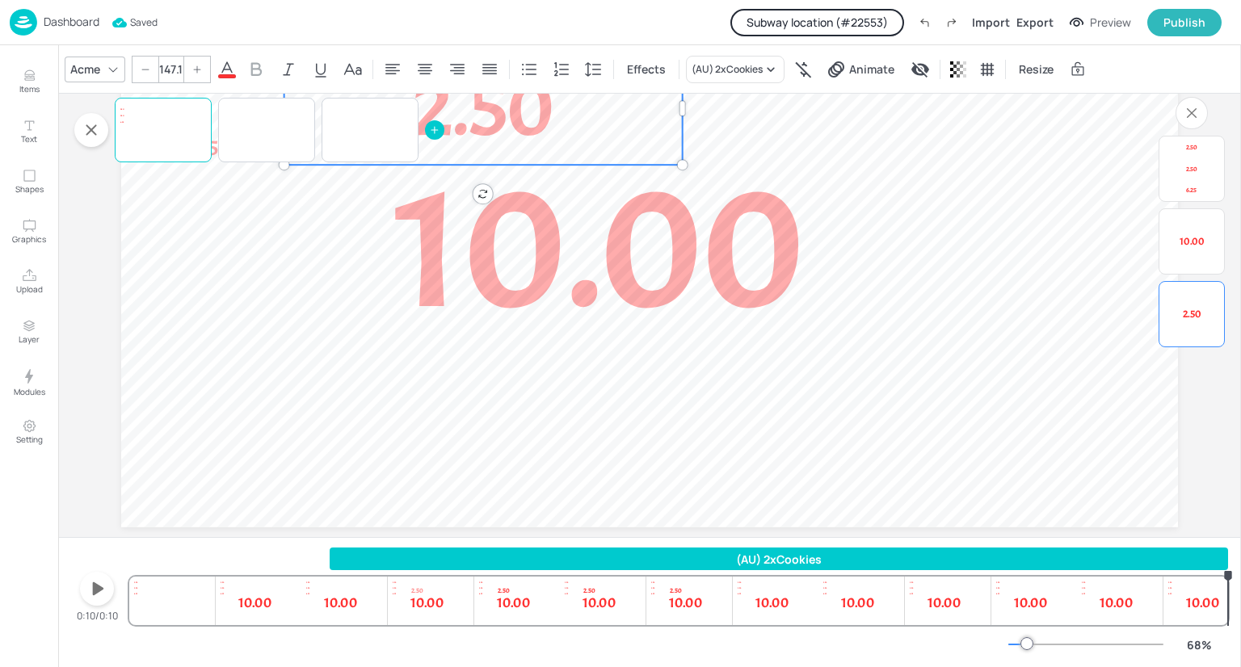
click at [1240, 667] on html "Dashboard Saved Subway location (# 22553 ) Import Export Preview Publish Items …" at bounding box center [620, 333] width 1241 height 667
click at [1176, 268] on div "10.00" at bounding box center [1192, 241] width 66 height 66
type input "320.2"
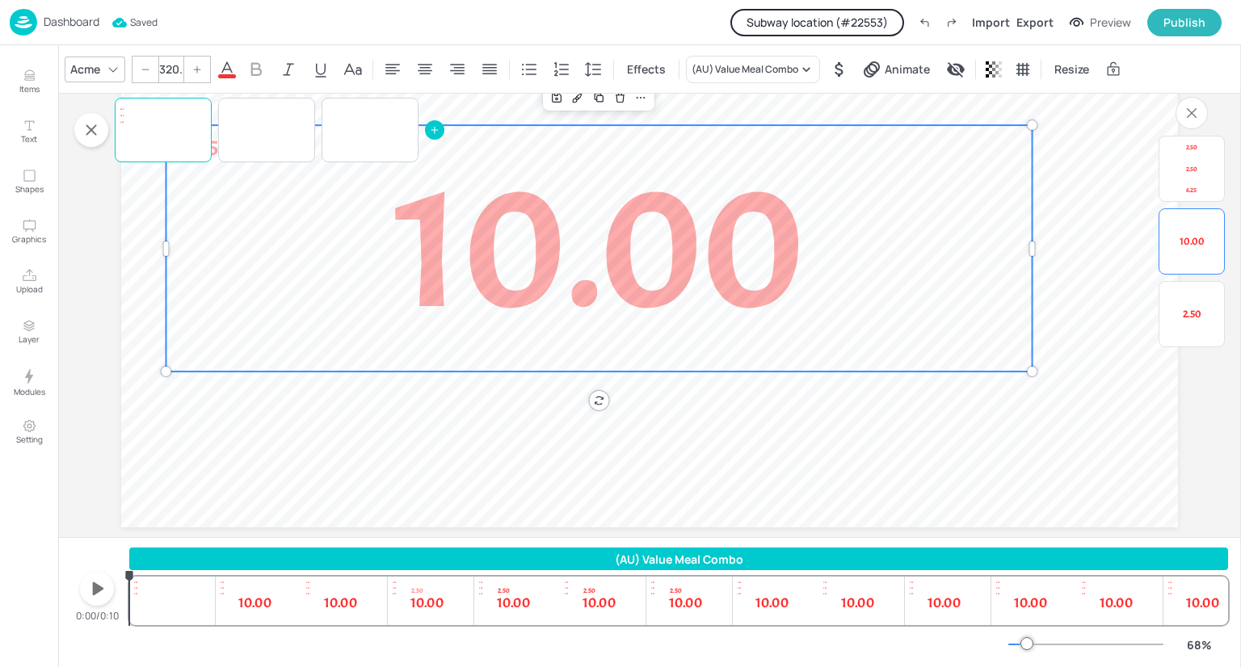
click at [1185, 166] on p "2.50" at bounding box center [1192, 168] width 32 height 9
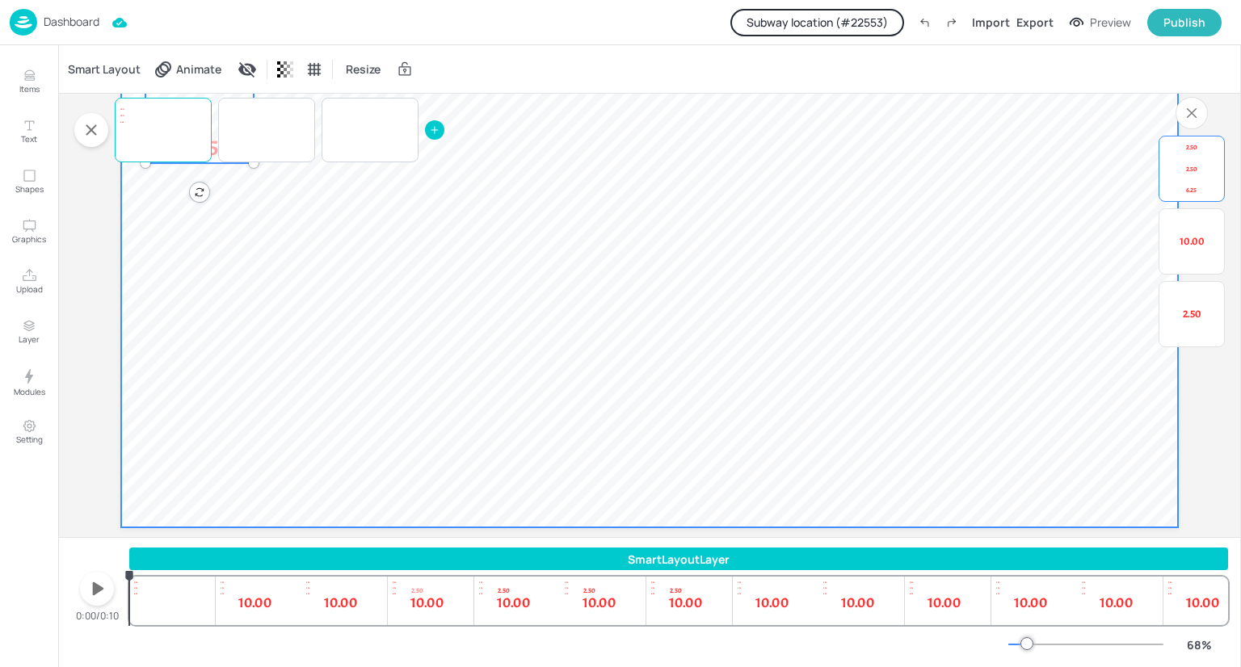
scroll to position [0, 0]
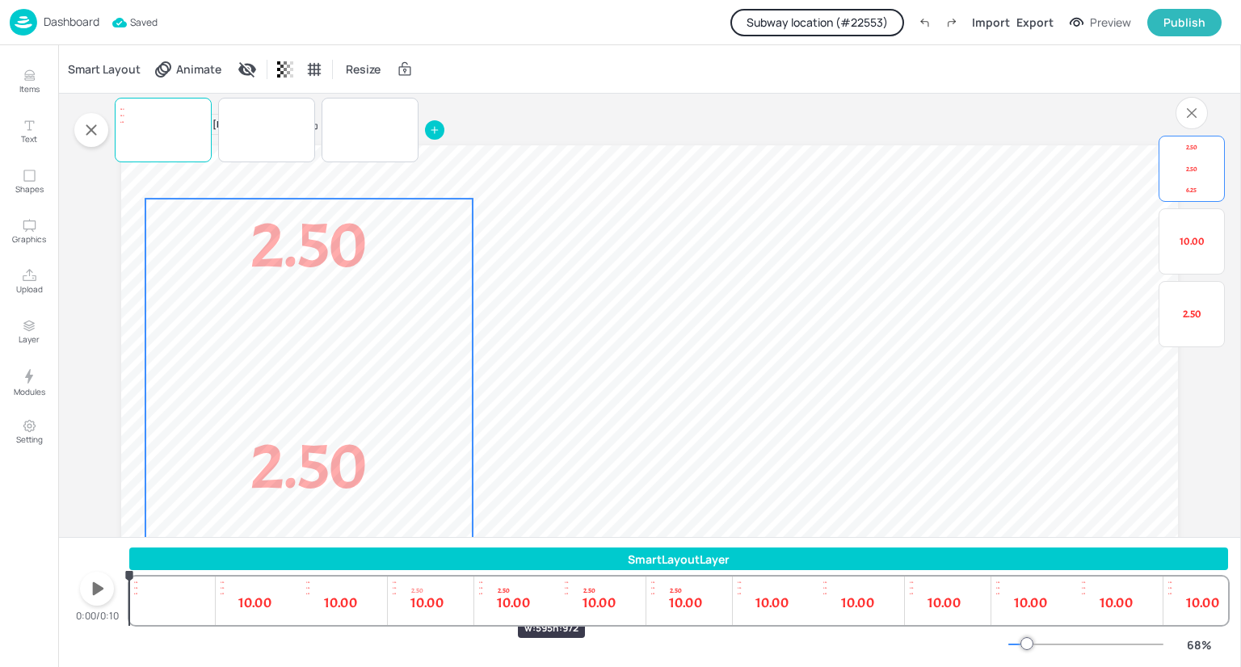
drag, startPoint x: 251, startPoint y: 379, endPoint x: 470, endPoint y: 590, distance: 304.0
click at [470, 590] on div "Smart Layout Animate Resize Board Test (Delete) [Page default] 2.50 10.00 2.50 …" at bounding box center [649, 356] width 1183 height 622
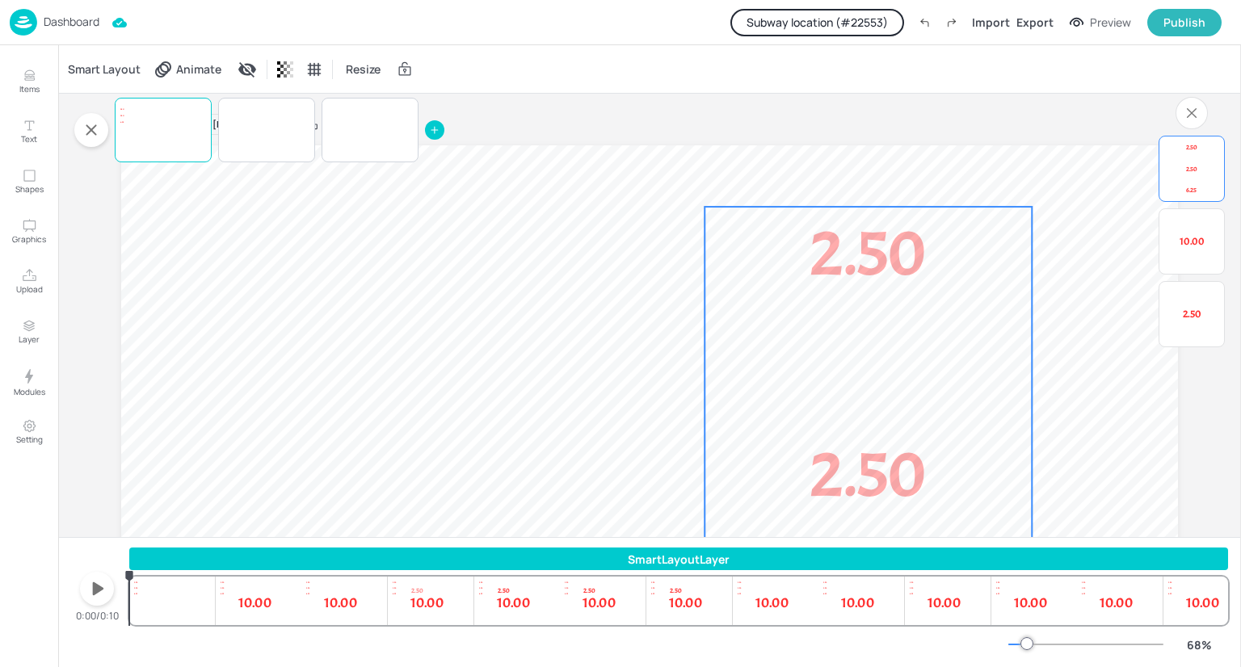
drag, startPoint x: 280, startPoint y: 316, endPoint x: 854, endPoint y: 309, distance: 573.8
click at [854, 309] on div "2.50 2.50 6.25" at bounding box center [868, 474] width 326 height 535
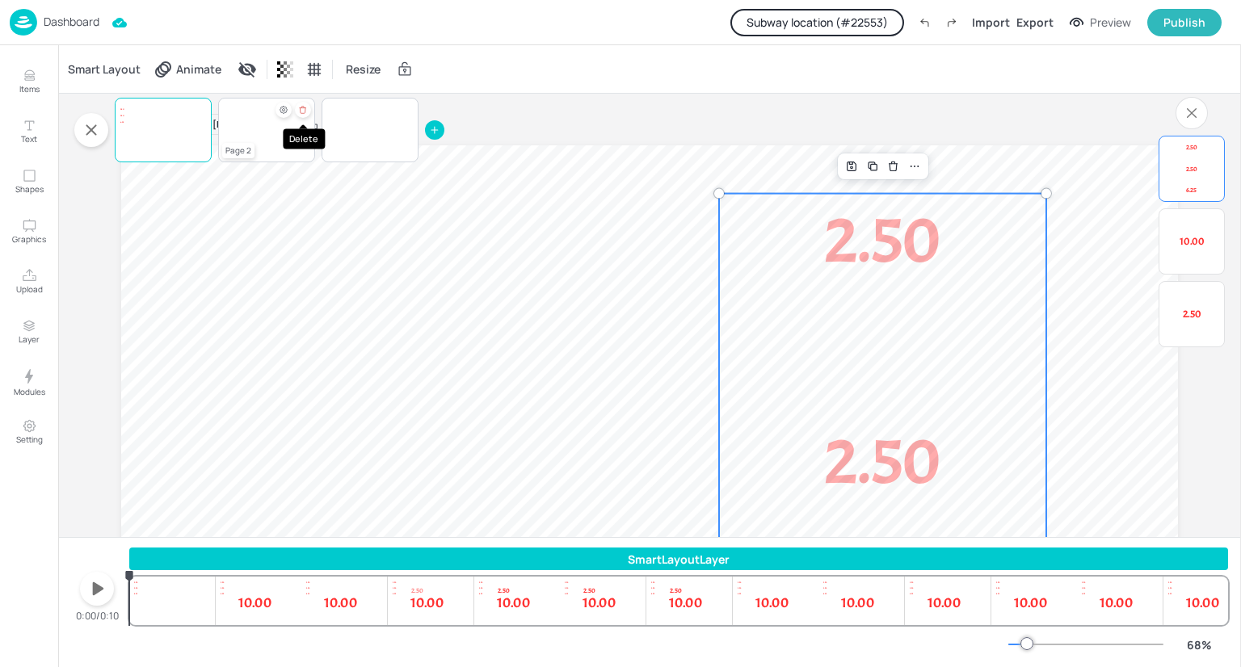
click at [305, 113] on icon "Delete" at bounding box center [302, 110] width 9 height 10
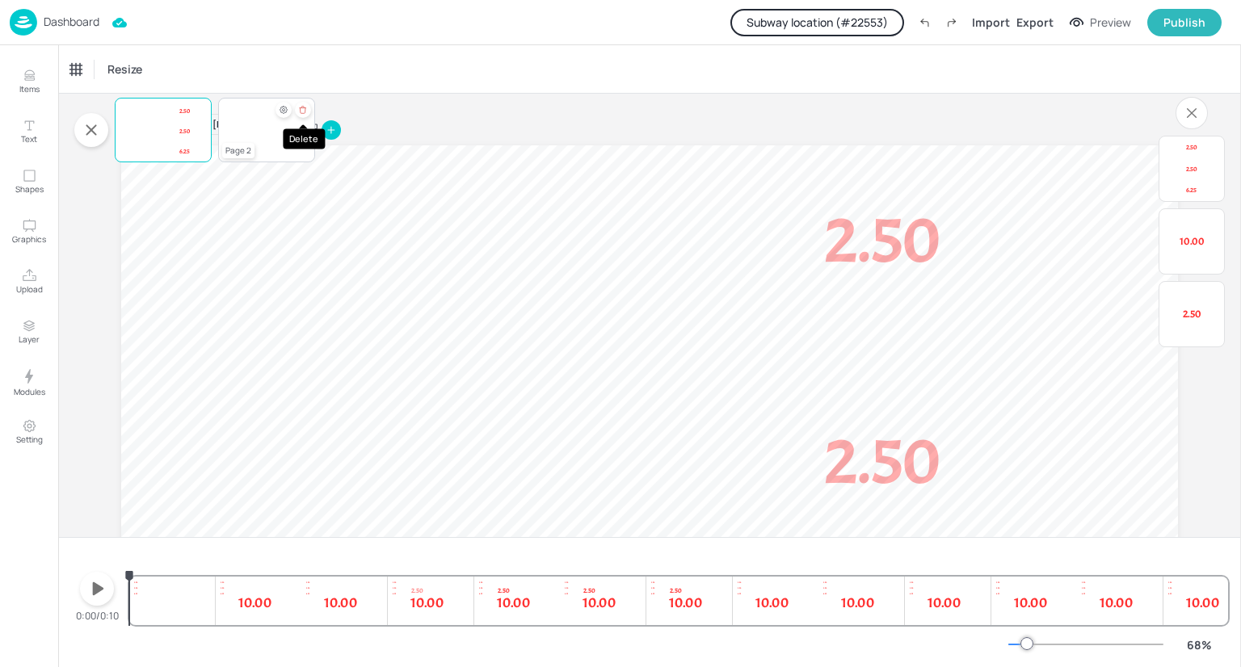
click at [308, 108] on div "Delete" at bounding box center [303, 110] width 16 height 16
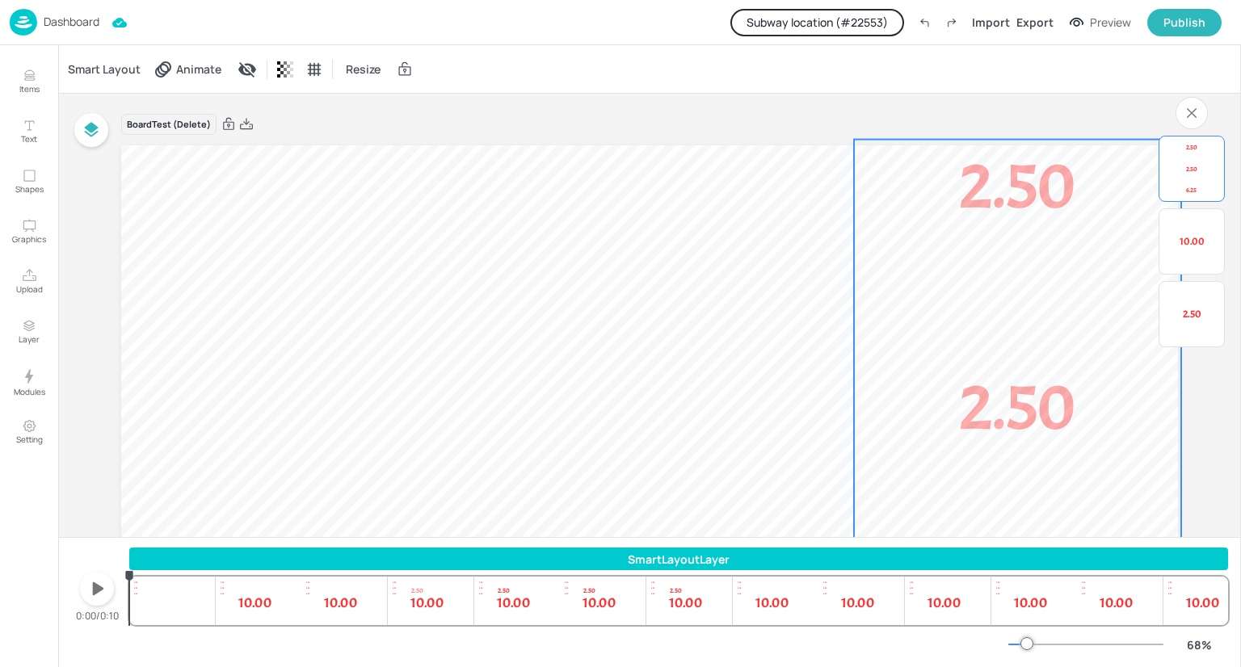
drag, startPoint x: 898, startPoint y: 284, endPoint x: 1030, endPoint y: 234, distance: 140.9
click at [1030, 233] on p "2.50" at bounding box center [1017, 186] width 326 height 93
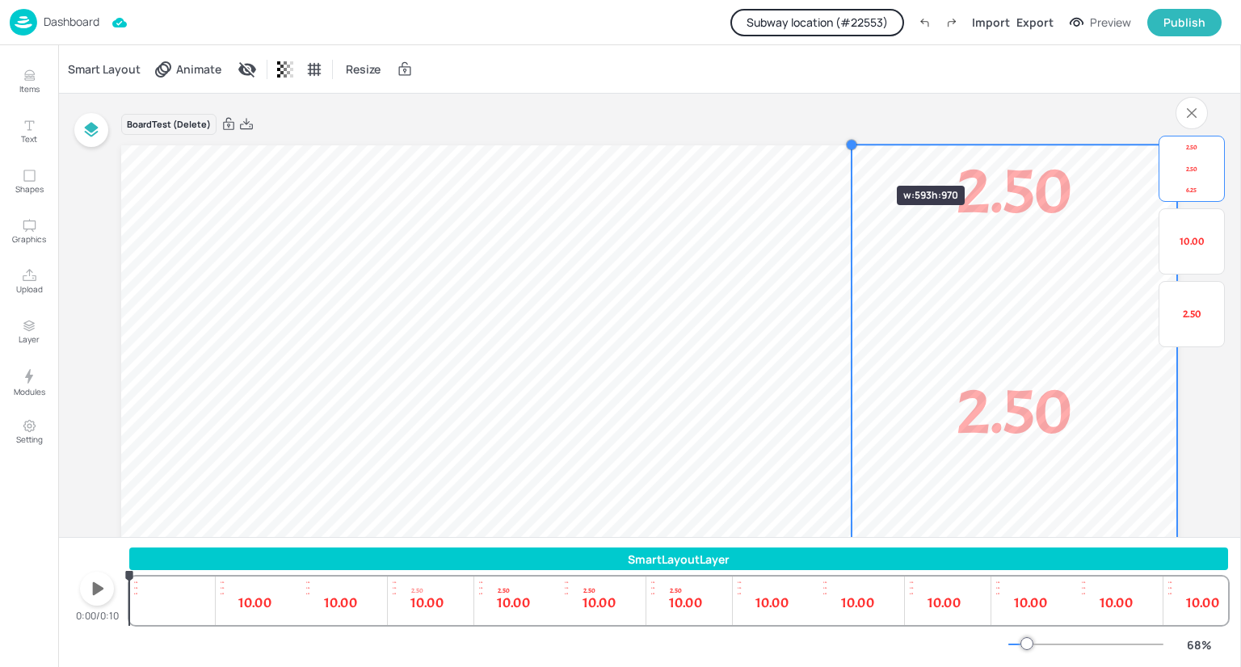
drag, startPoint x: 848, startPoint y: 143, endPoint x: 848, endPoint y: 155, distance: 12.1
click at [848, 155] on div "2.50 10.00 2.50 2.50 6.25" at bounding box center [649, 442] width 1057 height 595
click at [927, 69] on div "Smart Layout Animate Resize" at bounding box center [649, 69] width 1183 height 48
click at [1027, 23] on div "Export" at bounding box center [1035, 22] width 37 height 17
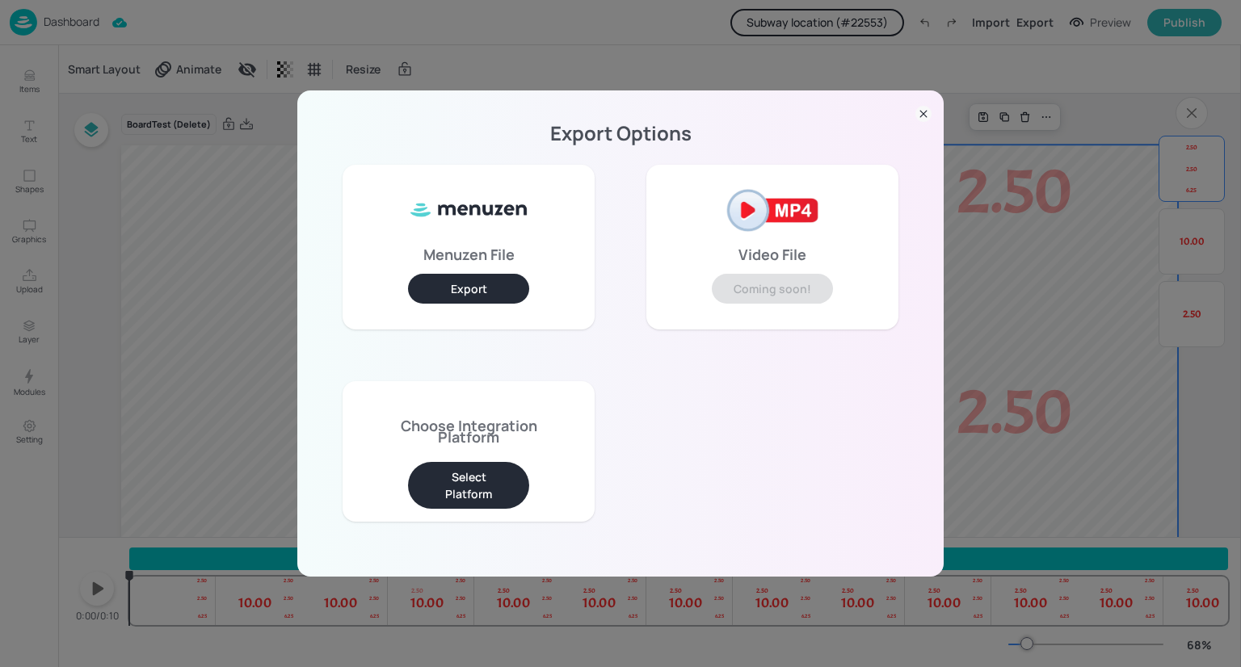
click at [489, 495] on button "Select Platform" at bounding box center [468, 485] width 121 height 47
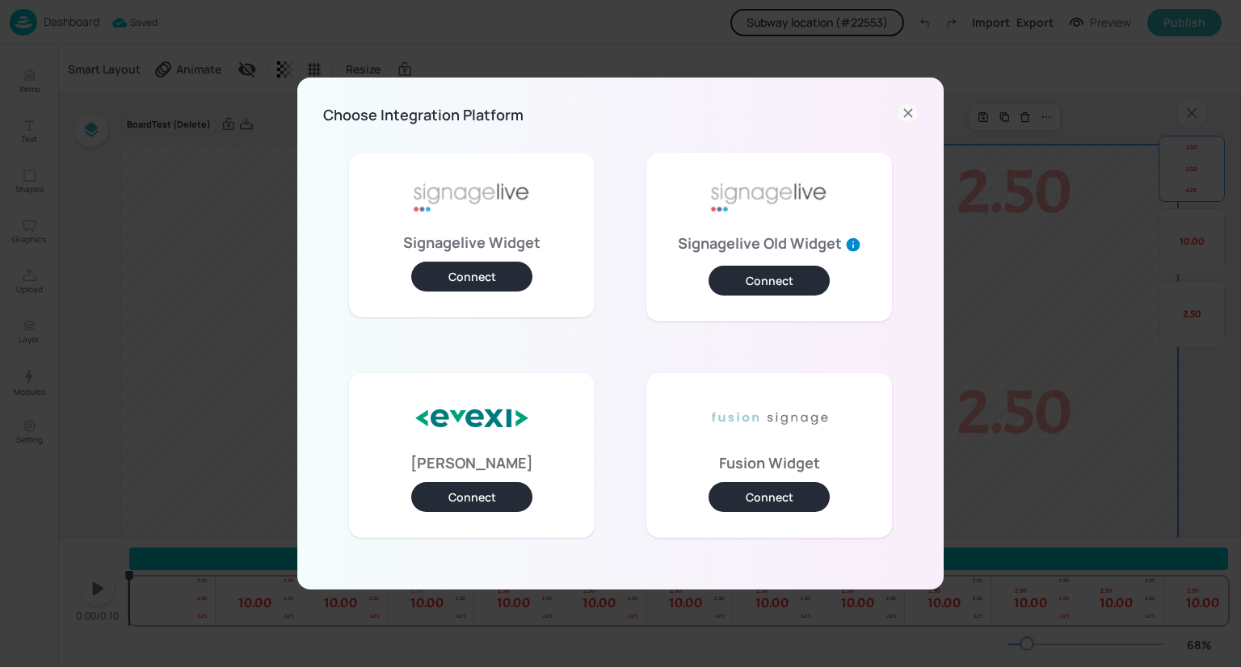
click at [495, 276] on button "Connect" at bounding box center [471, 277] width 121 height 30
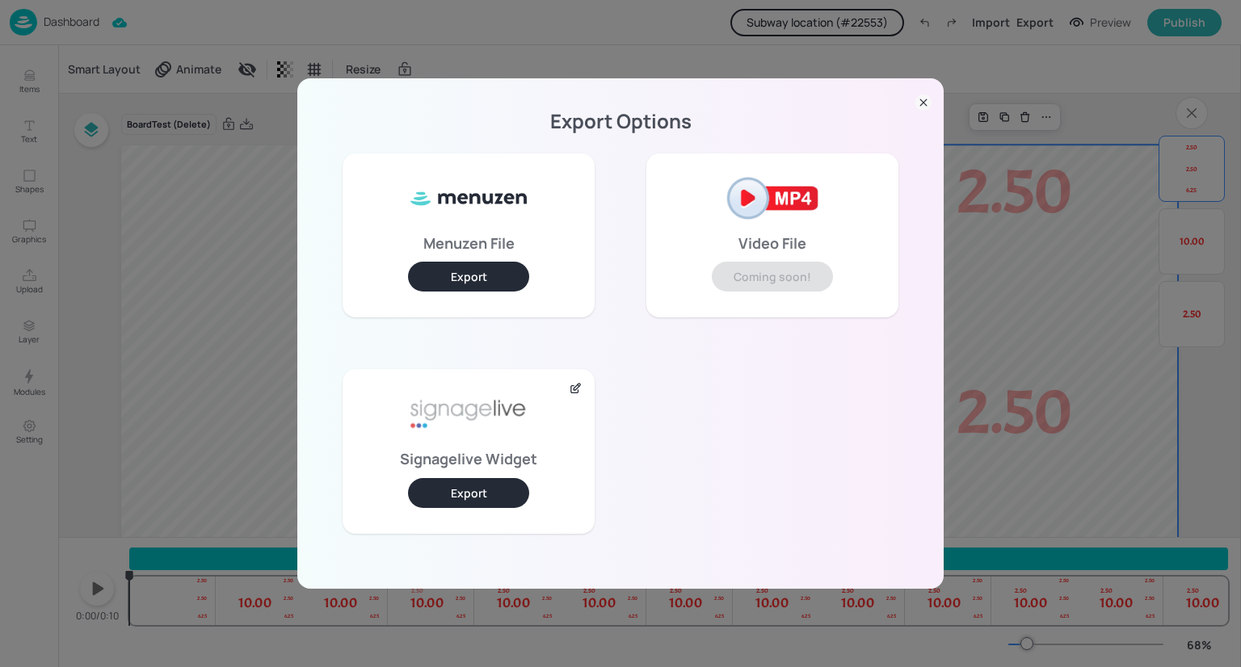
click at [494, 495] on button "Export" at bounding box center [468, 493] width 121 height 30
